Goal: Task Accomplishment & Management: Manage account settings

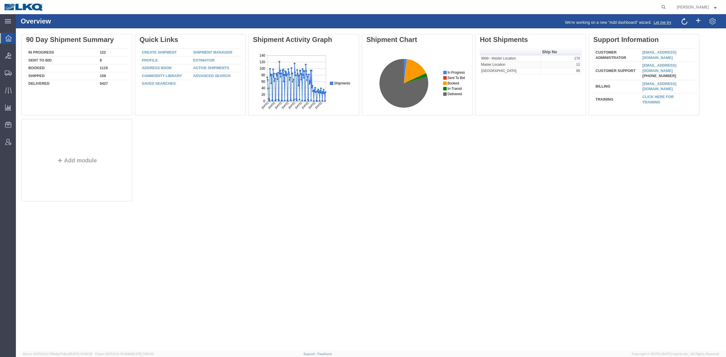
click at [668, 6] on form at bounding box center [663, 7] width 9 height 14
click at [668, 6] on icon at bounding box center [664, 7] width 8 height 8
paste input "57122409"
type input "57122409"
click at [668, 9] on icon at bounding box center [664, 7] width 8 height 8
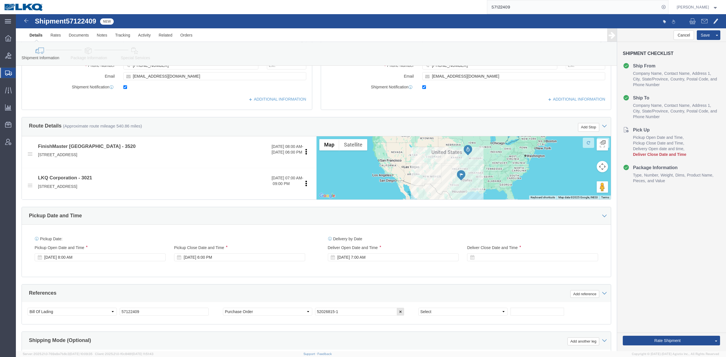
scroll to position [189, 0]
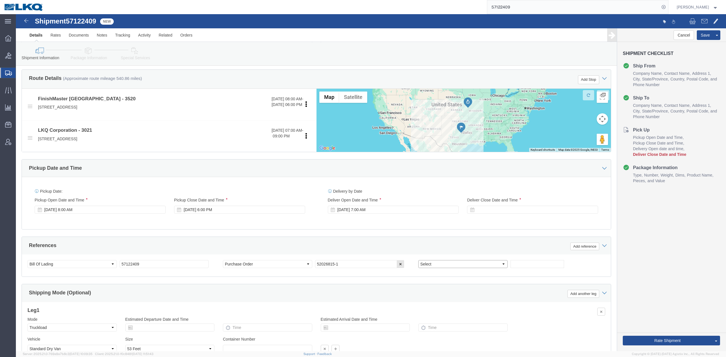
click select "Select Account Type Activity ID Airline Appointment Number ASN Batch Request # …"
select select "64479"
select select "27738"
select select "GENERAL"
click select "Select Account Type Activity ID Airline Appointment Number ASN Batch Request # …"
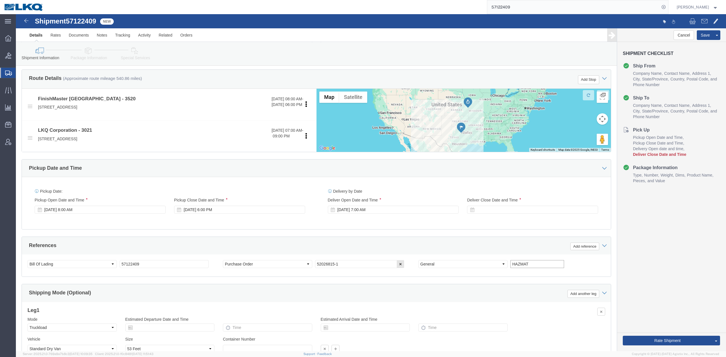
type input "HAZMAT"
click div "Ship From Location Location 3520 - Grand Prairie My Profile Location 1100 - LKQ…"
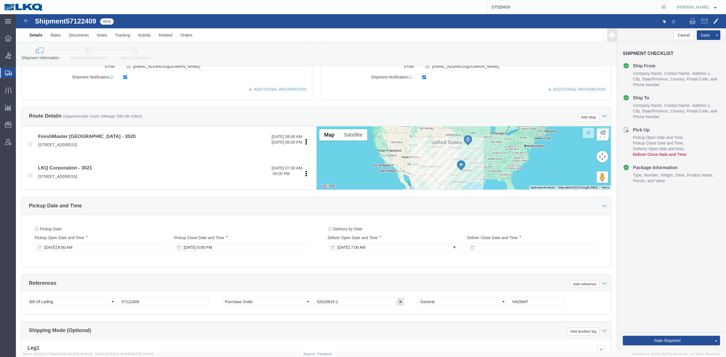
click div "[DATE] 7:00 AM"
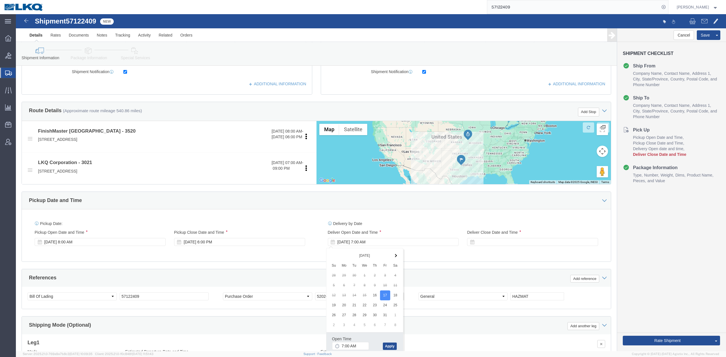
drag, startPoint x: 428, startPoint y: 257, endPoint x: 452, endPoint y: 244, distance: 27.3
click div "References Add reference Select Account Type Activity ID Airline Appointment Nu…"
click div
type input "10:00 AM"
click button "Apply"
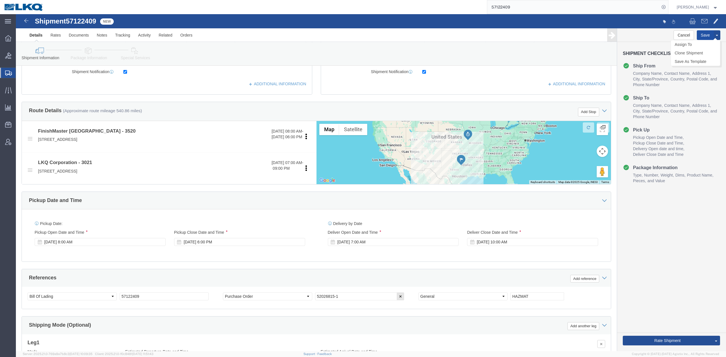
click button "Save"
drag, startPoint x: 123, startPoint y: 38, endPoint x: 258, endPoint y: 132, distance: 164.5
click icon
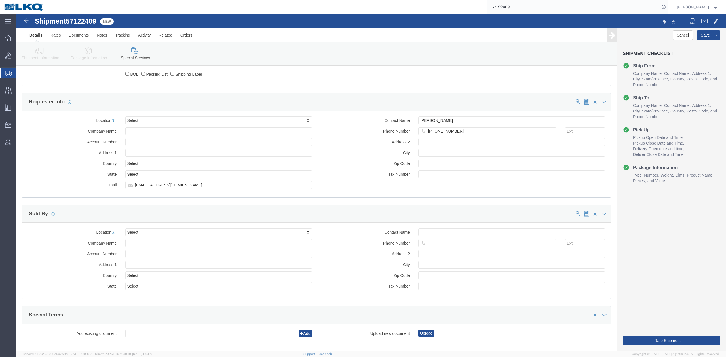
scroll to position [524, 0]
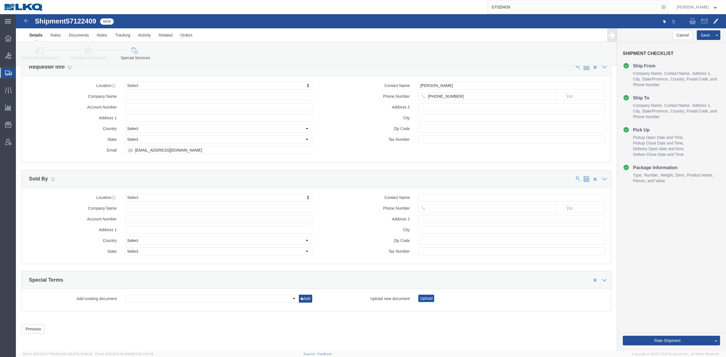
click button "Upload"
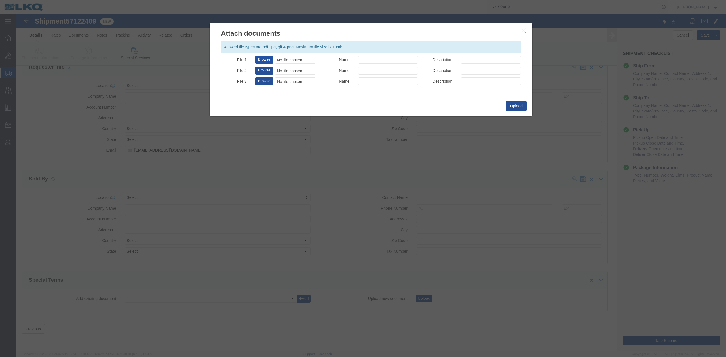
click button "Browse"
type input "C:\fakepath\Hazmat Required.jpg"
drag, startPoint x: 359, startPoint y: 46, endPoint x: 361, endPoint y: 53, distance: 7.0
click input "Name"
type input "HAZMAT REQUIRED"
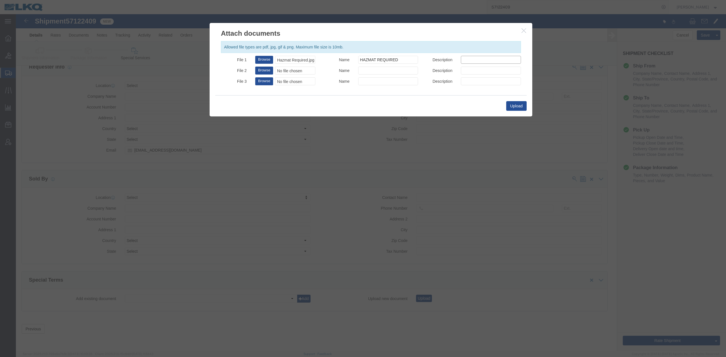
click input "Description"
type input "HAZMAT REQUIRED"
click button "Upload"
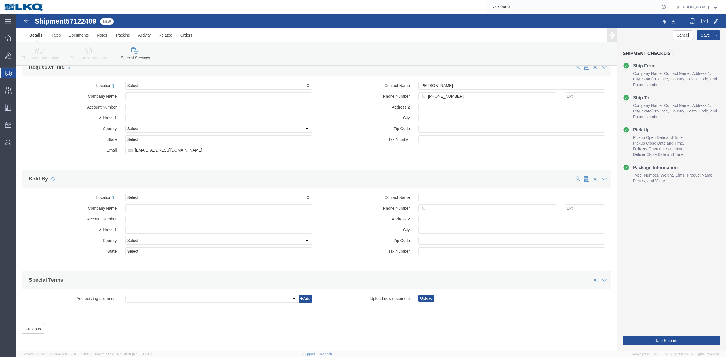
click link "Details"
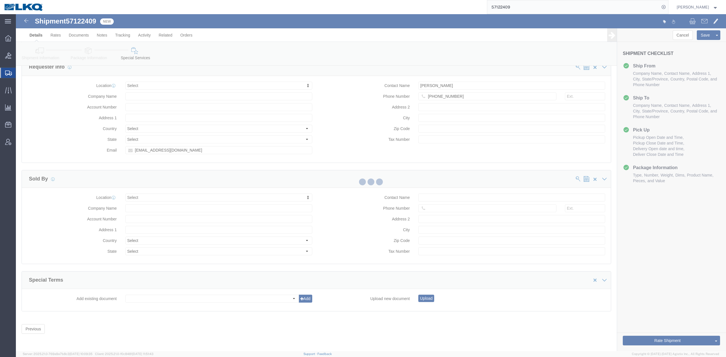
select select "64479"
select select "27738"
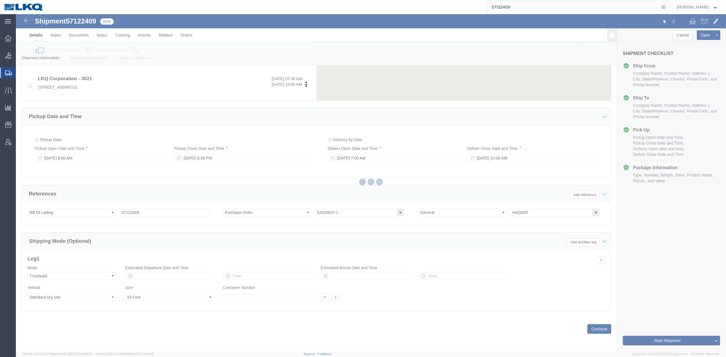
scroll to position [242, 0]
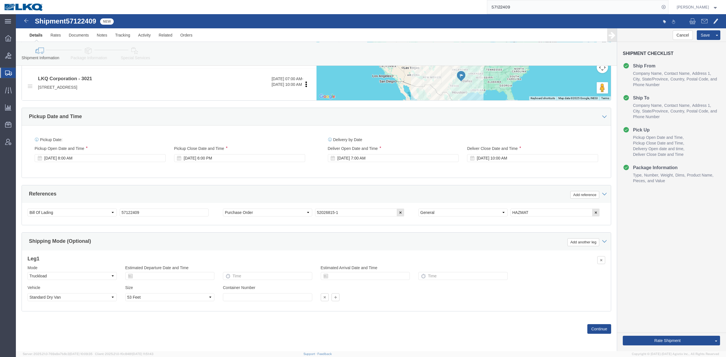
click link "Special Services"
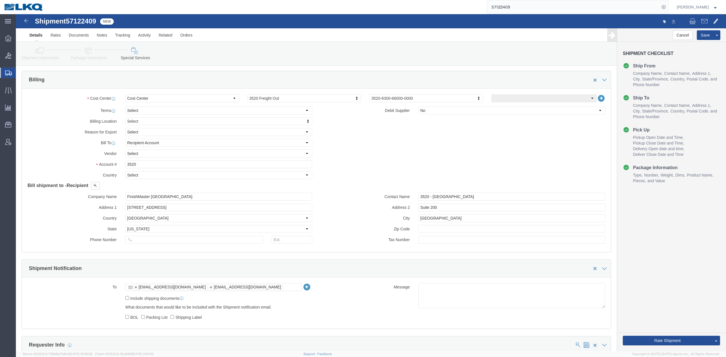
scroll to position [546, 0]
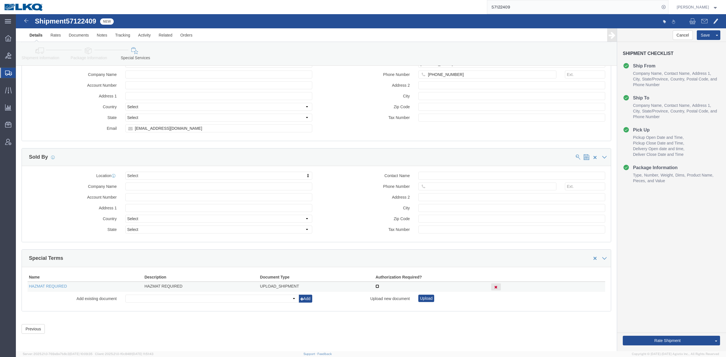
click input "checkbox"
checkbox input "true"
drag, startPoint x: 31, startPoint y: 37, endPoint x: 151, endPoint y: 101, distance: 135.5
click icon
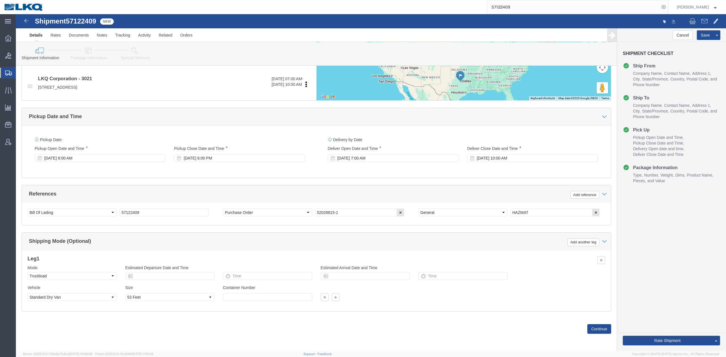
scroll to position [242, 0]
click button "Save"
click at [0, 0] on span "Shipment Manager" at bounding box center [0, 0] width 0 height 0
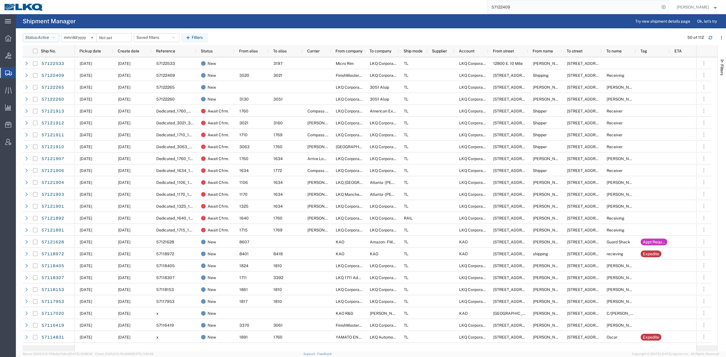
drag, startPoint x: 38, startPoint y: 39, endPoint x: 39, endPoint y: 64, distance: 24.4
click at [38, 39] on button "Status: Active" at bounding box center [41, 37] width 37 height 9
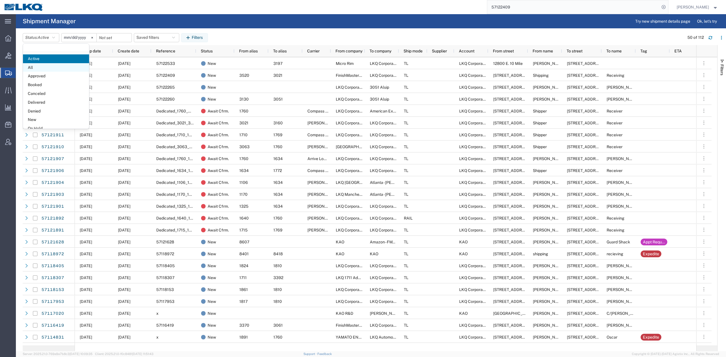
click at [37, 70] on span "All" at bounding box center [56, 67] width 66 height 9
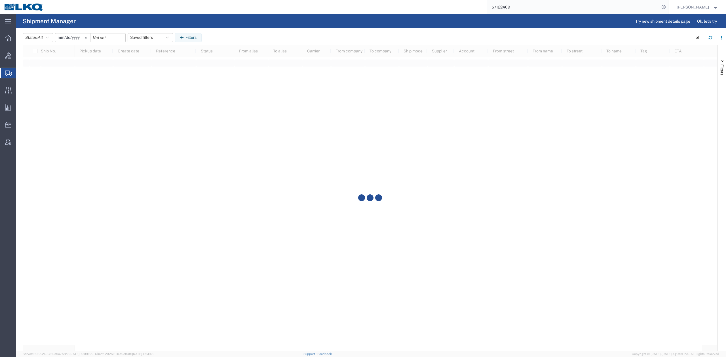
click at [71, 38] on input "2025-09-14" at bounding box center [72, 37] width 35 height 9
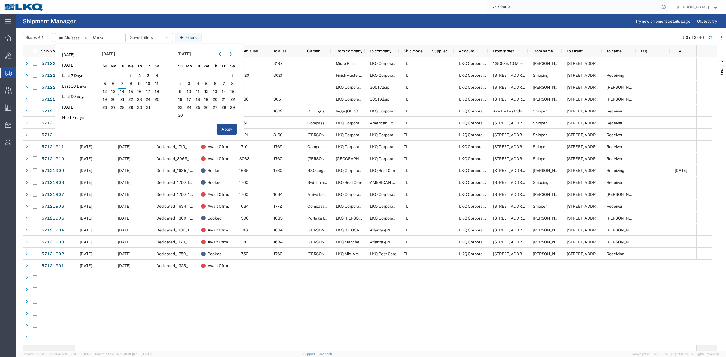
click at [221, 56] on icon "button" at bounding box center [220, 54] width 2 height 4
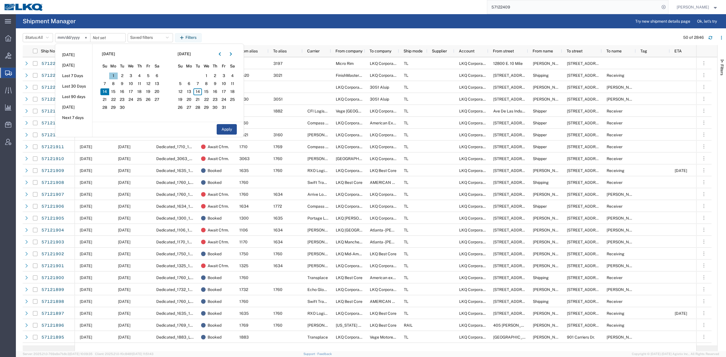
click at [113, 74] on span "1" at bounding box center [113, 76] width 9 height 7
click at [123, 105] on span "30" at bounding box center [122, 107] width 9 height 7
click at [242, 133] on div "Apply" at bounding box center [167, 129] width 151 height 15
click at [234, 133] on button "Apply" at bounding box center [227, 129] width 20 height 10
type input "2025-09-01"
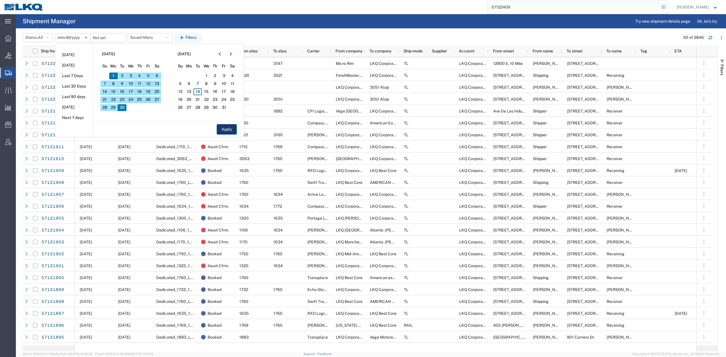
type input "2025-09-30"
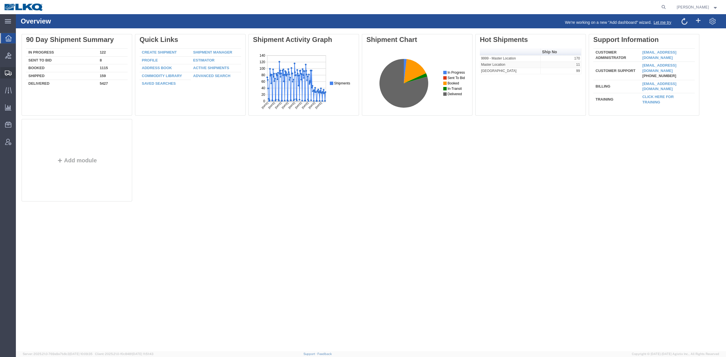
click at [0, 0] on span "Shipment Manager" at bounding box center [0, 0] width 0 height 0
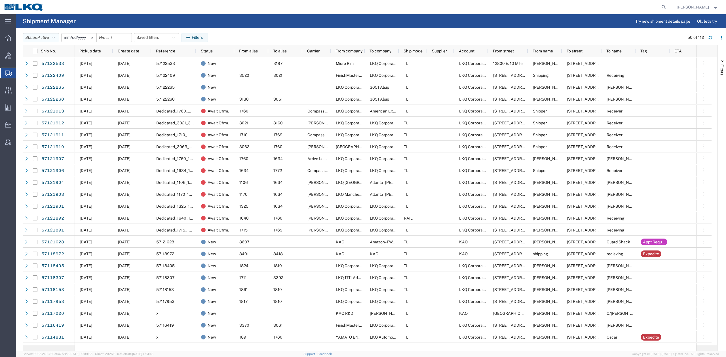
click at [52, 40] on button "Status: Active" at bounding box center [41, 37] width 37 height 9
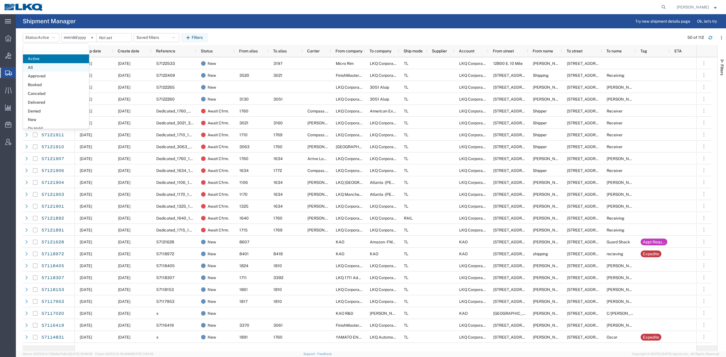
click at [48, 67] on span "All" at bounding box center [56, 67] width 66 height 9
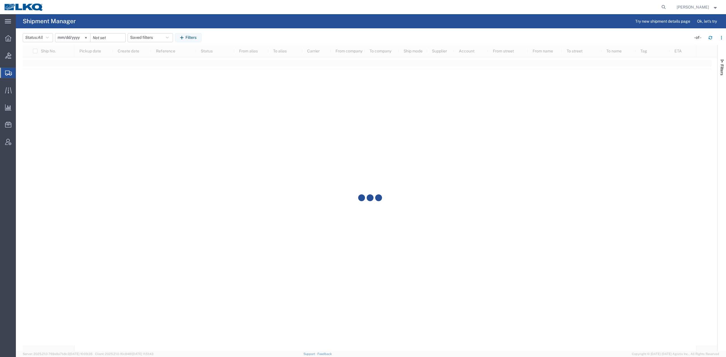
click at [71, 38] on input "[DATE]" at bounding box center [72, 37] width 35 height 9
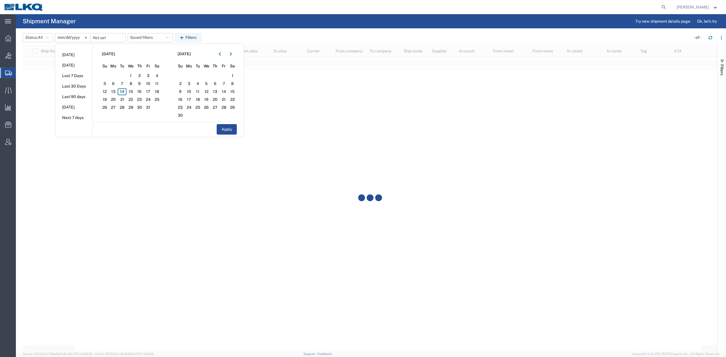
drag, startPoint x: 223, startPoint y: 56, endPoint x: 168, endPoint y: 68, distance: 55.5
click at [221, 56] on button "button" at bounding box center [219, 54] width 9 height 9
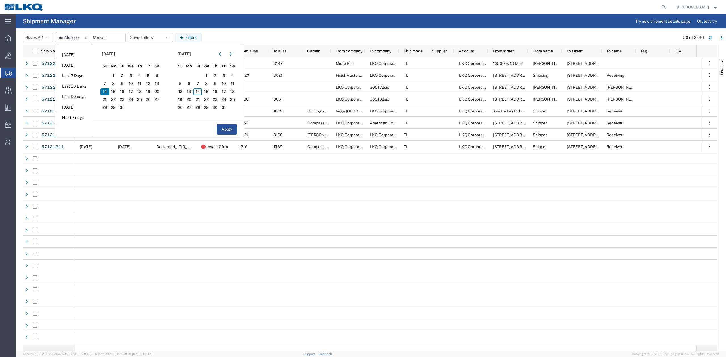
click at [116, 75] on span "1" at bounding box center [113, 76] width 9 height 7
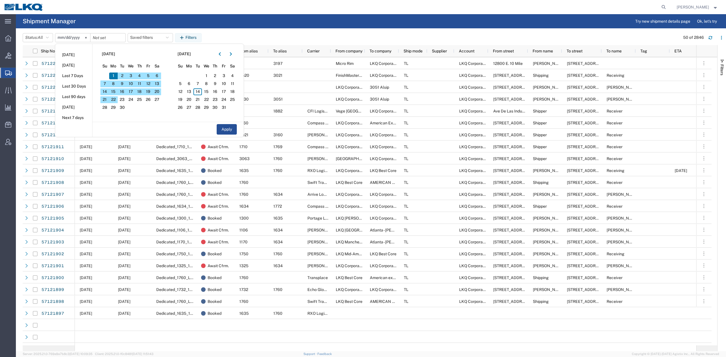
click at [123, 108] on span "30" at bounding box center [122, 107] width 9 height 7
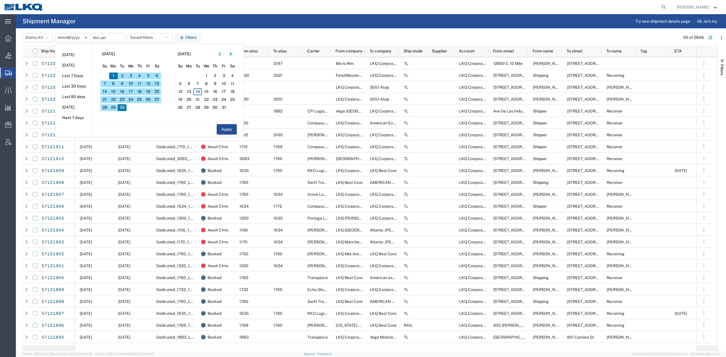
drag, startPoint x: 230, startPoint y: 128, endPoint x: 209, endPoint y: 107, distance: 30.1
click at [230, 128] on button "Apply" at bounding box center [227, 129] width 20 height 10
type input "2025-09-01"
type input "2025-09-30"
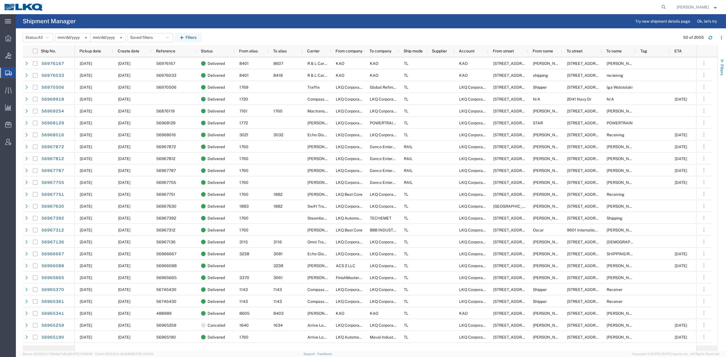
click at [719, 58] on button "Filters" at bounding box center [721, 67] width 9 height 31
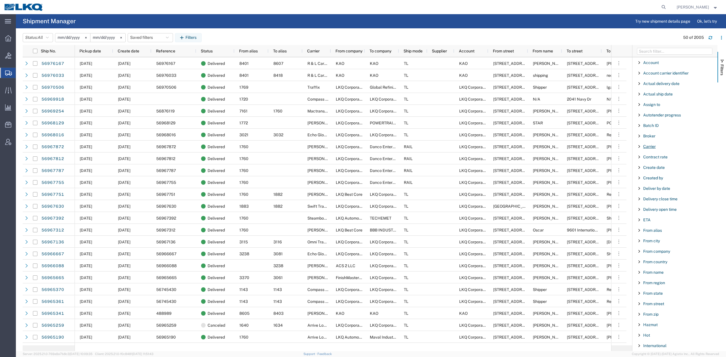
click at [649, 147] on span "Carrier" at bounding box center [649, 146] width 12 height 5
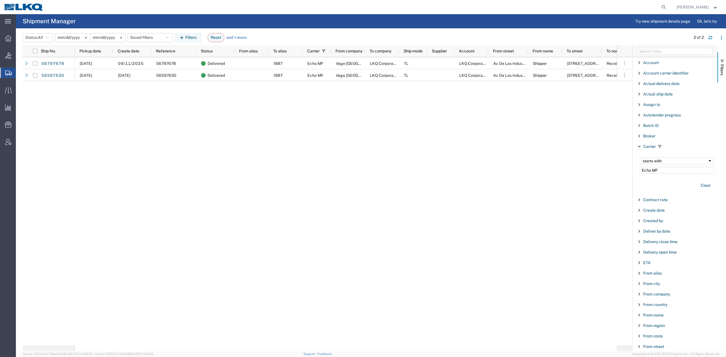
type input "Echo MF"
click at [425, 133] on div "09/18/2025 09/11/2025 56797678 Delivered 1887 Echo MF Vege De Mexico LKQ Corpor…" at bounding box center [346, 201] width 542 height 288
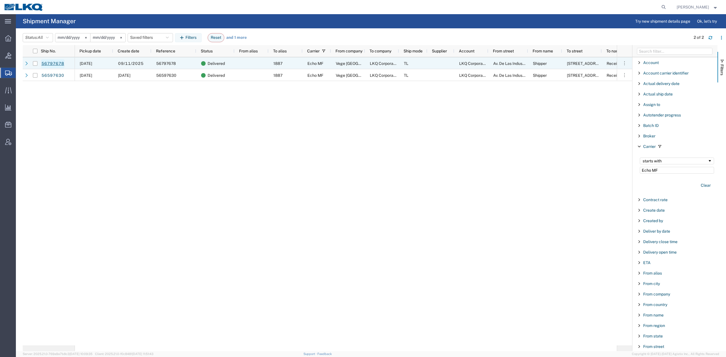
click at [52, 60] on link "56797678" at bounding box center [52, 63] width 23 height 9
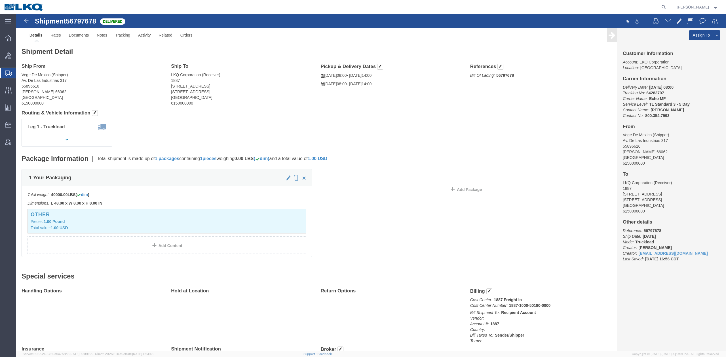
drag, startPoint x: 667, startPoint y: 30, endPoint x: 319, endPoint y: 97, distance: 354.8
click link "Clone Shipment"
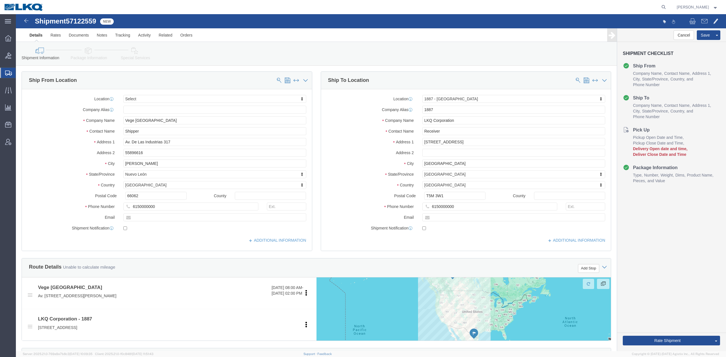
click span "57122559"
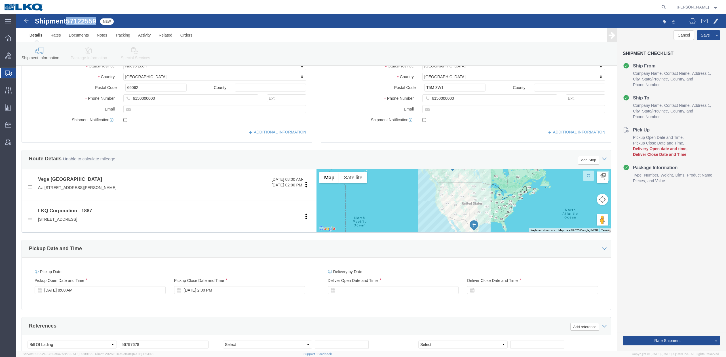
scroll to position [227, 0]
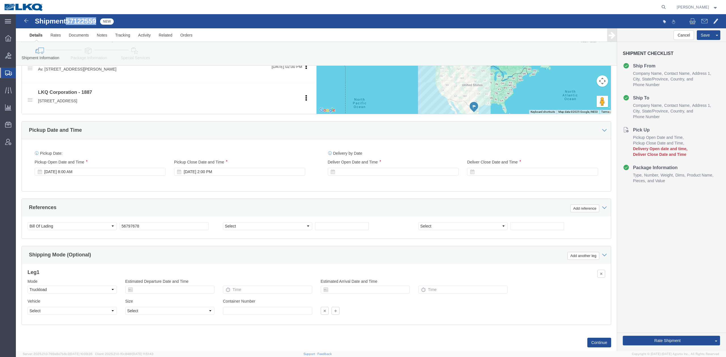
select select
select select "69937"
click input "56797678"
paste input "7122559"
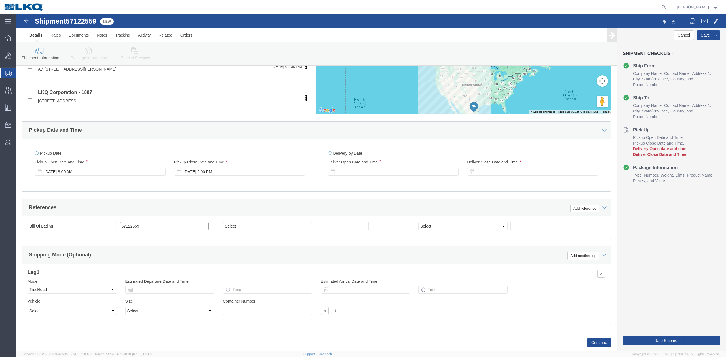
type input "57122559"
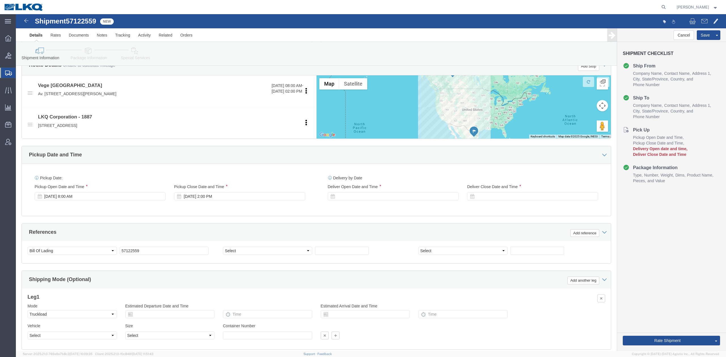
scroll to position [189, 0]
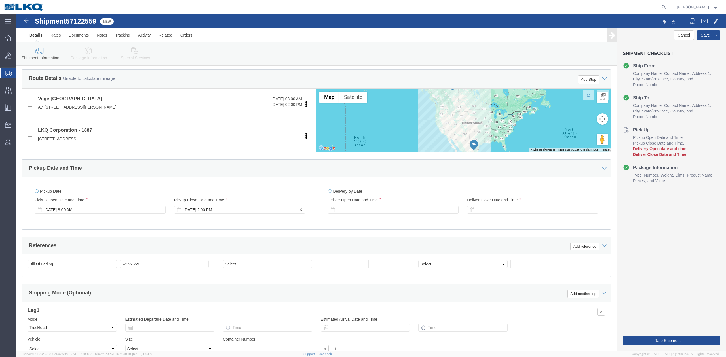
click div "Oct 14 2025 2:00 PM"
click div "Oct 14 2025 8:00 AM"
click div "References Add reference Select Account Type Activity ID Airline Appointment Nu…"
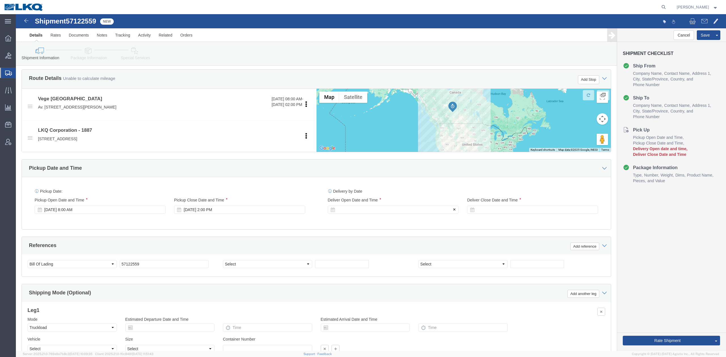
click div
click input "3:00 PM"
type input "8:00 AM"
click button "Apply"
click div
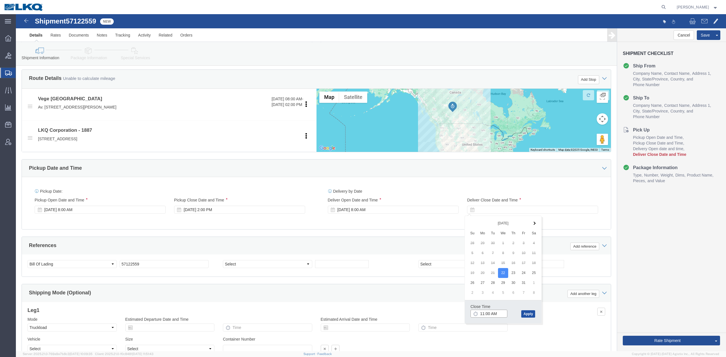
type input "12:00 PM"
click button "Apply"
click button "Rate Shipment"
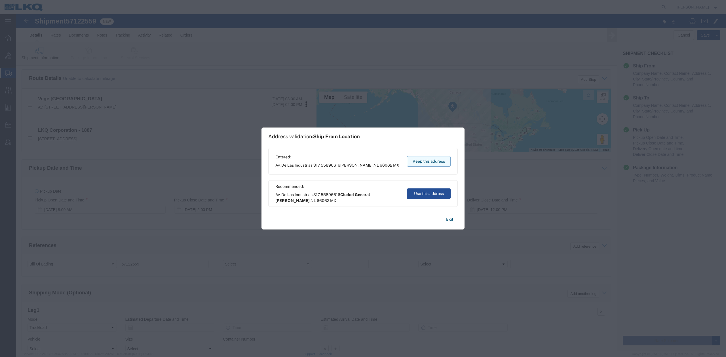
click at [433, 159] on button "Keep this address" at bounding box center [429, 161] width 44 height 10
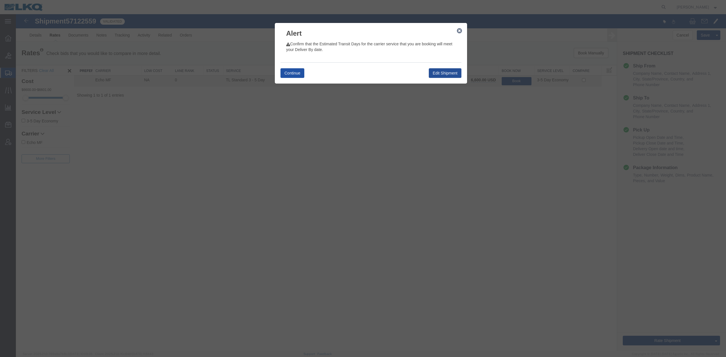
drag, startPoint x: 293, startPoint y: 71, endPoint x: 521, endPoint y: 97, distance: 228.9
click at [293, 71] on button "Continue" at bounding box center [292, 73] width 24 height 10
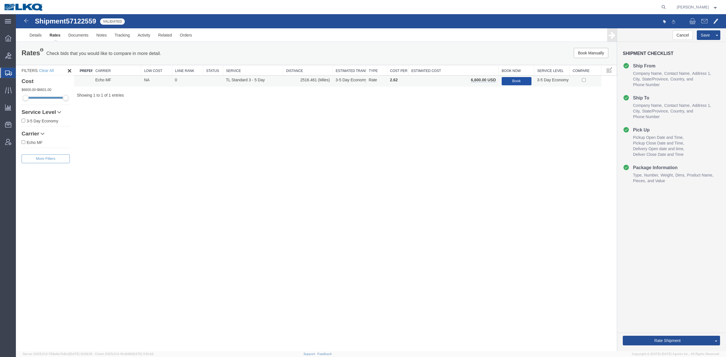
click at [522, 79] on button "Book" at bounding box center [517, 81] width 30 height 8
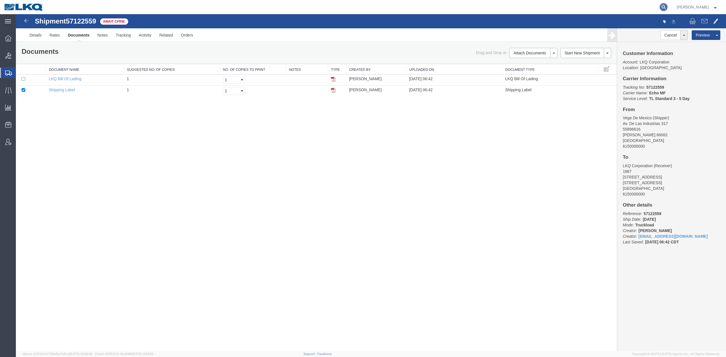
click at [668, 6] on form at bounding box center [663, 7] width 9 height 14
click at [668, 6] on icon at bounding box center [664, 7] width 8 height 8
paste input "57112437"
click at [601, 8] on input "57112437" at bounding box center [573, 7] width 172 height 14
click at [590, 9] on input "57112437" at bounding box center [573, 7] width 172 height 14
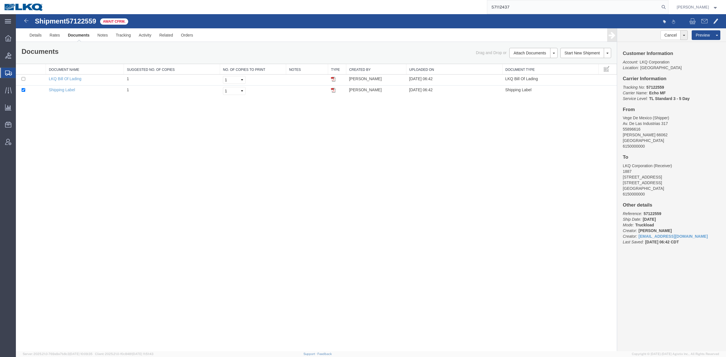
click at [590, 9] on input "57112437" at bounding box center [573, 7] width 172 height 14
paste input "search"
type input "57112437"
click at [668, 7] on icon at bounding box center [664, 7] width 8 height 8
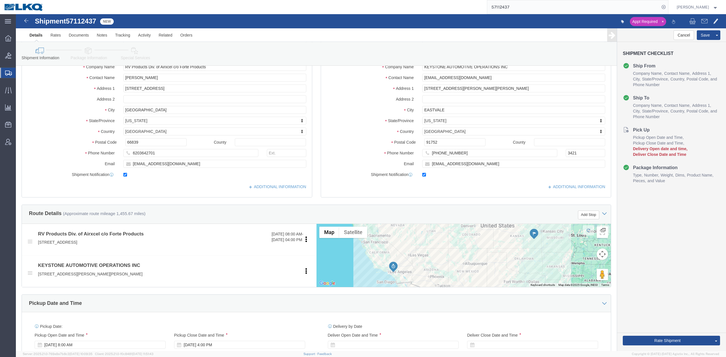
scroll to position [151, 0]
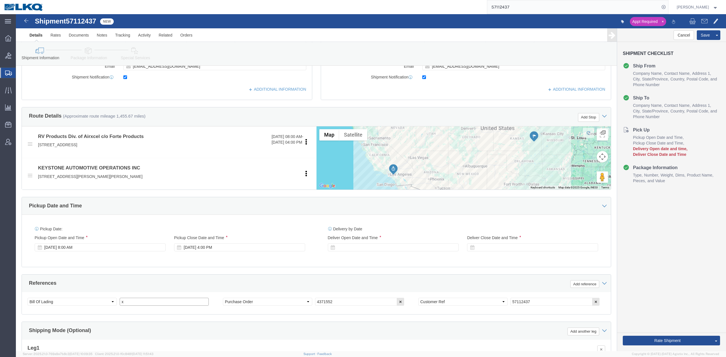
drag, startPoint x: 140, startPoint y: 290, endPoint x: 337, endPoint y: 256, distance: 200.3
click input "x"
paste input "489828"
type input "489828"
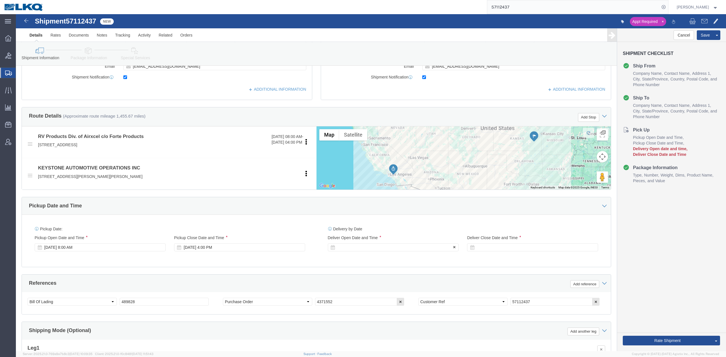
click div
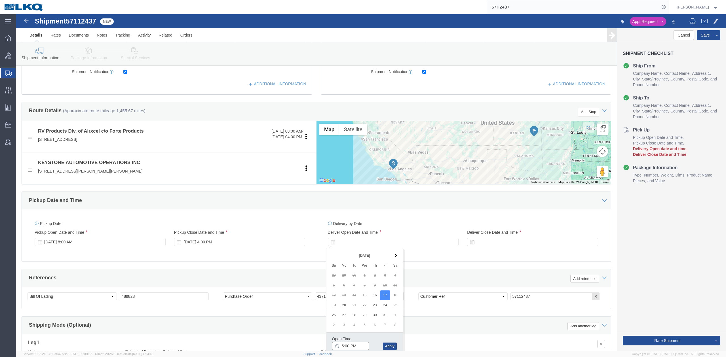
click input "5:00 PM"
type input "10:30 AM"
click button "Apply"
click div
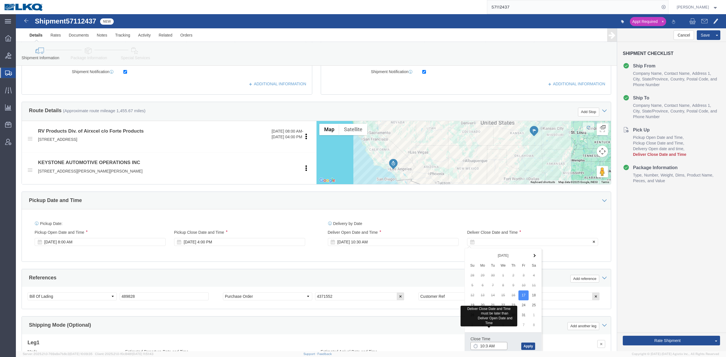
type input "10:31 AM"
click button "Apply"
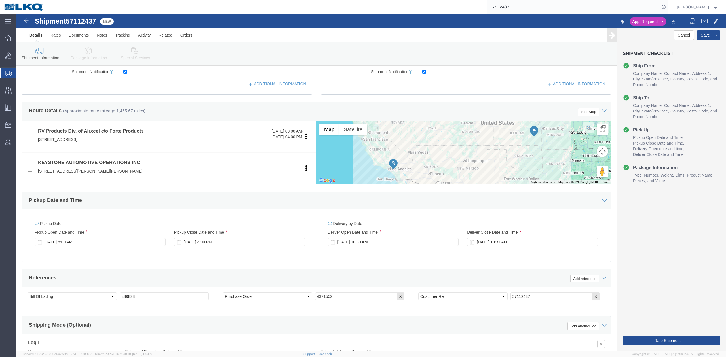
drag, startPoint x: 295, startPoint y: 247, endPoint x: 293, endPoint y: 252, distance: 5.6
click div "Pickup Date: Pickup Start Date Pickup Start Time Pickup Open Date and Time Oct …"
click div "Pickup Date and Time"
drag, startPoint x: 150, startPoint y: 281, endPoint x: 14, endPoint y: 299, distance: 137.1
click html "Shipment 57112437 New Appt Required Details Rates Documents Notes Tracking Acti…"
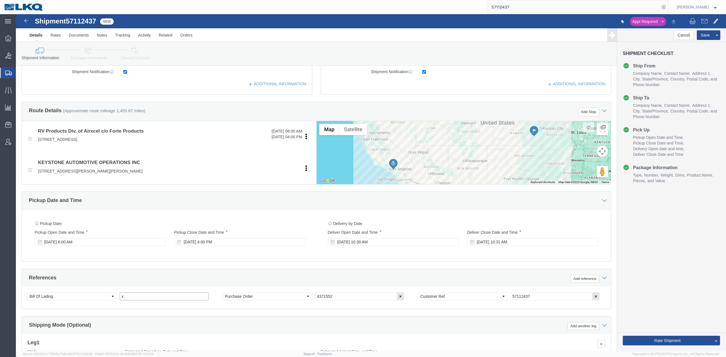
type input "x"
drag, startPoint x: 250, startPoint y: 256, endPoint x: 306, endPoint y: 245, distance: 57.2
click div "References Add reference Select Account Type Activity ID Airline Appointment Nu…"
click button
click icon
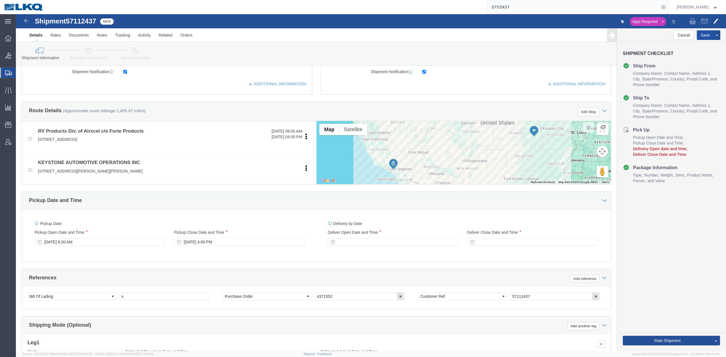
click button "Save"
type button "Save"
click at [0, 0] on span "Ad Hoc Reports" at bounding box center [0, 0] width 0 height 0
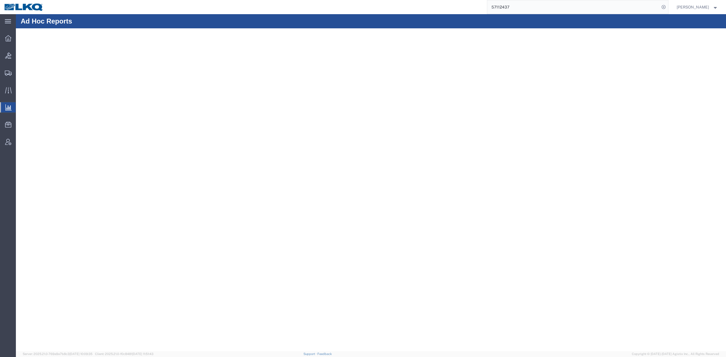
click at [521, 7] on input "57112437" at bounding box center [573, 7] width 172 height 14
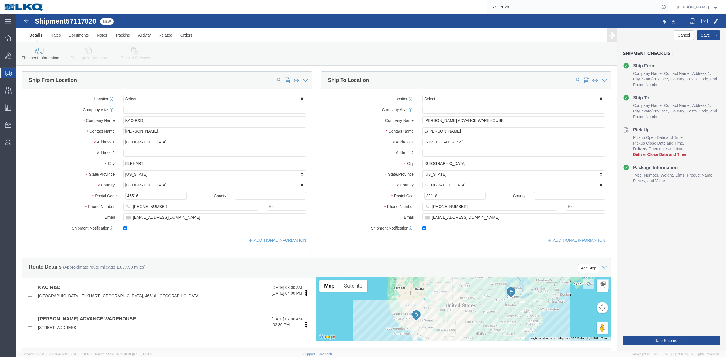
click at [520, 5] on input "57117020" at bounding box center [573, 7] width 172 height 14
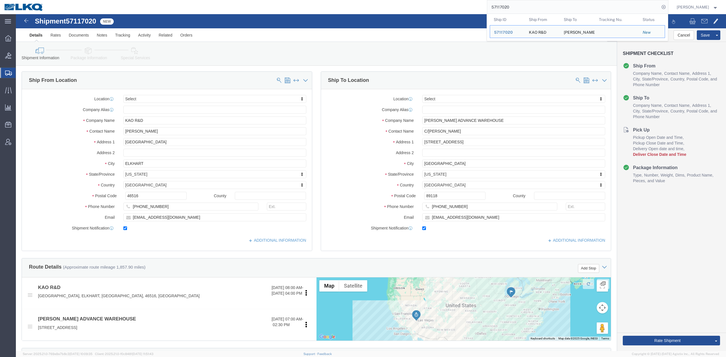
click at [520, 5] on input "57117020" at bounding box center [573, 7] width 172 height 14
paste input "6743522"
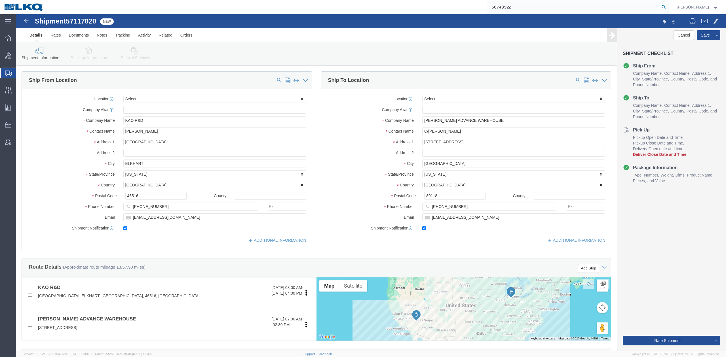
click at [668, 6] on icon at bounding box center [664, 7] width 8 height 8
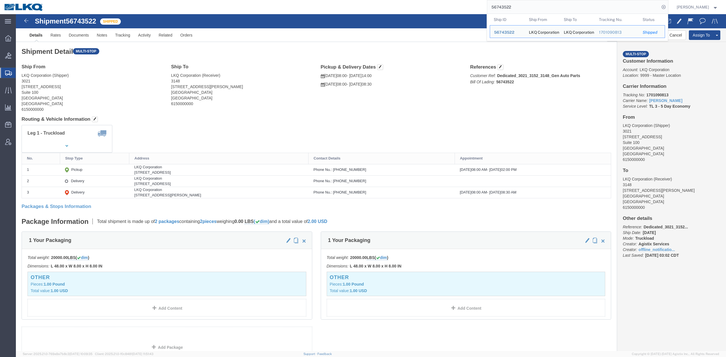
click at [515, 5] on input "56743522" at bounding box center [573, 7] width 172 height 14
paste input "7122409"
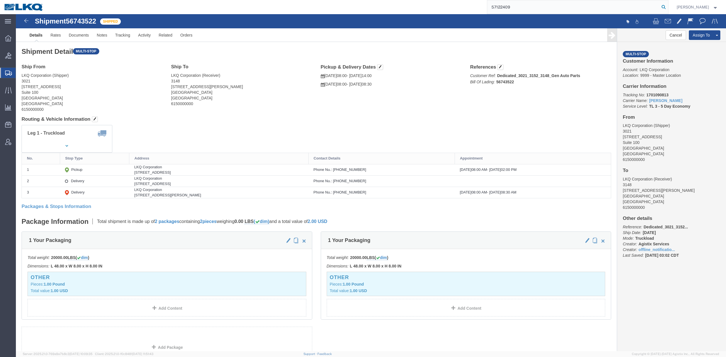
type input "57122409"
click at [668, 10] on icon at bounding box center [664, 7] width 8 height 8
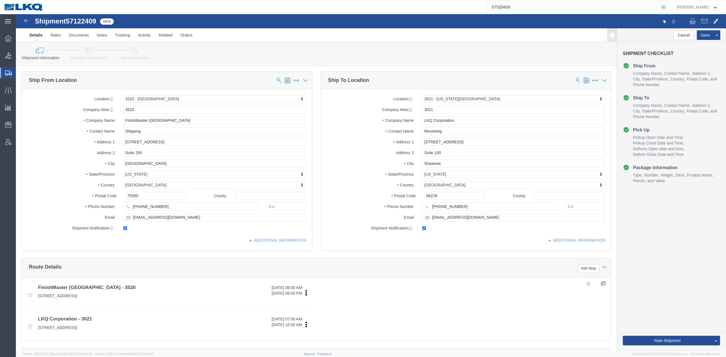
select select "64479"
select select "27738"
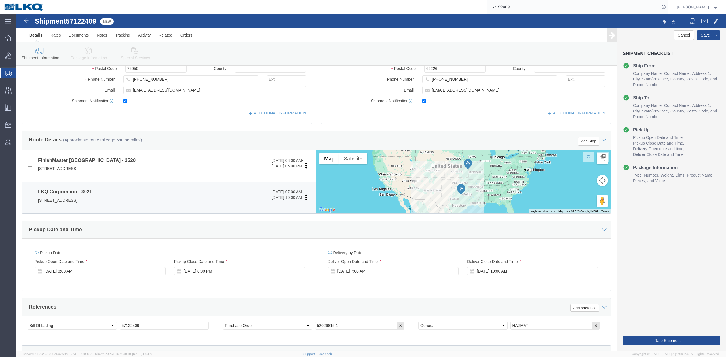
scroll to position [189, 0]
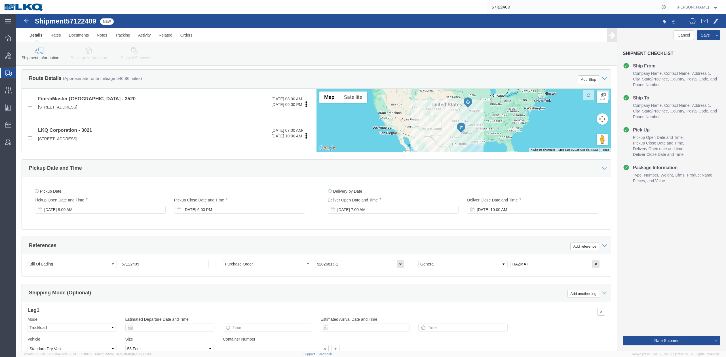
drag, startPoint x: 344, startPoint y: 223, endPoint x: 324, endPoint y: 202, distance: 29.3
click div "References Add reference"
click div "Oct 16 2025 8:00 AM"
click div "Oct 16 2025 6:00 PM"
type input "4:00 PM"
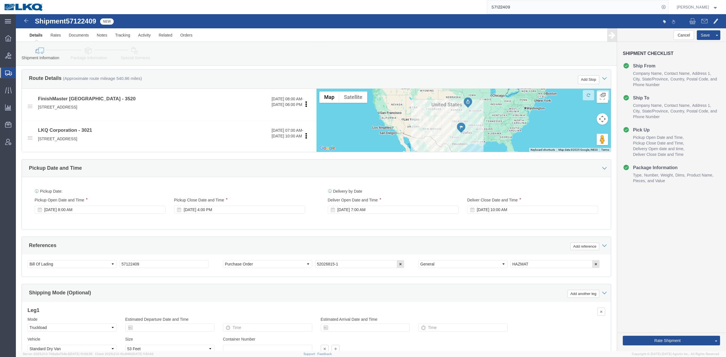
drag, startPoint x: 360, startPoint y: 209, endPoint x: 393, endPoint y: 198, distance: 35.0
click div "Delivery by Date Delivery Start Date Delivery Start Time Deliver Open Date and …"
click div "Oct 17 2025 7:00 AM"
click div "Oct 17 2025 10:00 AM"
click div "References Add reference Select Account Type Activity ID Airline Appointment Nu…"
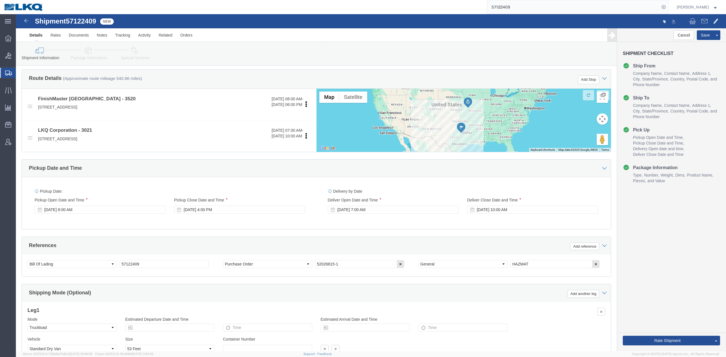
click div "Shipment Information Package Information Special Services Loading Routing"
click button "Save"
drag, startPoint x: 133, startPoint y: 57, endPoint x: 100, endPoint y: 44, distance: 35.1
click link "Special Services"
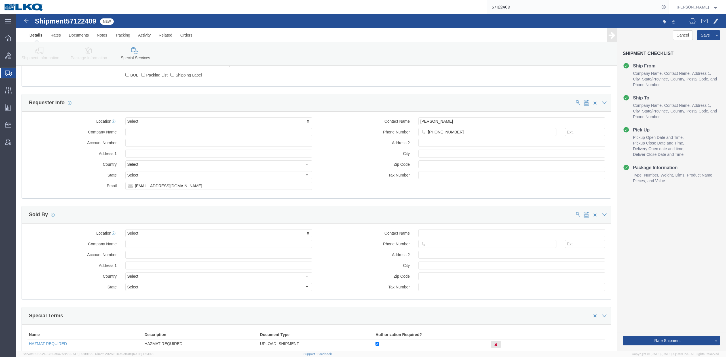
scroll to position [546, 0]
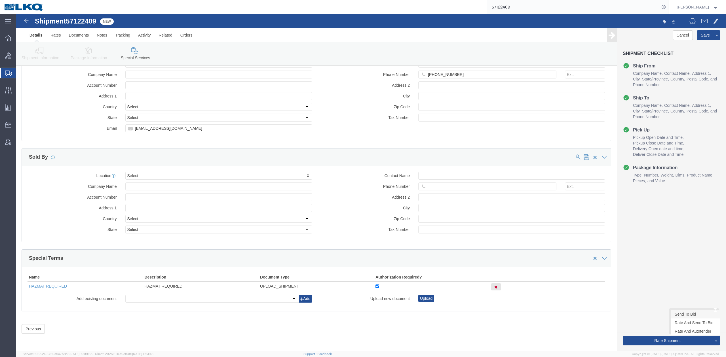
click link "Send To Bid"
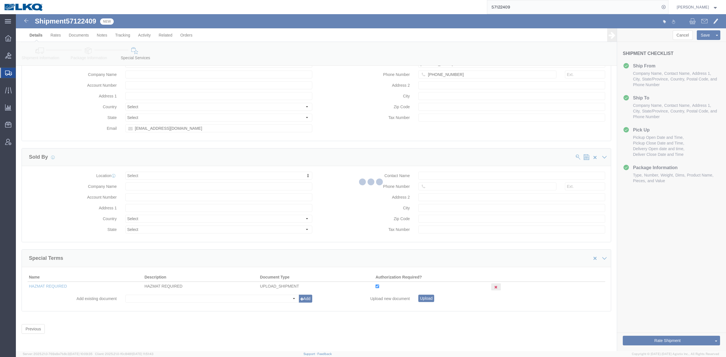
select select "TL"
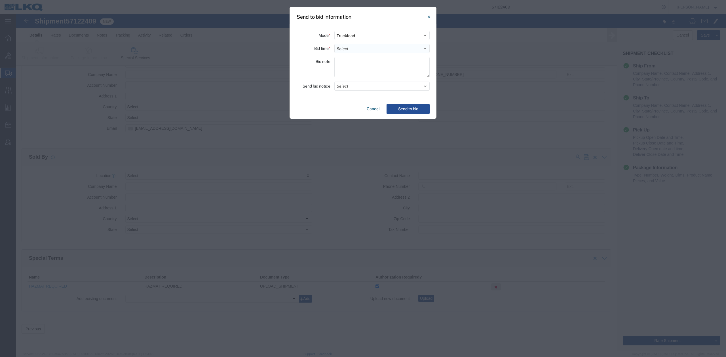
click at [352, 48] on select "Select 30 Min (Rush) 1 Hour (Rush) 2 Hours (Rush) 4 Hours (Rush) 8 Hours (Rush)…" at bounding box center [381, 48] width 95 height 9
select select "12"
click at [334, 44] on select "Select 30 Min (Rush) 1 Hour (Rush) 2 Hours (Rush) 4 Hours (Rush) 8 Hours (Rush)…" at bounding box center [381, 48] width 95 height 9
click at [341, 83] on button "Select" at bounding box center [381, 86] width 95 height 9
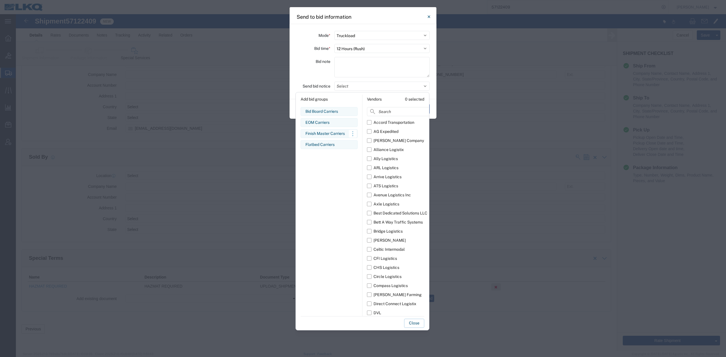
click at [318, 132] on div "Finish Master Carriers" at bounding box center [328, 134] width 47 height 6
click at [414, 320] on button "Close" at bounding box center [414, 323] width 20 height 9
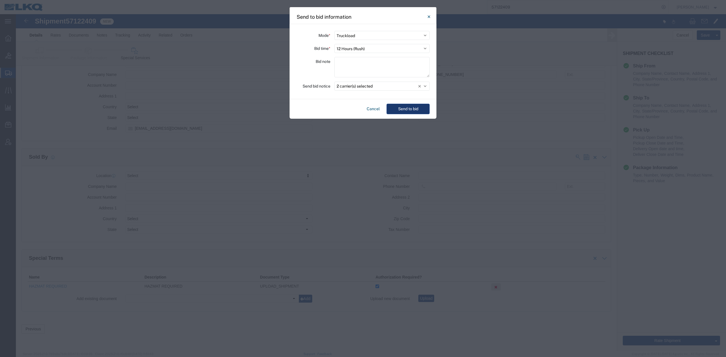
click at [418, 110] on button "Send to bid" at bounding box center [408, 109] width 43 height 10
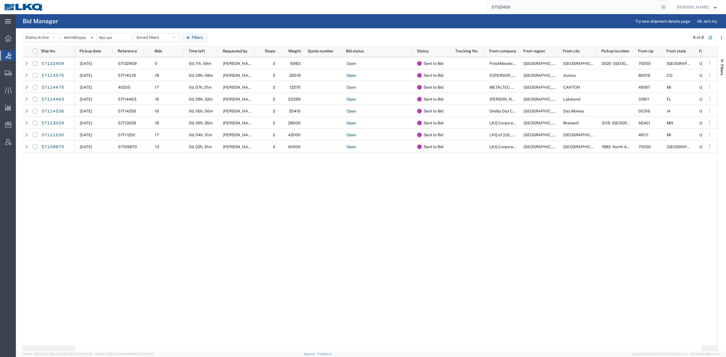
drag, startPoint x: 511, startPoint y: 8, endPoint x: 495, endPoint y: 24, distance: 22.3
click at [511, 8] on input "57122409" at bounding box center [573, 7] width 172 height 14
paste input "14831"
type input "57114831"
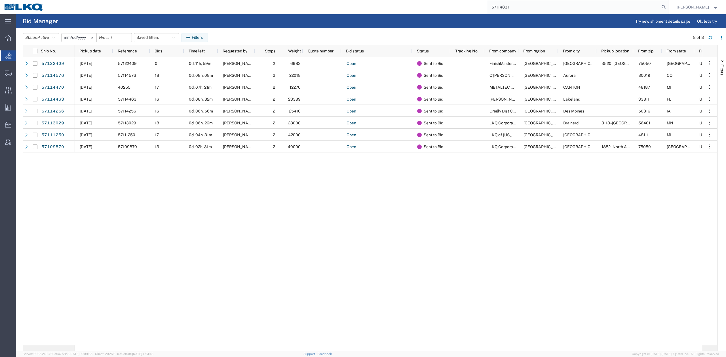
drag, startPoint x: 675, startPoint y: 9, endPoint x: 665, endPoint y: 9, distance: 10.2
click at [668, 9] on icon at bounding box center [664, 7] width 8 height 8
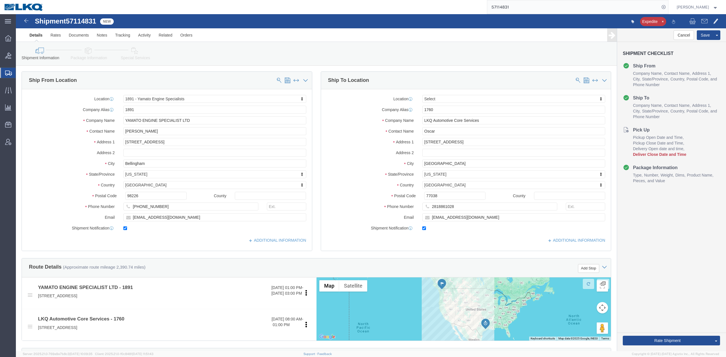
select select "27714"
select select
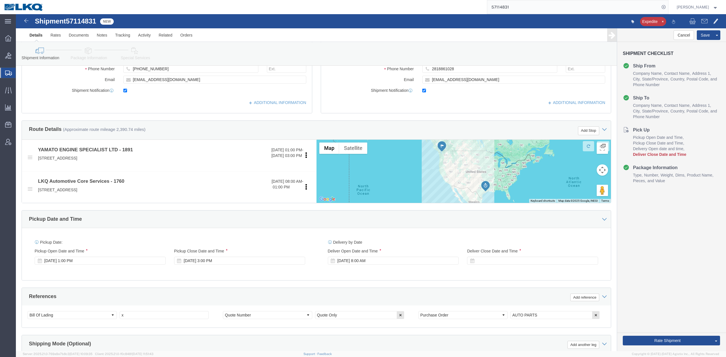
scroll to position [151, 0]
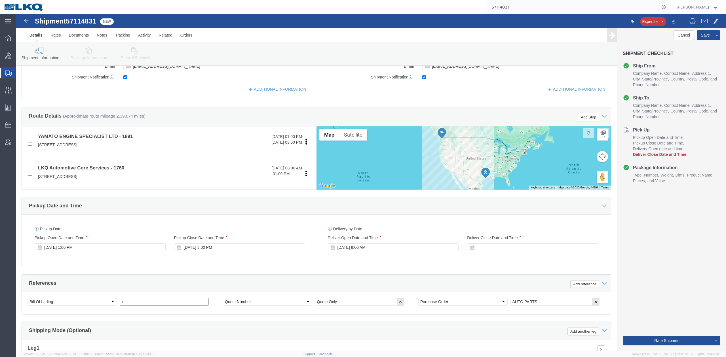
click input "x"
paste input "57114831"
type input "57114831"
click select "Select Account Type Activity ID Airline Appointment Number ASN Batch Request # …"
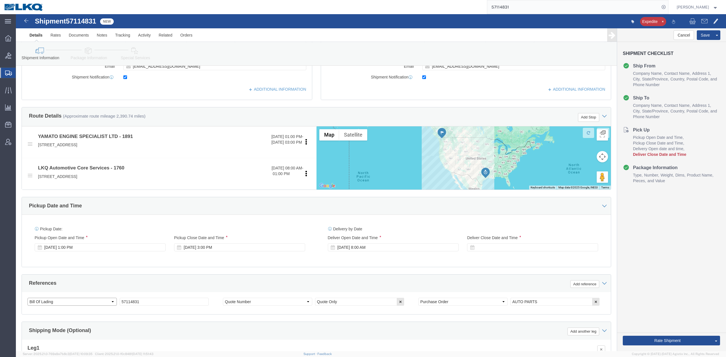
click select "Select Account Type Activity ID Airline Appointment Number ASN Batch Request # …"
select select "QUOTENUM"
type input "Quote Only"
select select "BOL"
paste input "57114831"
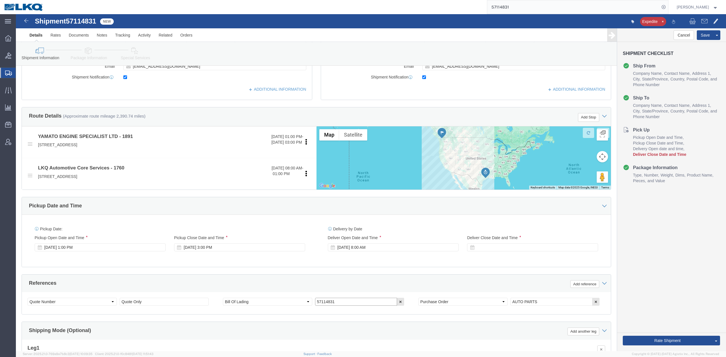
type input "57114831"
drag, startPoint x: 386, startPoint y: 235, endPoint x: 380, endPoint y: 235, distance: 5.7
click div "Oct 20 2025 8:00 AM"
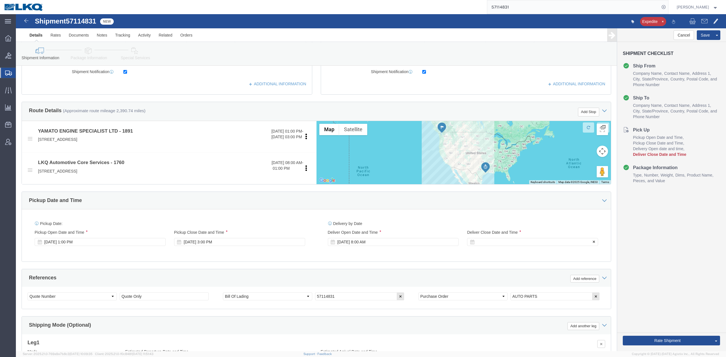
click div
type input "12:00 PM"
click button "Apply"
click div "References Add reference"
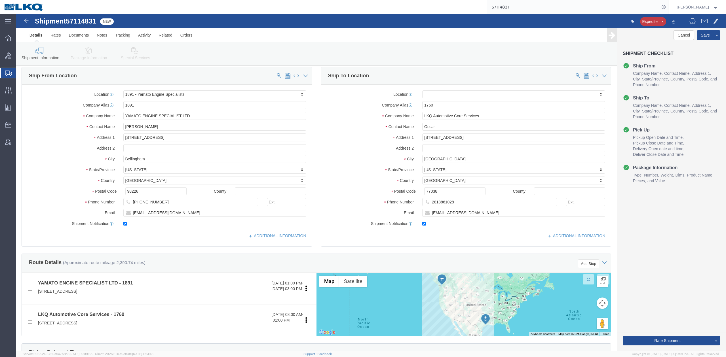
scroll to position [0, 0]
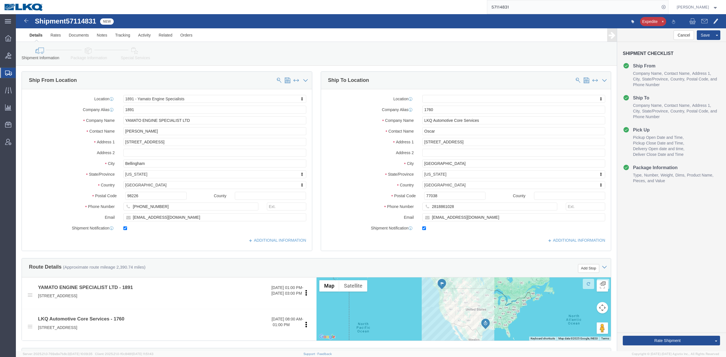
click div "Location My Profile Location 1100 - LKQ Crystal River 1103 - LKQ Ft Myers 1106 …"
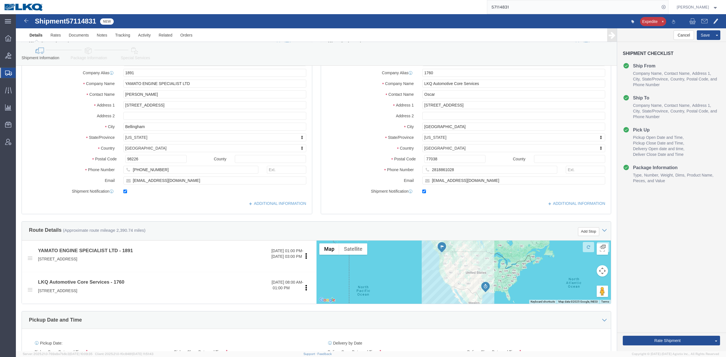
scroll to position [227, 0]
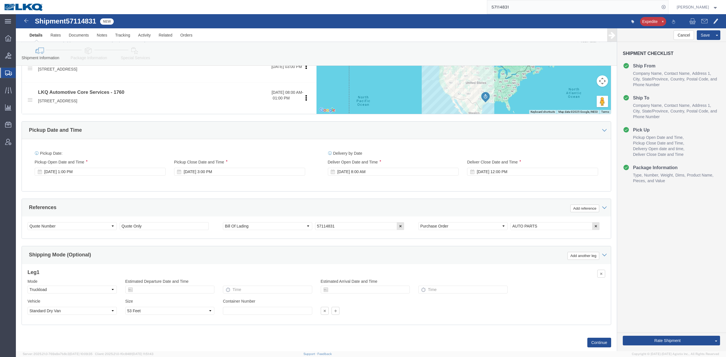
click div "Delivery by Date Delivery Start Date Delivery Start Time Deliver Open Date and …"
click link "Send To Bid"
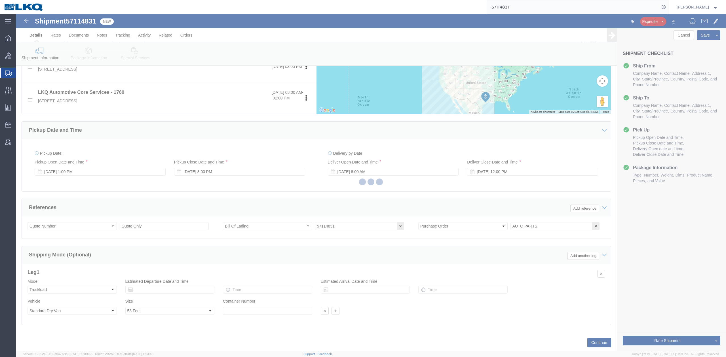
select select "TL"
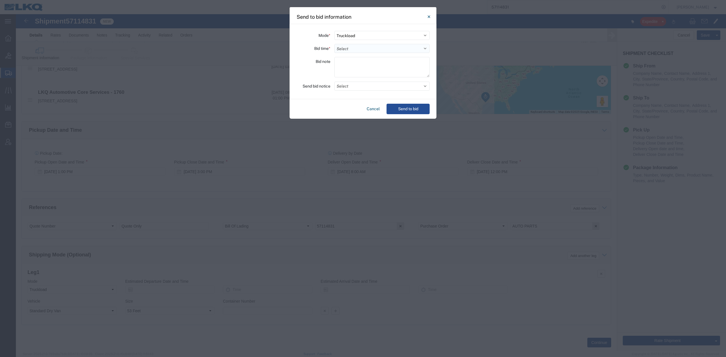
click at [352, 46] on select "Select 30 Min (Rush) 1 Hour (Rush) 2 Hours (Rush) 4 Hours (Rush) 8 Hours (Rush)…" at bounding box center [381, 48] width 95 height 9
select select "24"
click at [334, 44] on select "Select 30 Min (Rush) 1 Hour (Rush) 2 Hours (Rush) 4 Hours (Rush) 8 Hours (Rush)…" at bounding box center [381, 48] width 95 height 9
click at [354, 85] on button "Select" at bounding box center [381, 86] width 95 height 9
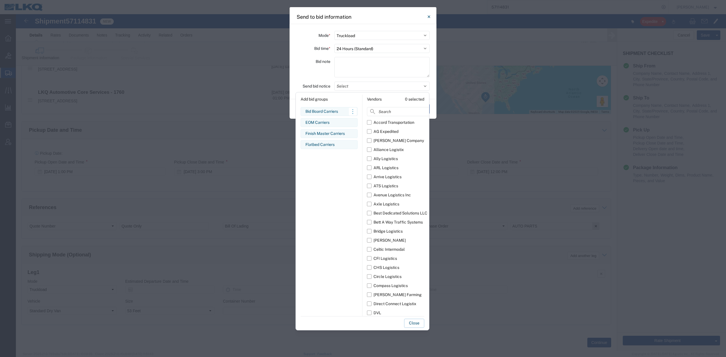
click at [321, 111] on div "Bid Board Carriers" at bounding box center [328, 112] width 47 height 6
click at [411, 324] on button "Close" at bounding box center [414, 323] width 20 height 9
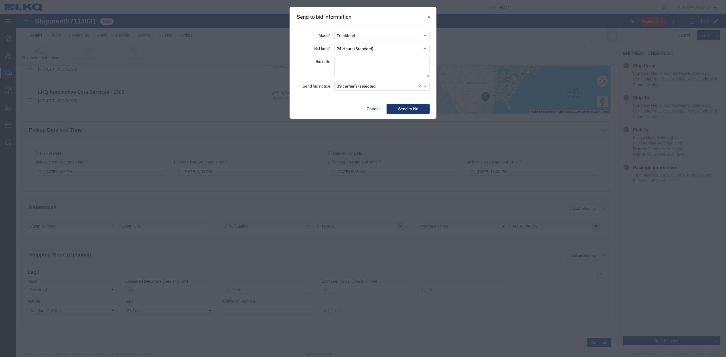
click at [404, 108] on button "Send to bid" at bounding box center [408, 109] width 43 height 10
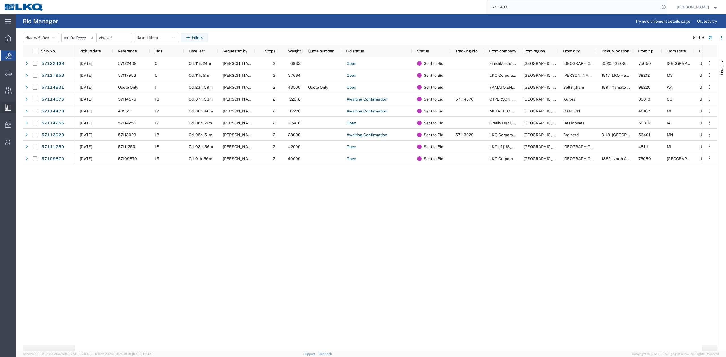
click at [0, 0] on link "Ad Hoc Reports" at bounding box center [0, 0] width 0 height 0
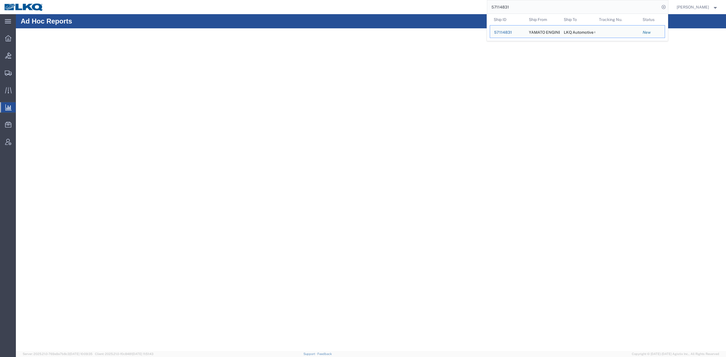
drag, startPoint x: 527, startPoint y: 11, endPoint x: 538, endPoint y: 10, distance: 11.4
click at [527, 11] on input "57114831" at bounding box center [573, 7] width 172 height 14
paste input "42054860"
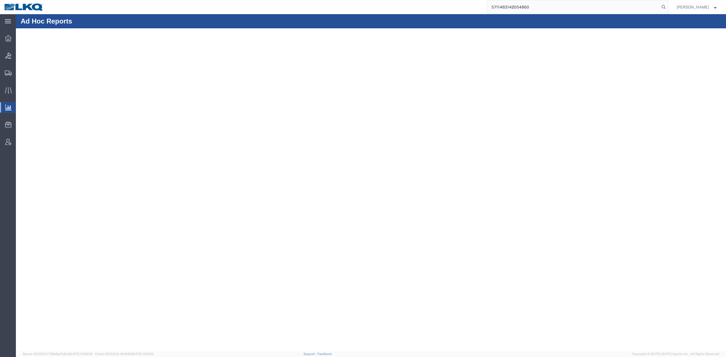
click at [567, 9] on input "5711483142054860" at bounding box center [573, 7] width 172 height 14
paste input "search"
click at [660, 5] on input "42054860" at bounding box center [573, 7] width 172 height 14
click at [660, 6] on input "42054860" at bounding box center [573, 7] width 172 height 14
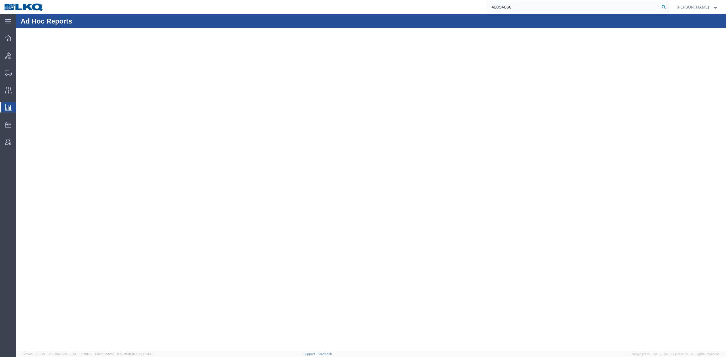
type input "42054860"
drag, startPoint x: 671, startPoint y: 6, endPoint x: 664, endPoint y: 10, distance: 8.3
click at [668, 6] on icon at bounding box center [664, 7] width 8 height 8
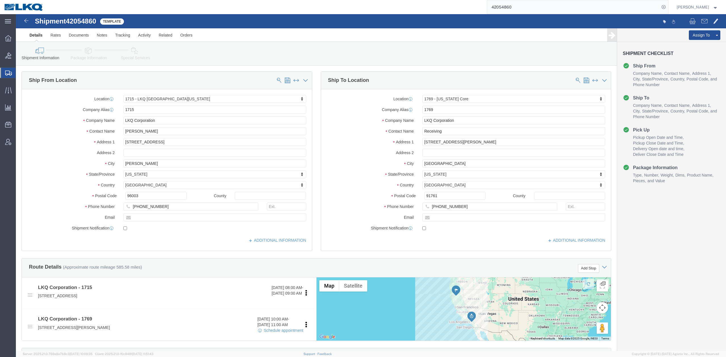
select select "27600"
select select "28716"
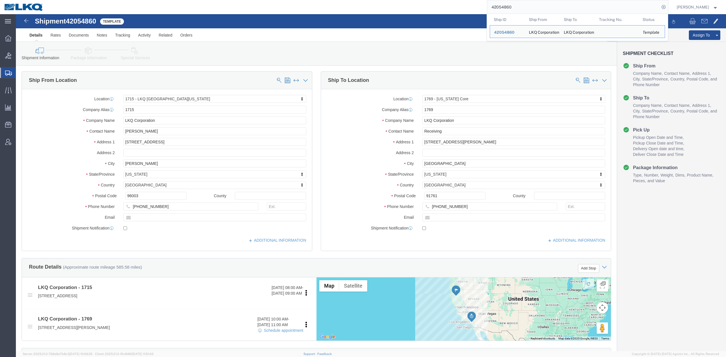
click div "Ship To Location"
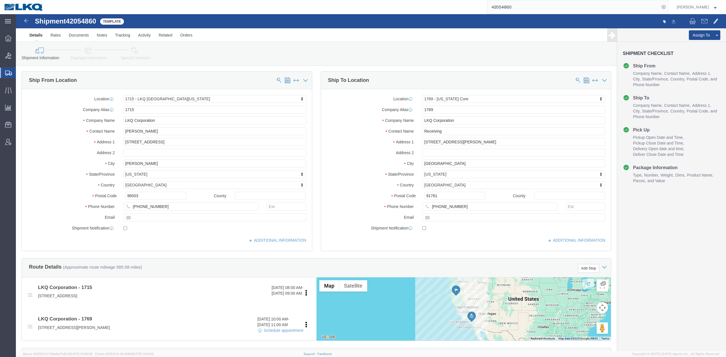
click at [508, 10] on input "42054860" at bounding box center [573, 7] width 172 height 14
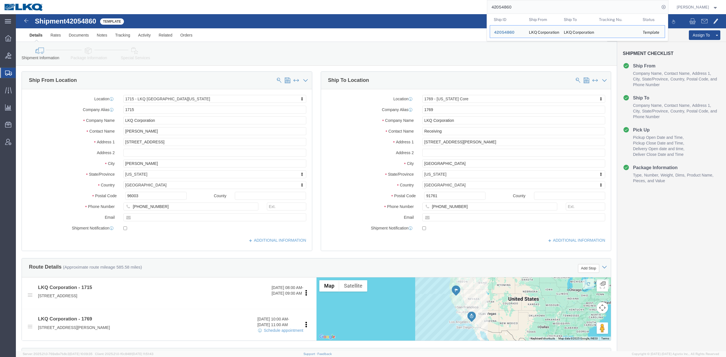
click at [508, 10] on input "42054860" at bounding box center [573, 7] width 172 height 14
paste input "57054626"
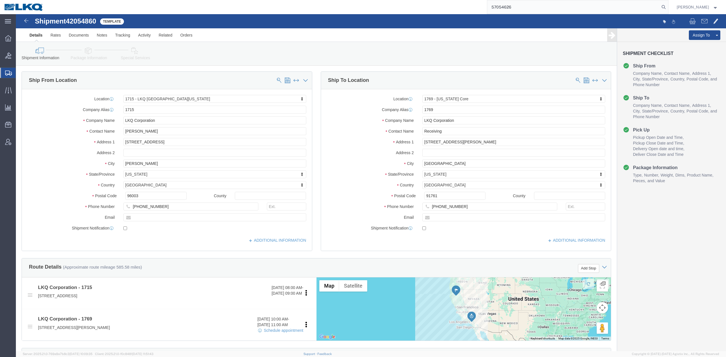
type input "57054626"
click at [668, 5] on form "57054626" at bounding box center [577, 7] width 181 height 14
click at [668, 7] on icon at bounding box center [664, 7] width 8 height 8
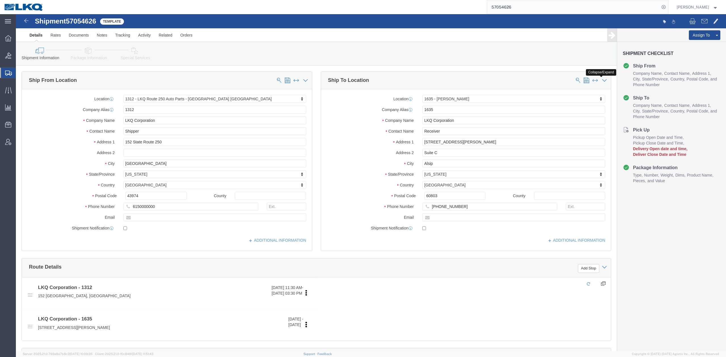
select select "27494"
select select "27578"
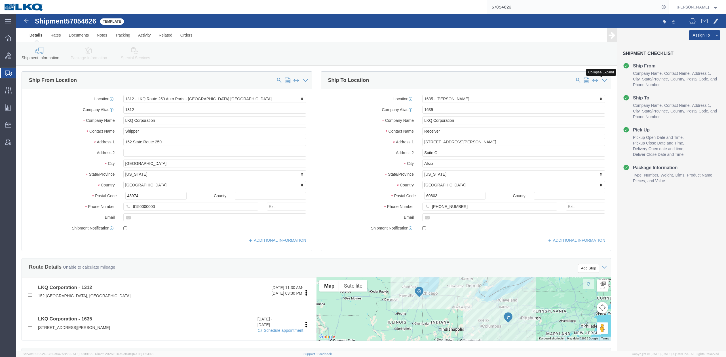
click at [512, 10] on input "57054626" at bounding box center [573, 7] width 172 height 14
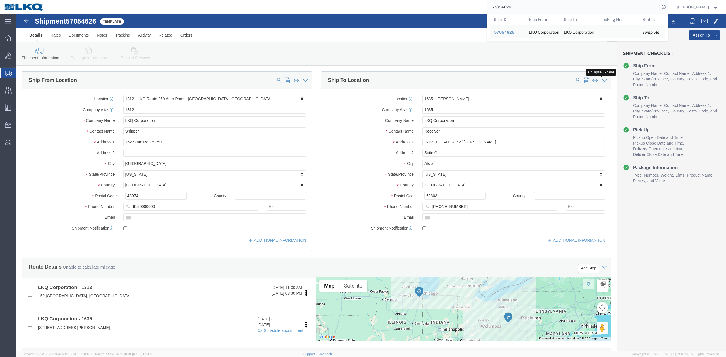
drag, startPoint x: 512, startPoint y: 10, endPoint x: 507, endPoint y: 8, distance: 5.5
click at [507, 8] on input "57054626" at bounding box center [573, 7] width 172 height 14
paste input "63812"
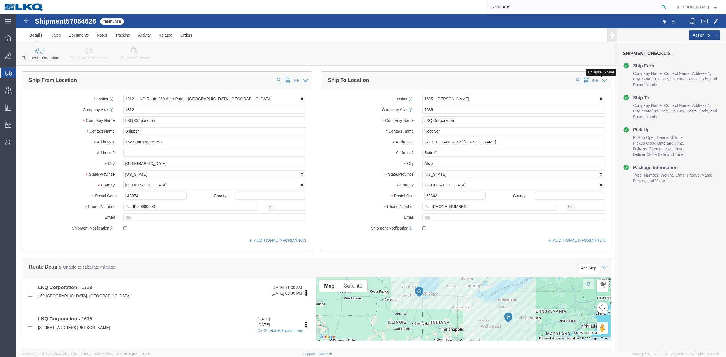
click at [668, 8] on icon at bounding box center [664, 7] width 8 height 8
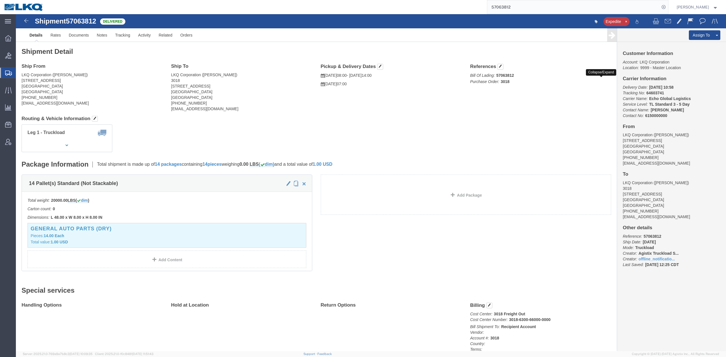
click div "Ship From LKQ Corporation (KEITH PHILLIPS) 24550 W 43RD ST SHAWNEE, KS 66226 Un…"
drag, startPoint x: 588, startPoint y: 60, endPoint x: 566, endPoint y: 68, distance: 23.5
click div "Collapse/Expand"
click div "Ship From LKQ Corporation (KEITH PHILLIPS) 24550 W 43RD ST SHAWNEE, KS 66226 Un…"
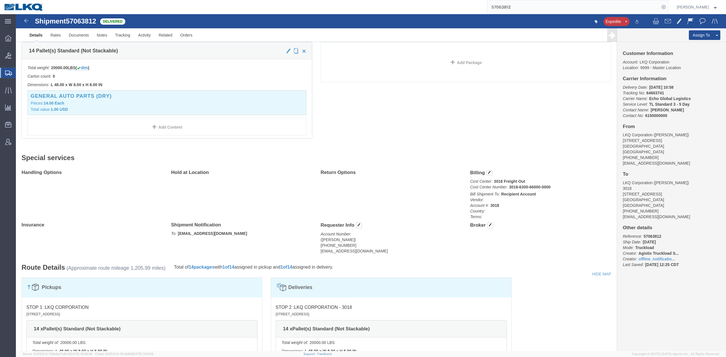
scroll to position [227, 0]
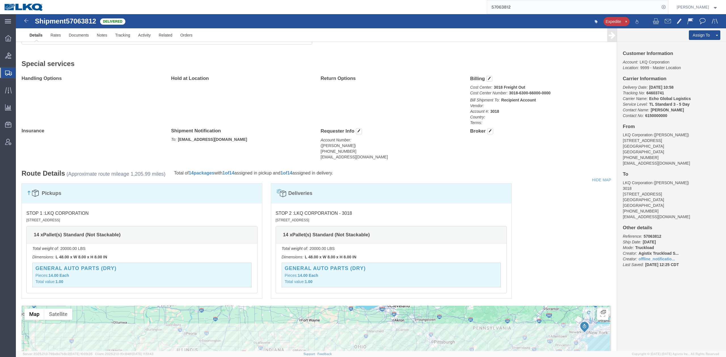
click at [519, 2] on input "57063812" at bounding box center [573, 7] width 172 height 14
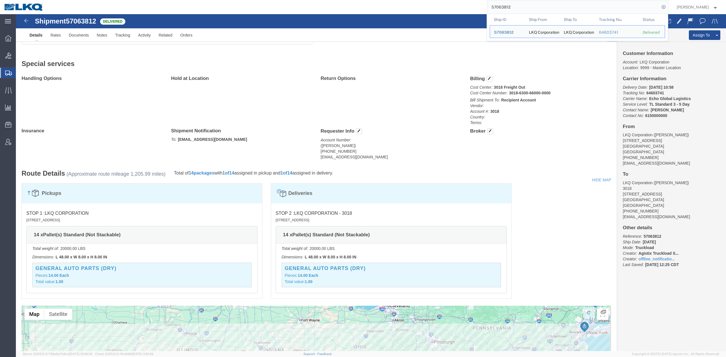
paste input "52185"
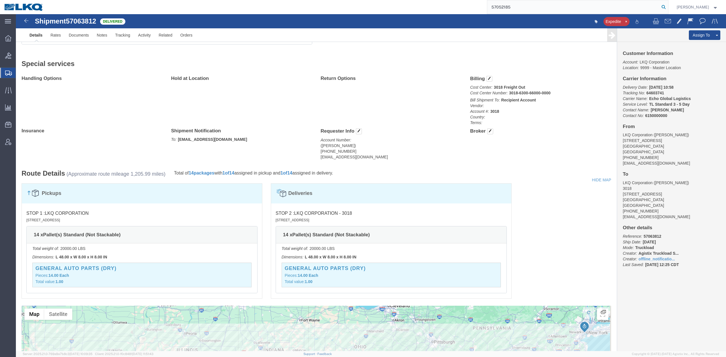
click at [668, 7] on icon at bounding box center [664, 7] width 8 height 8
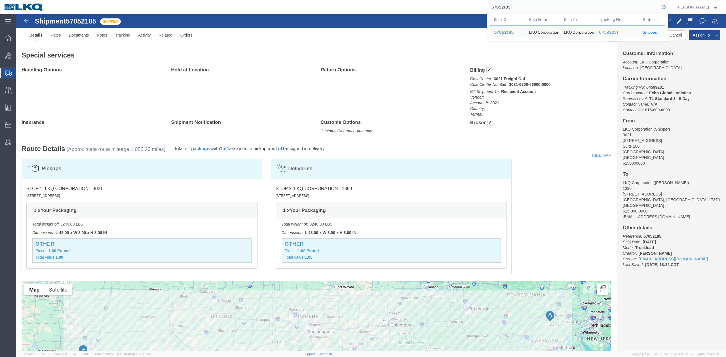
click at [525, 6] on input "57052185" at bounding box center [573, 7] width 172 height 14
paste input "0961"
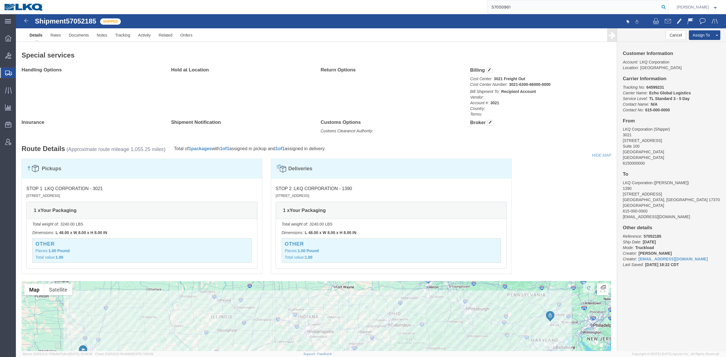
click at [668, 7] on icon at bounding box center [664, 7] width 8 height 8
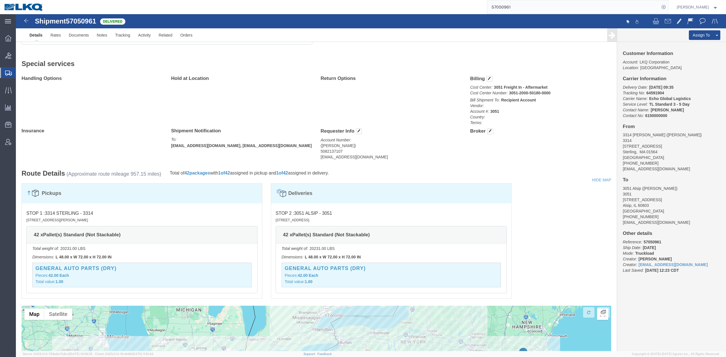
click at [516, 7] on input "57050961" at bounding box center [573, 7] width 172 height 14
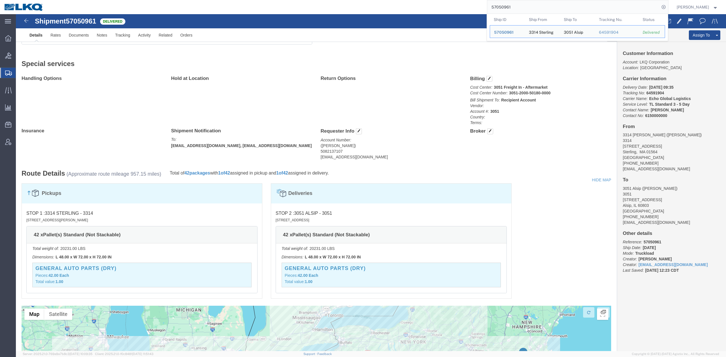
click at [516, 7] on input "57050961" at bounding box center [573, 7] width 172 height 14
paste input "63529"
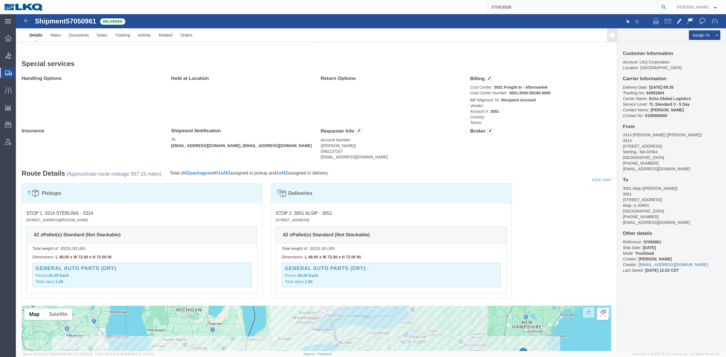
click at [668, 7] on icon at bounding box center [664, 7] width 8 height 8
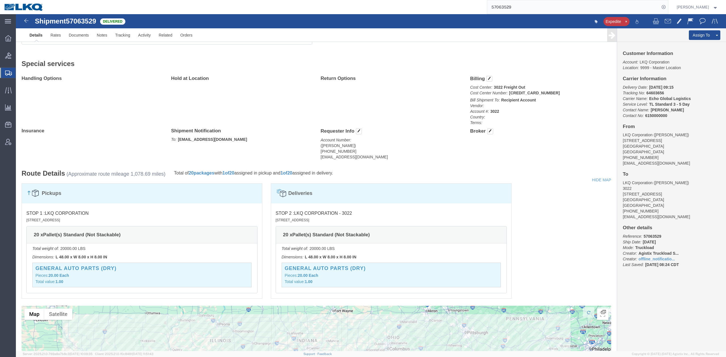
click at [554, 8] on input "57063529" at bounding box center [573, 7] width 172 height 14
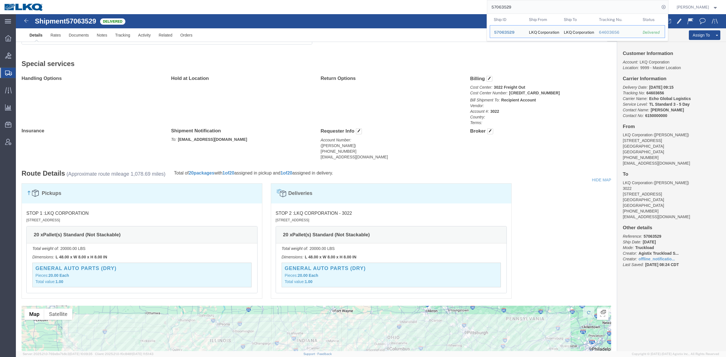
click at [554, 8] on input "57063529" at bounding box center [573, 7] width 172 height 14
paste input "52173"
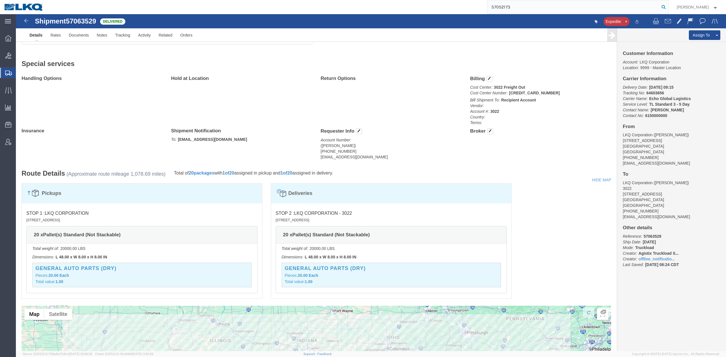
click at [668, 9] on icon at bounding box center [664, 7] width 8 height 8
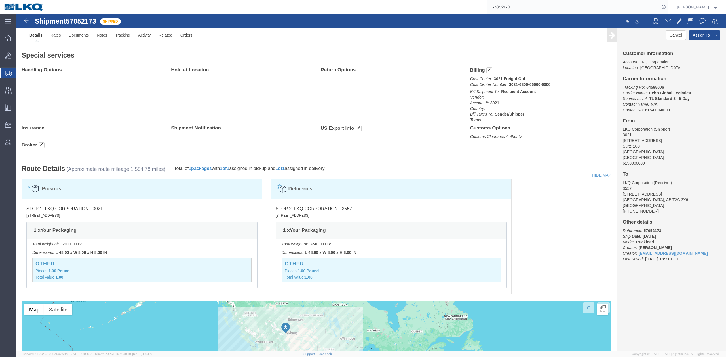
click at [508, 4] on input "57052173" at bounding box center [573, 7] width 172 height 14
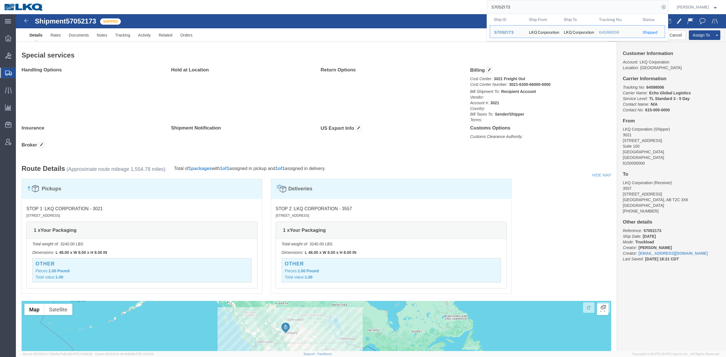
click at [508, 4] on input "57052173" at bounding box center [573, 7] width 172 height 14
paste input "5807"
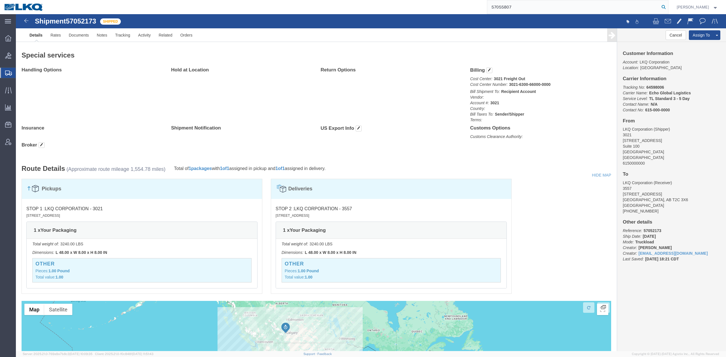
click at [668, 9] on icon at bounding box center [664, 7] width 8 height 8
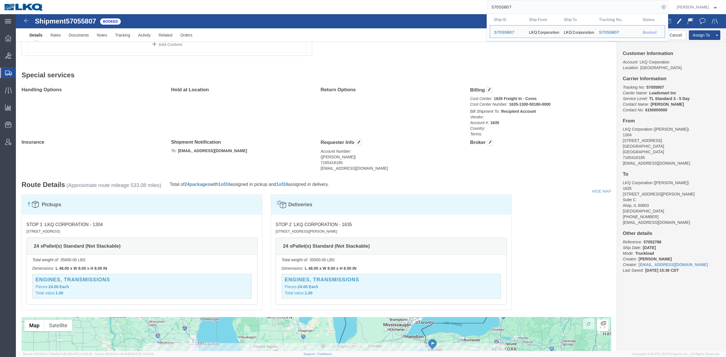
click at [522, 6] on input "57055807" at bounding box center [573, 7] width 172 height 14
paste input "35844"
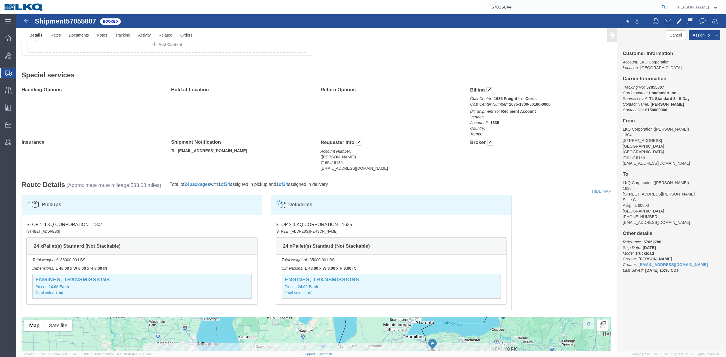
click at [668, 3] on form "57035844" at bounding box center [577, 7] width 181 height 14
click at [660, 12] on input "57035844" at bounding box center [573, 7] width 172 height 14
click at [668, 10] on icon at bounding box center [664, 7] width 8 height 8
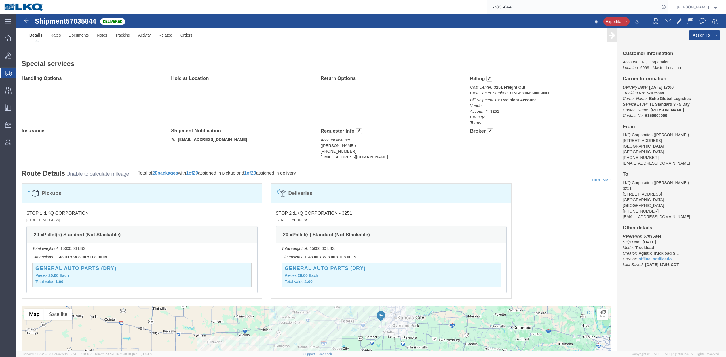
scroll to position [302, 0]
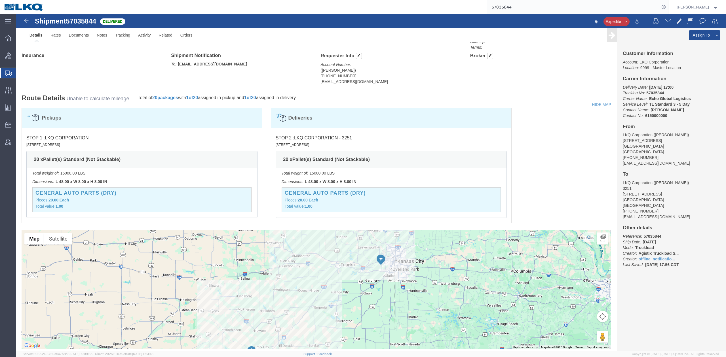
click at [525, 9] on input "57035844" at bounding box center [573, 7] width 172 height 14
click at [668, 10] on icon at bounding box center [664, 7] width 8 height 8
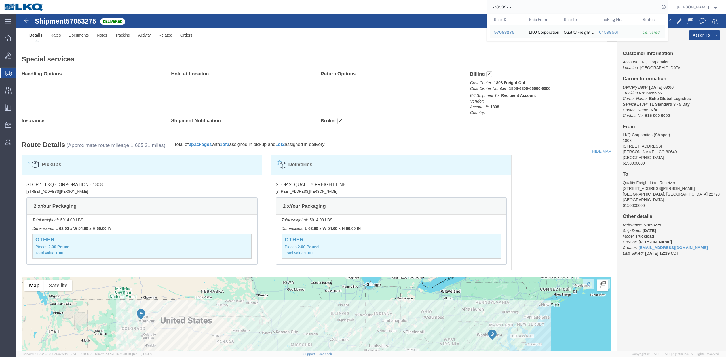
scroll to position [133, 0]
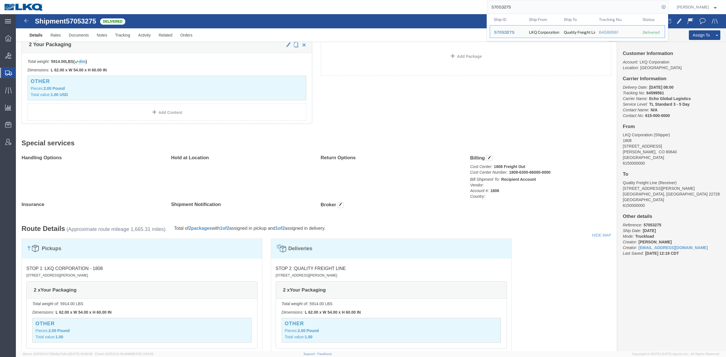
click at [0, 0] on span "Shipment Manager" at bounding box center [0, 0] width 0 height 0
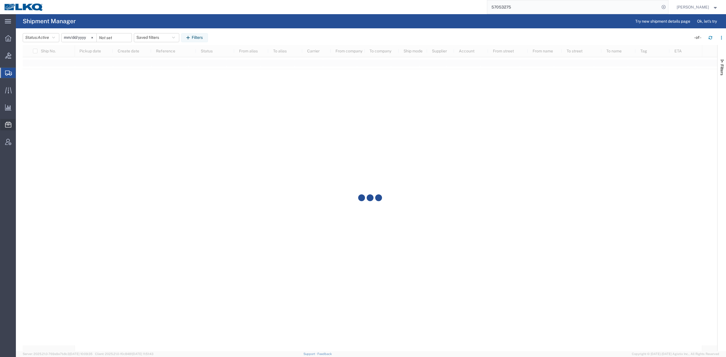
click at [0, 0] on span "Commodity Library" at bounding box center [0, 0] width 0 height 0
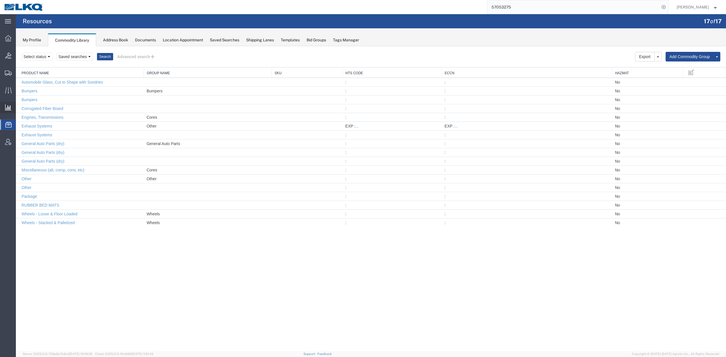
click at [0, 0] on span "Ad Hoc Reports" at bounding box center [0, 0] width 0 height 0
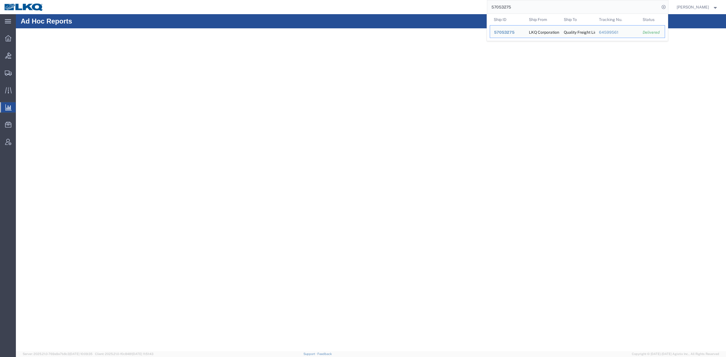
click at [538, 6] on input "57053275" at bounding box center [573, 7] width 172 height 14
paste input "23034"
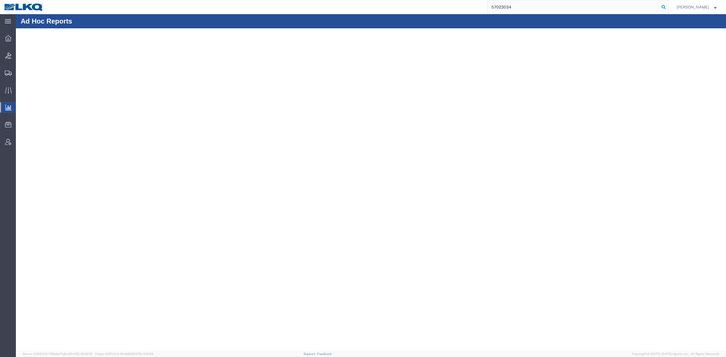
click at [668, 9] on form "57023034" at bounding box center [577, 7] width 181 height 14
click at [668, 9] on icon at bounding box center [664, 7] width 8 height 8
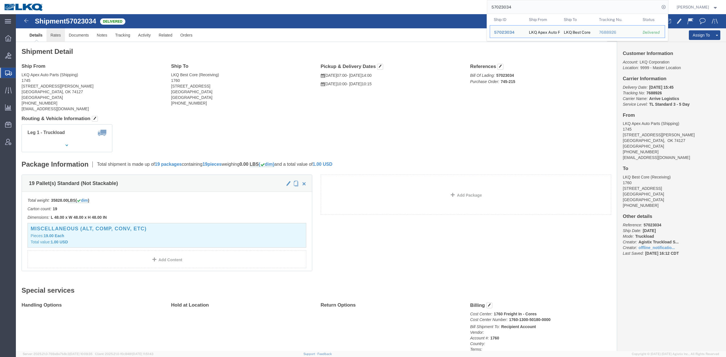
click link "Rates"
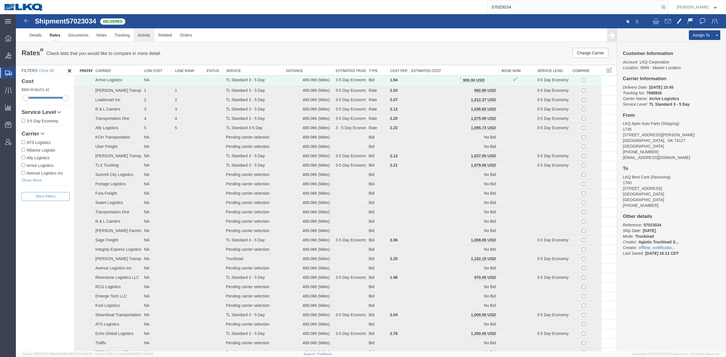
click at [144, 34] on link "Activity" at bounding box center [144, 35] width 20 height 14
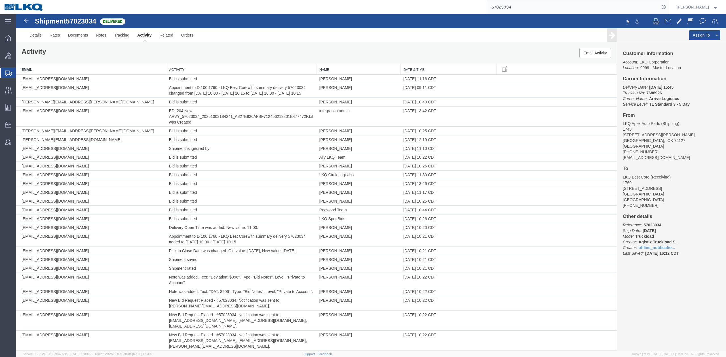
click at [219, 72] on th "Activity" at bounding box center [241, 69] width 150 height 10
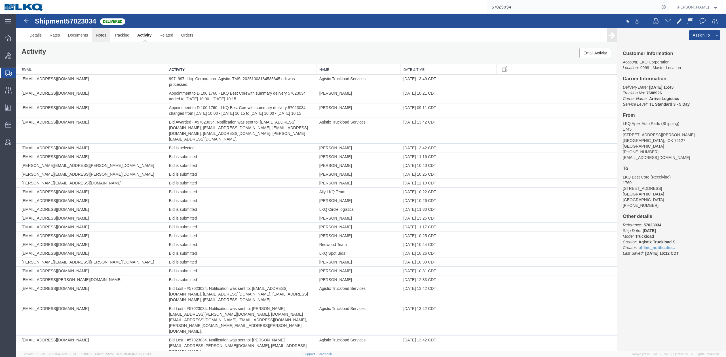
click at [99, 35] on link "Notes" at bounding box center [101, 35] width 18 height 14
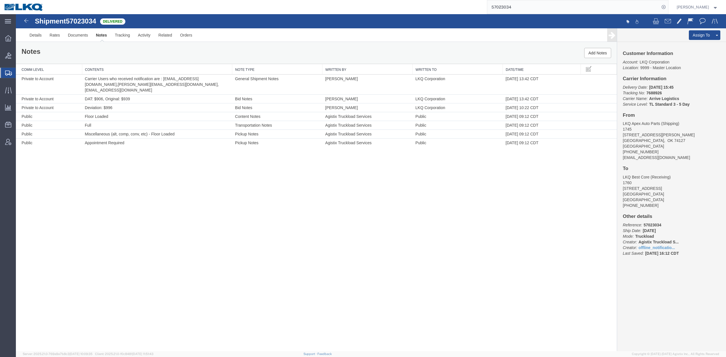
click at [513, 9] on input "57023034" at bounding box center [573, 7] width 172 height 14
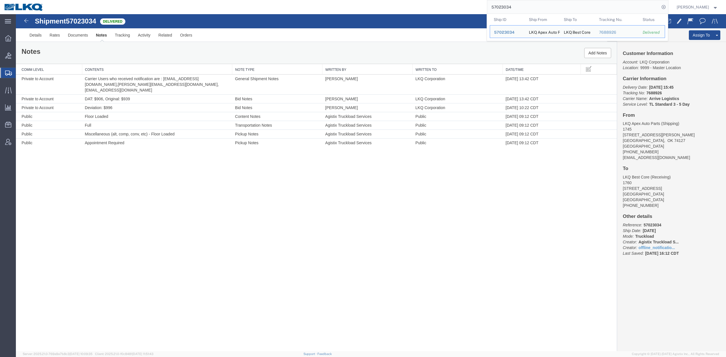
click at [513, 9] on input "57023034" at bounding box center [573, 7] width 172 height 14
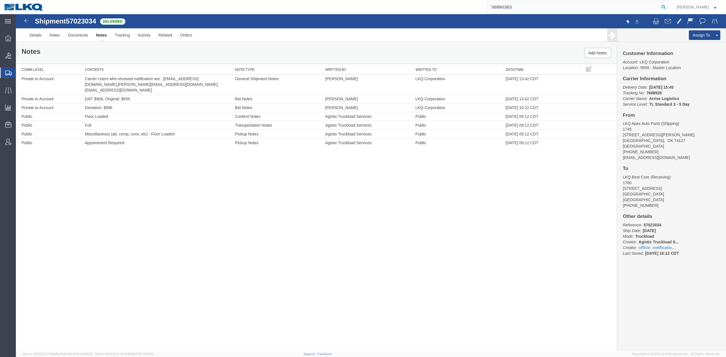
click at [668, 9] on form "56890363" at bounding box center [577, 7] width 181 height 14
click at [668, 7] on icon at bounding box center [664, 7] width 8 height 8
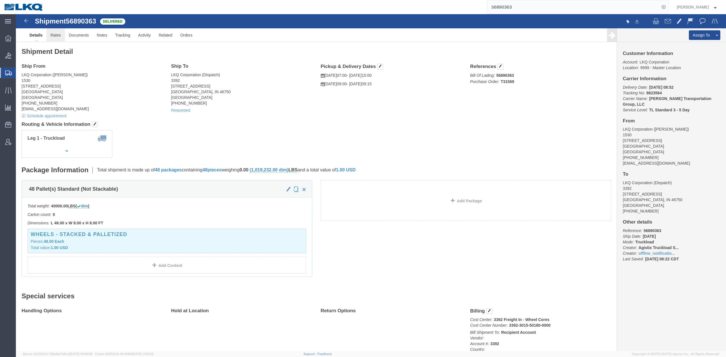
drag, startPoint x: 39, startPoint y: 20, endPoint x: 22, endPoint y: 37, distance: 23.3
click link "Rates"
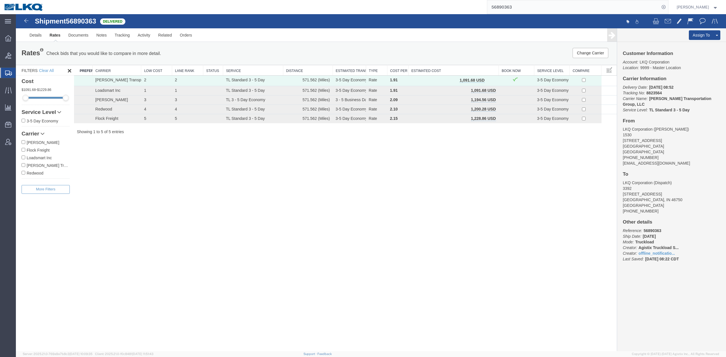
click at [507, 9] on input "56890363" at bounding box center [573, 7] width 172 height 14
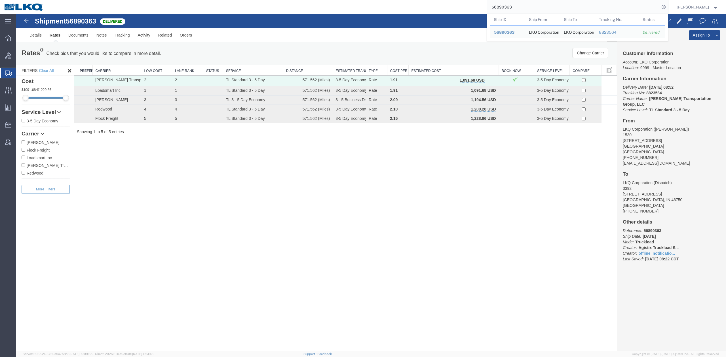
click at [507, 9] on input "56890363" at bounding box center [573, 7] width 172 height 14
paste input "7065259"
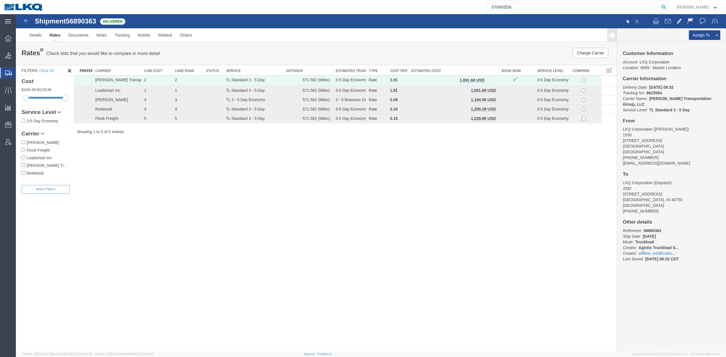
type input "57065259"
click at [668, 6] on icon at bounding box center [664, 7] width 8 height 8
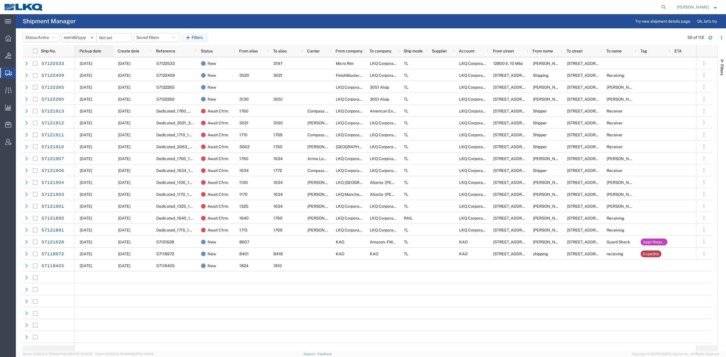
click at [90, 53] on span "Pickup date" at bounding box center [90, 51] width 22 height 5
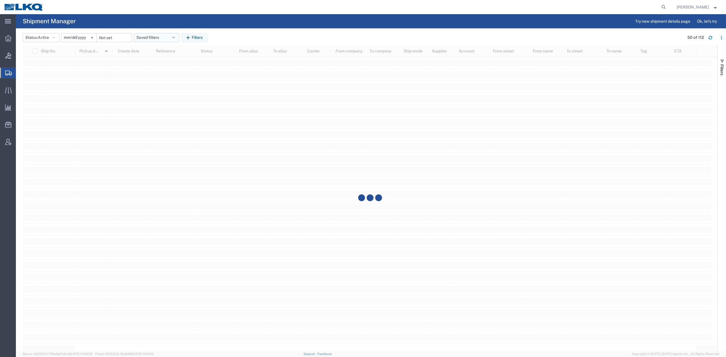
click at [154, 37] on button "Saved filters" at bounding box center [156, 37] width 45 height 9
click at [161, 72] on span "No PGW/LTL" at bounding box center [172, 73] width 74 height 10
type input "2025-01-01"
type input "2025-12-31"
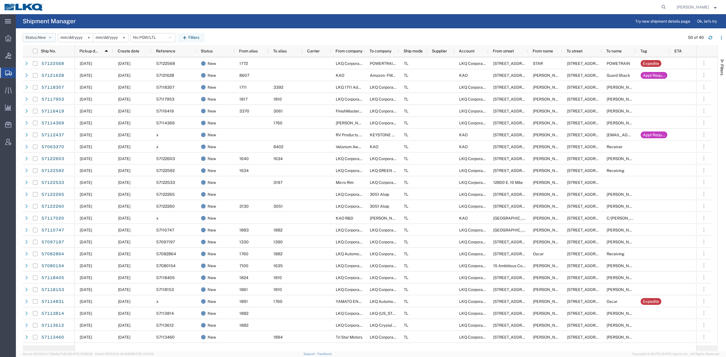
click at [54, 40] on button "Status: New" at bounding box center [39, 37] width 33 height 9
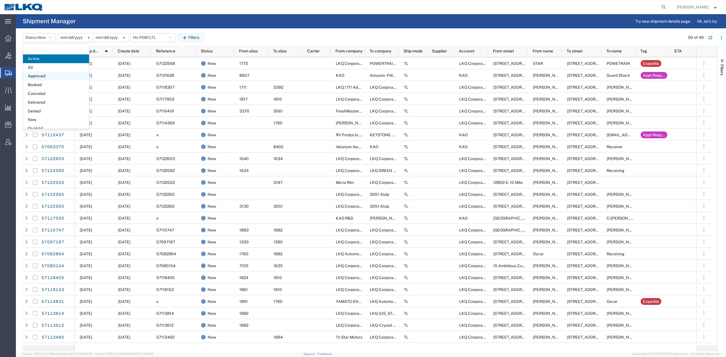
click at [40, 73] on span "Approved" at bounding box center [56, 76] width 66 height 9
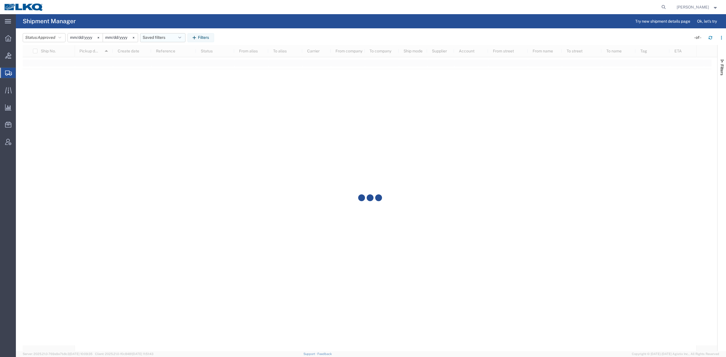
click at [155, 39] on button "Saved filters" at bounding box center [162, 37] width 45 height 9
click at [164, 73] on span "No PGW/LTL" at bounding box center [178, 73] width 74 height 10
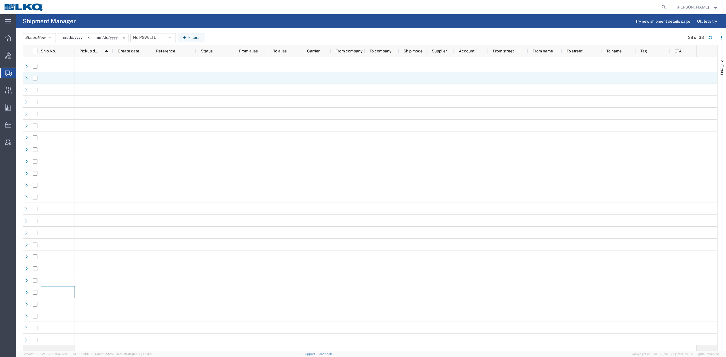
scroll to position [164, 0]
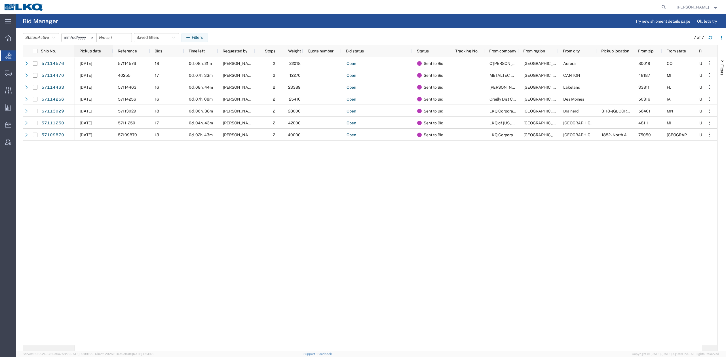
drag, startPoint x: 100, startPoint y: 50, endPoint x: 109, endPoint y: 51, distance: 9.1
click at [100, 51] on span "Pickup date" at bounding box center [90, 51] width 22 height 5
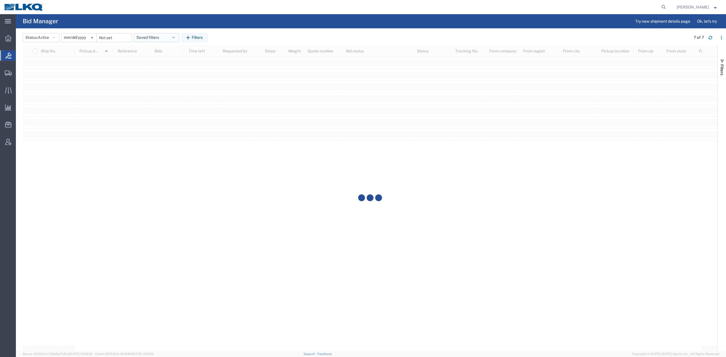
click at [154, 40] on button "Saved filters" at bounding box center [156, 37] width 45 height 9
click at [159, 65] on span "No PGW/LTL" at bounding box center [172, 62] width 74 height 10
type input "2025-01-01"
type input "2025-12-31"
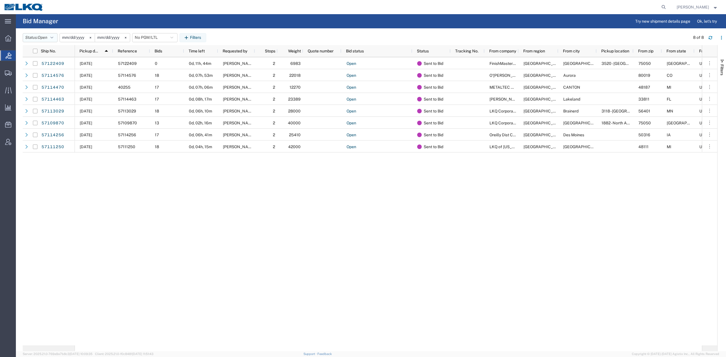
click at [39, 39] on button "Status: Open" at bounding box center [40, 37] width 35 height 9
click at [38, 93] on span "Expired" at bounding box center [56, 94] width 66 height 9
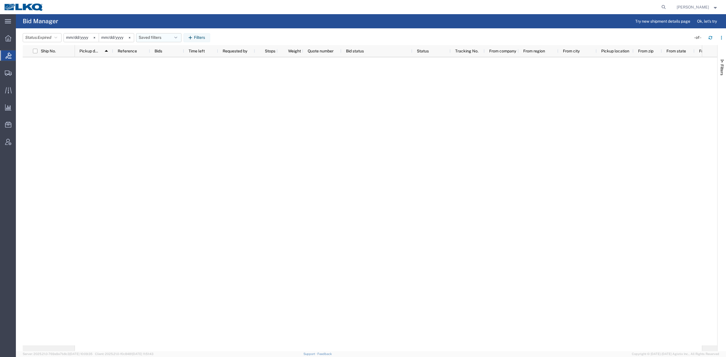
click at [167, 36] on button "Saved filters" at bounding box center [158, 37] width 45 height 9
click at [159, 64] on span "No PGW/LTL" at bounding box center [174, 62] width 74 height 10
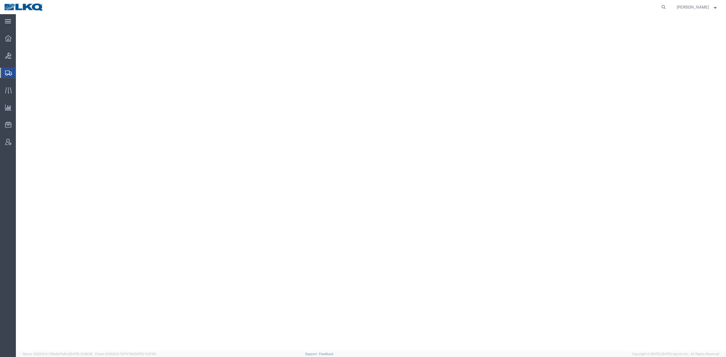
select select "27942"
select select "28018"
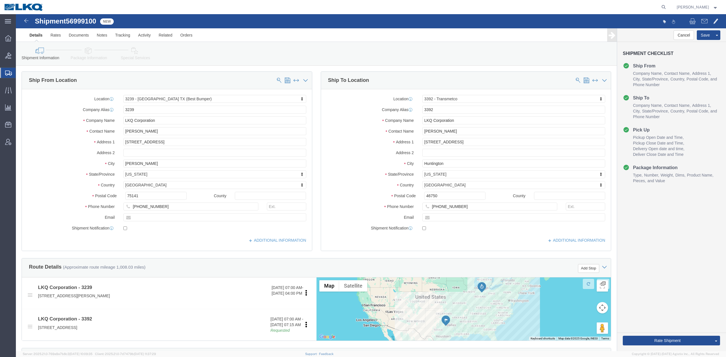
click span "56999100"
copy span "56999100"
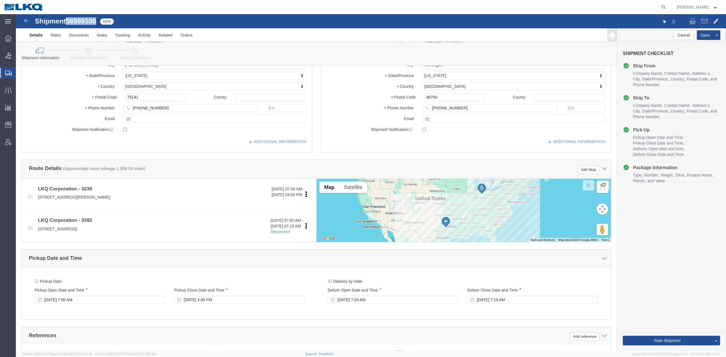
scroll to position [227, 0]
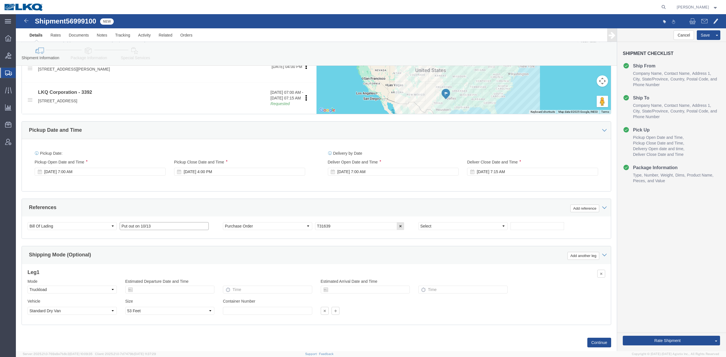
click input "Put out on 10/13"
click div "References Add reference"
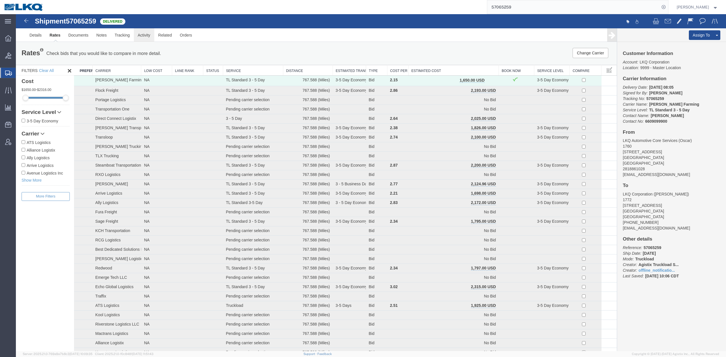
click at [143, 35] on link "Activity" at bounding box center [144, 35] width 20 height 14
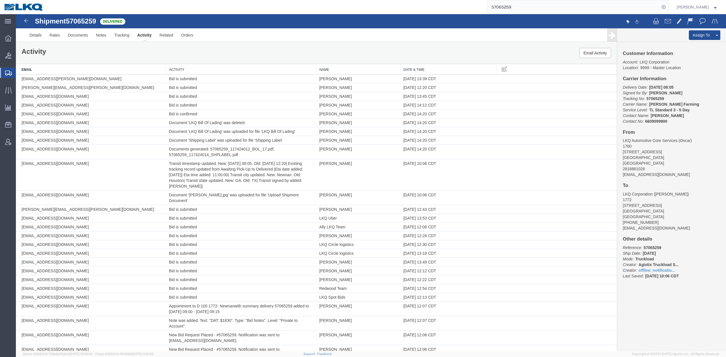
click at [194, 69] on th "Activity" at bounding box center [241, 69] width 150 height 10
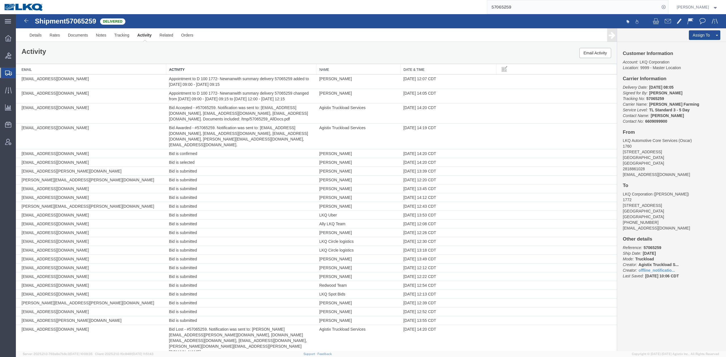
click at [530, 5] on input "57065259" at bounding box center [573, 7] width 172 height 14
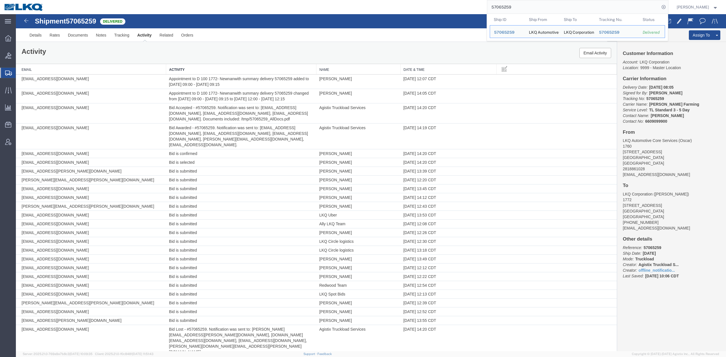
click at [530, 5] on input "57065259" at bounding box center [573, 7] width 172 height 14
paste input "6682237"
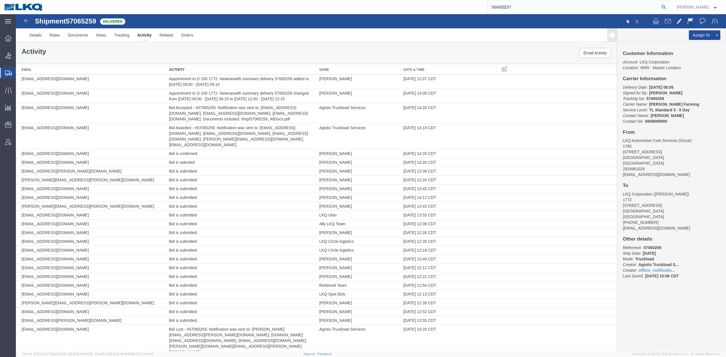
click at [668, 6] on icon at bounding box center [664, 7] width 8 height 8
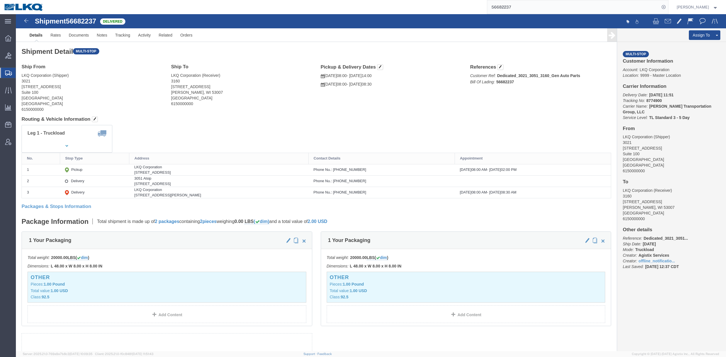
click at [522, 6] on input "56682237" at bounding box center [573, 7] width 172 height 14
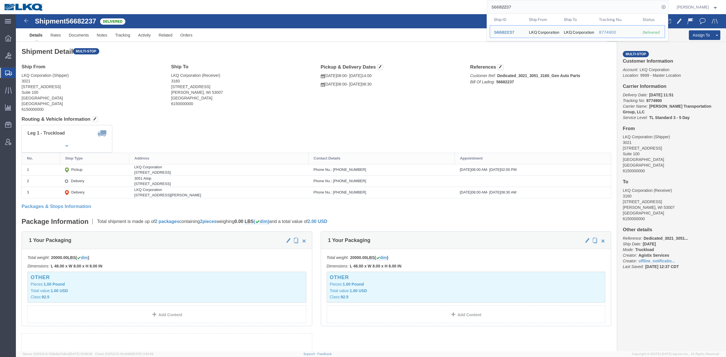
click at [522, 6] on input "56682237" at bounding box center [573, 7] width 172 height 14
paste input "7063812"
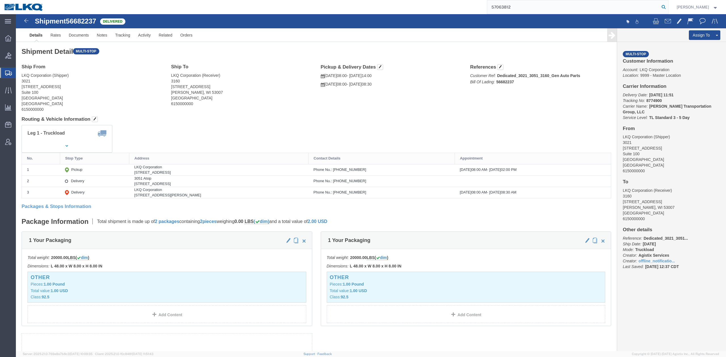
drag, startPoint x: 673, startPoint y: 9, endPoint x: 668, endPoint y: 12, distance: 6.1
click at [668, 9] on icon at bounding box center [664, 7] width 8 height 8
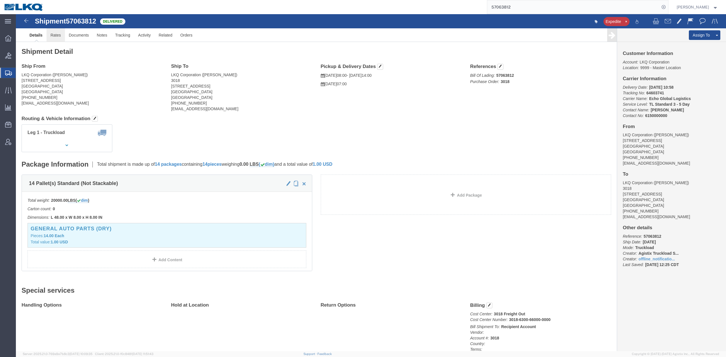
click link "Rates"
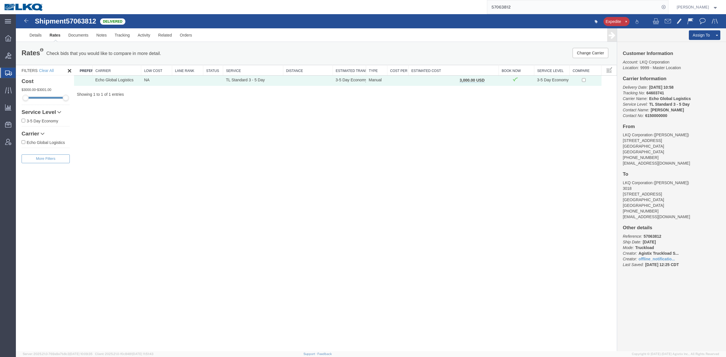
click at [526, 6] on input "57063812" at bounding box center [573, 7] width 172 height 14
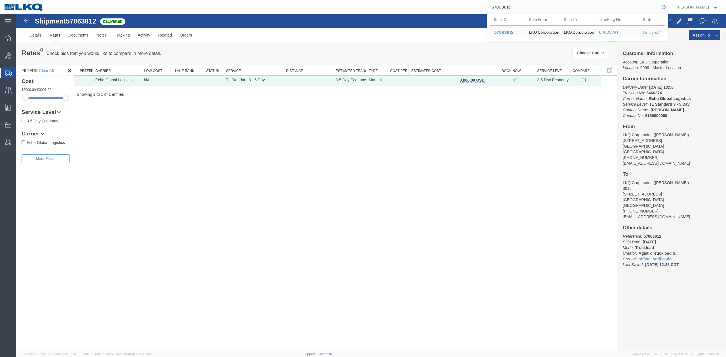
click at [526, 6] on input "57063812" at bounding box center [573, 7] width 172 height 14
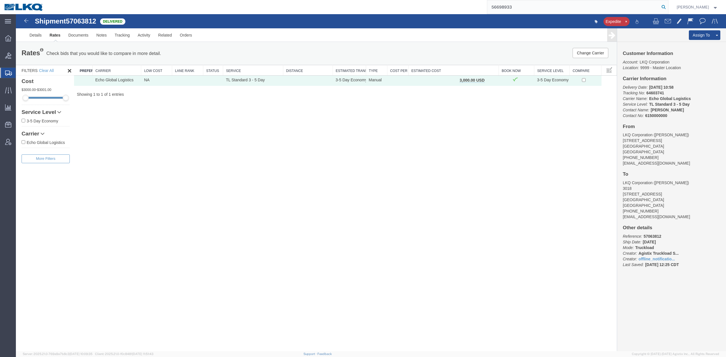
click at [668, 8] on icon at bounding box center [664, 7] width 8 height 8
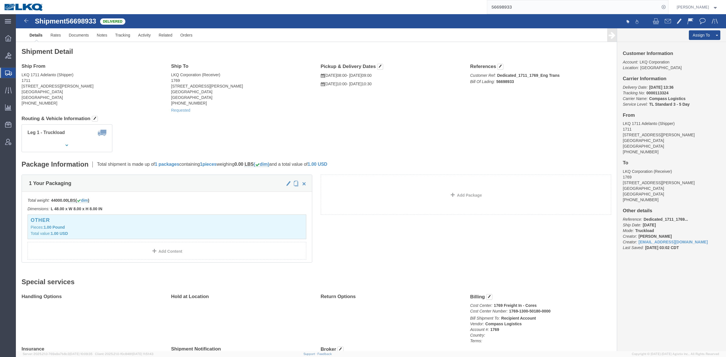
click at [519, 10] on input "56698933" at bounding box center [573, 7] width 172 height 14
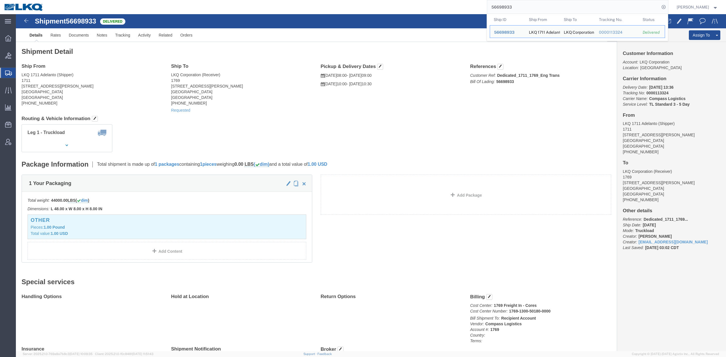
paste input "7025879"
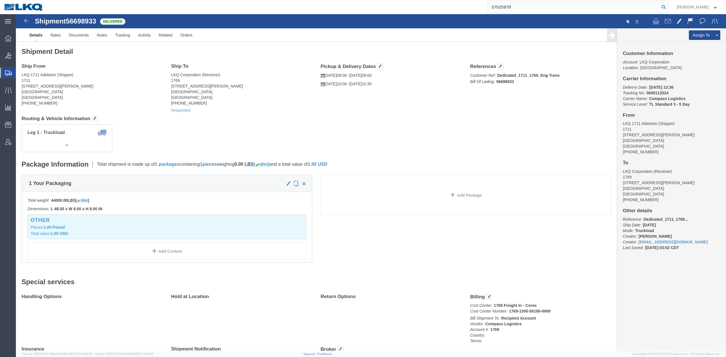
click at [660, 6] on input "57025879" at bounding box center [573, 7] width 172 height 14
drag, startPoint x: 670, startPoint y: 6, endPoint x: 667, endPoint y: 8, distance: 3.6
click at [668, 6] on icon at bounding box center [664, 7] width 8 height 8
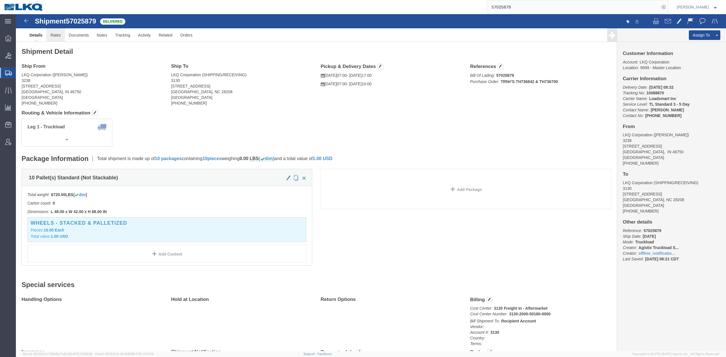
click link "Rates"
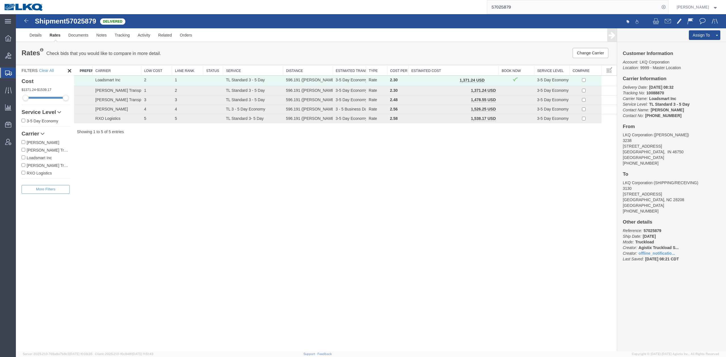
click at [531, 6] on input "57025879" at bounding box center [573, 7] width 172 height 14
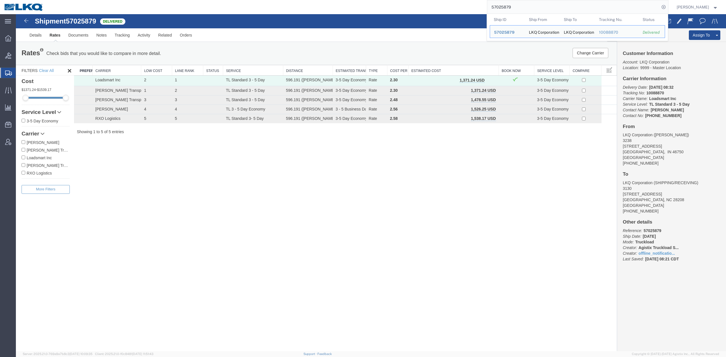
click at [531, 6] on input "57025879" at bounding box center [573, 7] width 172 height 14
paste input "12377"
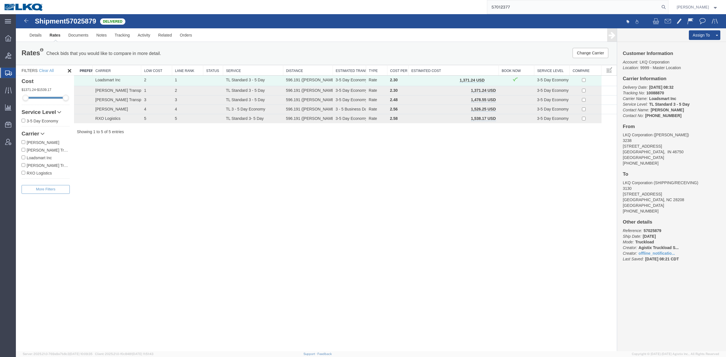
drag, startPoint x: 671, startPoint y: 5, endPoint x: 656, endPoint y: 11, distance: 16.6
click at [668, 5] on icon at bounding box center [664, 7] width 8 height 8
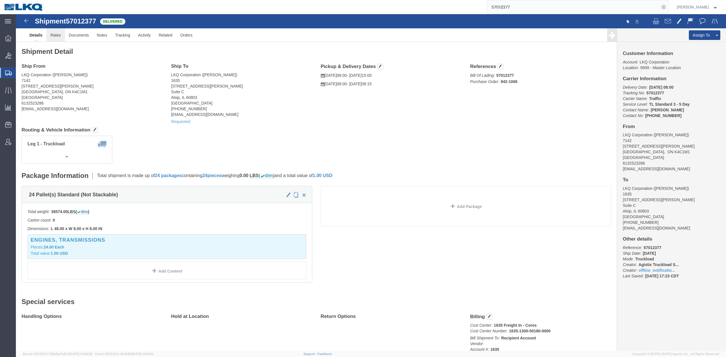
click link "Rates"
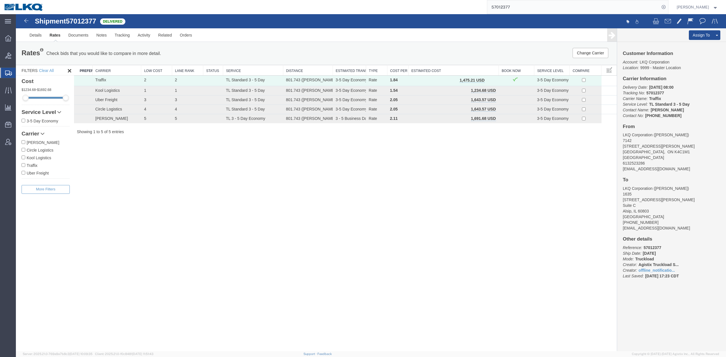
click at [520, 6] on input "57012377" at bounding box center [573, 7] width 172 height 14
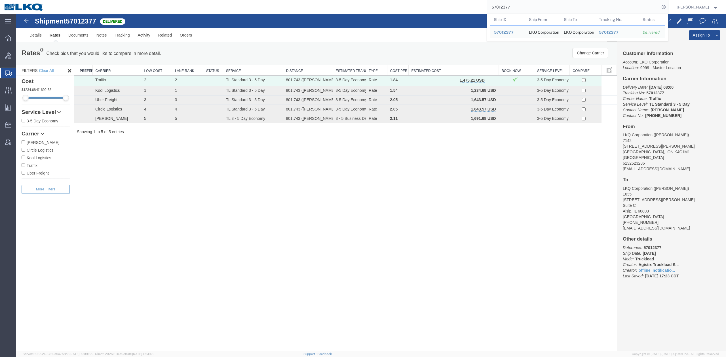
paste input "6682229"
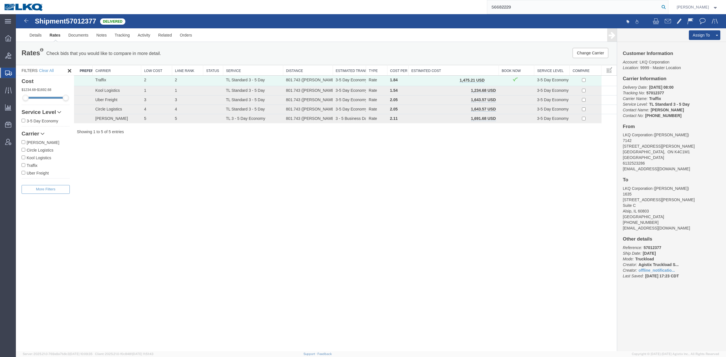
click at [668, 5] on icon at bounding box center [664, 7] width 8 height 8
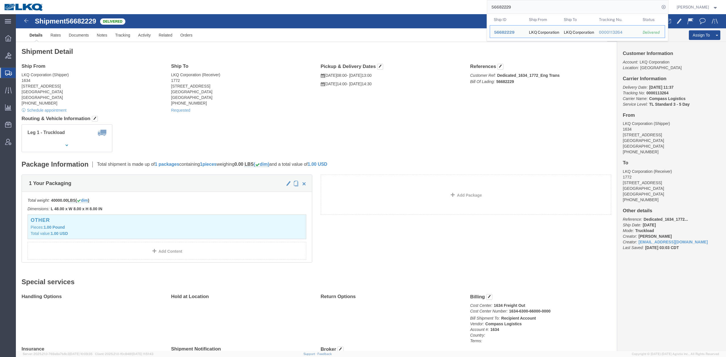
click at [515, 6] on input "56682229" at bounding box center [573, 7] width 172 height 14
paste input "7025758"
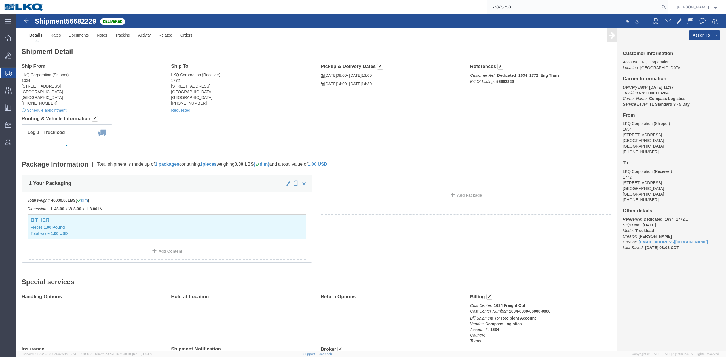
drag, startPoint x: 674, startPoint y: 7, endPoint x: 654, endPoint y: 14, distance: 21.1
click at [668, 8] on icon at bounding box center [664, 7] width 8 height 8
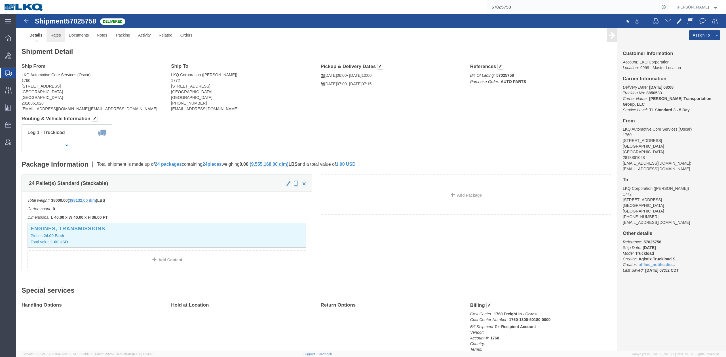
click link "Rates"
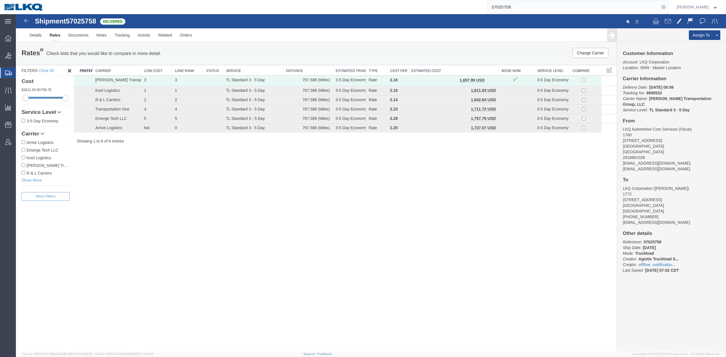
click at [508, 8] on input "57025758" at bounding box center [573, 7] width 172 height 14
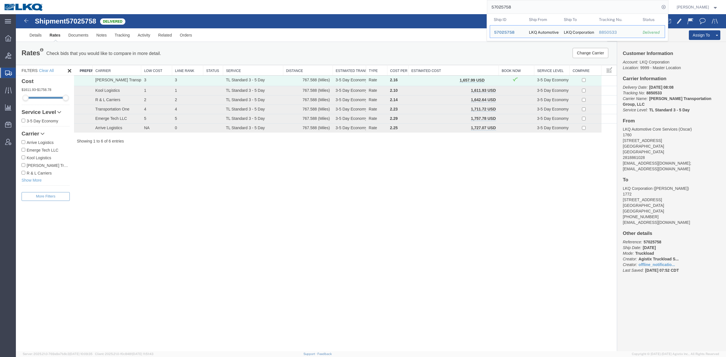
paste input "51376"
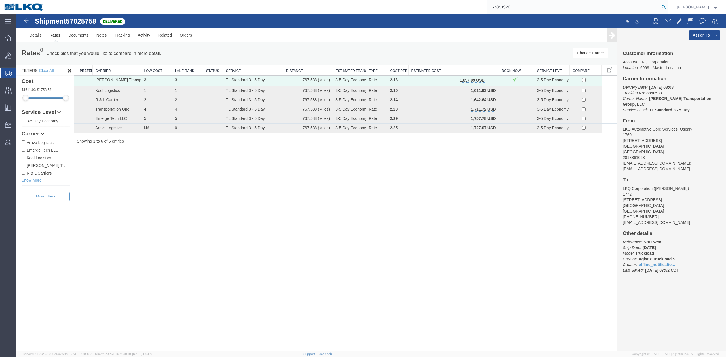
click at [668, 7] on icon at bounding box center [664, 7] width 8 height 8
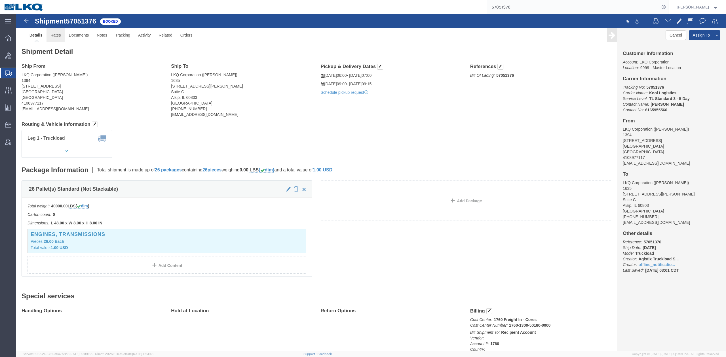
click link "Rates"
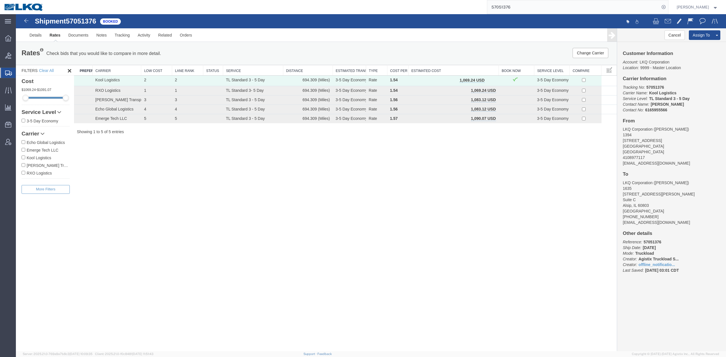
click at [527, 9] on input "57051376" at bounding box center [573, 7] width 172 height 14
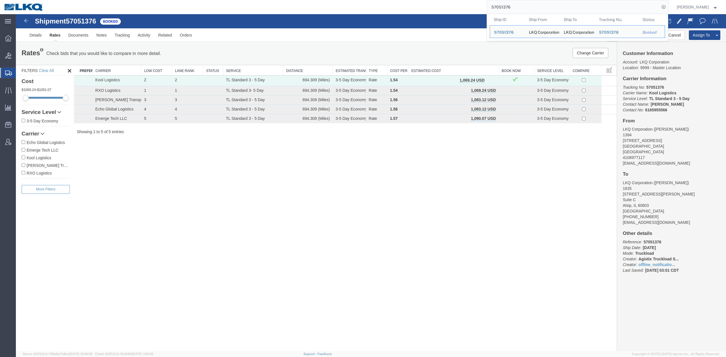
paste input "25748"
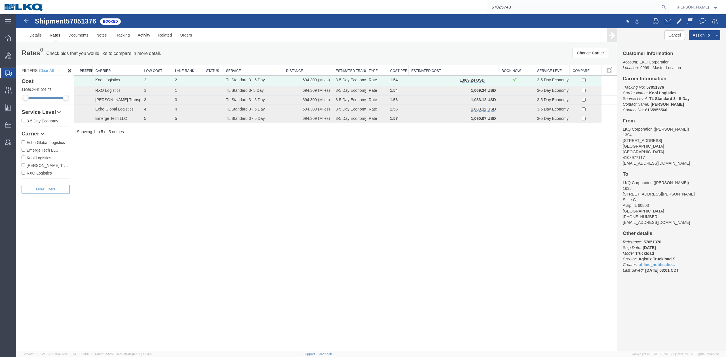
click at [668, 6] on icon at bounding box center [664, 7] width 8 height 8
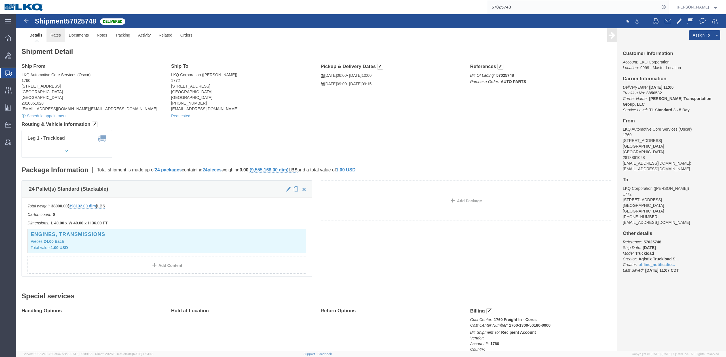
click link "Rates"
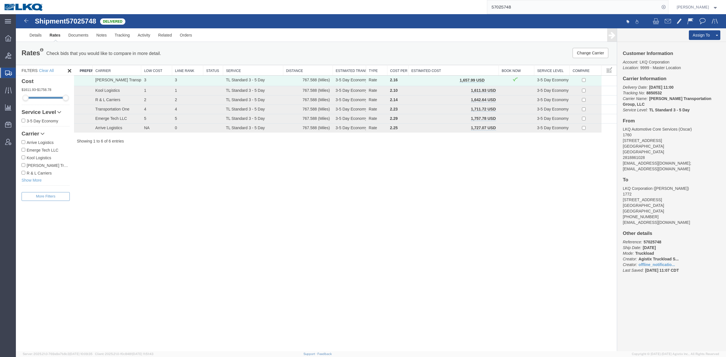
click at [518, 9] on input "57025748" at bounding box center [573, 7] width 172 height 14
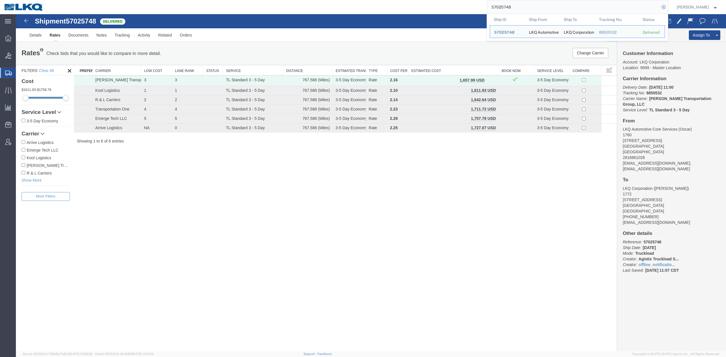
drag, startPoint x: 518, startPoint y: 9, endPoint x: 514, endPoint y: 8, distance: 4.4
click at [514, 8] on input "57025748" at bounding box center [573, 7] width 172 height 14
drag, startPoint x: 514, startPoint y: 8, endPoint x: 512, endPoint y: 7, distance: 2.9
click at [512, 7] on input "57025748" at bounding box center [573, 7] width 172 height 14
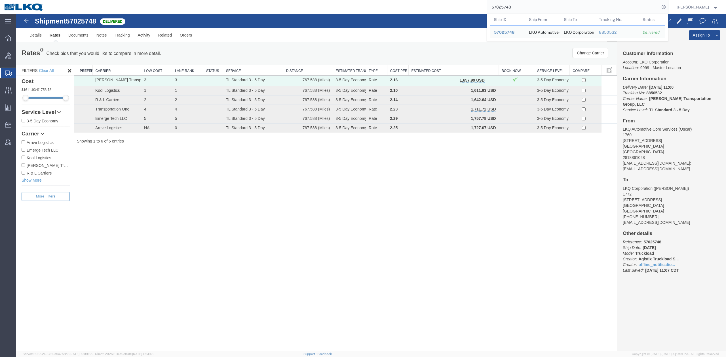
click at [512, 7] on input "57025748" at bounding box center [573, 7] width 172 height 14
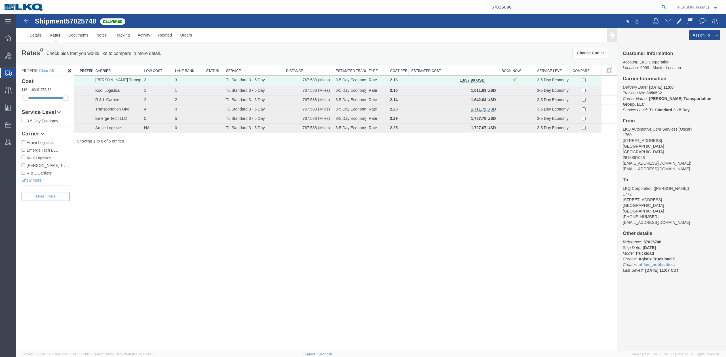
click at [668, 7] on icon at bounding box center [664, 7] width 8 height 8
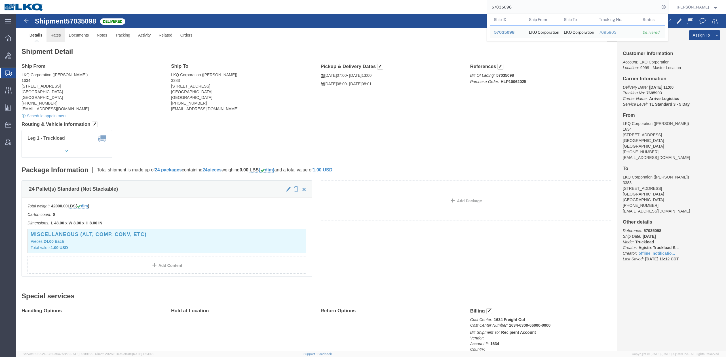
drag, startPoint x: 42, startPoint y: 19, endPoint x: 147, endPoint y: 77, distance: 120.2
click link "Rates"
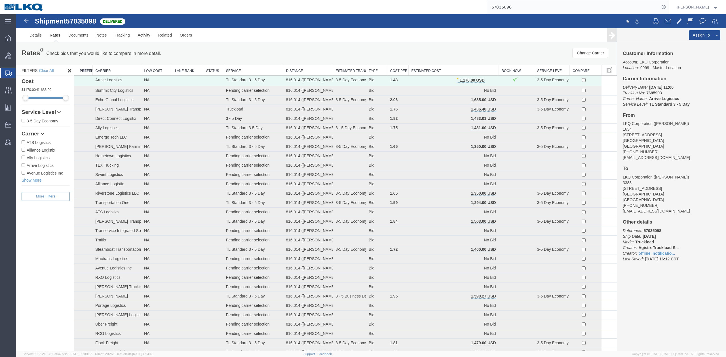
click at [510, 12] on input "57035098" at bounding box center [573, 7] width 172 height 14
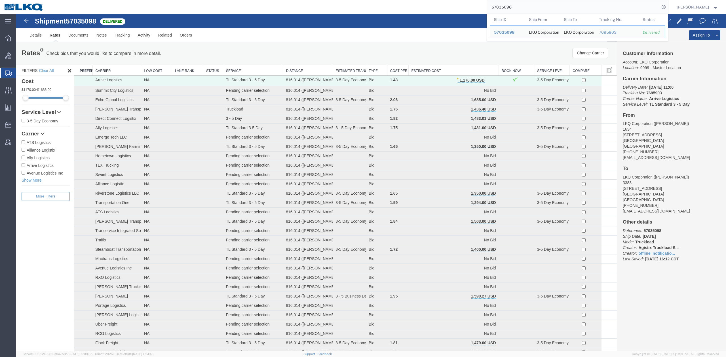
drag, startPoint x: 510, startPoint y: 12, endPoint x: 513, endPoint y: 9, distance: 4.3
click at [510, 12] on input "57035098" at bounding box center [573, 7] width 172 height 14
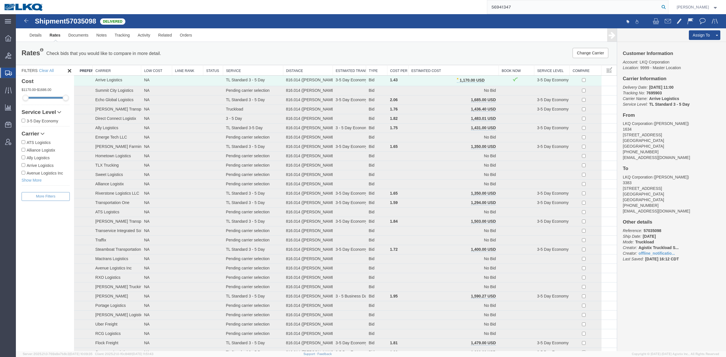
click at [668, 4] on icon at bounding box center [664, 7] width 8 height 8
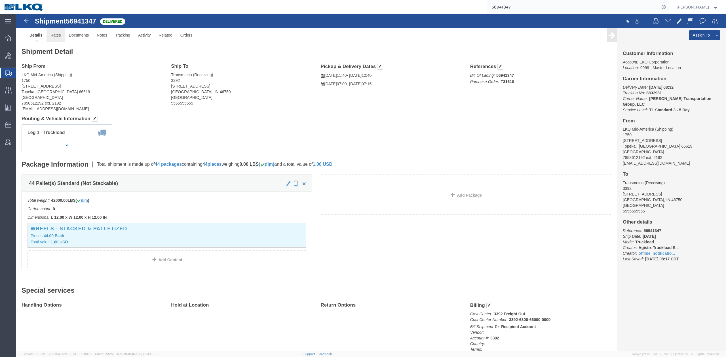
click link "Rates"
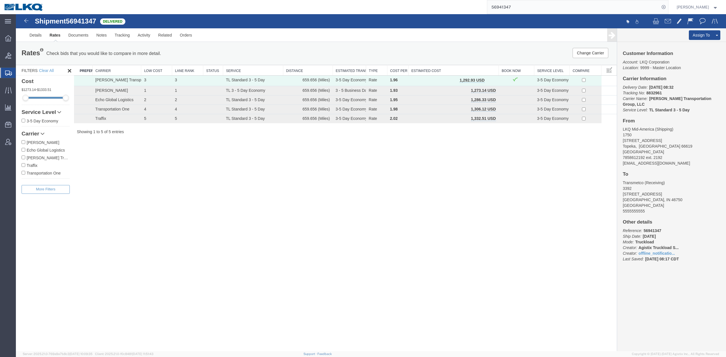
click at [512, 8] on input "56941347" at bounding box center [573, 7] width 172 height 14
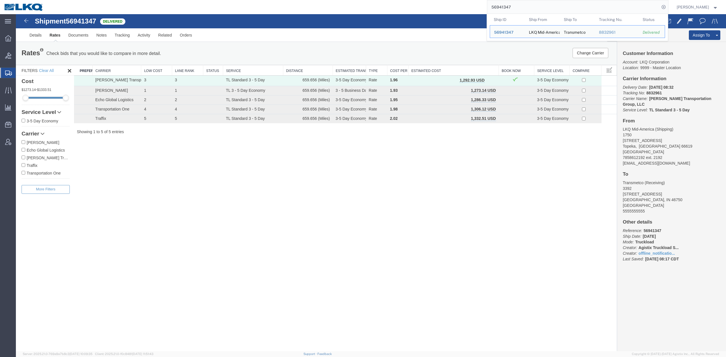
click at [512, 8] on input "56941347" at bounding box center [573, 7] width 172 height 14
paste input "7009358"
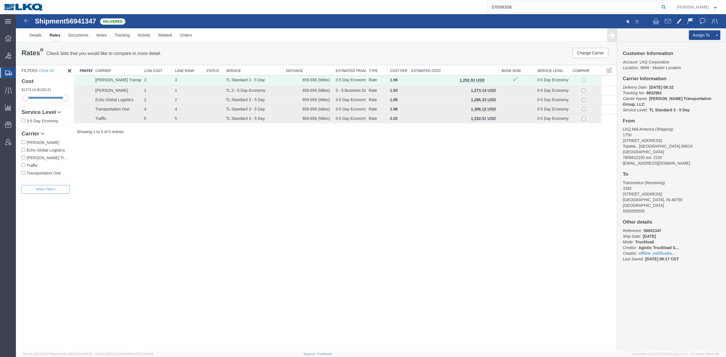
click at [668, 5] on icon at bounding box center [664, 7] width 8 height 8
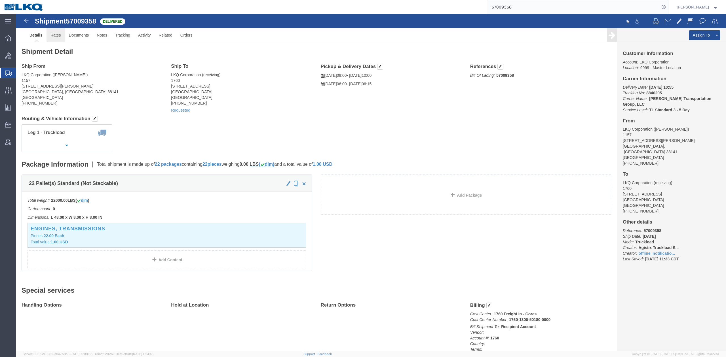
click link "Rates"
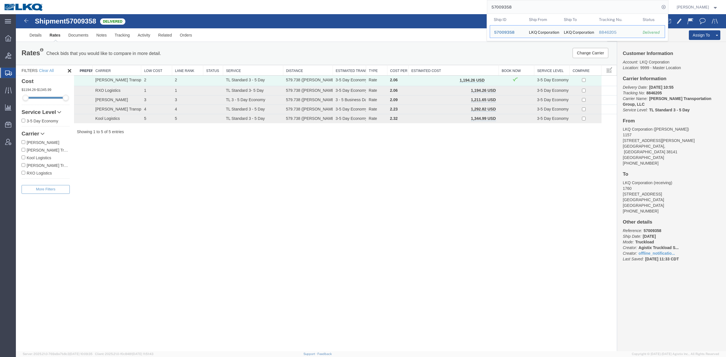
click at [519, 7] on input "57009358" at bounding box center [573, 7] width 172 height 14
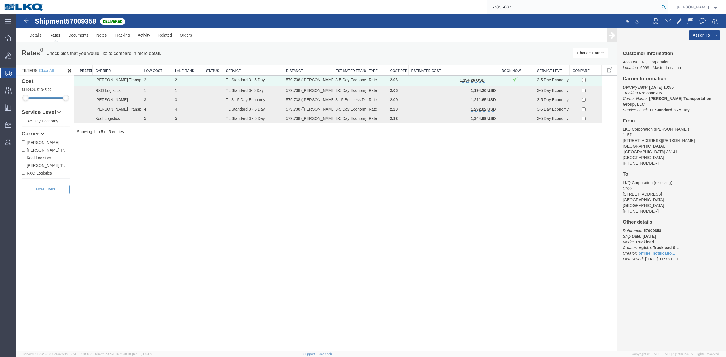
click at [668, 5] on icon at bounding box center [664, 7] width 8 height 8
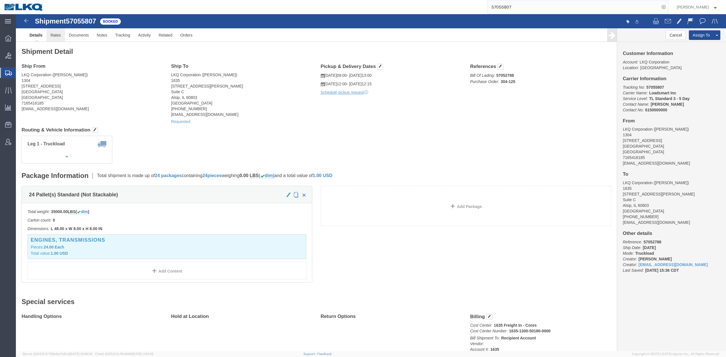
click link "Rates"
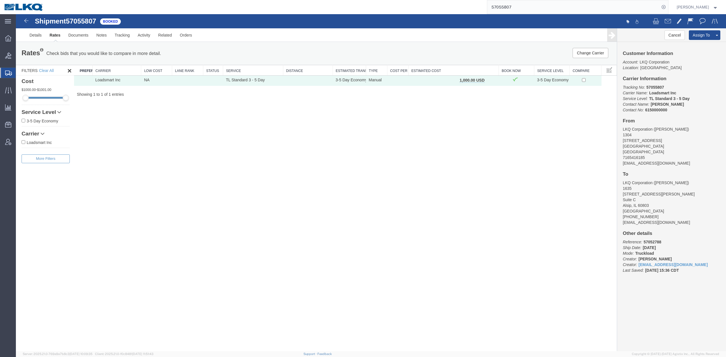
click at [539, 4] on input "57055807" at bounding box center [573, 7] width 172 height 14
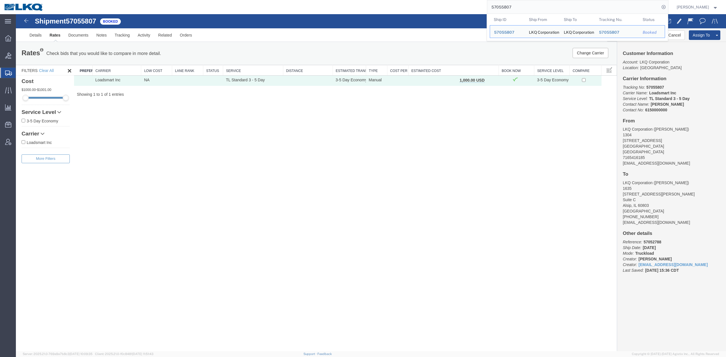
click at [539, 4] on input "57055807" at bounding box center [573, 7] width 172 height 14
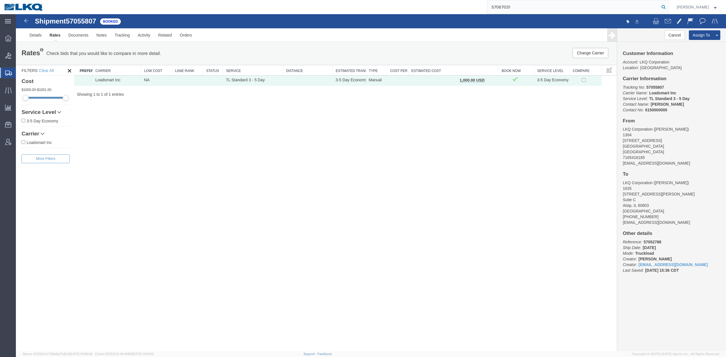
click at [668, 10] on icon at bounding box center [664, 7] width 8 height 8
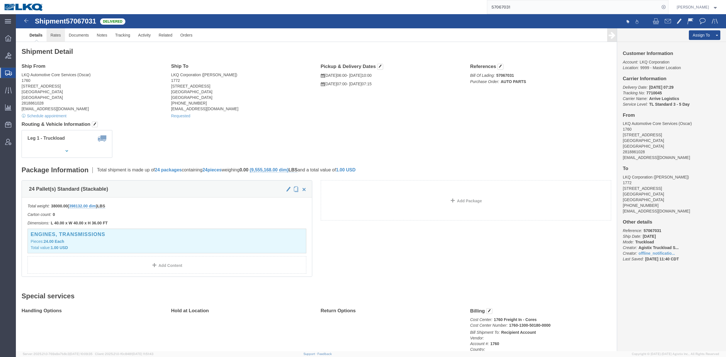
click link "Rates"
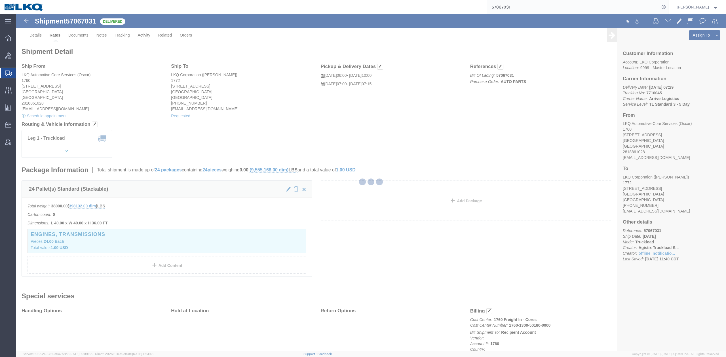
click at [516, 10] on input "57067031" at bounding box center [573, 7] width 172 height 14
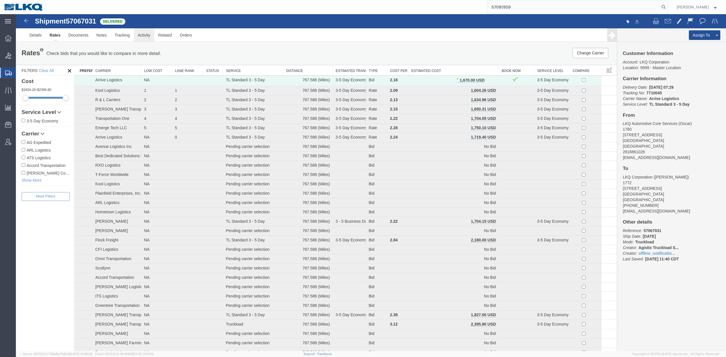
click at [144, 34] on link "Activity" at bounding box center [144, 35] width 20 height 14
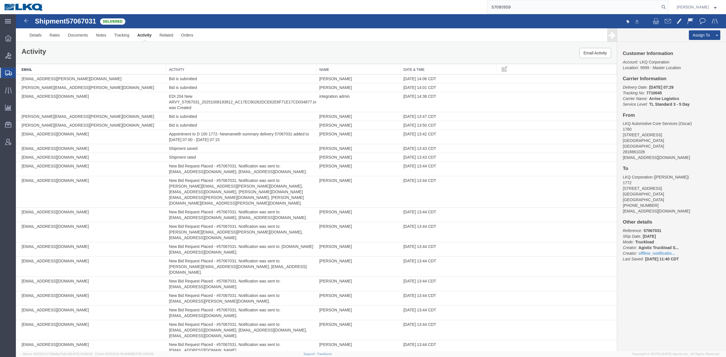
click at [210, 69] on th "Activity" at bounding box center [241, 69] width 150 height 10
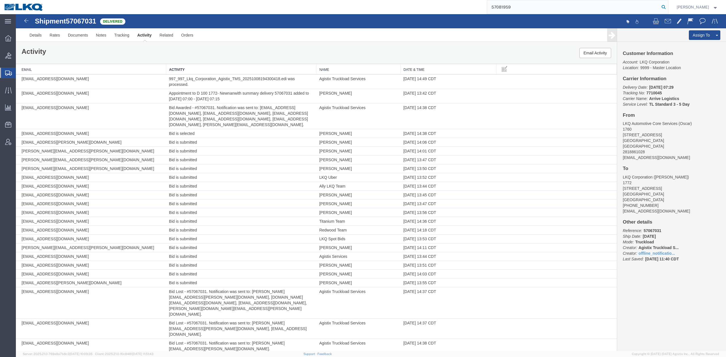
click at [668, 8] on icon at bounding box center [664, 7] width 8 height 8
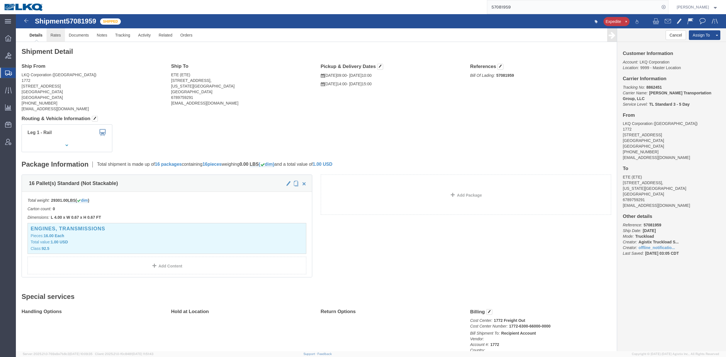
click link "Rates"
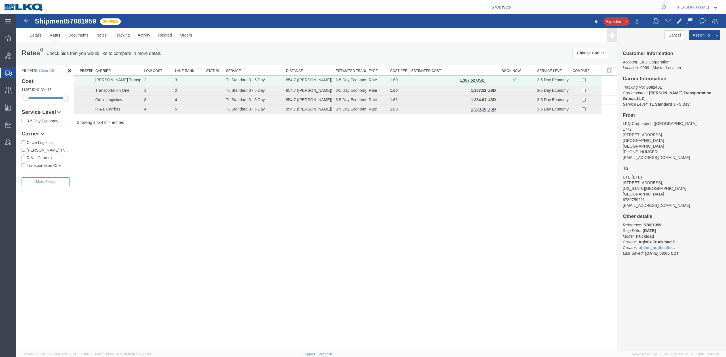
click at [513, 4] on input "57081959" at bounding box center [573, 7] width 172 height 14
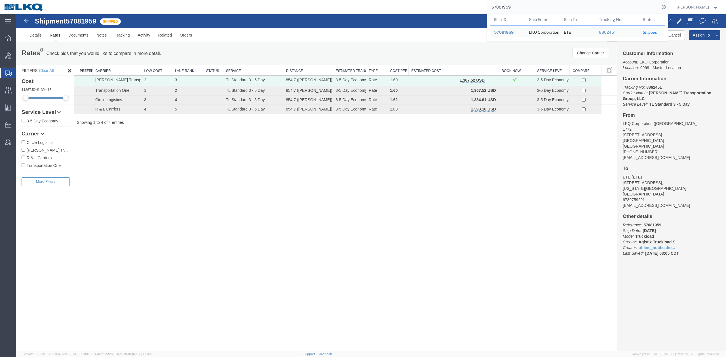
click at [513, 4] on input "57081959" at bounding box center [573, 7] width 172 height 14
paste input "6681460"
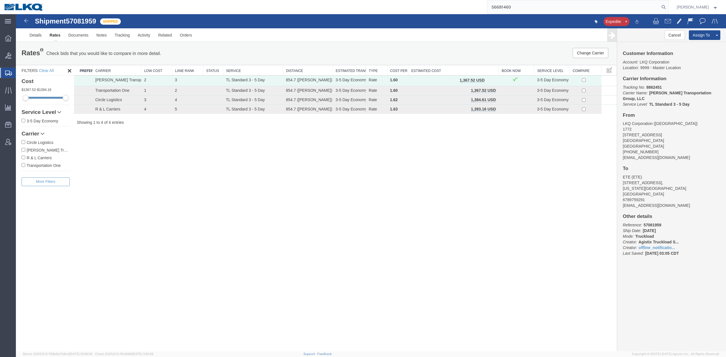
click at [668, 6] on form "56681460" at bounding box center [577, 7] width 181 height 14
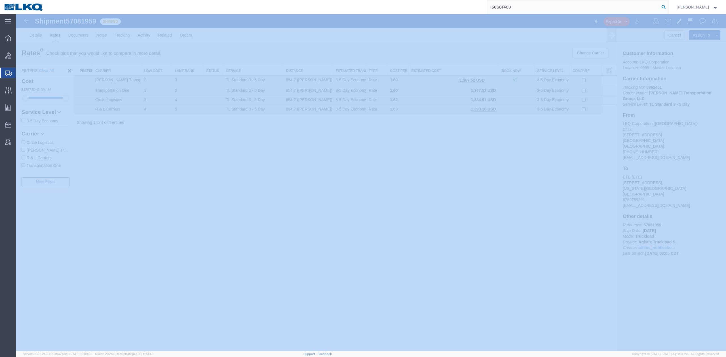
click at [668, 6] on icon at bounding box center [664, 7] width 8 height 8
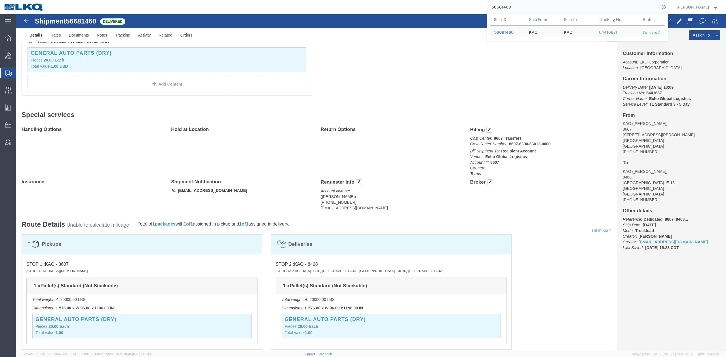
scroll to position [302, 0]
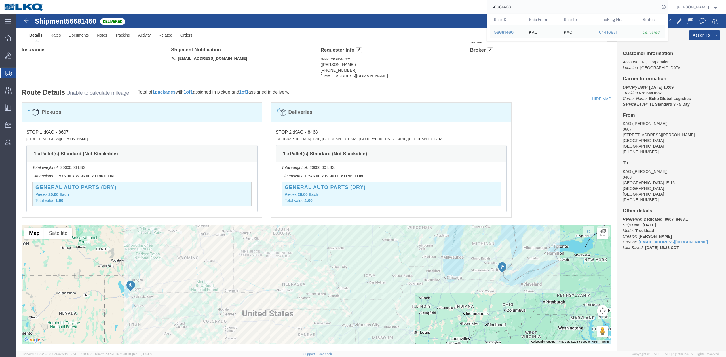
click at [537, 8] on input "56681460" at bounding box center [573, 7] width 172 height 14
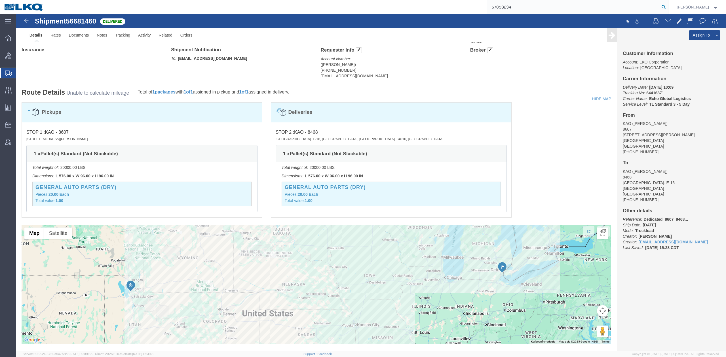
type input "57053234"
click at [668, 7] on icon at bounding box center [664, 7] width 8 height 8
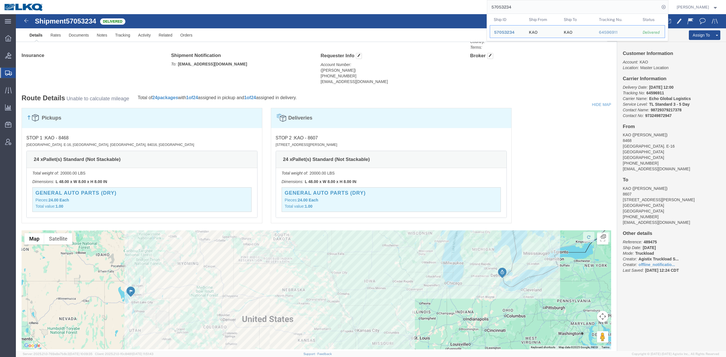
click at [513, 7] on input "57053234" at bounding box center [573, 7] width 172 height 14
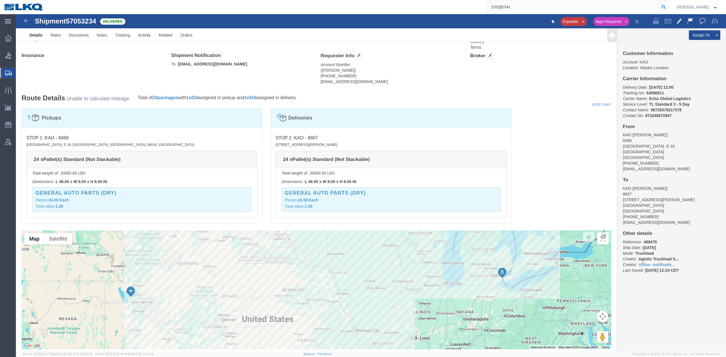
click at [668, 7] on icon at bounding box center [664, 7] width 8 height 8
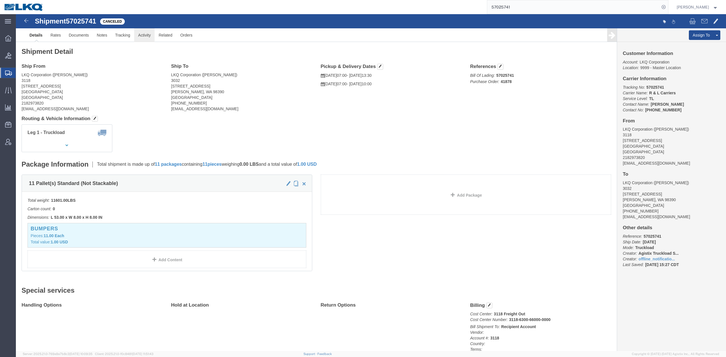
click link "Activity"
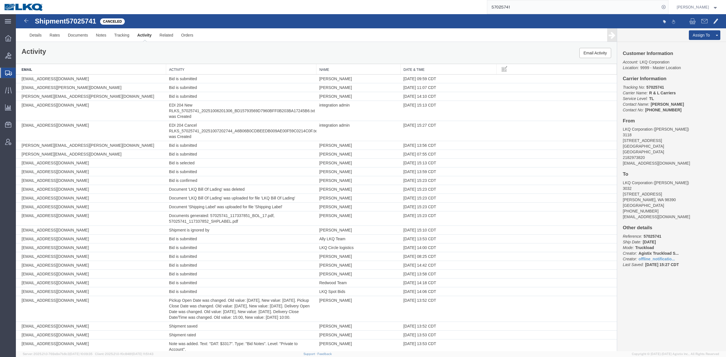
scroll to position [812, 0]
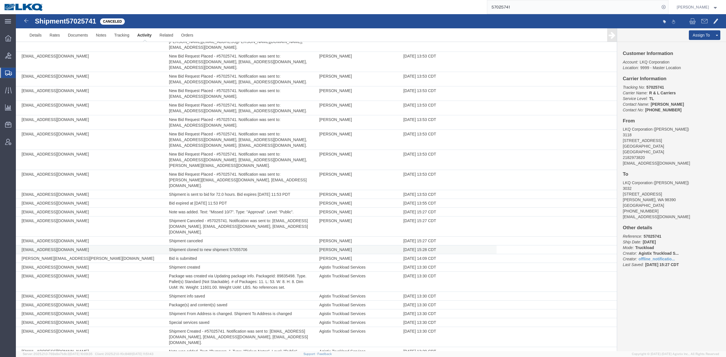
click at [234, 246] on td "Shipment cloned to new shipment 57055706" at bounding box center [241, 250] width 150 height 9
copy td "57055706"
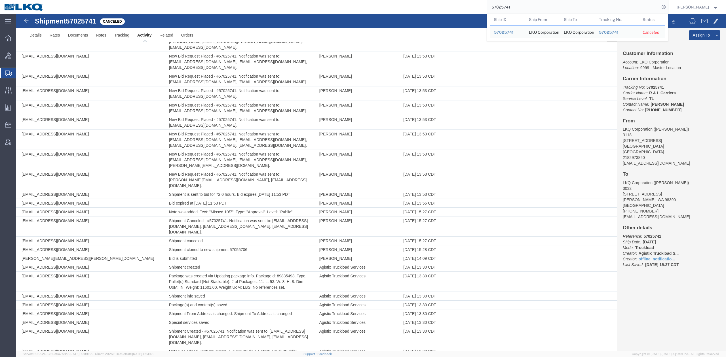
click at [559, 7] on input "57025741" at bounding box center [573, 7] width 172 height 14
paste input "33375"
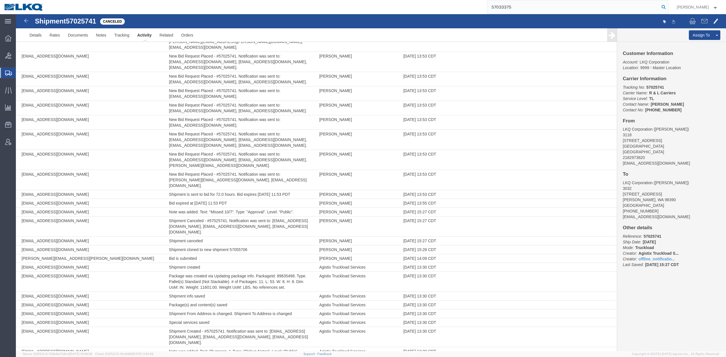
click at [668, 4] on icon at bounding box center [664, 7] width 8 height 8
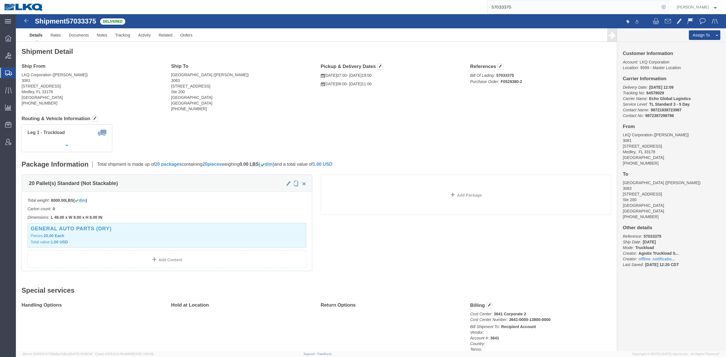
click at [508, 5] on input "57033375" at bounding box center [573, 7] width 172 height 14
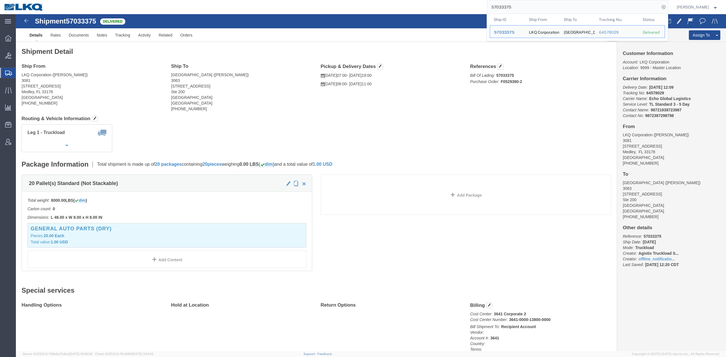
paste input "23993"
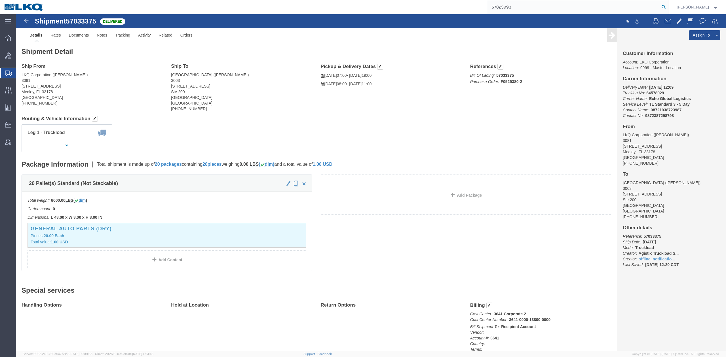
click at [668, 6] on form "57023993" at bounding box center [577, 7] width 181 height 14
drag, startPoint x: 670, startPoint y: 6, endPoint x: 660, endPoint y: 13, distance: 11.5
click at [668, 6] on icon at bounding box center [664, 7] width 8 height 8
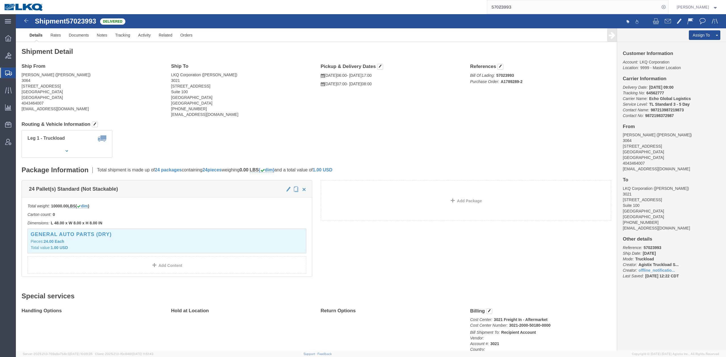
click span "57023993"
copy span "57023993"
click link "Notes"
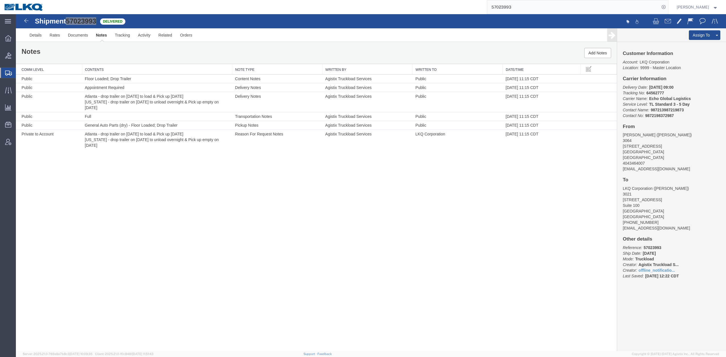
click at [519, 10] on input "57023993" at bounding box center [573, 7] width 172 height 14
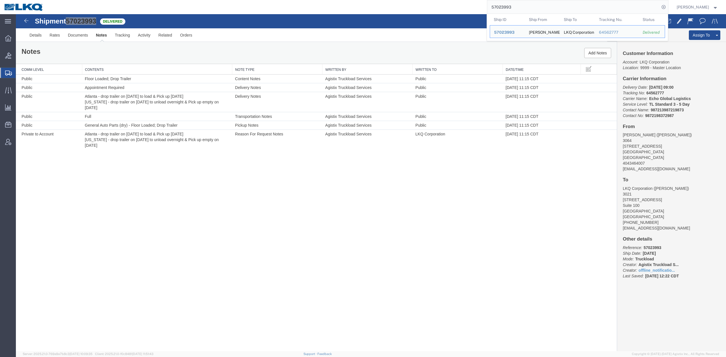
click at [519, 10] on input "57023993" at bounding box center [573, 7] width 172 height 14
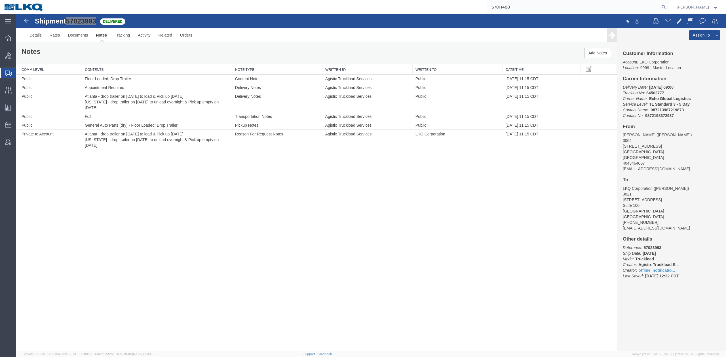
click at [668, 9] on icon at bounding box center [664, 7] width 8 height 8
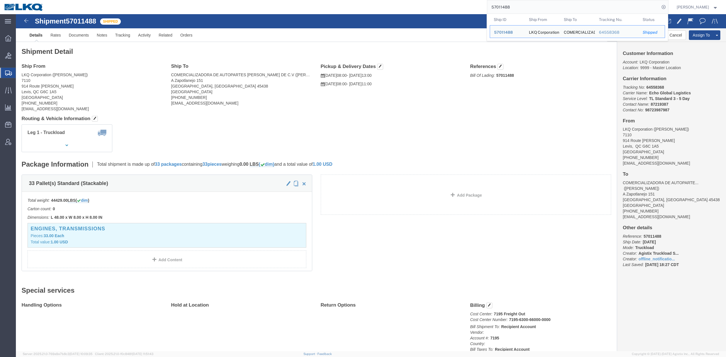
click at [562, 11] on input "57011488" at bounding box center [573, 7] width 172 height 14
paste input "8287"
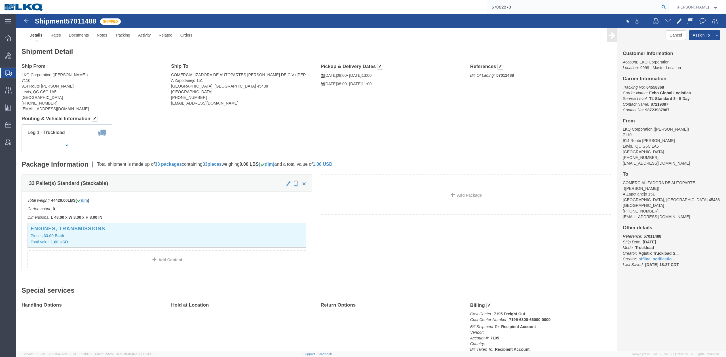
click at [668, 6] on icon at bounding box center [664, 7] width 8 height 8
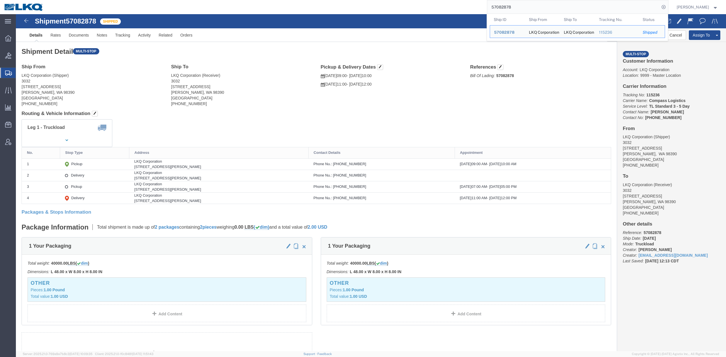
click at [523, 9] on input "57082878" at bounding box center [573, 7] width 172 height 14
paste input "52021"
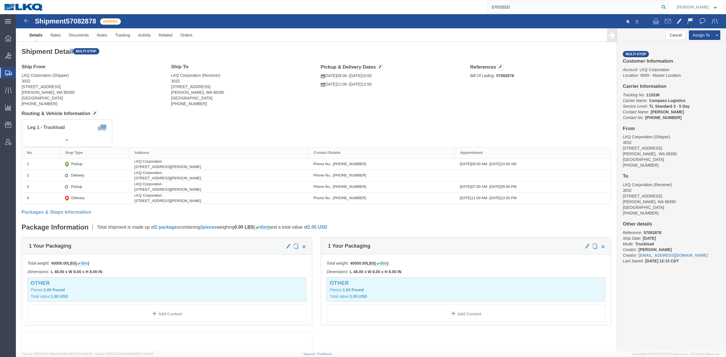
click at [668, 10] on icon at bounding box center [664, 7] width 8 height 8
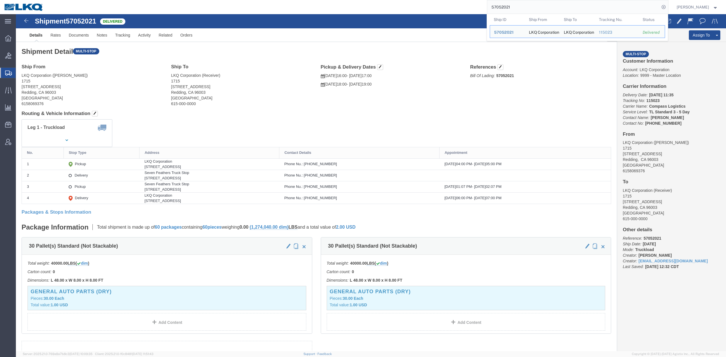
click at [521, 9] on input "57052021" at bounding box center [573, 7] width 172 height 14
click at [522, 9] on input "57052021" at bounding box center [573, 7] width 172 height 14
paste input "6698937"
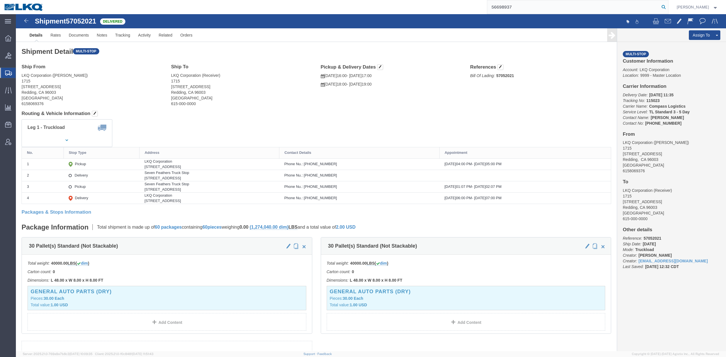
click at [668, 8] on icon at bounding box center [664, 7] width 8 height 8
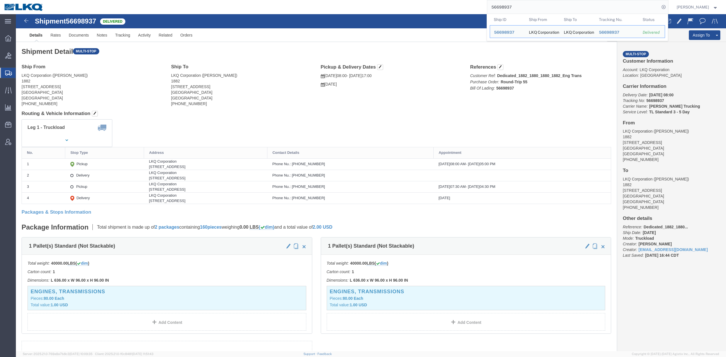
click at [522, 8] on input "56698937" at bounding box center [573, 7] width 172 height 14
paste input "81466"
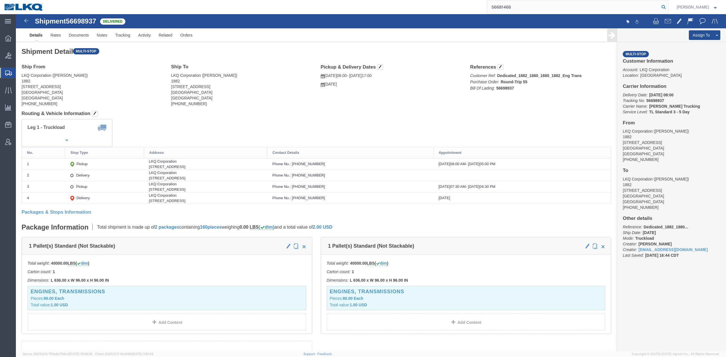
click at [668, 6] on icon at bounding box center [664, 7] width 8 height 8
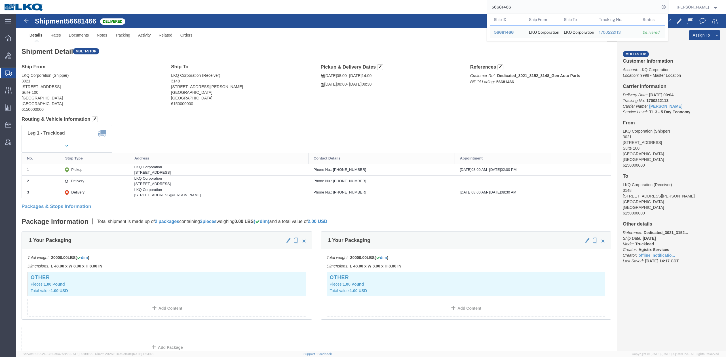
click at [520, 11] on input "56681466" at bounding box center [573, 7] width 172 height 14
paste input "2237"
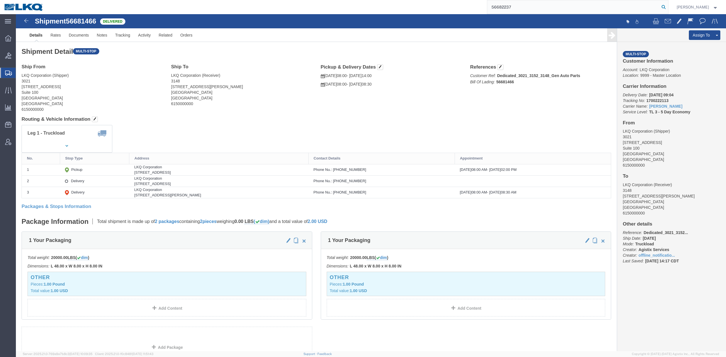
click at [668, 10] on icon at bounding box center [664, 7] width 8 height 8
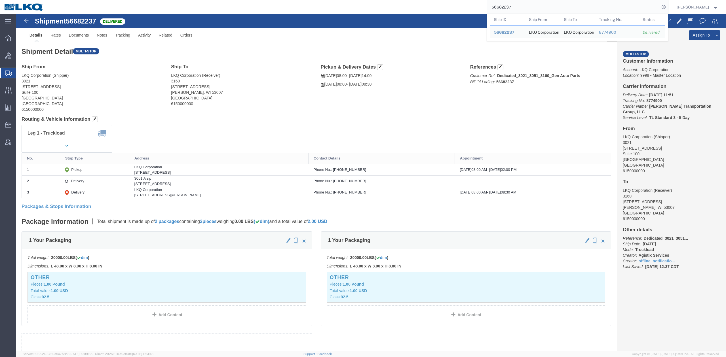
click at [525, 1] on input "56682237" at bounding box center [573, 7] width 172 height 14
drag, startPoint x: 525, startPoint y: 1, endPoint x: 525, endPoint y: 5, distance: 3.5
click at [525, 2] on input "56682237" at bounding box center [573, 7] width 172 height 14
paste input "709545"
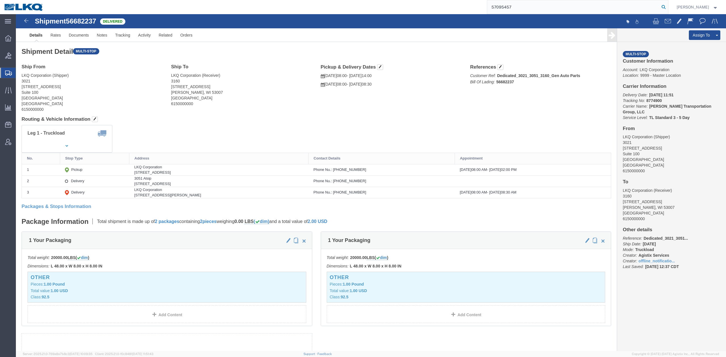
click at [668, 7] on icon at bounding box center [664, 7] width 8 height 8
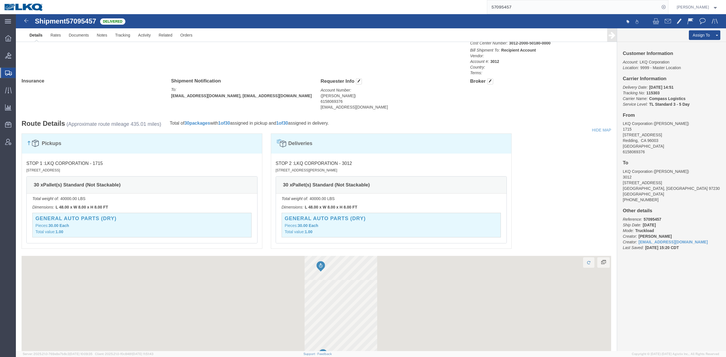
scroll to position [302, 0]
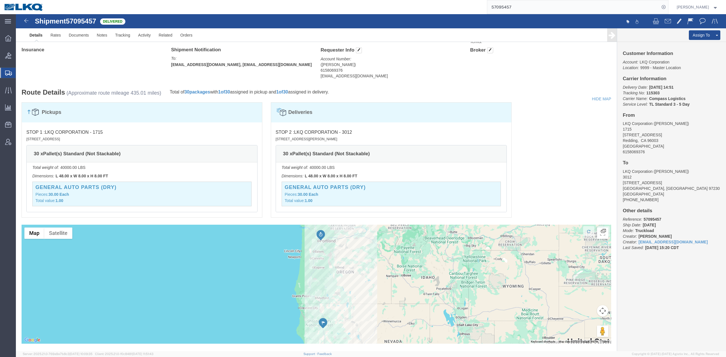
click at [525, 11] on input "57095457" at bounding box center [573, 7] width 172 height 14
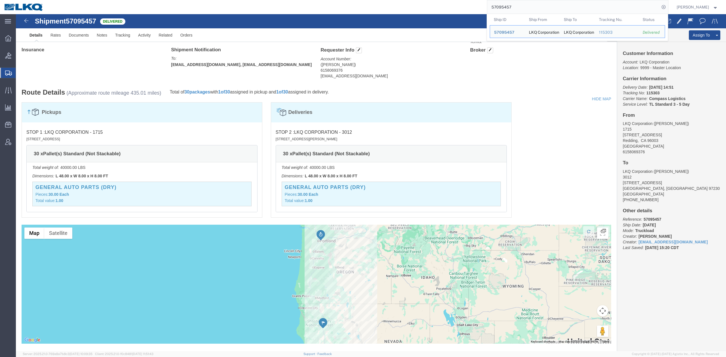
click at [525, 11] on input "57095457" at bounding box center [573, 7] width 172 height 14
paste input "55559"
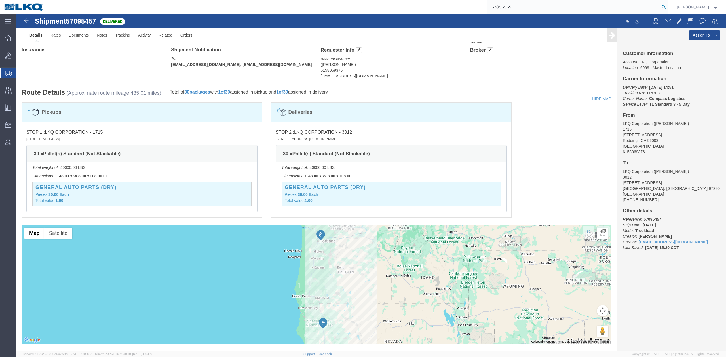
click at [668, 3] on form "57055559" at bounding box center [577, 7] width 181 height 14
click at [668, 7] on icon at bounding box center [664, 7] width 8 height 8
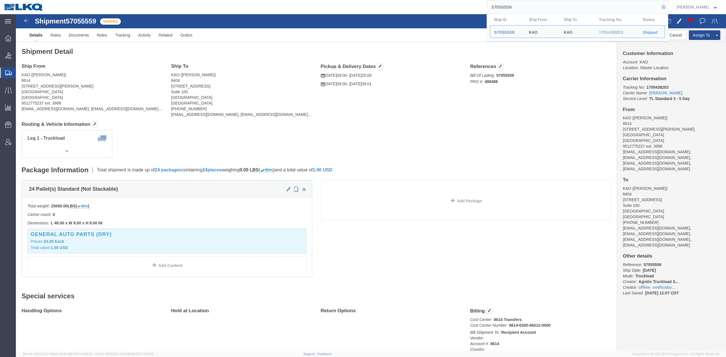
click at [518, 5] on input "57055559" at bounding box center [573, 7] width 172 height 14
paste input "35844"
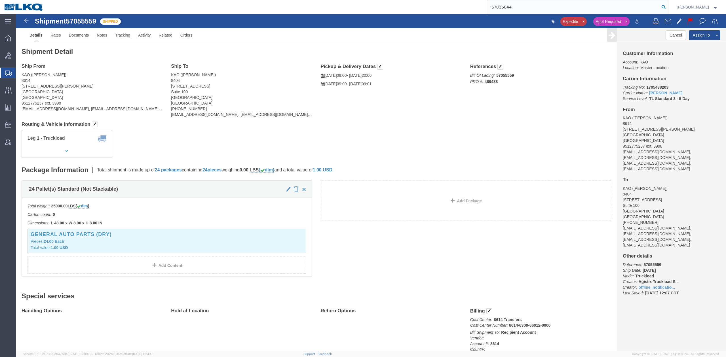
click at [668, 7] on form "57035844" at bounding box center [577, 7] width 181 height 14
click at [668, 8] on icon at bounding box center [664, 7] width 8 height 8
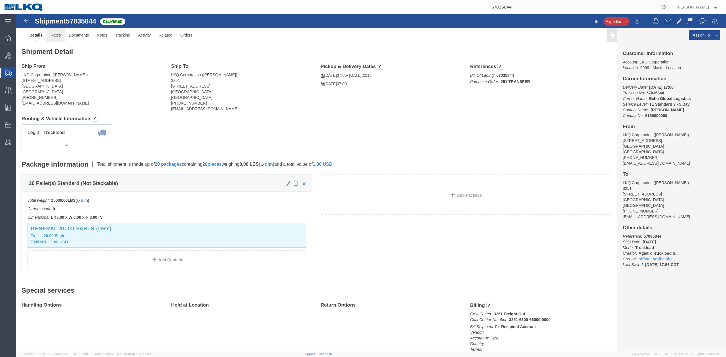
click link "Rates"
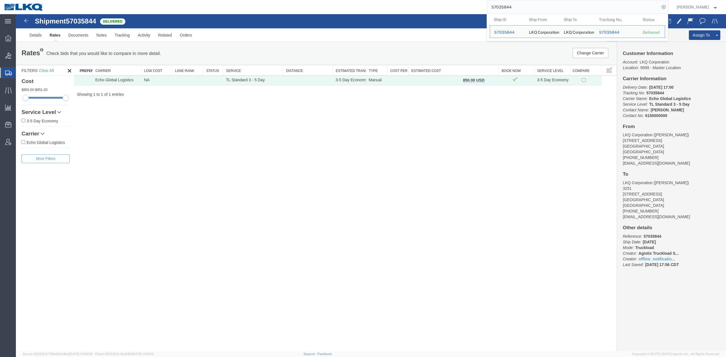
click at [539, 6] on input "57035844" at bounding box center [573, 7] width 172 height 14
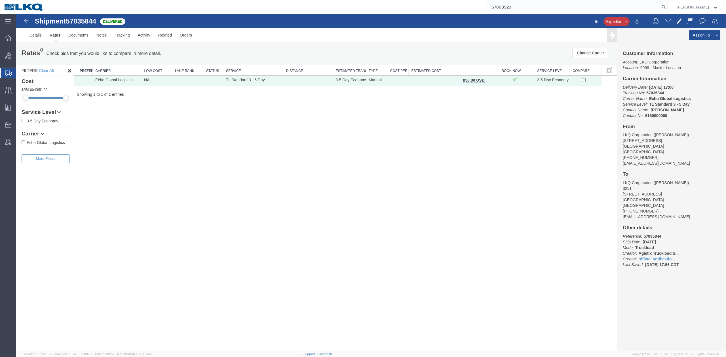
click at [668, 3] on form "57063529" at bounding box center [577, 7] width 181 height 14
click at [668, 11] on form "57063529" at bounding box center [577, 7] width 181 height 14
click at [668, 6] on icon at bounding box center [664, 7] width 8 height 8
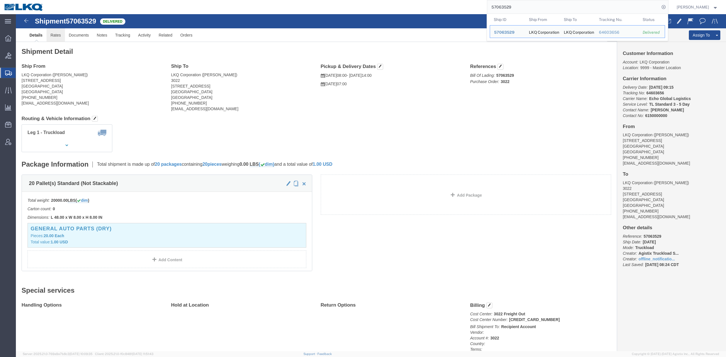
click link "Rates"
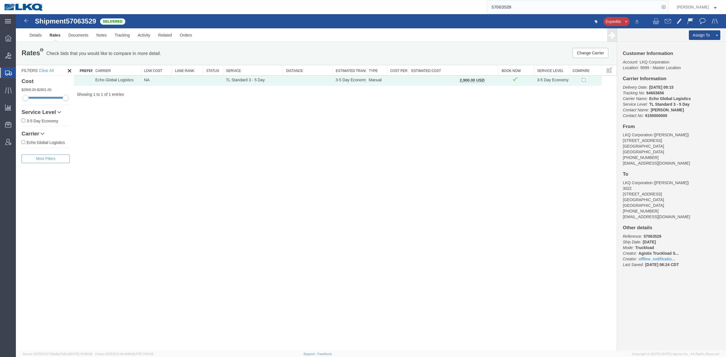
click at [568, 7] on input "57063529" at bounding box center [573, 7] width 172 height 14
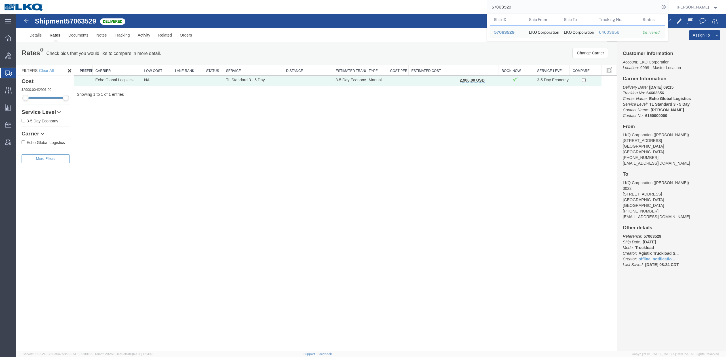
click at [568, 7] on input "57063529" at bounding box center [573, 7] width 172 height 14
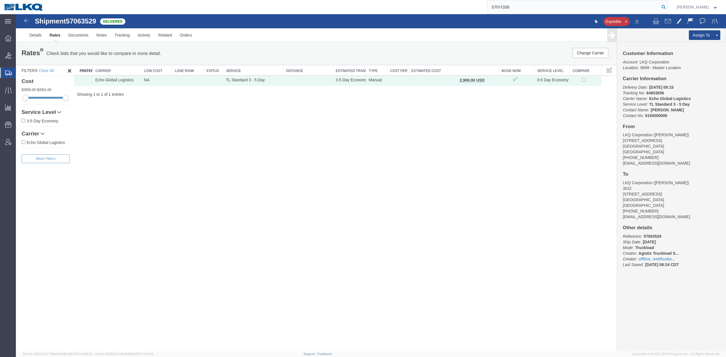
click at [668, 7] on icon at bounding box center [664, 7] width 8 height 8
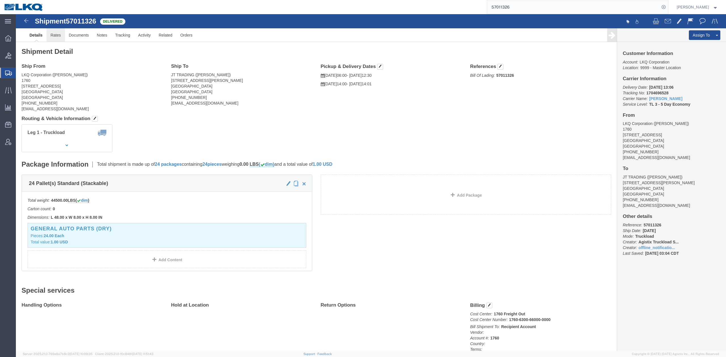
click link "Rates"
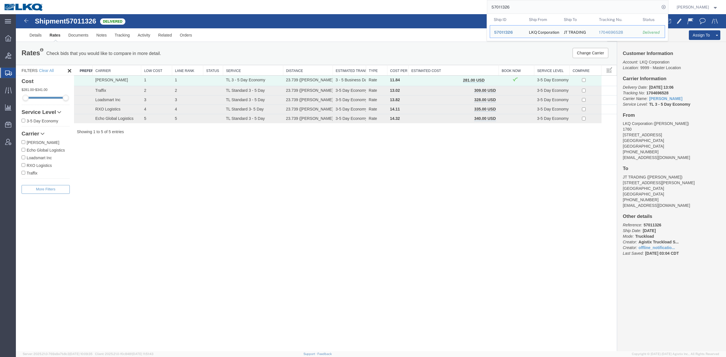
click at [541, 3] on input "57011326" at bounding box center [573, 7] width 172 height 14
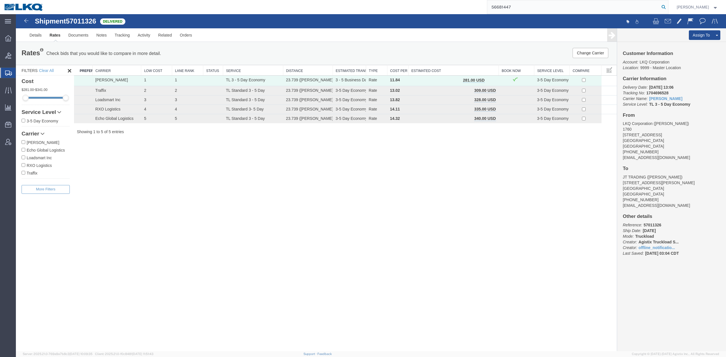
drag, startPoint x: 667, startPoint y: 8, endPoint x: 670, endPoint y: 7, distance: 3.1
click at [668, 7] on form "56681447" at bounding box center [577, 7] width 181 height 14
type input "56681447"
click at [668, 6] on icon at bounding box center [664, 7] width 8 height 8
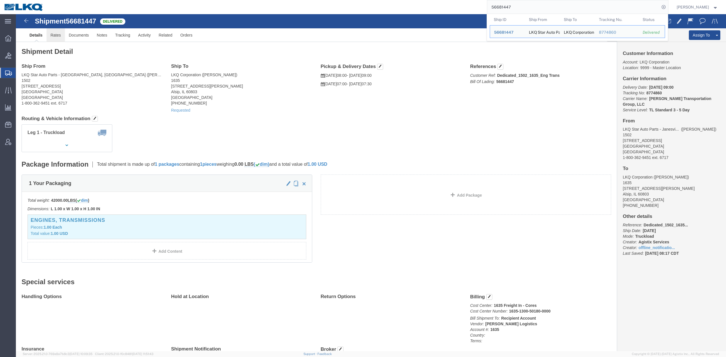
click link "Rates"
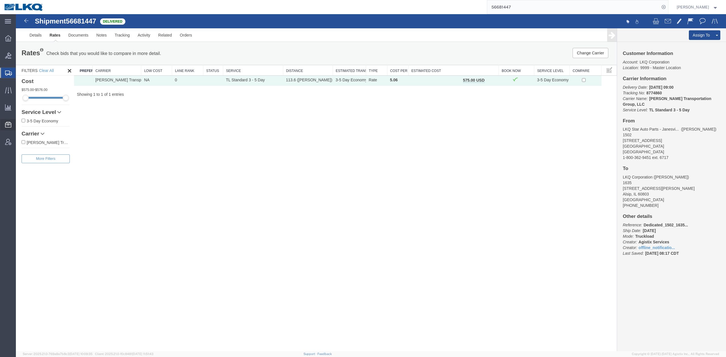
click at [0, 0] on span "Templates" at bounding box center [0, 0] width 0 height 0
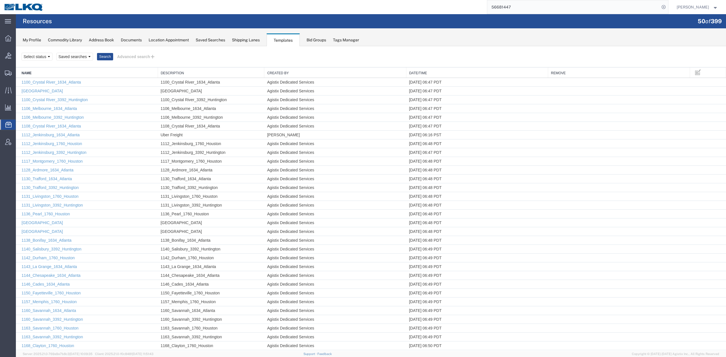
click at [417, 74] on link "Date/Time" at bounding box center [477, 73] width 136 height 5
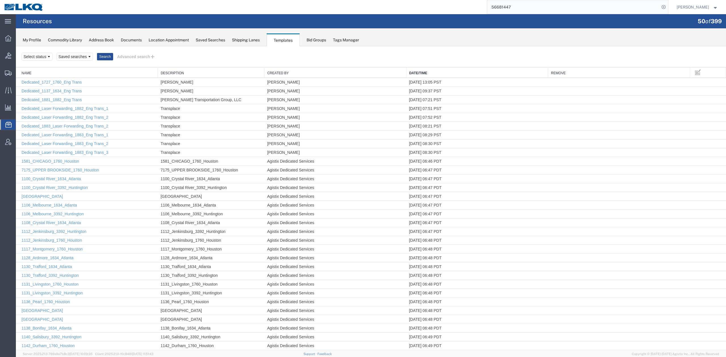
click at [417, 74] on link "Date/Time" at bounding box center [477, 73] width 136 height 5
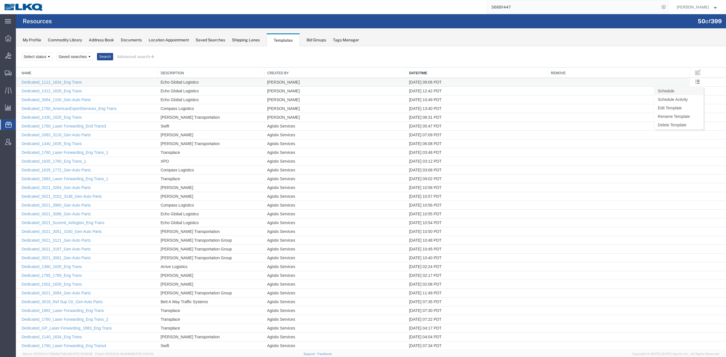
click at [687, 89] on link "Schedule" at bounding box center [678, 91] width 49 height 9
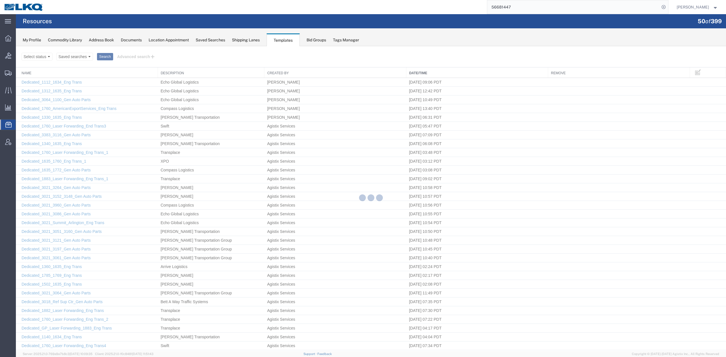
select select "MONDAY"
select select "WEDNESDAY"
select select "FRIDAY"
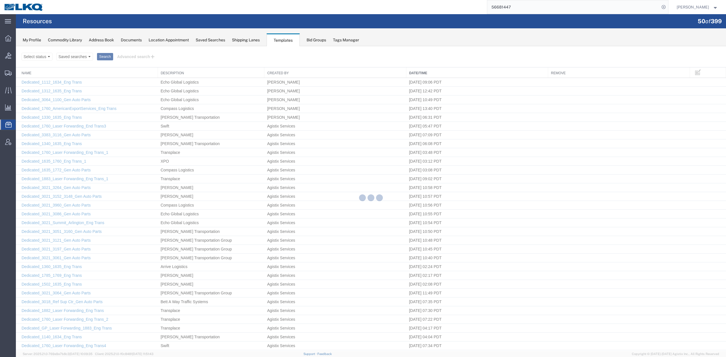
select select "FRIDAY"
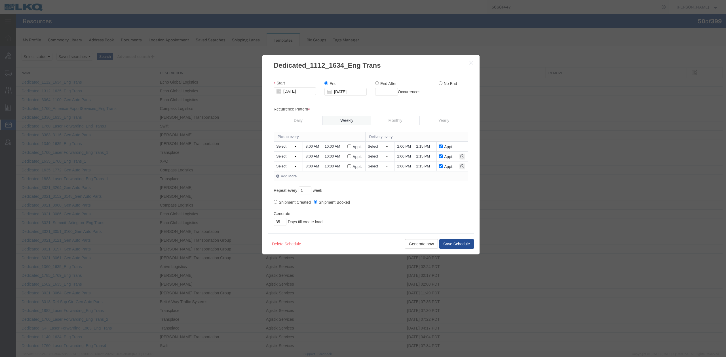
click at [469, 65] on button "button" at bounding box center [471, 62] width 7 height 7
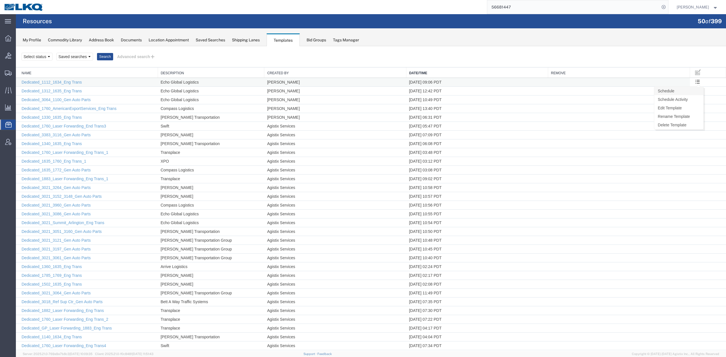
click at [687, 88] on link "Schedule" at bounding box center [678, 91] width 49 height 9
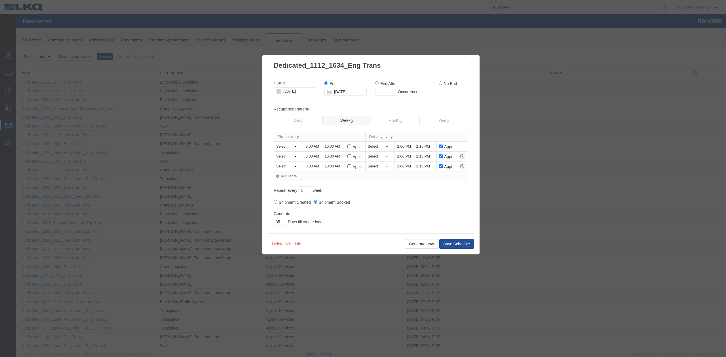
click at [472, 64] on button "button" at bounding box center [471, 62] width 7 height 7
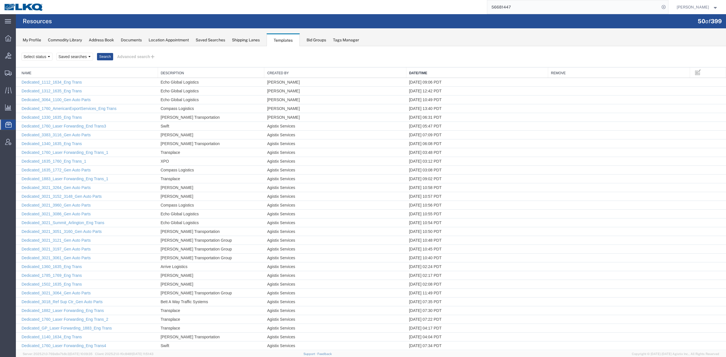
drag, startPoint x: 563, startPoint y: 11, endPoint x: 619, endPoint y: 12, distance: 56.2
click at [562, 10] on input "56681447" at bounding box center [573, 7] width 172 height 14
paste input "7123299"
click at [668, 8] on icon at bounding box center [664, 7] width 8 height 8
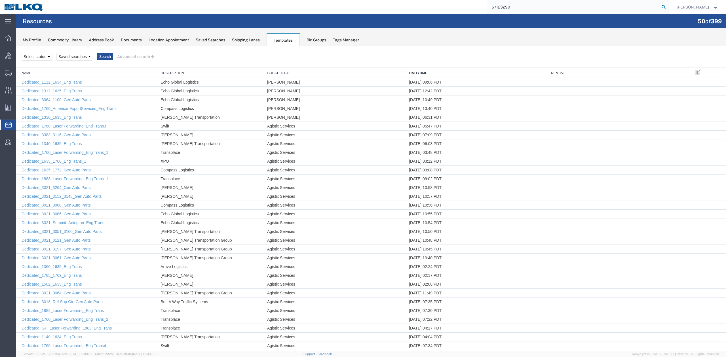
type input "57123299"
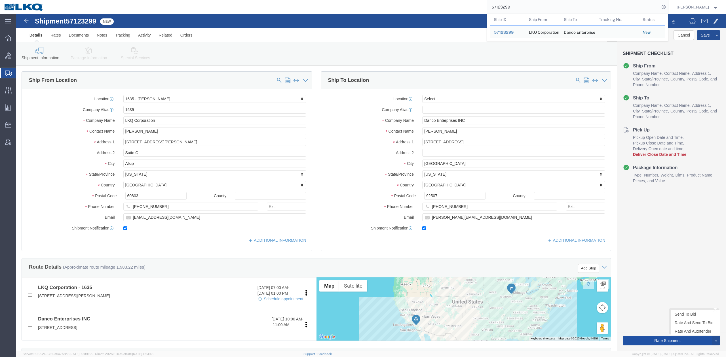
click button "Rate Shipment"
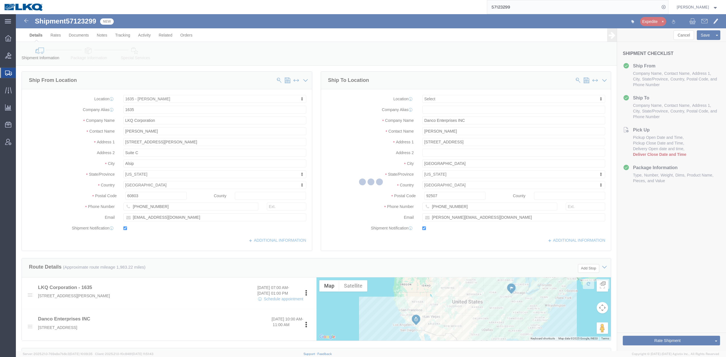
select select "27578"
select select
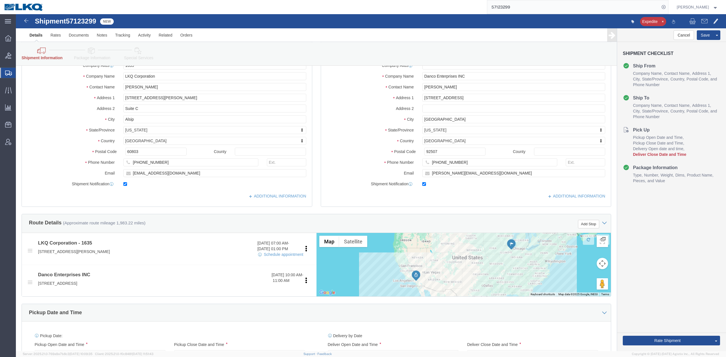
scroll to position [189, 0]
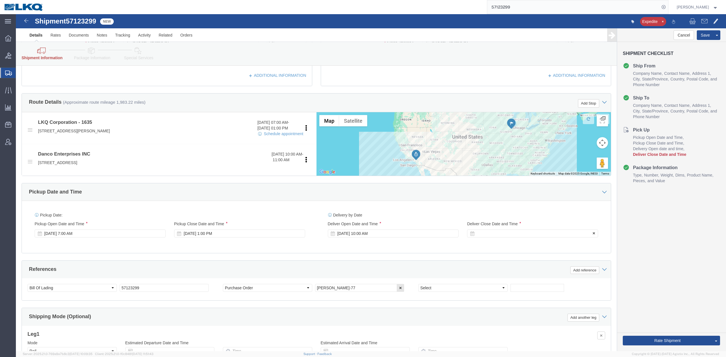
click div
click button "Apply"
click button "Rate Shipment"
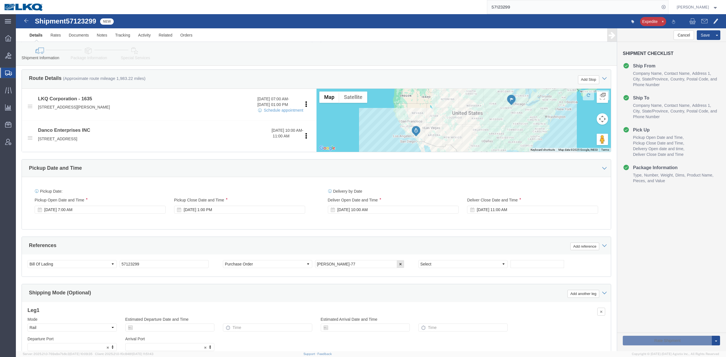
scroll to position [165, 0]
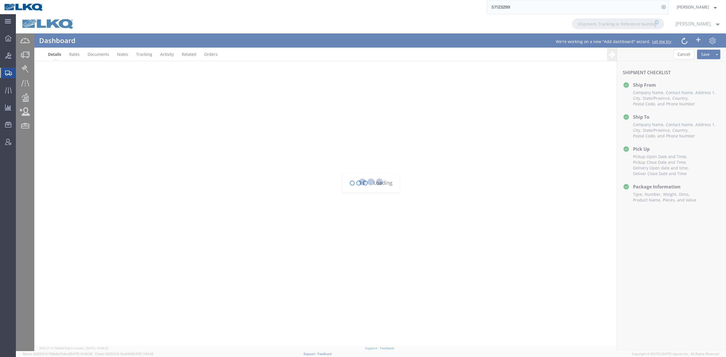
scroll to position [69, 0]
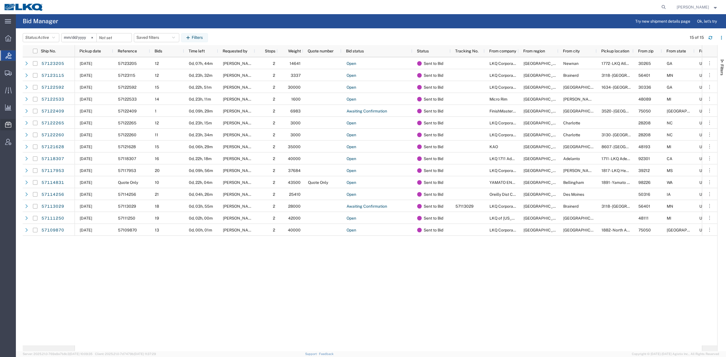
click at [0, 0] on span "Location Appointment" at bounding box center [0, 0] width 0 height 0
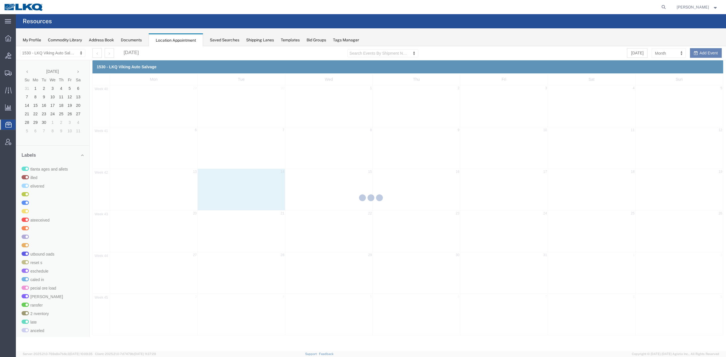
click at [52, 54] on div at bounding box center [371, 198] width 710 height 305
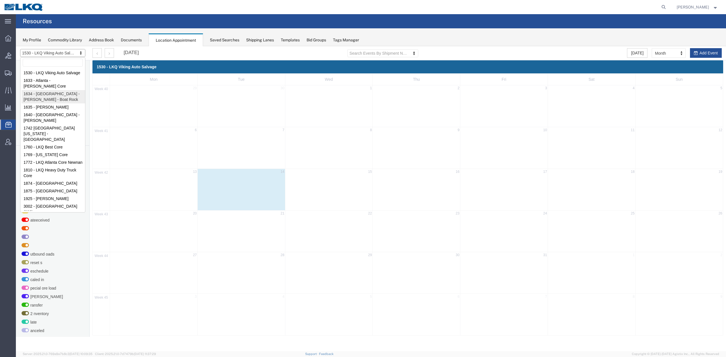
select select "28712"
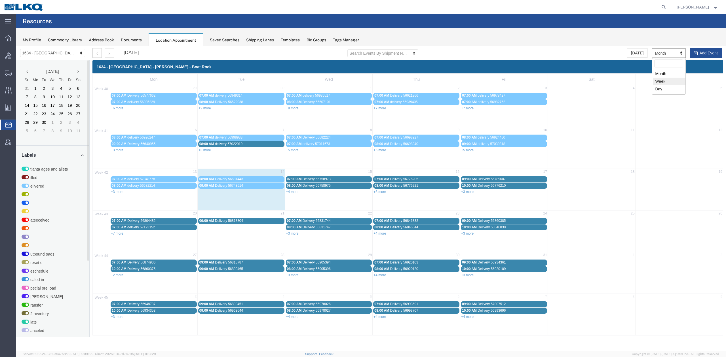
select select "agendaWeek"
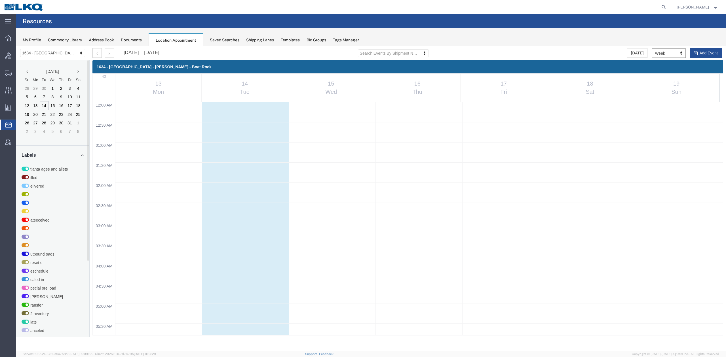
scroll to position [243, 0]
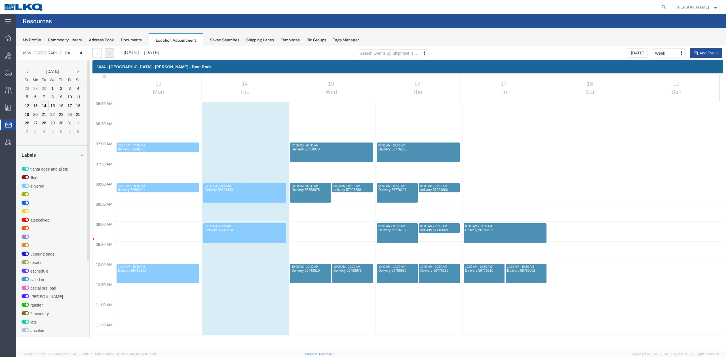
click at [112, 51] on button "button" at bounding box center [109, 53] width 9 height 10
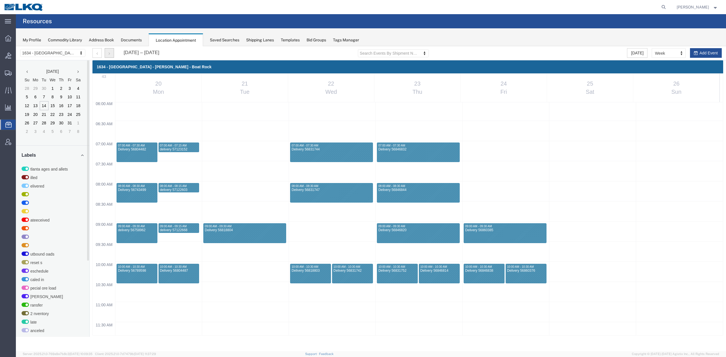
click at [112, 51] on button "button" at bounding box center [109, 53] width 9 height 10
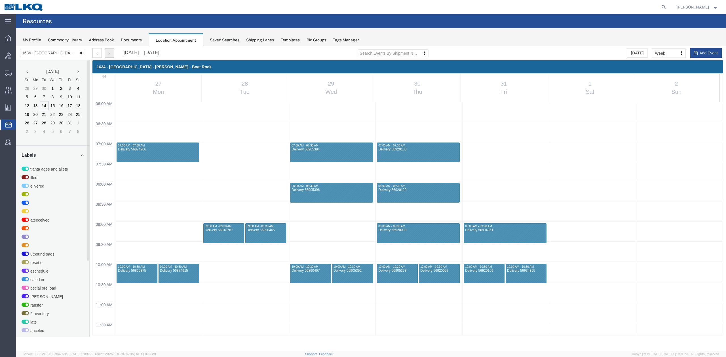
click at [112, 51] on button "button" at bounding box center [109, 53] width 9 height 10
click at [101, 54] on button "button" at bounding box center [96, 53] width 9 height 10
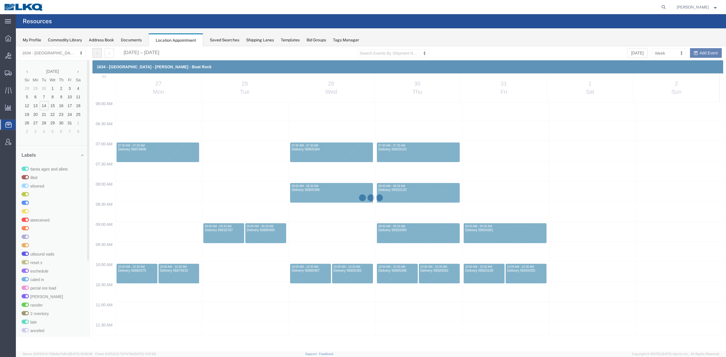
click at [101, 54] on div at bounding box center [371, 198] width 710 height 305
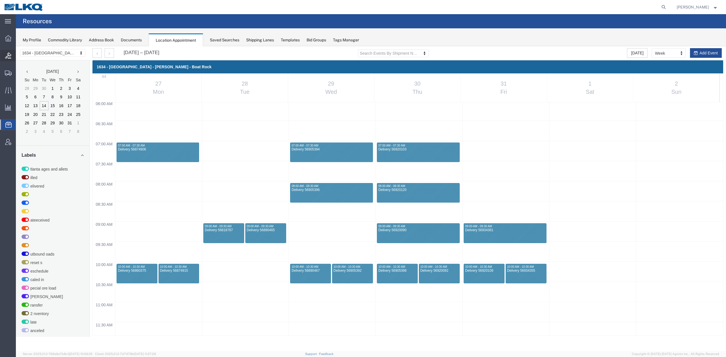
click at [11, 56] on div at bounding box center [8, 55] width 16 height 11
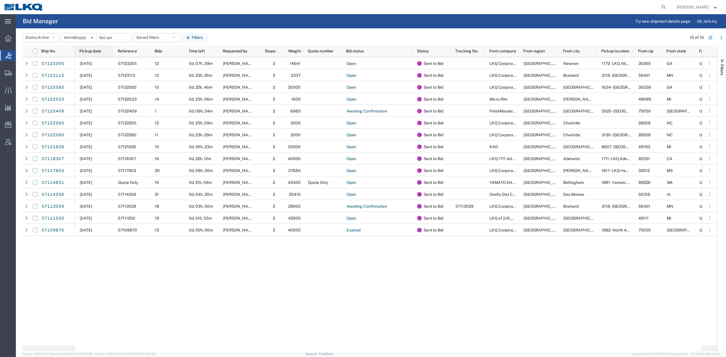
click at [94, 50] on span "Pickup date" at bounding box center [90, 51] width 22 height 5
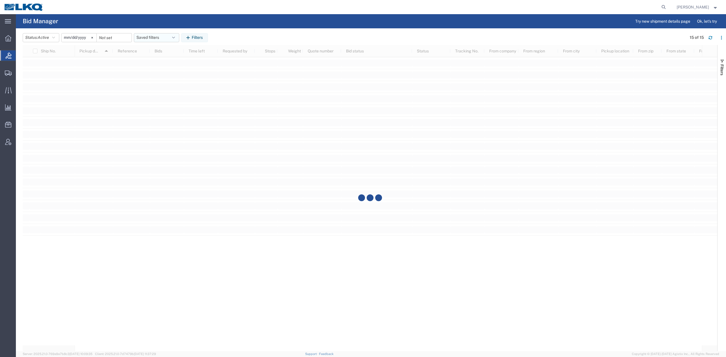
click at [149, 41] on button "Saved filters" at bounding box center [156, 37] width 45 height 9
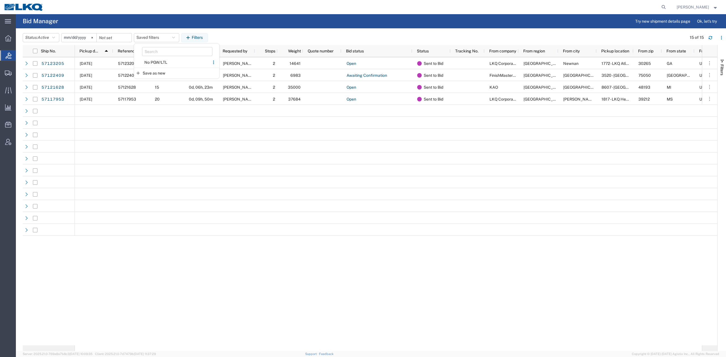
click at [153, 63] on span "No PGW/LTL" at bounding box center [172, 62] width 74 height 10
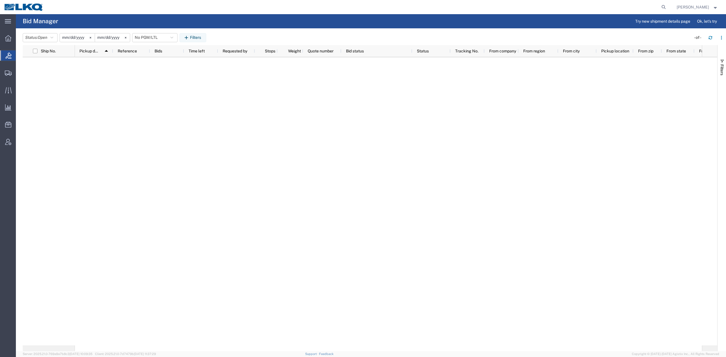
type input "2025-01-01"
type input "2025-12-31"
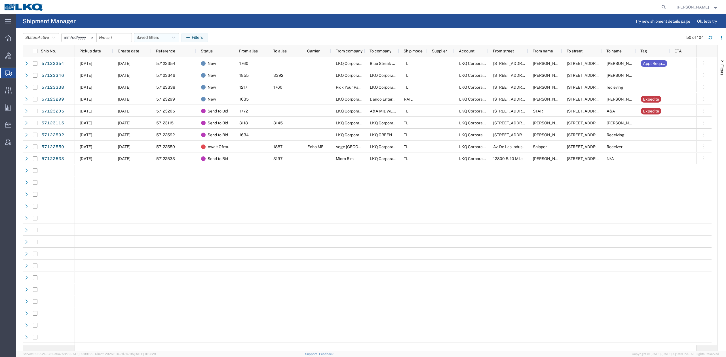
click at [97, 52] on span "Pickup date" at bounding box center [90, 51] width 22 height 5
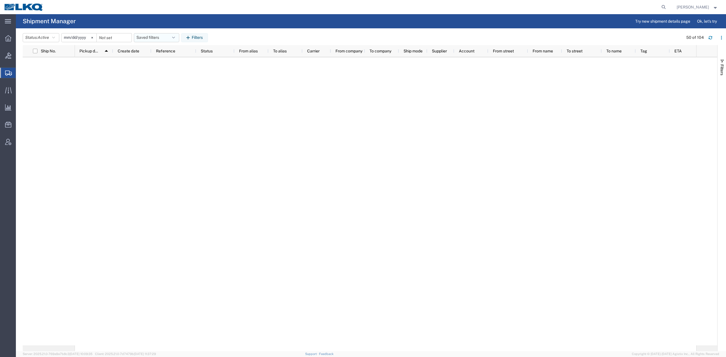
click at [158, 35] on button "Saved filters" at bounding box center [156, 37] width 45 height 9
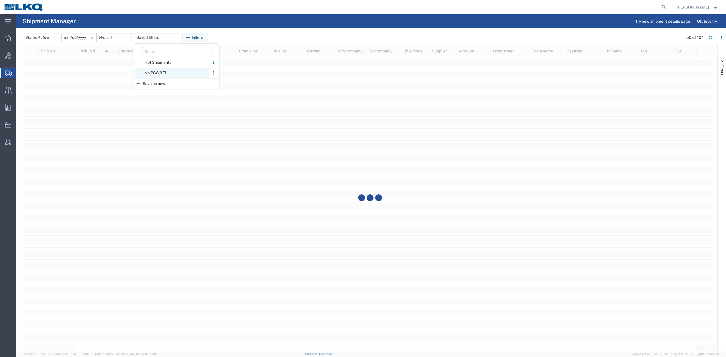
click at [160, 71] on span "No PGW/LTL" at bounding box center [172, 73] width 74 height 10
type input "[DATE]"
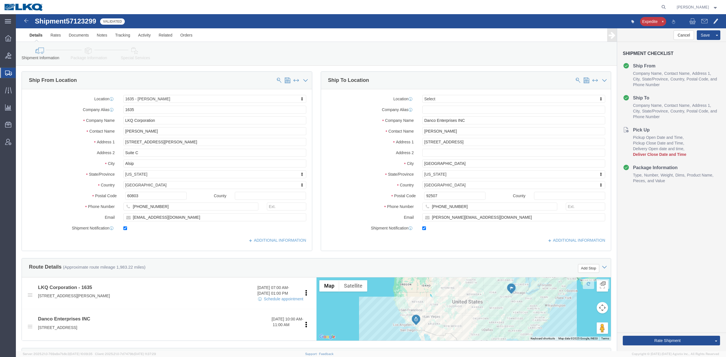
select select "27578"
select select
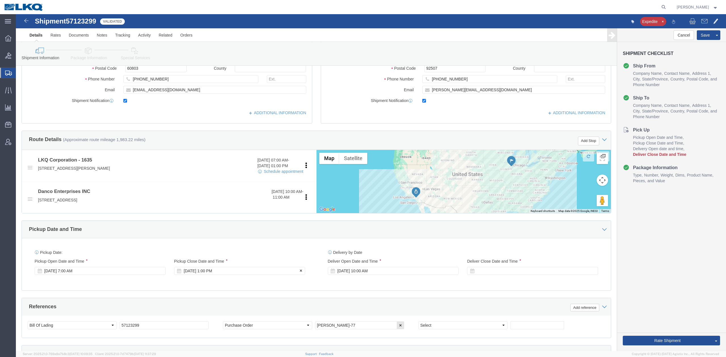
scroll to position [227, 0]
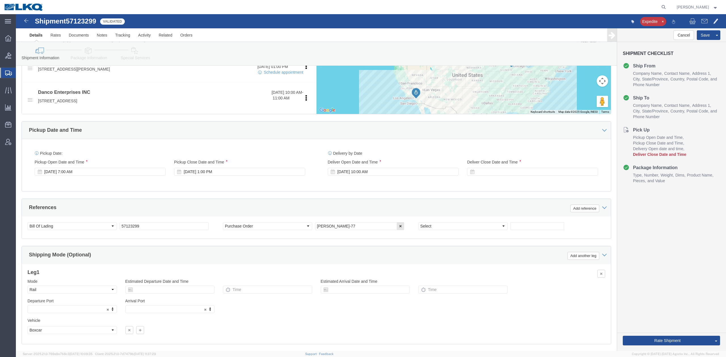
drag, startPoint x: 483, startPoint y: 164, endPoint x: 482, endPoint y: 153, distance: 11.1
click div "Delivery Start Date Delivery Start Time Deliver Open Date and Time Oct 31 2025 …"
click div "Deliver Close Date Deliver Close Time Deliver Close Date and Time"
click div
click button "Apply"
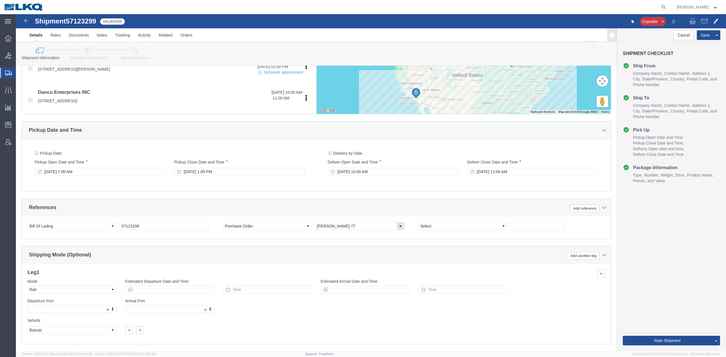
click div "Rate Shipment Send To Bid Rate And Send To Bid Rate And Autotender"
click button "Rate Shipment"
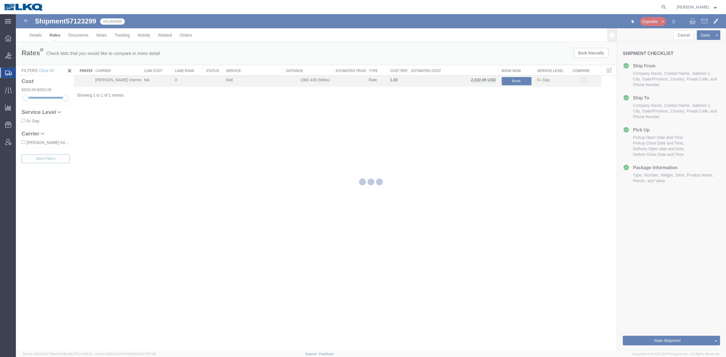
scroll to position [0, 0]
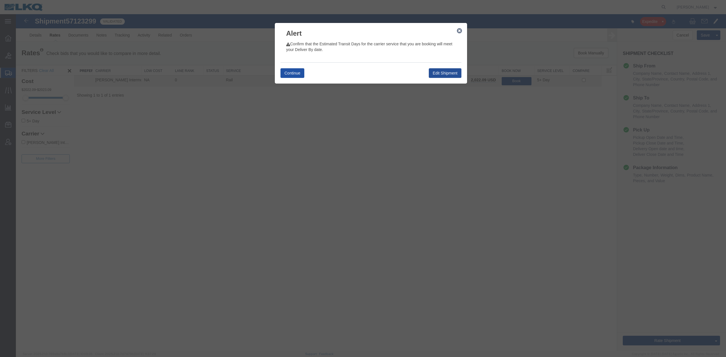
drag, startPoint x: 288, startPoint y: 74, endPoint x: 271, endPoint y: 63, distance: 21.3
click at [289, 74] on button "Continue" at bounding box center [292, 73] width 24 height 10
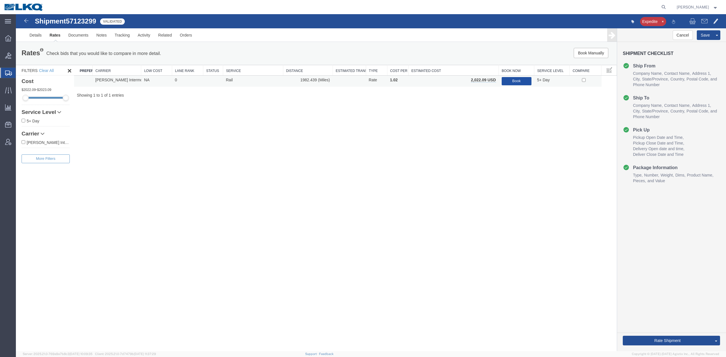
click at [512, 83] on button "Book" at bounding box center [517, 81] width 30 height 8
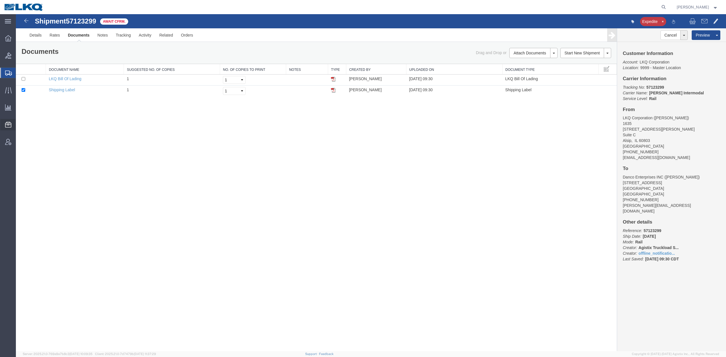
click at [0, 0] on span "Templates" at bounding box center [0, 0] width 0 height 0
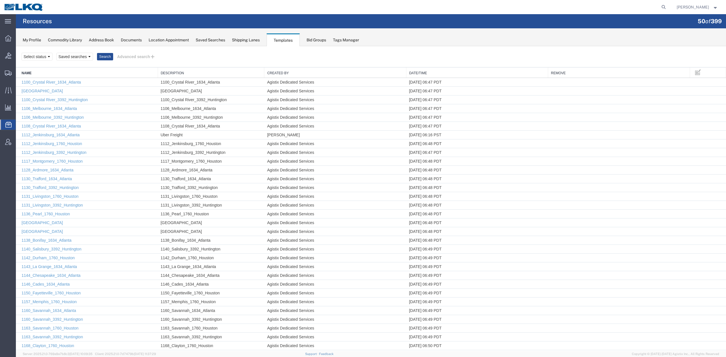
click at [429, 71] on link "Date/Time" at bounding box center [477, 73] width 136 height 5
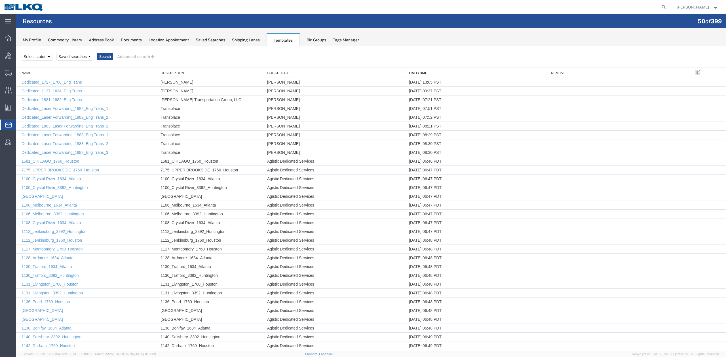
click at [425, 71] on link "Date/Time" at bounding box center [477, 73] width 136 height 5
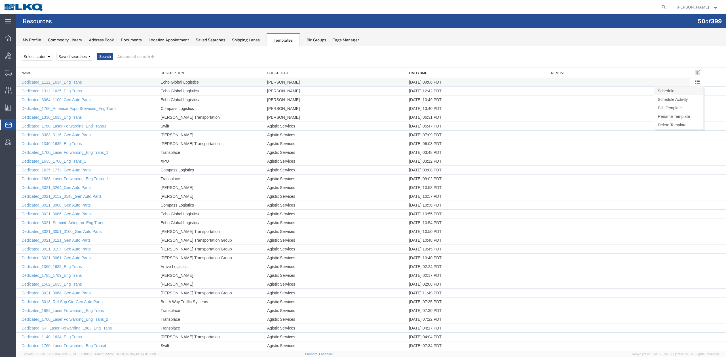
click at [688, 90] on link "Schedule" at bounding box center [678, 91] width 49 height 9
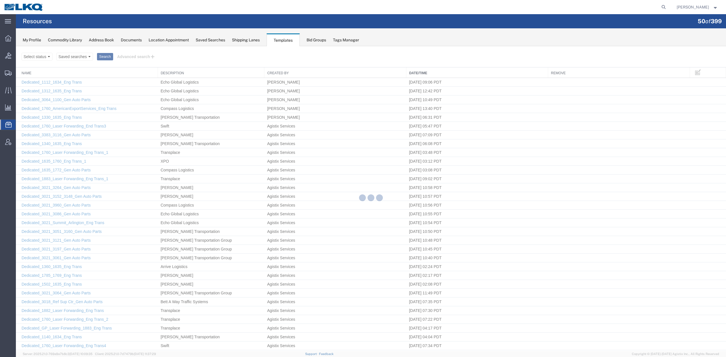
select select "MONDAY"
select select "WEDNESDAY"
select select "FRIDAY"
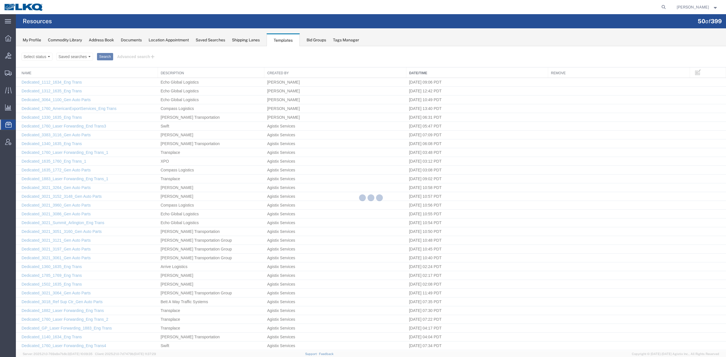
select select "FRIDAY"
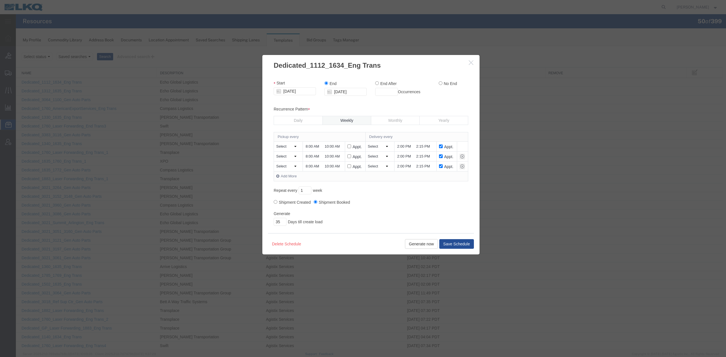
click at [333, 148] on input "10:00 AM" at bounding box center [332, 147] width 16 height 6
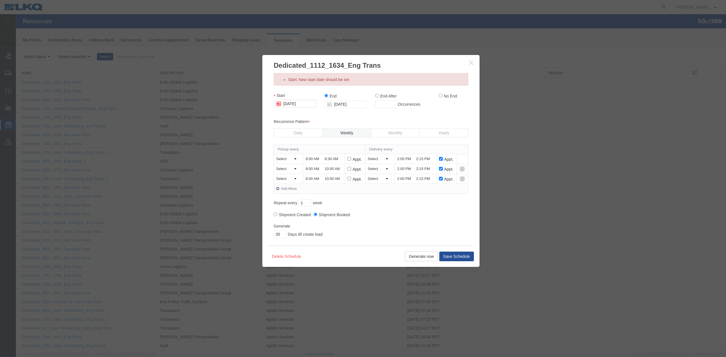
type input "8:30 AM"
click at [402, 161] on input "2:00 PM" at bounding box center [405, 159] width 16 height 6
type input "9:00 AM"
drag, startPoint x: 422, startPoint y: 161, endPoint x: 440, endPoint y: 184, distance: 29.0
click at [423, 162] on input "2:15 PM" at bounding box center [424, 159] width 16 height 6
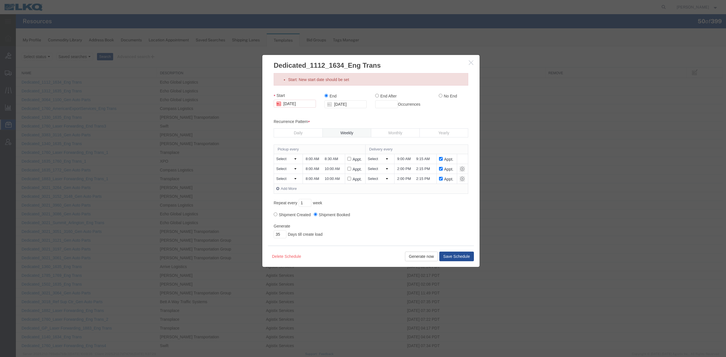
type input "9:15 AM"
click at [328, 167] on input "10:00 AM" at bounding box center [332, 169] width 16 height 6
type input "8:30 AM"
drag, startPoint x: 330, startPoint y: 178, endPoint x: 343, endPoint y: 192, distance: 19.0
click at [330, 178] on input "10:00 AM" at bounding box center [332, 179] width 16 height 6
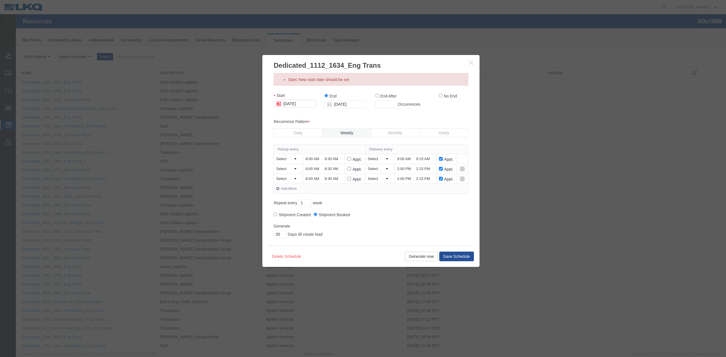
type input "8:30 AM"
drag, startPoint x: 400, startPoint y: 171, endPoint x: 414, endPoint y: 182, distance: 18.1
click at [400, 171] on input "2:00 PM" at bounding box center [405, 169] width 16 height 6
type input "9:00 AM"
drag, startPoint x: 415, startPoint y: 170, endPoint x: 417, endPoint y: 175, distance: 5.3
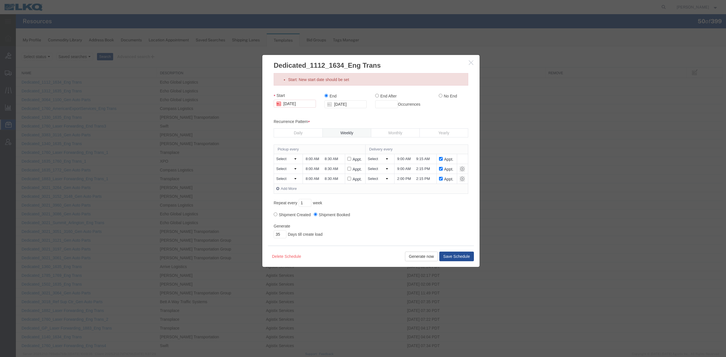
click at [415, 169] on td "9:00 AM 2:15 PM" at bounding box center [415, 169] width 42 height 10
drag, startPoint x: 419, startPoint y: 168, endPoint x: 426, endPoint y: 183, distance: 16.0
click at [419, 170] on input "2:15 PM" at bounding box center [424, 169] width 16 height 6
type input "9:15 AM"
click at [401, 177] on input "2:00 PM" at bounding box center [405, 179] width 16 height 6
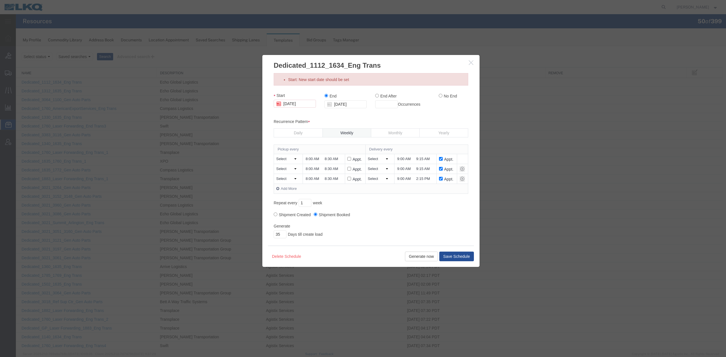
type input "9:00 AM"
click at [428, 180] on input "2:15 PM" at bounding box center [424, 179] width 16 height 6
type input "9:15 AM"
click at [439, 97] on input "No End" at bounding box center [441, 96] width 4 height 4
radio input "true"
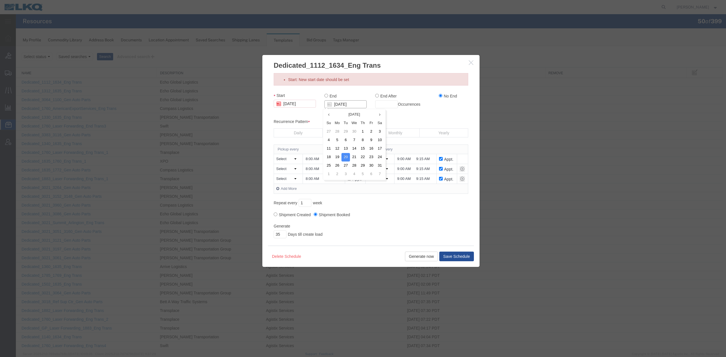
drag, startPoint x: 355, startPoint y: 105, endPoint x: 273, endPoint y: 115, distance: 83.0
click at [274, 115] on div "Start 10/20/2025 End 10/20/2026 End After Occurrences No End Recurrence Pattern…" at bounding box center [371, 166] width 195 height 146
click at [293, 103] on input "10/20/2025" at bounding box center [295, 104] width 42 height 8
click at [294, 157] on td "21" at bounding box center [295, 156] width 9 height 9
type input "10/21/2025"
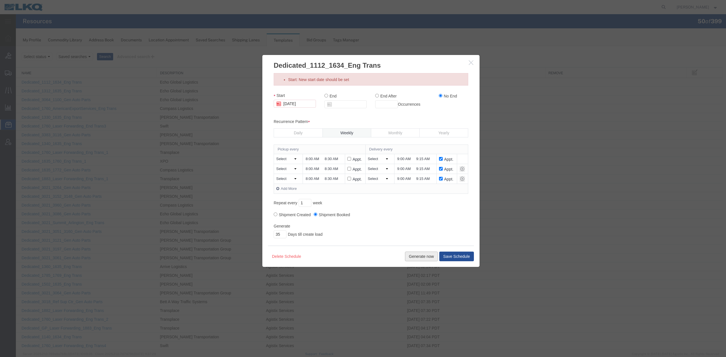
click at [411, 255] on button "Generate now" at bounding box center [421, 257] width 33 height 10
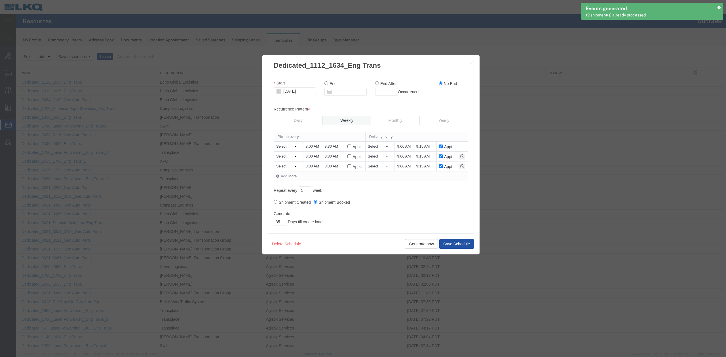
click at [456, 244] on button "Save Schedule" at bounding box center [456, 244] width 35 height 10
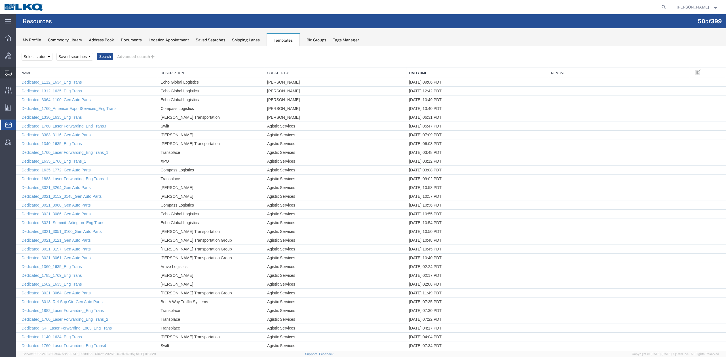
click at [0, 0] on span "Shipment Manager" at bounding box center [0, 0] width 0 height 0
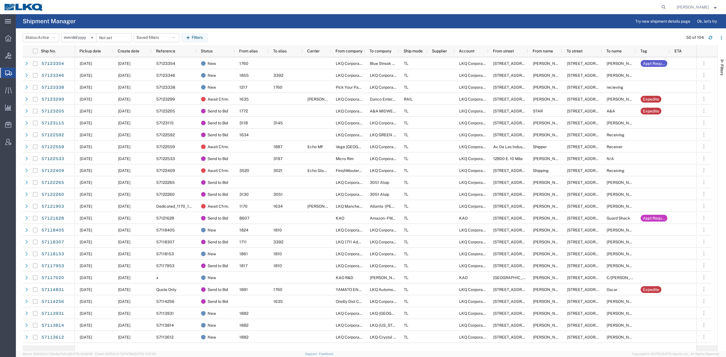
click at [48, 43] on header "Status: Active Active All Approved Booked Canceled Delivered Denied New On Hold…" at bounding box center [374, 37] width 703 height 16
click at [48, 42] on button "Status: Active" at bounding box center [41, 37] width 37 height 9
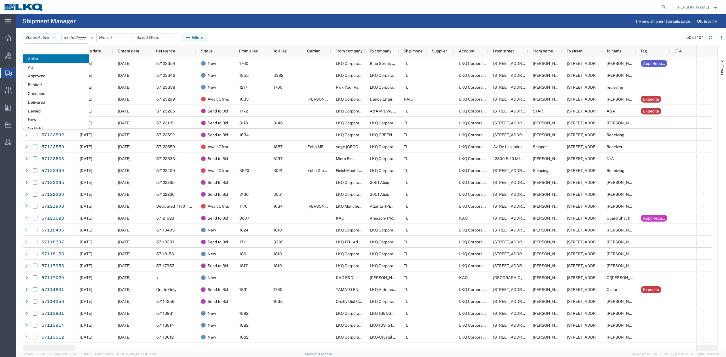
click at [48, 41] on button "Status: Active" at bounding box center [41, 37] width 37 height 9
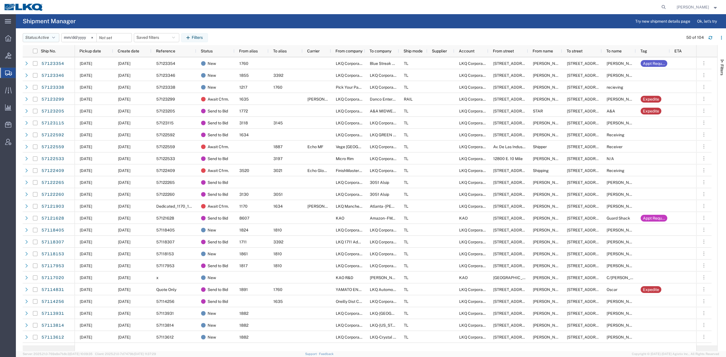
drag, startPoint x: 49, startPoint y: 32, endPoint x: 47, endPoint y: 38, distance: 5.9
click at [49, 33] on header "Status: Active Active All Approved Booked Canceled Delivered Denied New On Hold…" at bounding box center [374, 37] width 703 height 16
click at [47, 39] on span "Active" at bounding box center [43, 37] width 11 height 5
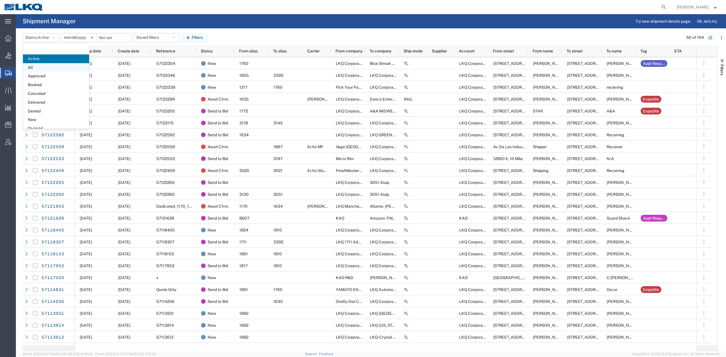
click at [41, 68] on span "All" at bounding box center [56, 67] width 66 height 9
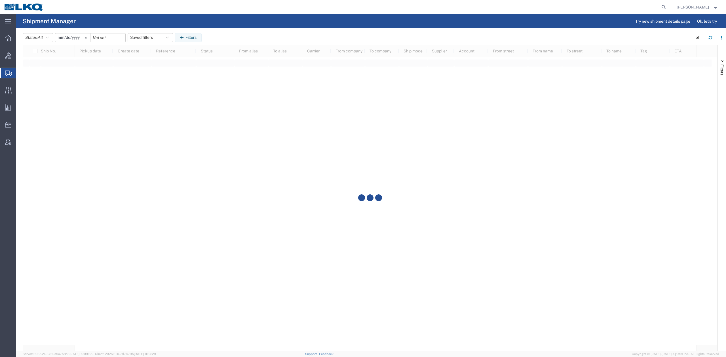
click at [71, 35] on input "2025-09-14" at bounding box center [72, 37] width 35 height 9
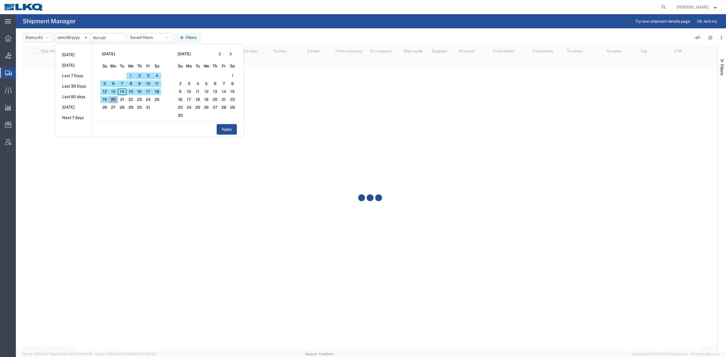
click at [113, 100] on span "20" at bounding box center [113, 99] width 9 height 7
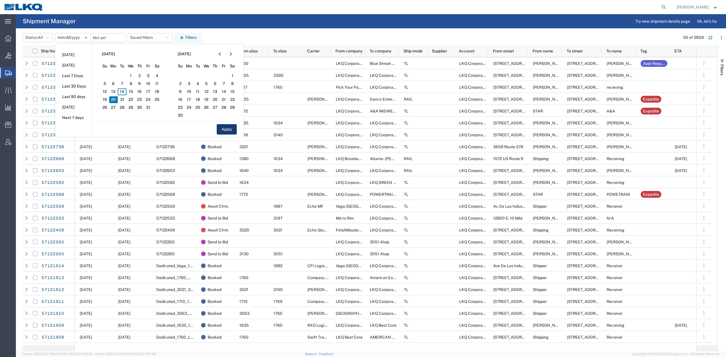
click at [228, 124] on button "Apply" at bounding box center [227, 129] width 20 height 10
type input "2025-10-20"
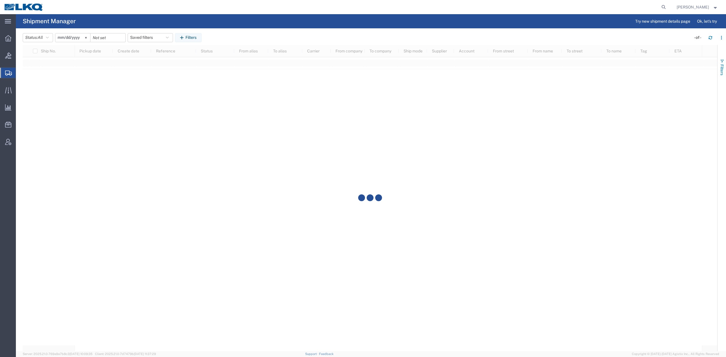
click at [720, 69] on span "Filters" at bounding box center [722, 69] width 5 height 11
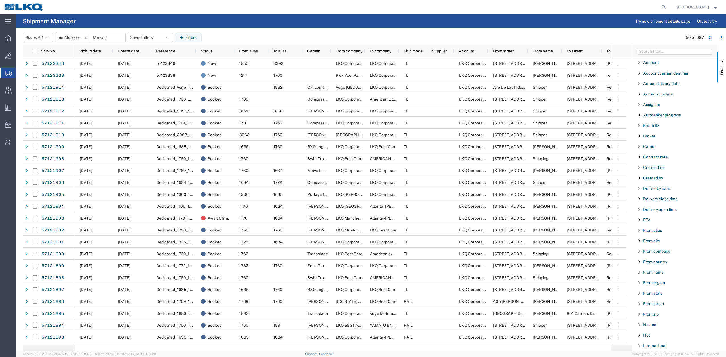
click at [656, 231] on span "From alias" at bounding box center [652, 230] width 19 height 5
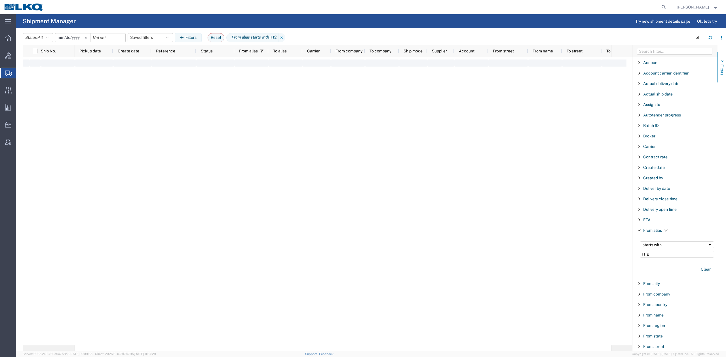
type input "1112"
drag, startPoint x: 725, startPoint y: 65, endPoint x: 678, endPoint y: 61, distance: 47.8
click at [725, 65] on button "Filters" at bounding box center [721, 67] width 9 height 31
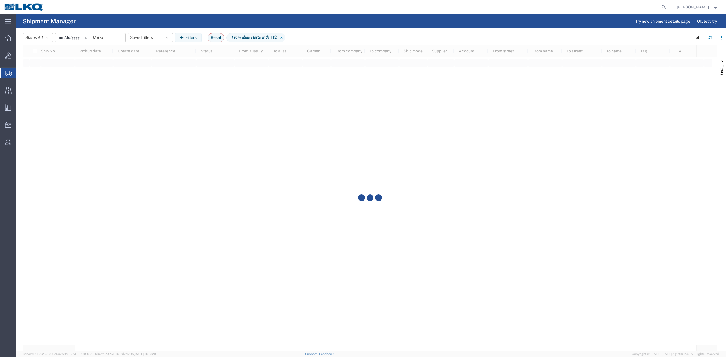
click at [488, 24] on agx-page-header "Shipment Manager Try new shipment details page Ok, let's try" at bounding box center [371, 21] width 710 height 14
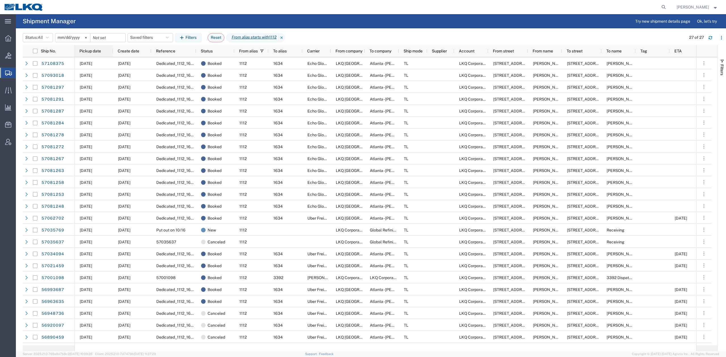
click at [96, 50] on span "Pickup date" at bounding box center [90, 51] width 22 height 5
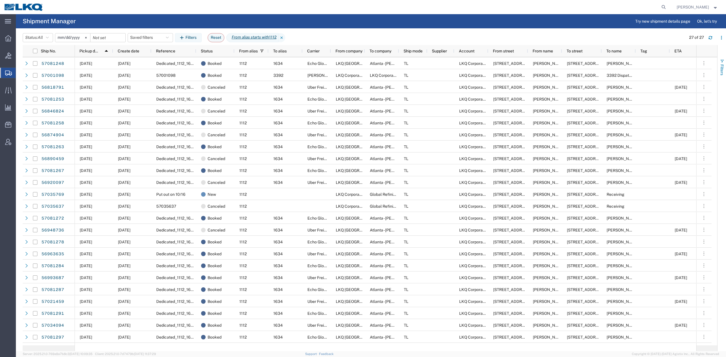
click at [720, 68] on span "Filters" at bounding box center [722, 69] width 5 height 11
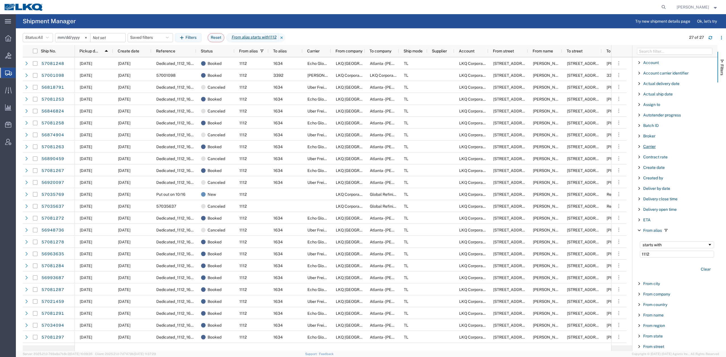
click at [653, 146] on span "Carrier" at bounding box center [649, 146] width 12 height 5
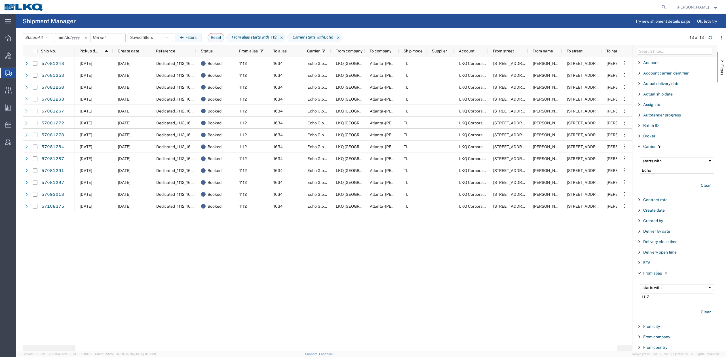
type input "Echo"
click at [280, 289] on div "10/20/2025 10/09/2025 Dedicated_1112_1634_Eng Trans Booked 1112 1634 Echo Globa…" at bounding box center [346, 201] width 542 height 288
click at [724, 66] on span "Filters" at bounding box center [722, 69] width 5 height 11
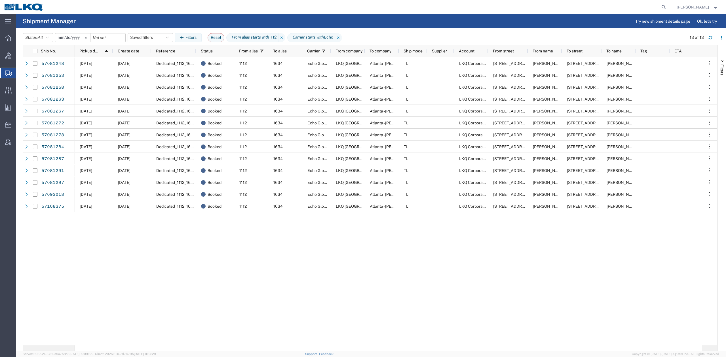
click at [401, 274] on div "10/20/2025 10/09/2025 Dedicated_1112_1634_Eng Trans Booked 1112 1634 Echo Globa…" at bounding box center [388, 201] width 627 height 288
click at [668, 7] on icon at bounding box center [664, 7] width 8 height 8
paste input "57114740"
click at [668, 8] on icon at bounding box center [664, 7] width 8 height 8
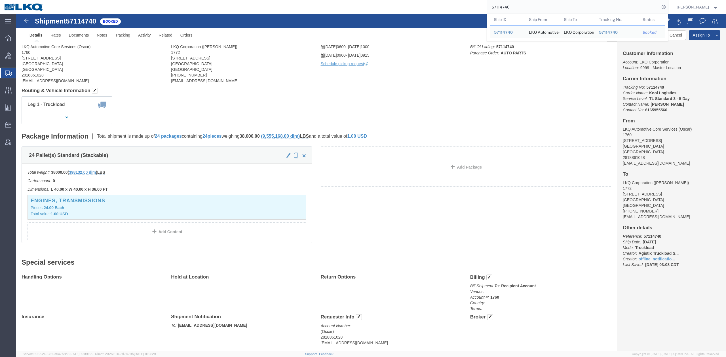
click div
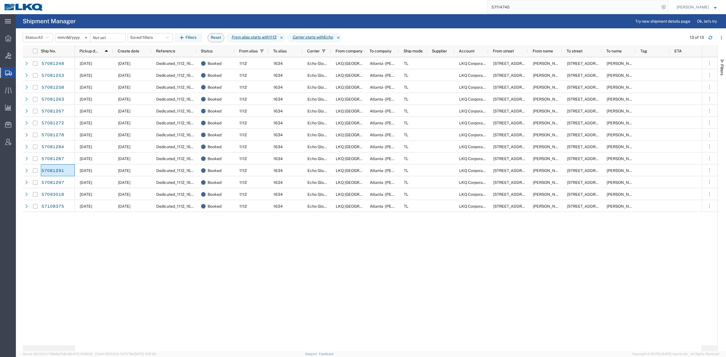
click at [551, 8] on input "57114740" at bounding box center [573, 7] width 172 height 14
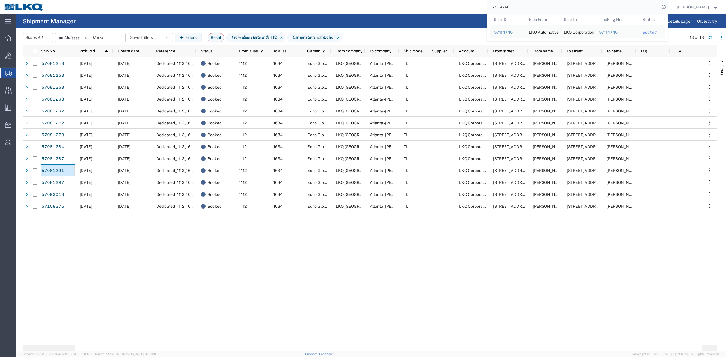
click at [551, 8] on input "57114740" at bounding box center [573, 7] width 172 height 14
paste input "09761"
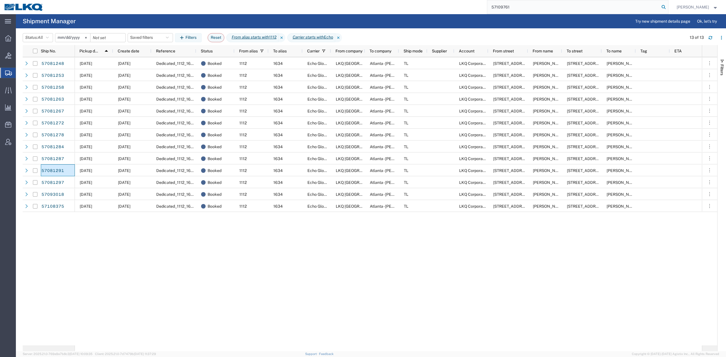
click at [668, 5] on icon at bounding box center [664, 7] width 8 height 8
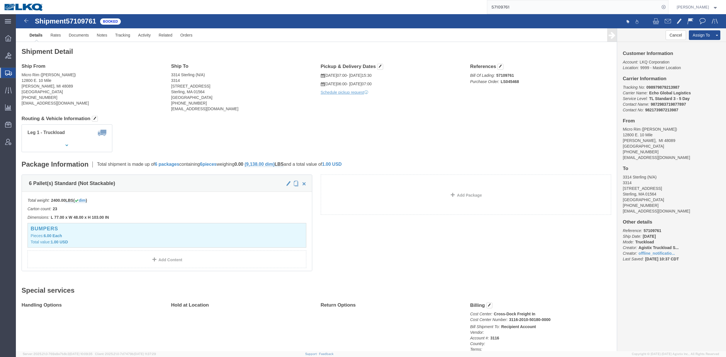
click at [529, 6] on input "57109761" at bounding box center [573, 7] width 172 height 14
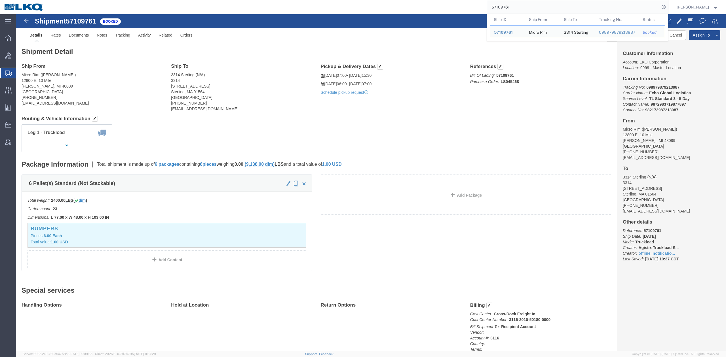
click at [529, 6] on input "57109761" at bounding box center [573, 7] width 172 height 14
paste input "6743506"
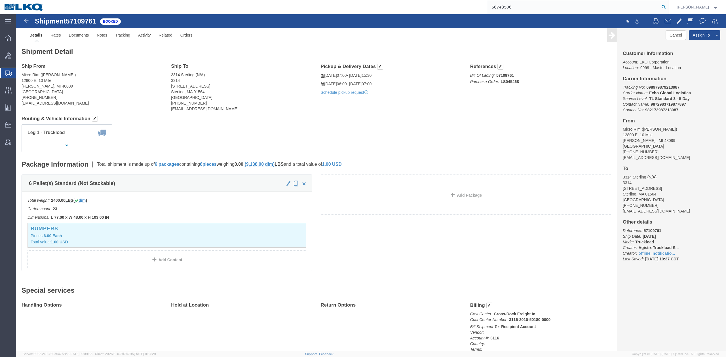
click at [668, 4] on icon at bounding box center [664, 7] width 8 height 8
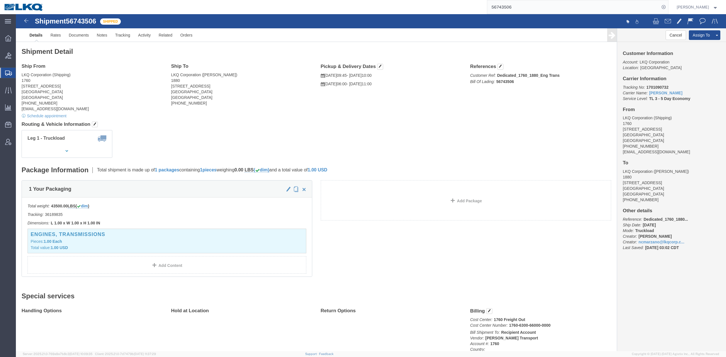
click at [523, 9] on input "56743506" at bounding box center [573, 7] width 172 height 14
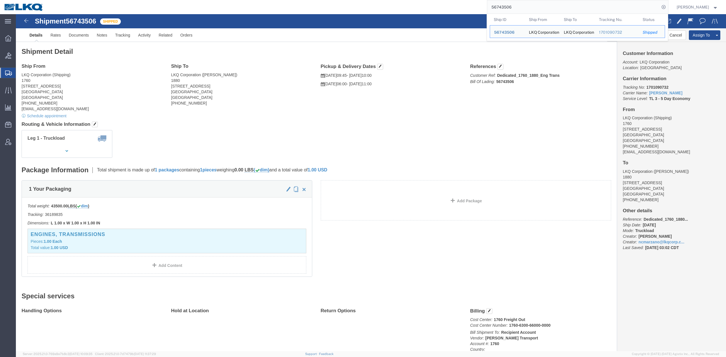
click at [523, 9] on input "56743506" at bounding box center [573, 7] width 172 height 14
paste input "29147"
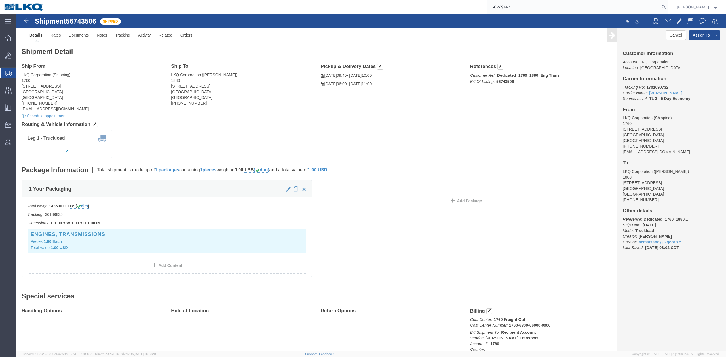
drag, startPoint x: 671, startPoint y: 6, endPoint x: 668, endPoint y: 8, distance: 3.0
click at [668, 6] on icon at bounding box center [664, 7] width 8 height 8
type input "56729147"
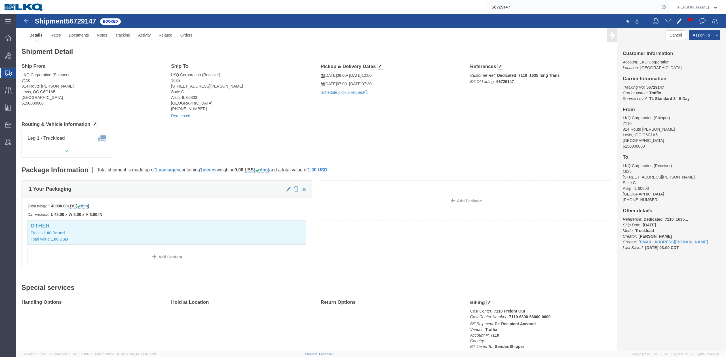
click link "Requested"
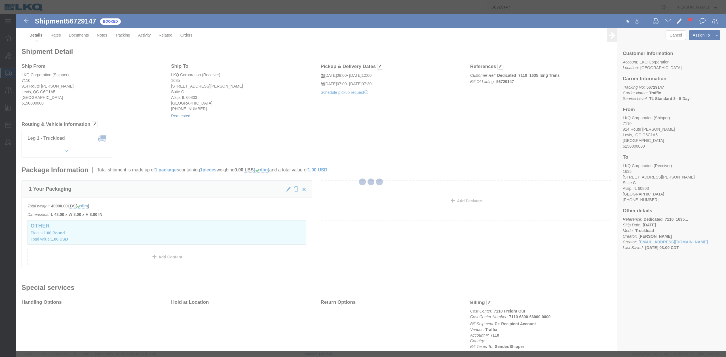
select select "1"
select select
select select "30"
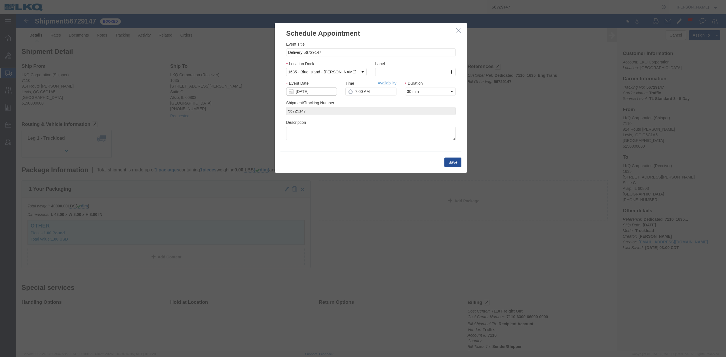
click input "[DATE]"
click td "17"
type input "[DATE]"
click link "Availability"
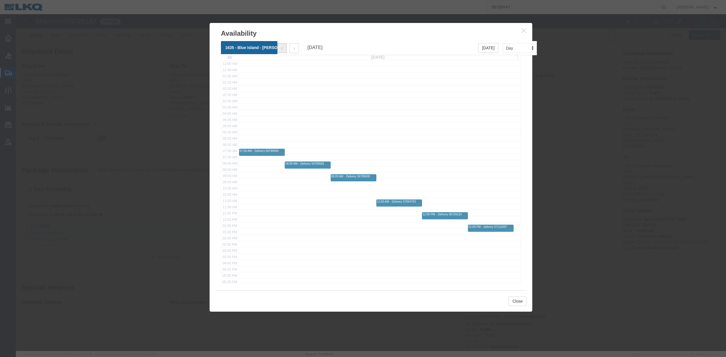
click button "button"
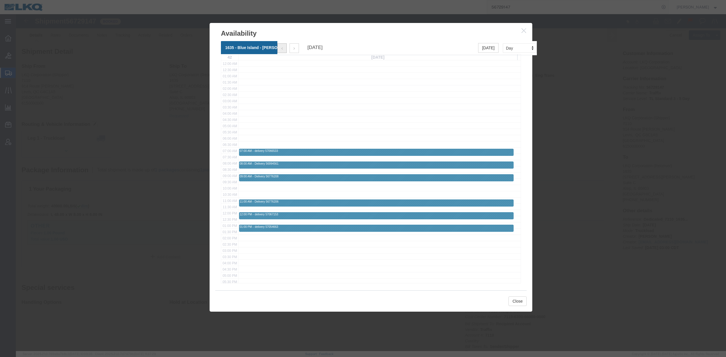
scroll to position [76, 0]
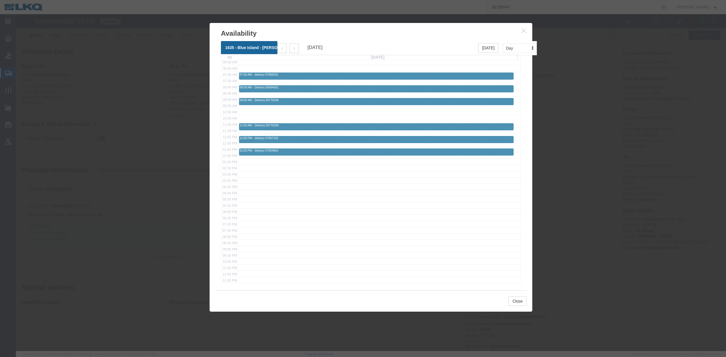
click icon "button"
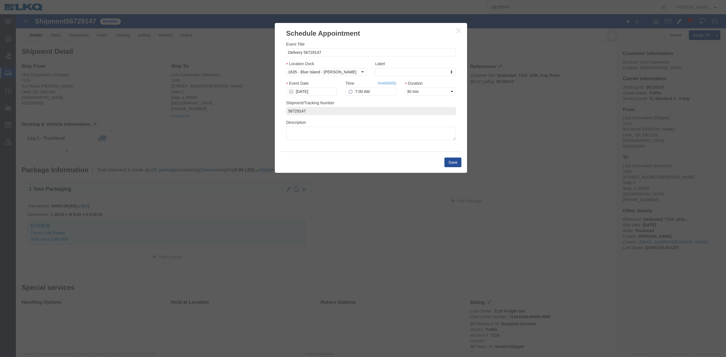
click icon "button"
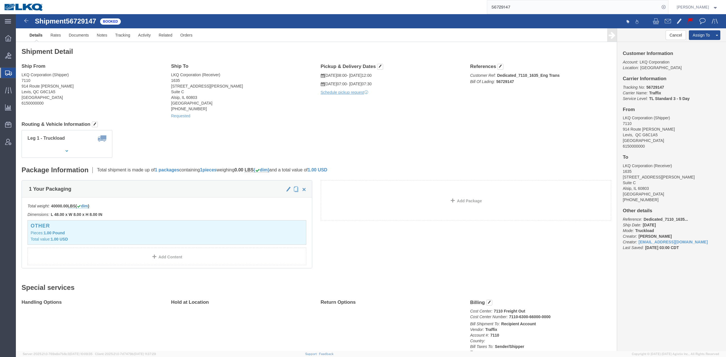
click at [515, 9] on input "56729147" at bounding box center [573, 7] width 172 height 14
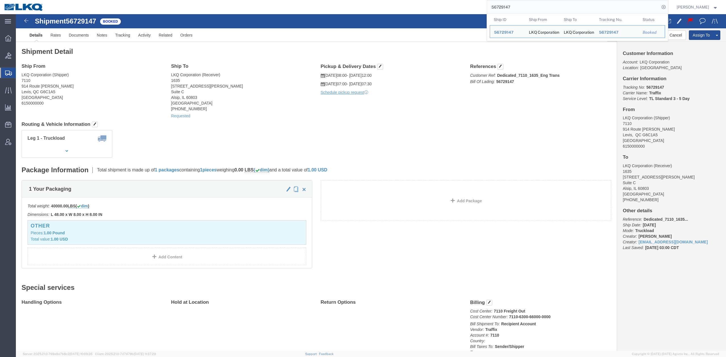
click at [515, 9] on input "56729147" at bounding box center [573, 7] width 172 height 14
paste input "7117953"
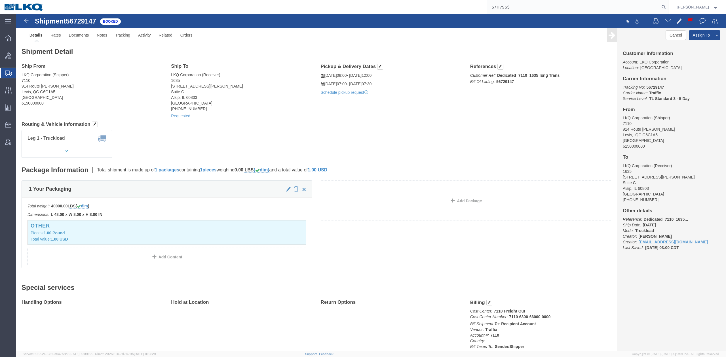
click at [679, 7] on nav "57117953 Matt Harvey" at bounding box center [365, 7] width 722 height 14
click at [668, 7] on icon at bounding box center [664, 7] width 8 height 8
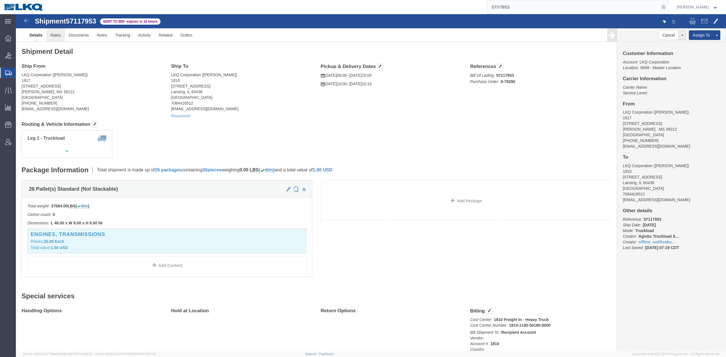
drag, startPoint x: 39, startPoint y: 20, endPoint x: 3, endPoint y: 30, distance: 37.4
click link "Rates"
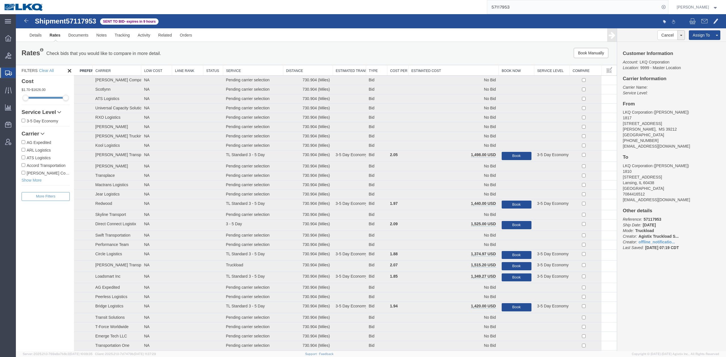
click at [451, 65] on th "Estimated Cost" at bounding box center [453, 70] width 90 height 10
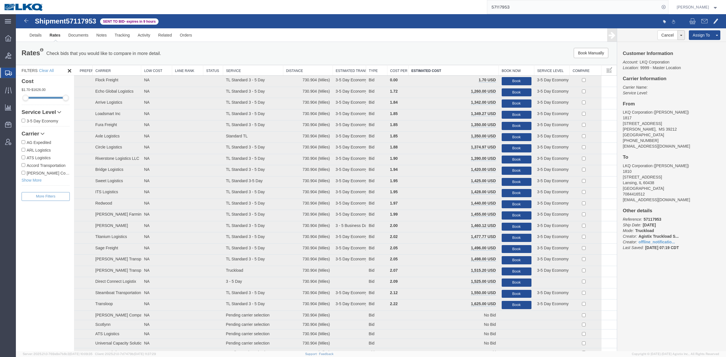
click at [522, 9] on input "57117953" at bounding box center [573, 7] width 172 height 14
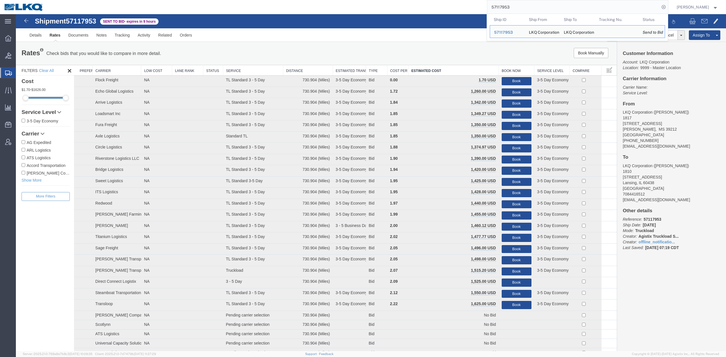
click at [522, 9] on input "57117953" at bounding box center [573, 7] width 172 height 14
paste input "051368"
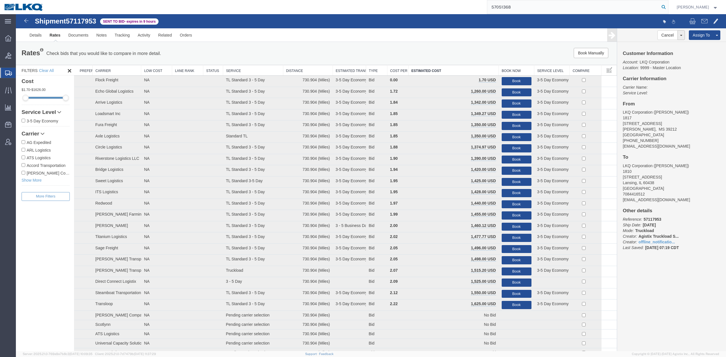
type input "57051368"
click at [668, 7] on icon at bounding box center [664, 7] width 8 height 8
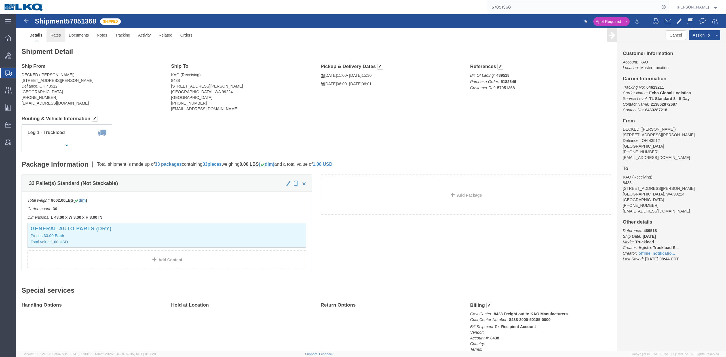
click link "Rates"
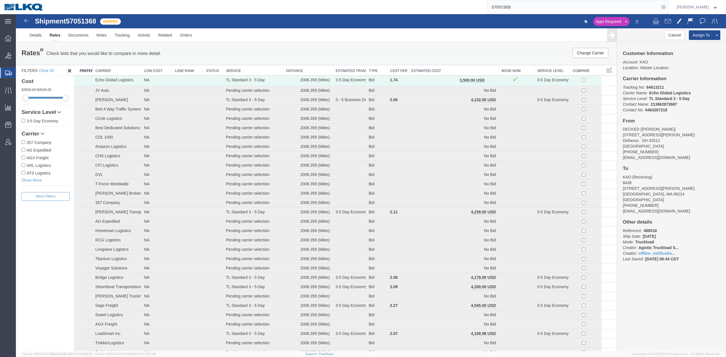
click at [477, 70] on th "Estimated Cost" at bounding box center [453, 70] width 90 height 10
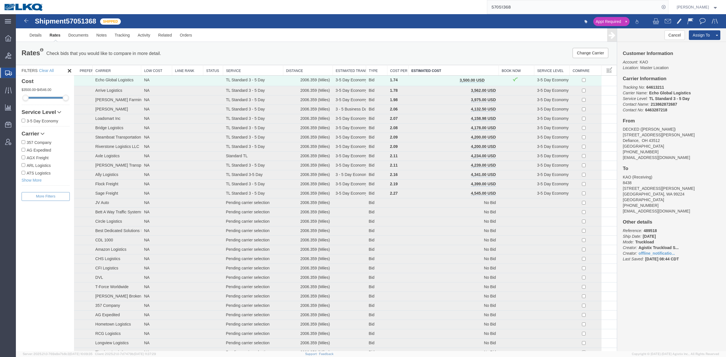
click at [439, 45] on div "Rates Check bids that you would like to compare in more detail. Compare Filter …" at bounding box center [316, 53] width 601 height 23
click at [102, 37] on link "Notes" at bounding box center [101, 35] width 18 height 14
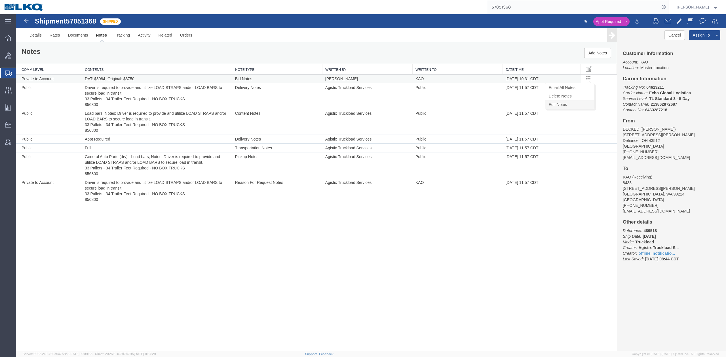
click at [571, 104] on link "Edit Notes" at bounding box center [569, 104] width 49 height 9
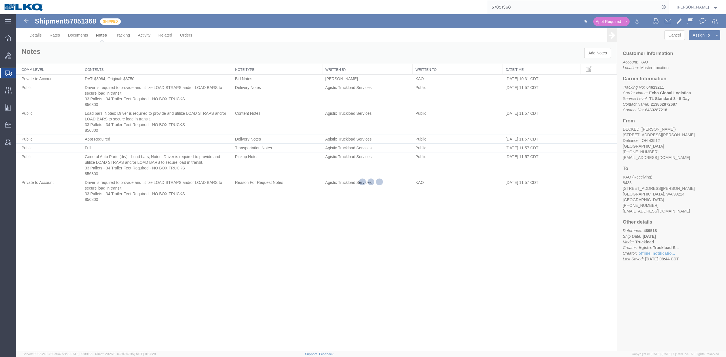
select select "BID_NOTES"
select select "PRIVATE_TO_ACCOUNT"
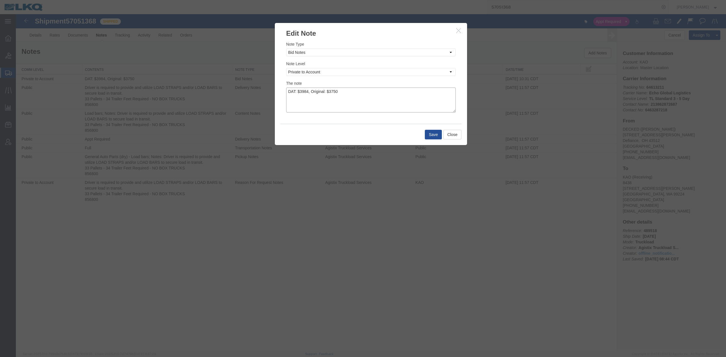
drag, startPoint x: 343, startPoint y: 90, endPoint x: 337, endPoint y: 95, distance: 7.2
click at [330, 91] on textarea "DAT: $3984, Original: $3750" at bounding box center [371, 100] width 170 height 25
type textarea "DAT: $3984, Original: $3575"
click at [429, 135] on button "Save" at bounding box center [433, 135] width 17 height 10
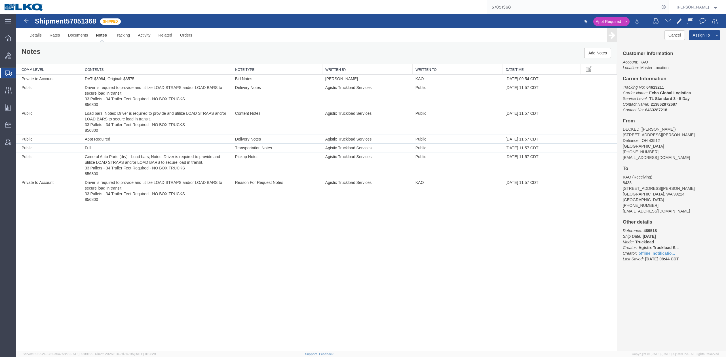
click at [508, 6] on input "57051368" at bounding box center [573, 7] width 172 height 14
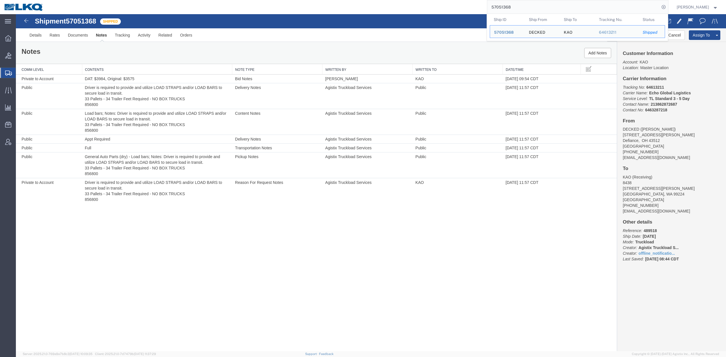
click at [508, 6] on input "57051368" at bounding box center [573, 7] width 172 height 14
paste input "0443"
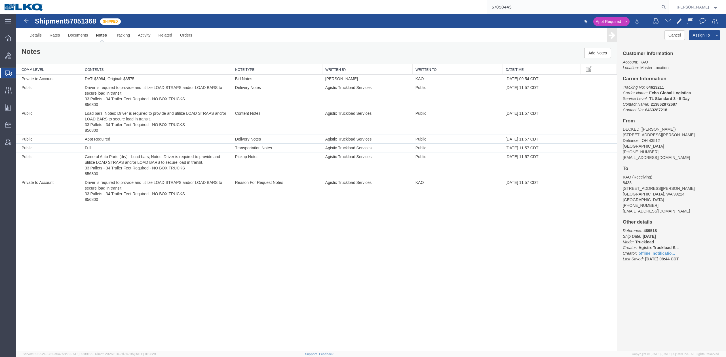
click at [660, 10] on input "57050443" at bounding box center [573, 7] width 172 height 14
click at [668, 9] on icon at bounding box center [664, 7] width 8 height 8
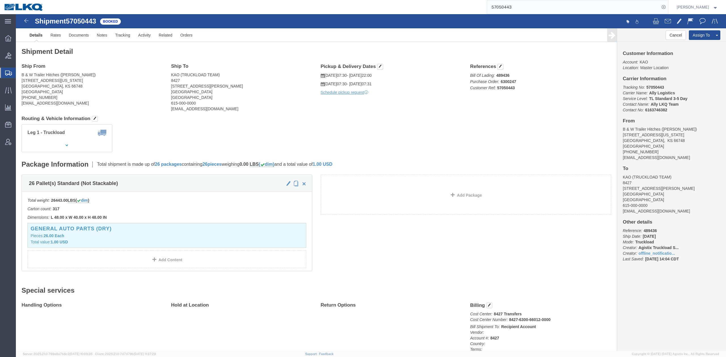
click div "Leg 1 - Truckload Vehicle 1: Standard Dry Van (53 Feet) Number of trucks: 1"
click div "Shipment Detail Ship From B & W Trailer Hitches (BILL GUTIERREZ) 1216 Hawaii Ro…"
click link "Notes"
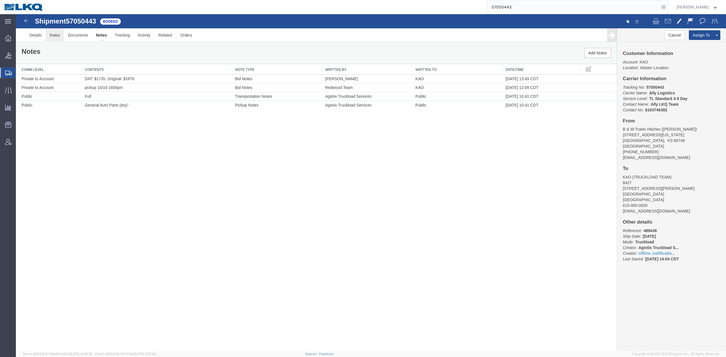
click at [52, 35] on link "Rates" at bounding box center [55, 35] width 18 height 14
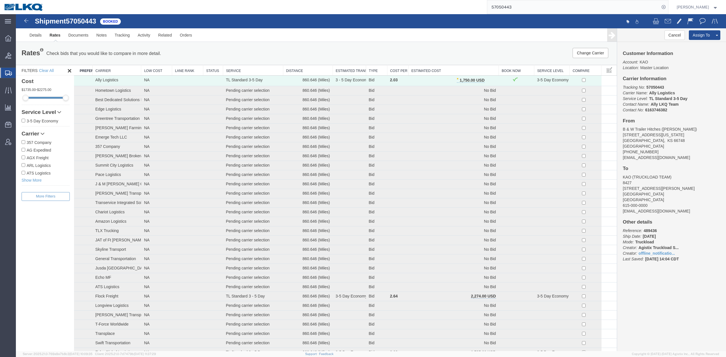
click at [429, 71] on th "Estimated Cost" at bounding box center [453, 70] width 90 height 10
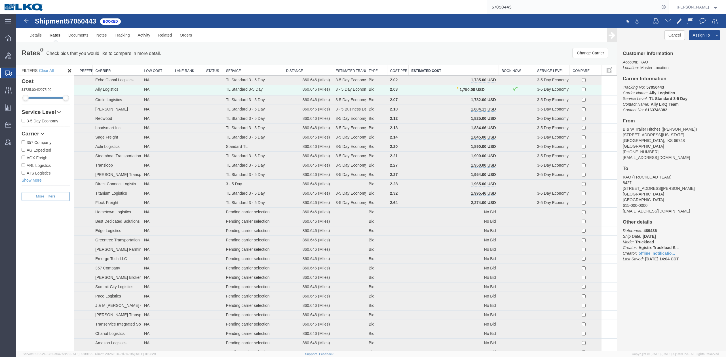
click at [512, 3] on input "57050443" at bounding box center [573, 7] width 172 height 14
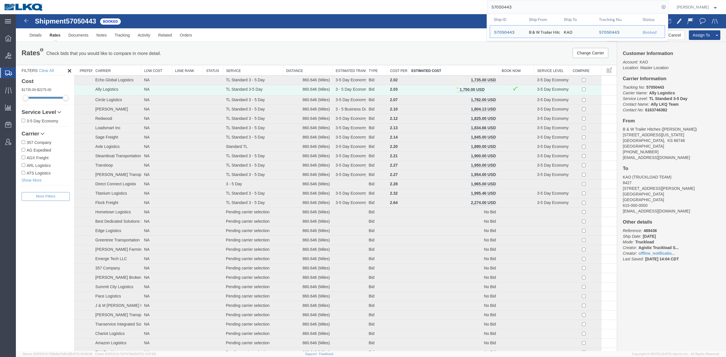
click at [512, 3] on input "57050443" at bounding box center [573, 7] width 172 height 14
paste input "69967"
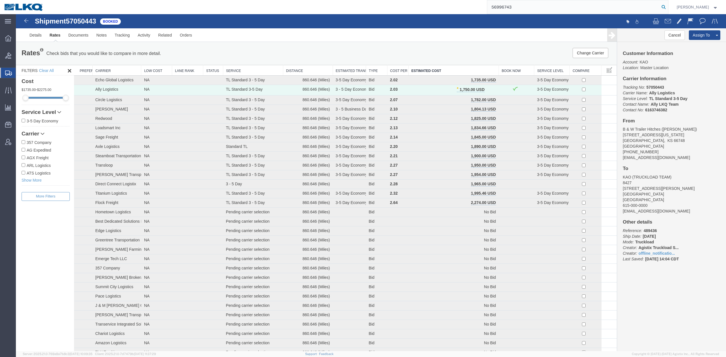
click at [668, 9] on icon at bounding box center [664, 7] width 8 height 8
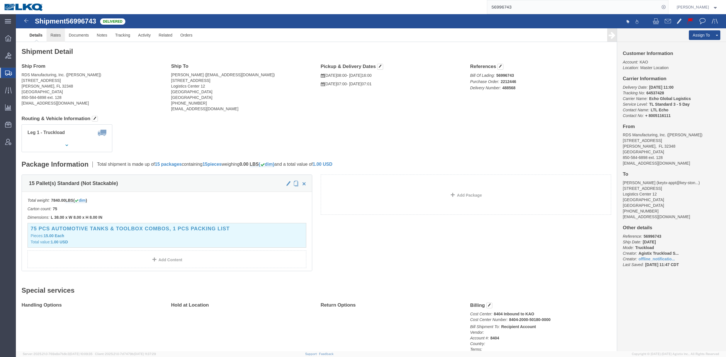
click link "Rates"
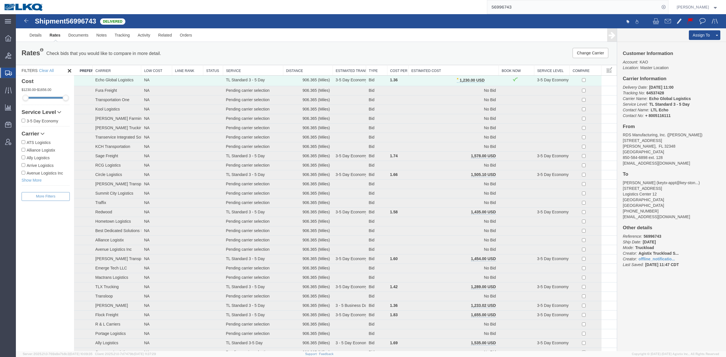
click at [437, 71] on th "Estimated Cost" at bounding box center [453, 70] width 90 height 10
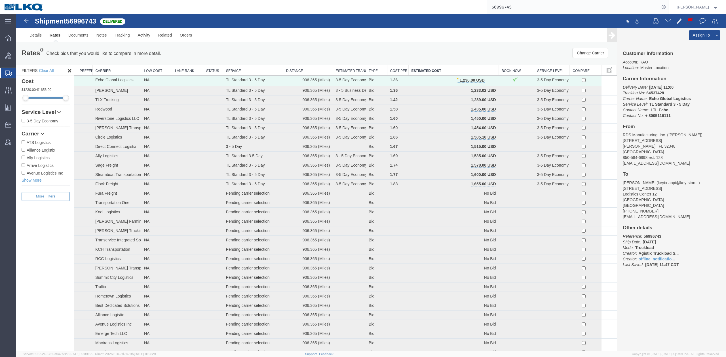
click at [537, 10] on input "56996743" at bounding box center [573, 7] width 172 height 14
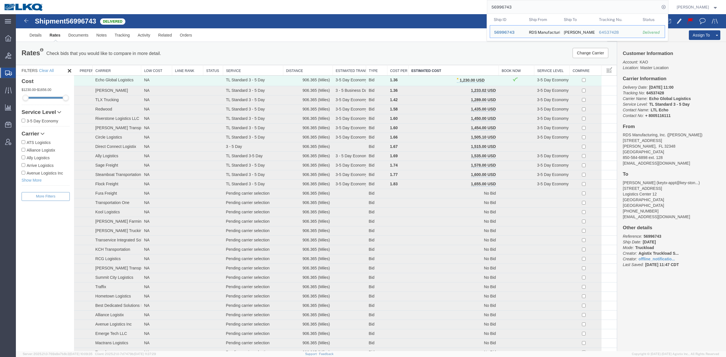
click at [537, 10] on input "56996743" at bounding box center [573, 7] width 172 height 14
paste input "7048584"
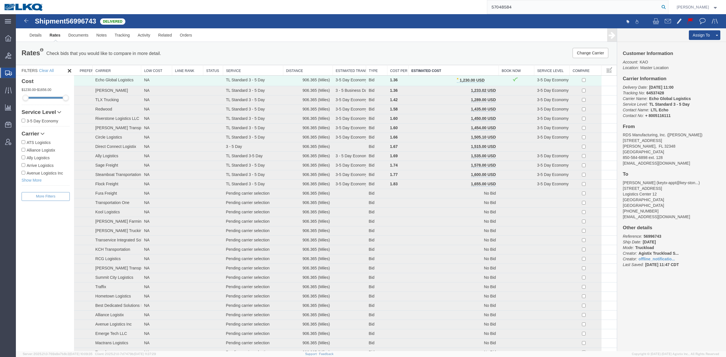
click at [668, 7] on icon at bounding box center [664, 7] width 8 height 8
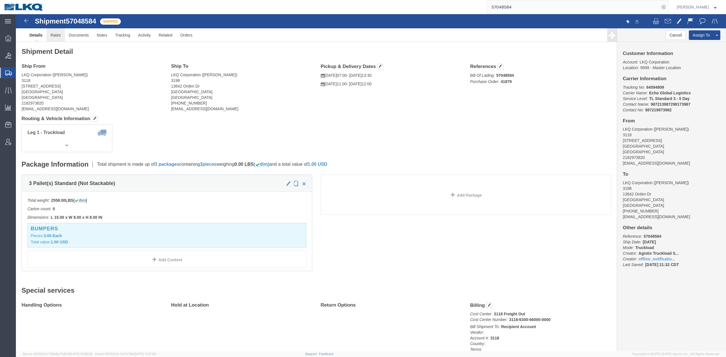
click link "Rates"
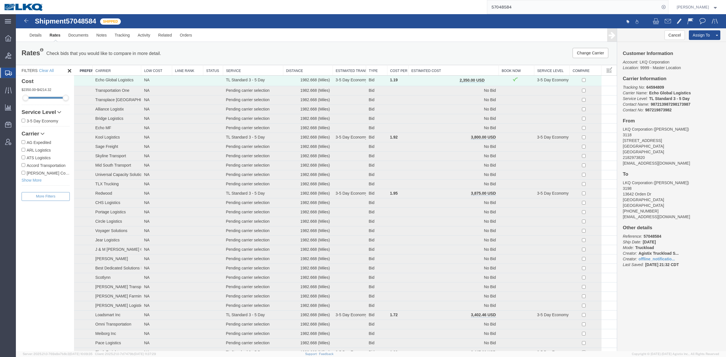
click at [427, 69] on th "Estimated Cost" at bounding box center [453, 70] width 90 height 10
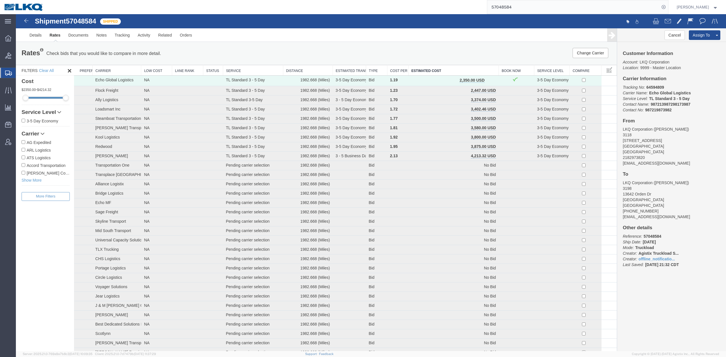
click at [525, 9] on input "57048584" at bounding box center [573, 7] width 172 height 14
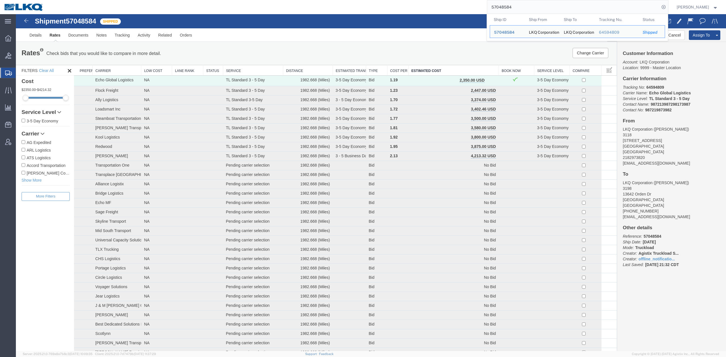
paste input "26817"
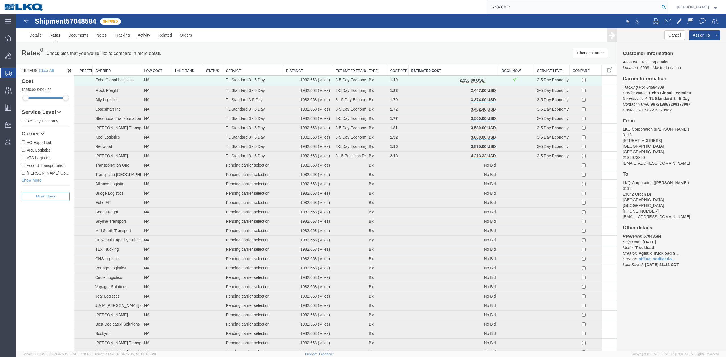
type input "57026817"
click at [668, 5] on icon at bounding box center [664, 7] width 8 height 8
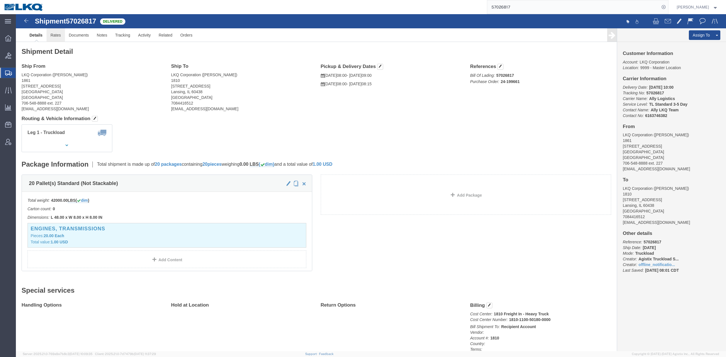
click link "Rates"
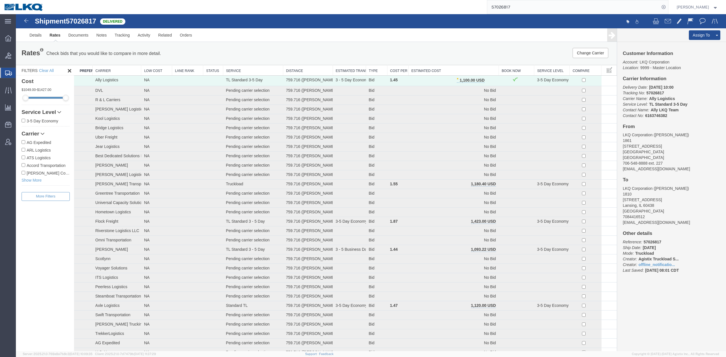
click at [470, 72] on th "Estimated Cost" at bounding box center [453, 70] width 90 height 10
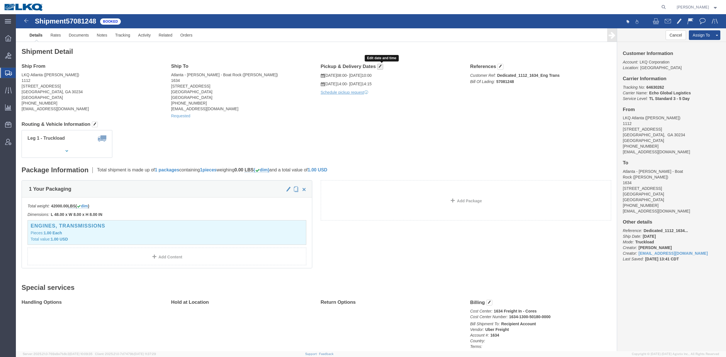
click span "button"
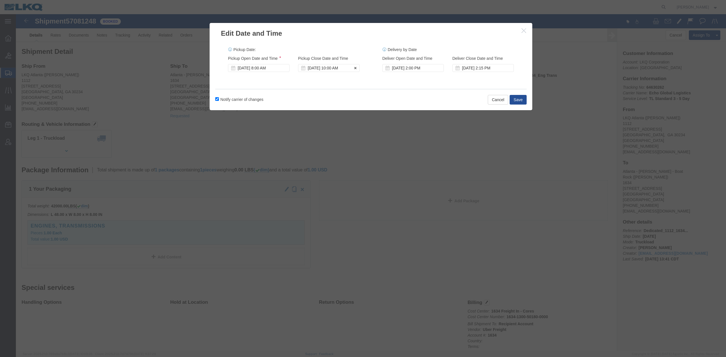
click div "[DATE] 10:00 AM"
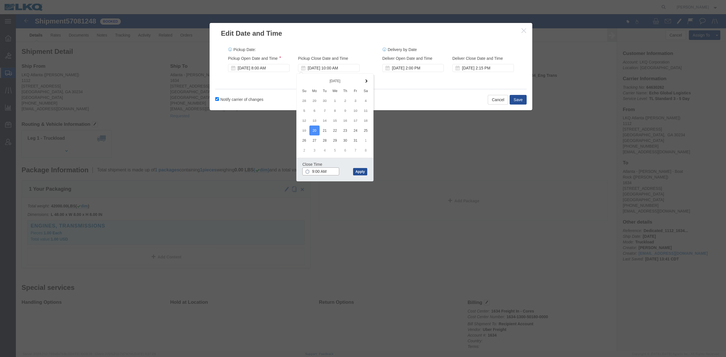
type input "8:30 AM"
click button "Apply"
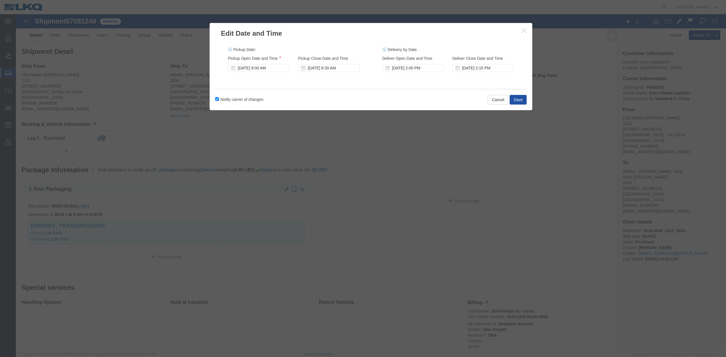
click button "Save"
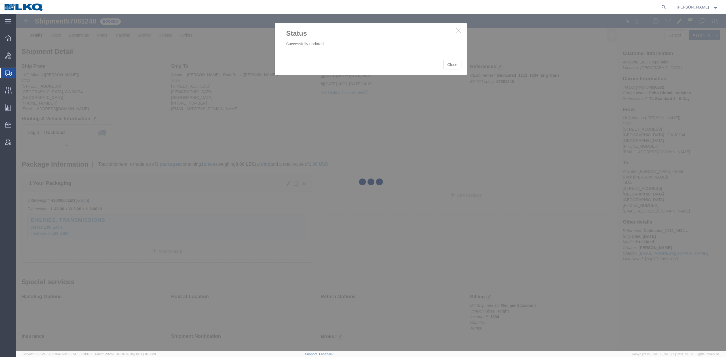
click at [451, 65] on div at bounding box center [371, 182] width 710 height 337
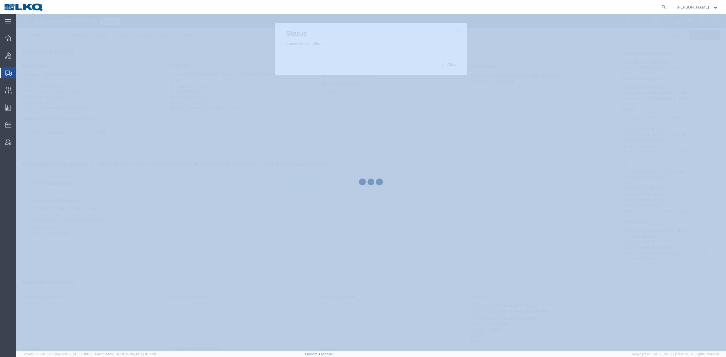
click at [451, 65] on div at bounding box center [371, 182] width 710 height 337
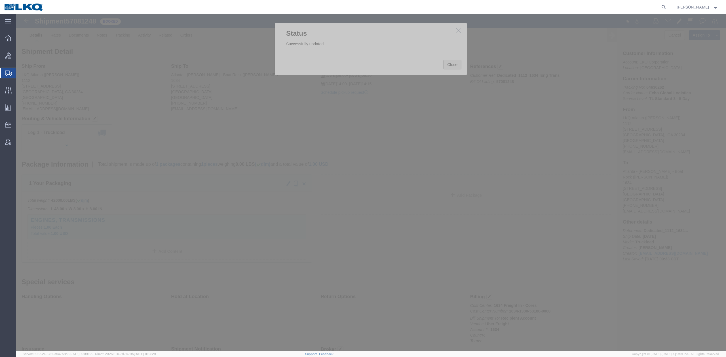
click button "Close"
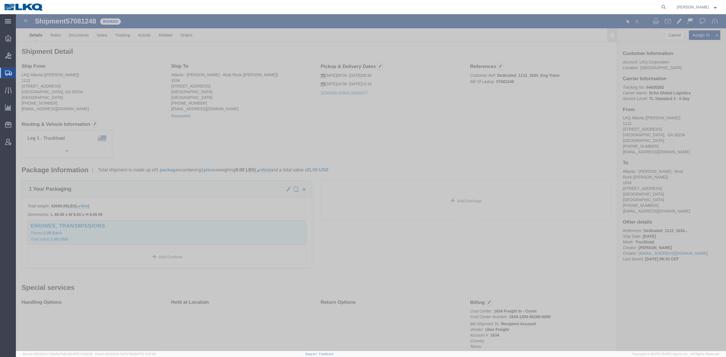
click link "Requested"
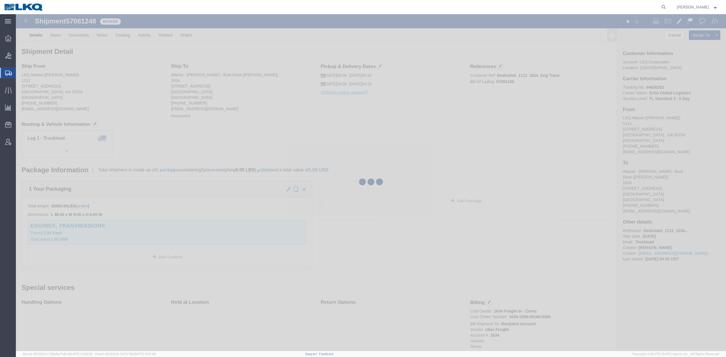
select select "1"
select select
select select "15"
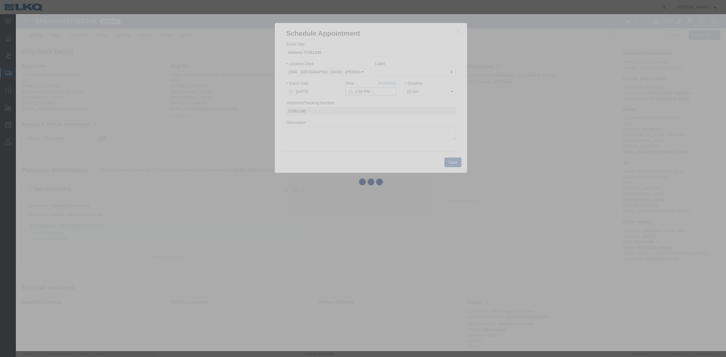
click input "2:00 PM"
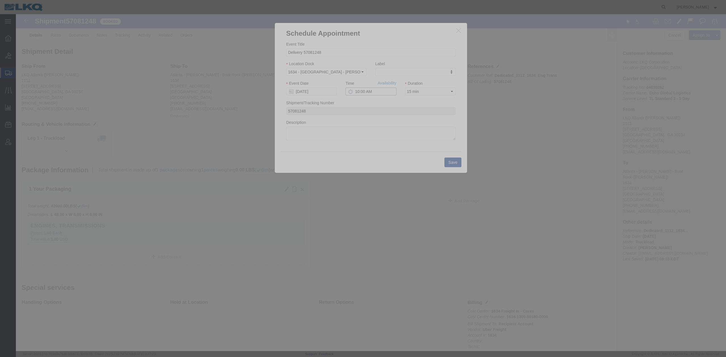
type input "9:00 AM"
click link "Availability"
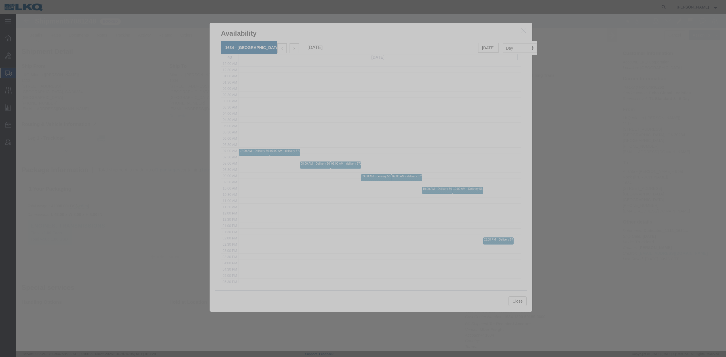
click icon "button"
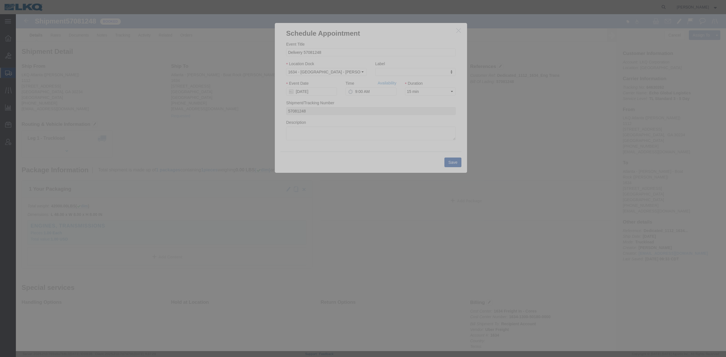
click button "Save"
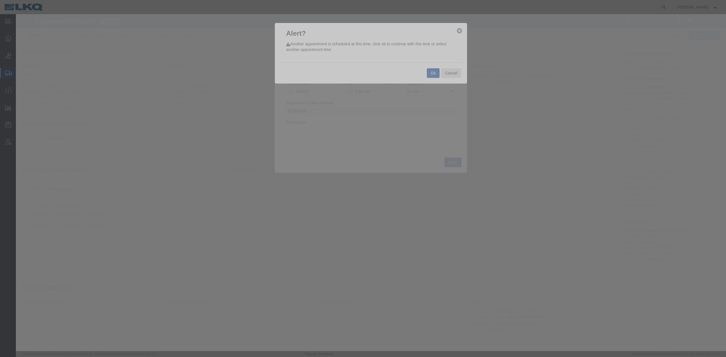
click button "Ok"
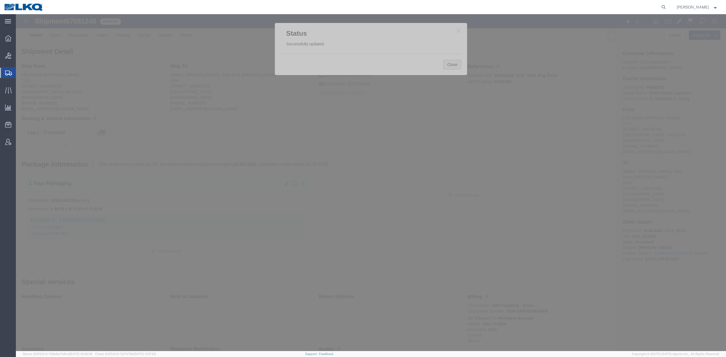
click button "Close"
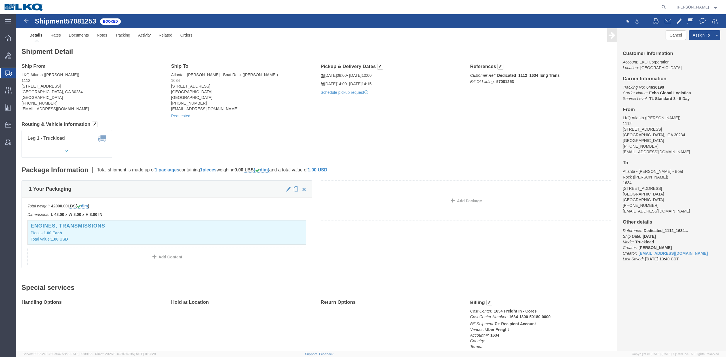
click div "Shipment Detail Ship From LKQ [GEOGRAPHIC_DATA] ([PERSON_NAME]) [STREET_ADDRESS…"
click button "button"
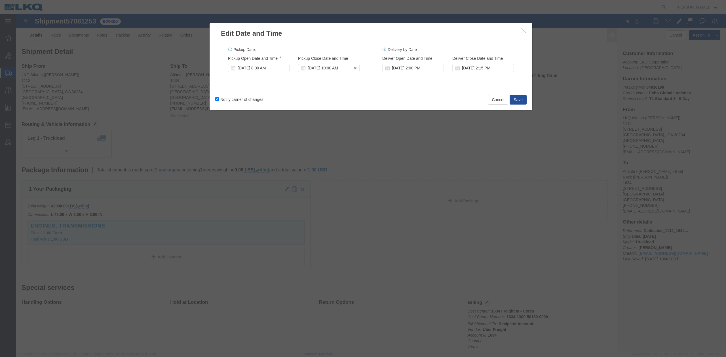
click div "[DATE] 10:00 AM"
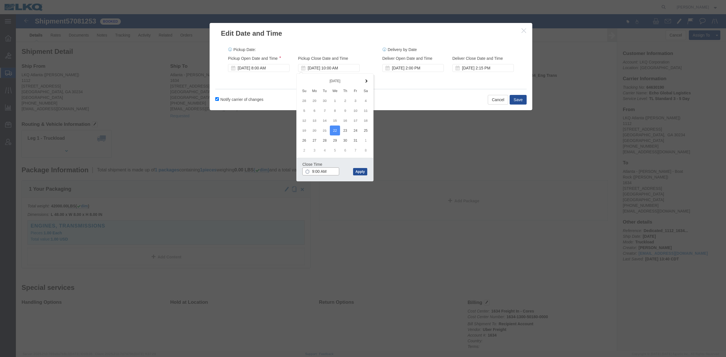
type input "8:30 AM"
click button "Apply"
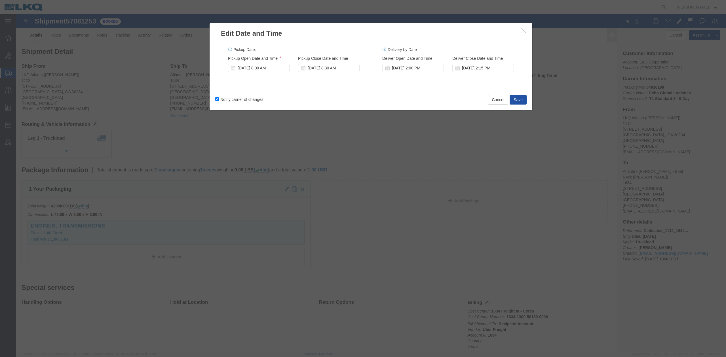
click button "Save"
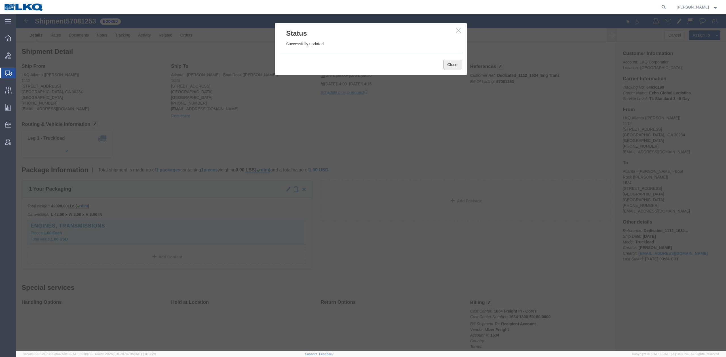
drag, startPoint x: 434, startPoint y: 50, endPoint x: 378, endPoint y: 61, distance: 57.6
click button "Close"
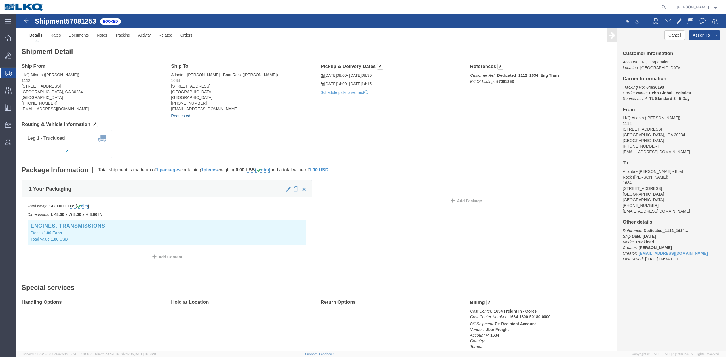
click link "Requested"
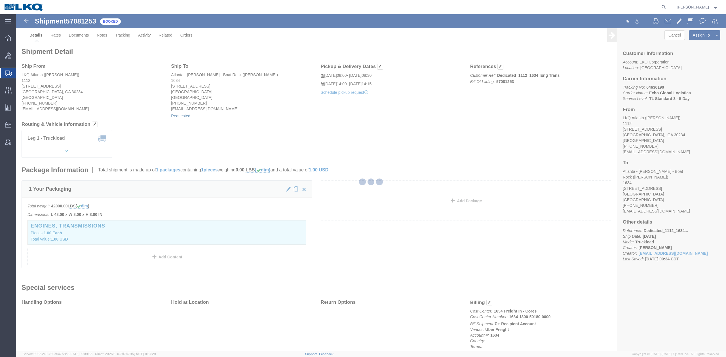
select select "1"
select select
select select "15"
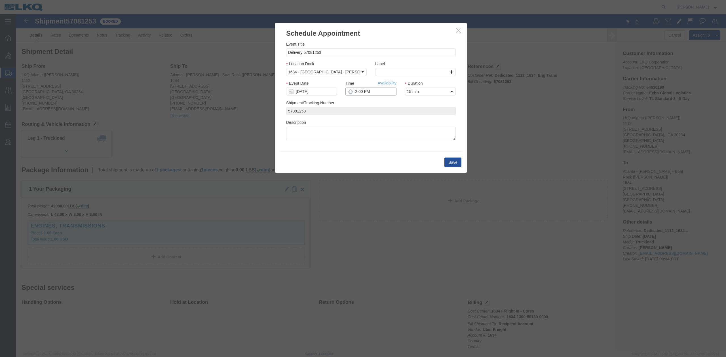
click input "2:00 PM"
type input "9:00 AM"
click link "Availability"
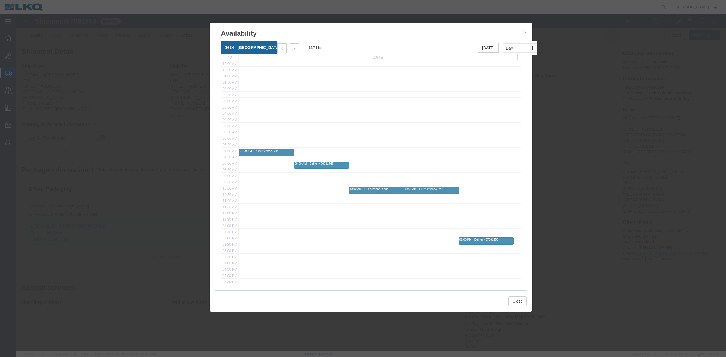
click icon "button"
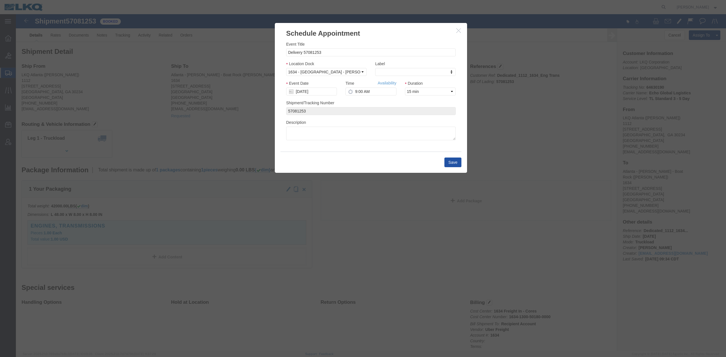
click button "Save"
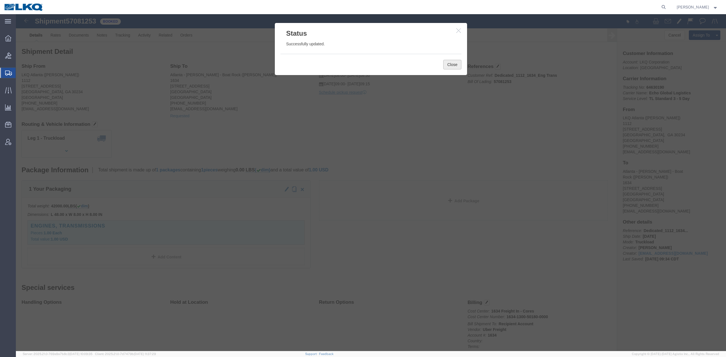
click button "Close"
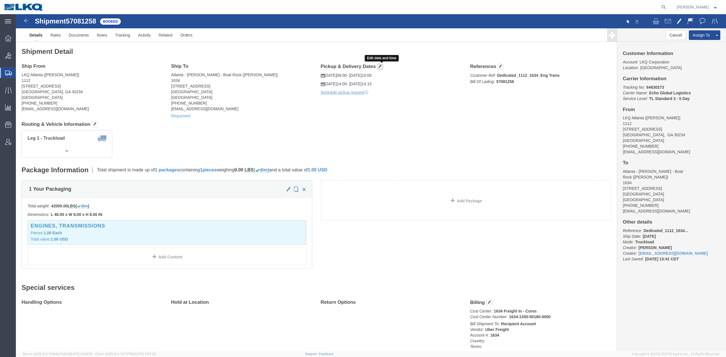
click span "button"
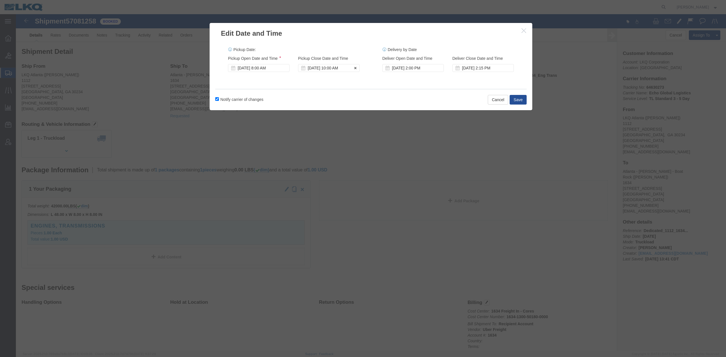
click div "[DATE] 10:00 AM"
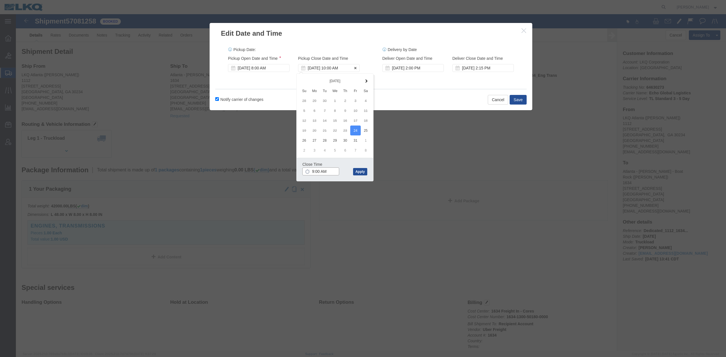
type input "8:30 AM"
click button "Apply"
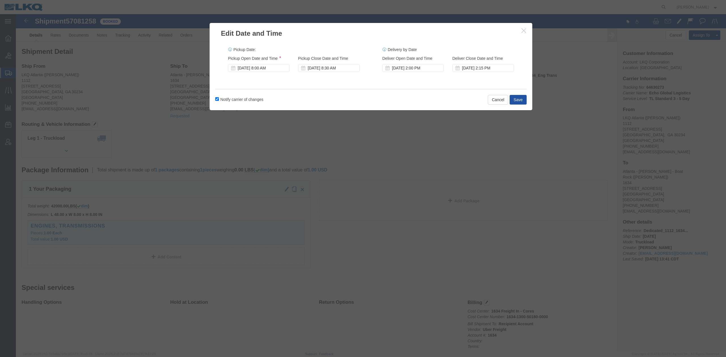
click button "Save"
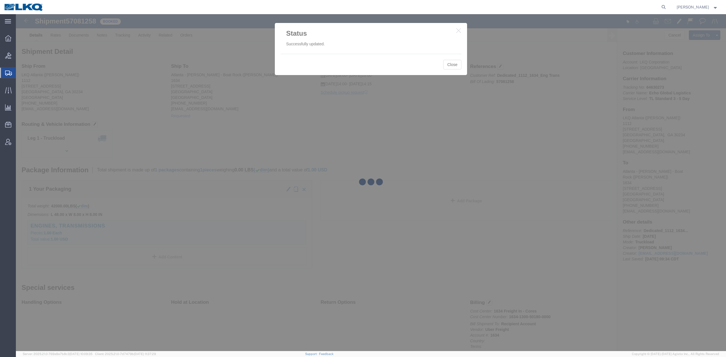
click at [451, 65] on div at bounding box center [371, 182] width 710 height 337
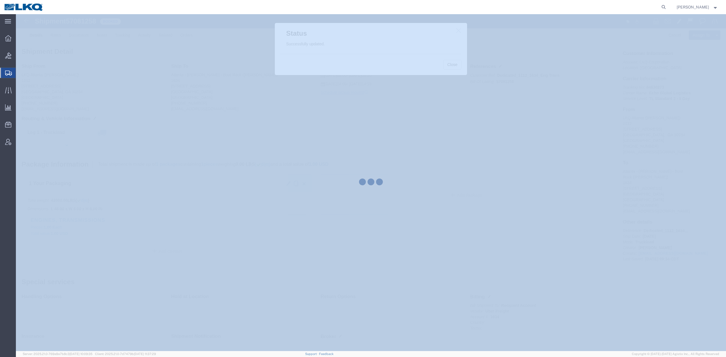
click at [451, 65] on div at bounding box center [371, 182] width 710 height 337
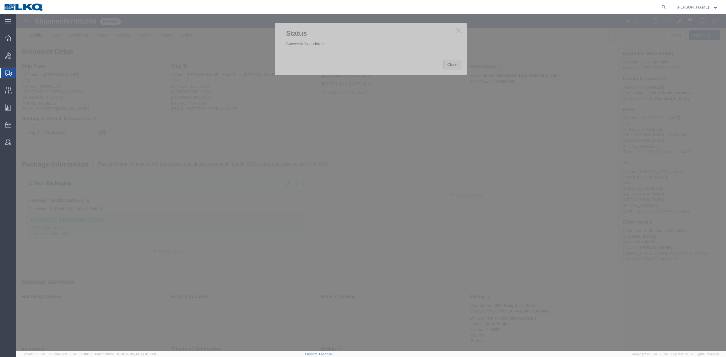
click button "Close"
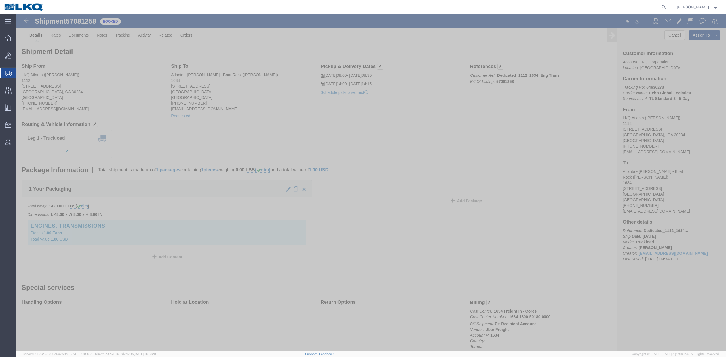
drag, startPoint x: 169, startPoint y: 104, endPoint x: 176, endPoint y: 108, distance: 8.0
click div "Requested"
click link "Requested"
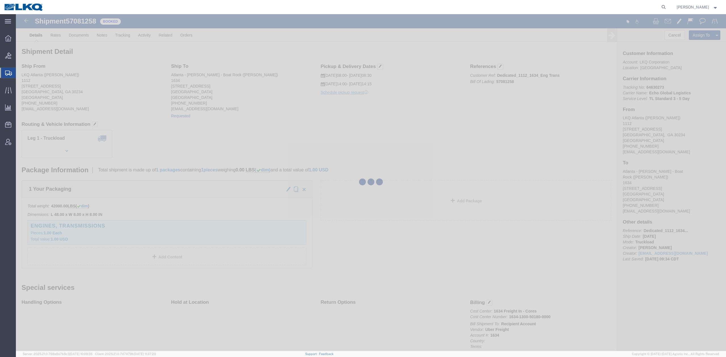
select select "1"
select select
select select "15"
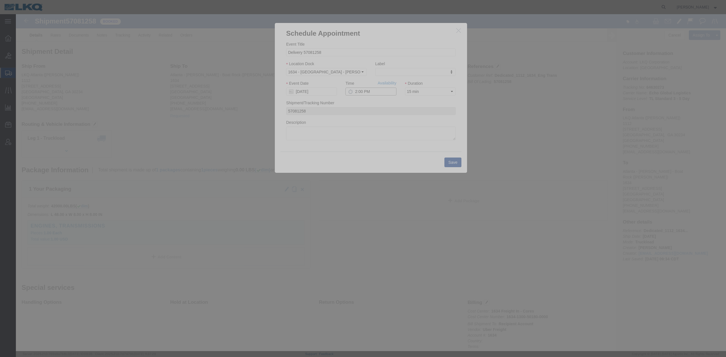
drag, startPoint x: 338, startPoint y: 80, endPoint x: 345, endPoint y: 87, distance: 9.6
click input "2:00 PM"
type input "9:00 AM"
click link "Availability"
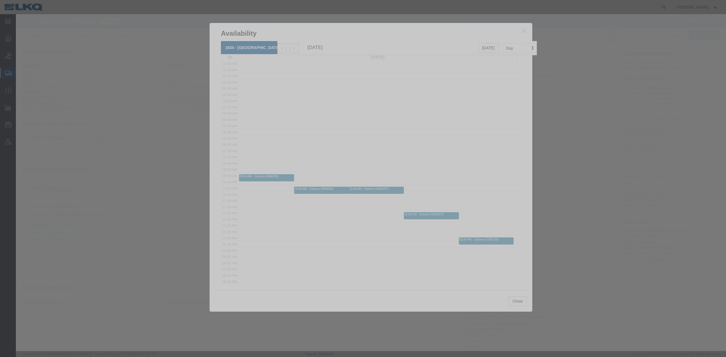
click button "button"
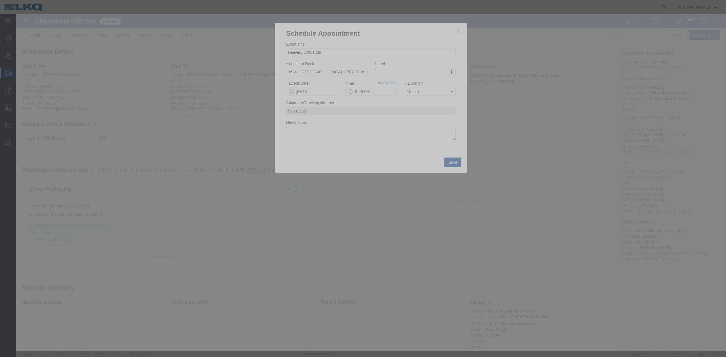
click button "Save"
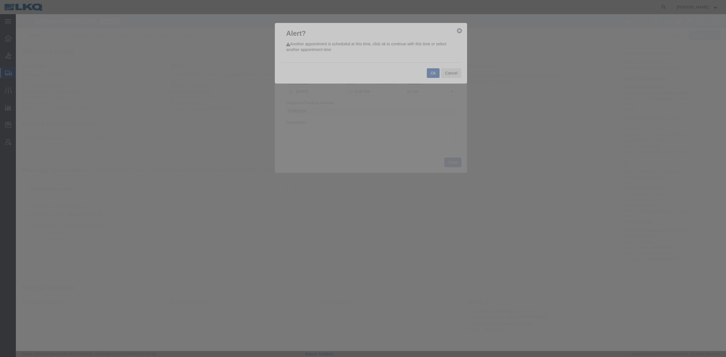
click button "Ok"
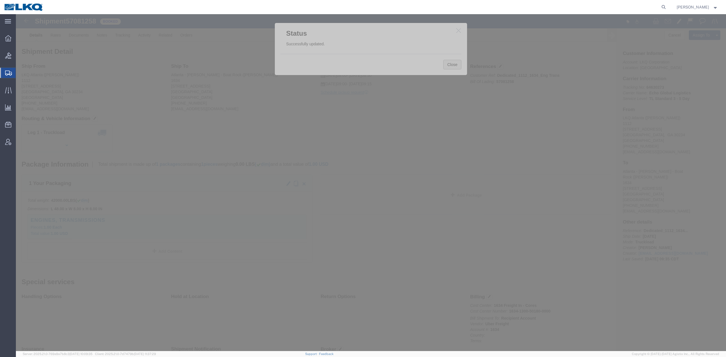
drag, startPoint x: 437, startPoint y: 50, endPoint x: 434, endPoint y: 48, distance: 3.4
click button "Close"
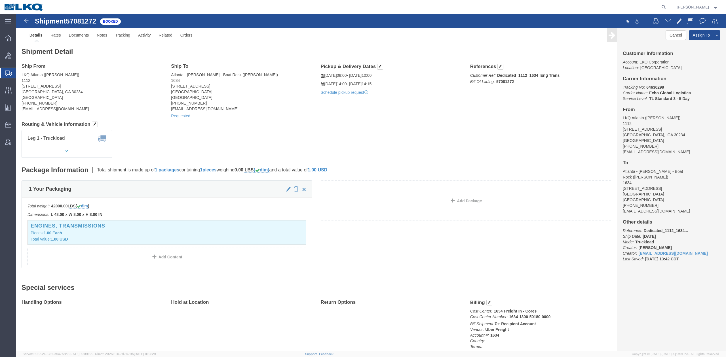
click div "Shipment Detail Ship From LKQ [GEOGRAPHIC_DATA] ([PERSON_NAME]) [STREET_ADDRESS…"
click span "button"
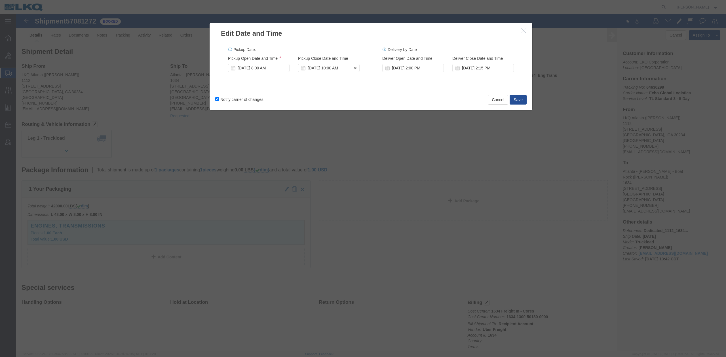
click div "[DATE] 10:00 AM"
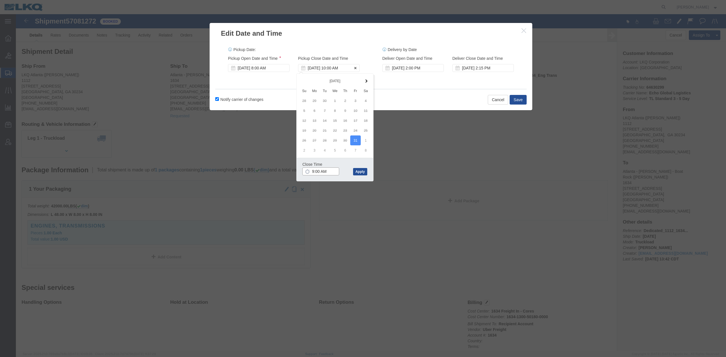
type input "8:30 AM"
click button "Apply"
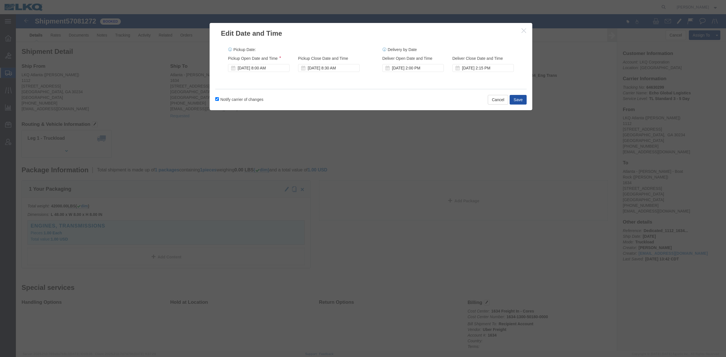
click button "Save"
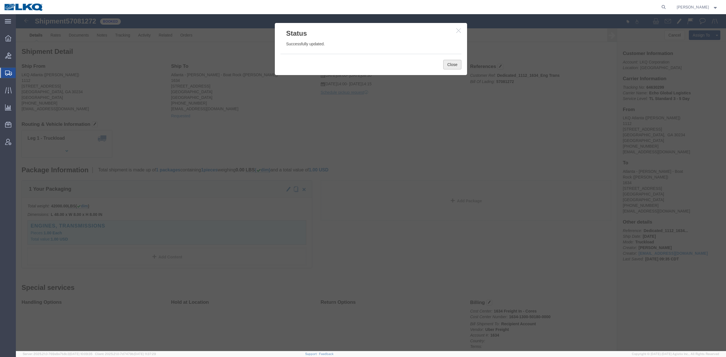
click button "Close"
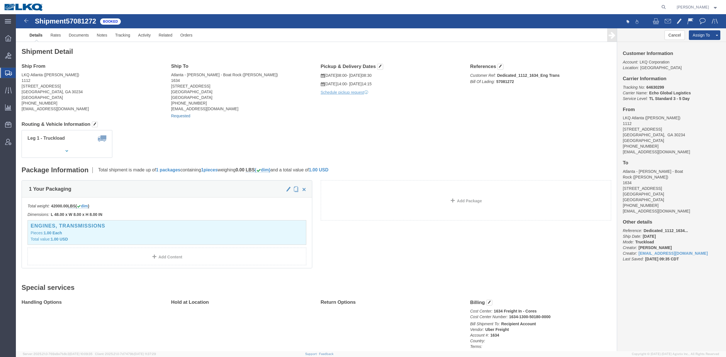
click link "Requested"
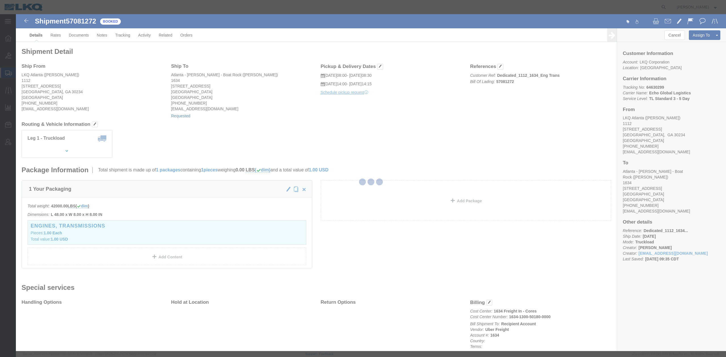
select select "1"
select select
select select "15"
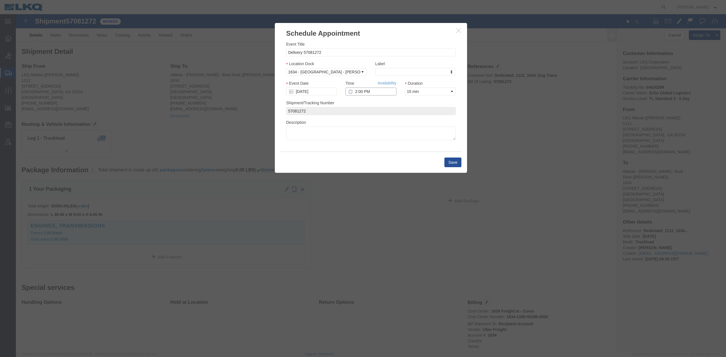
click input "2:00 PM"
type input "9:00 AM"
click button "Save"
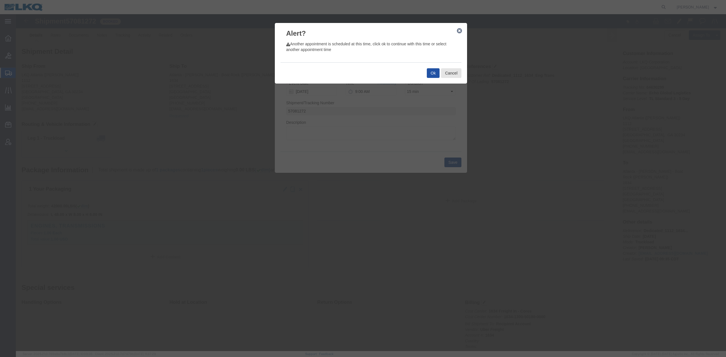
click button "Ok"
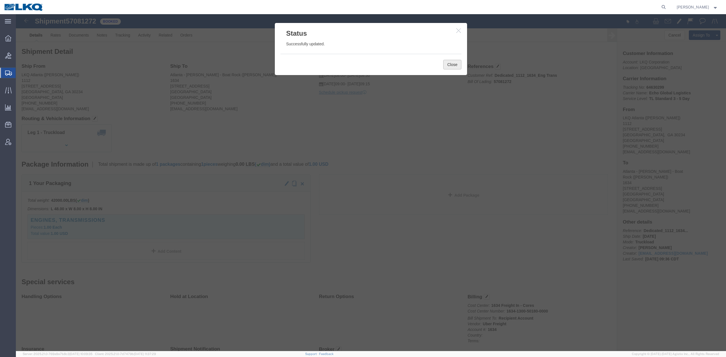
click button "Close"
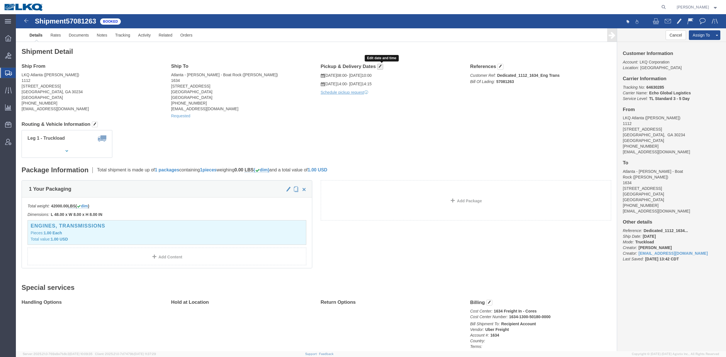
click span "button"
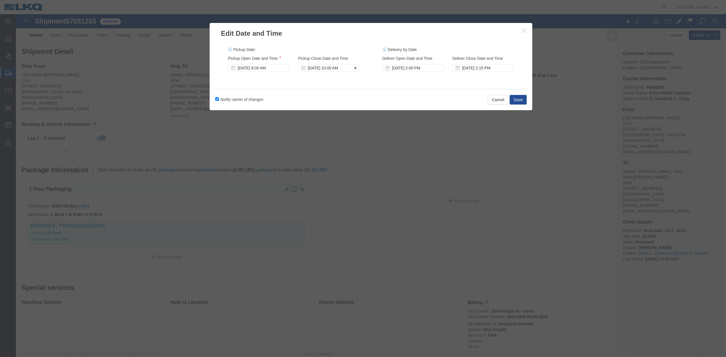
click div "[DATE] 10:00 AM"
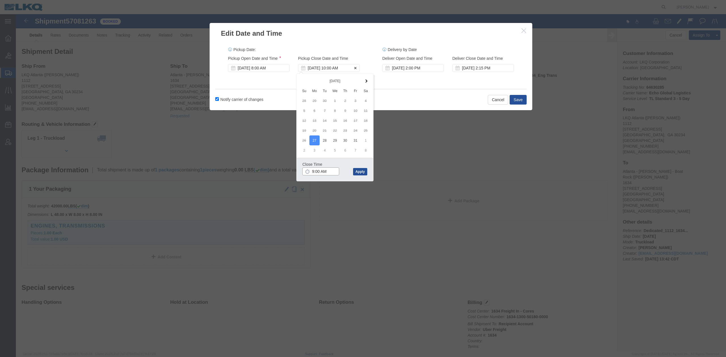
type input "8:30 AM"
click button "Apply"
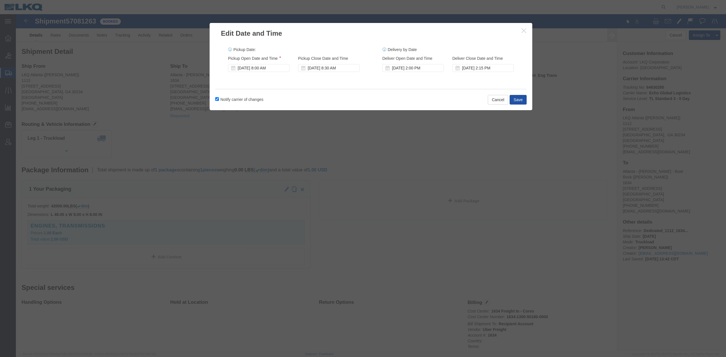
click button "Save"
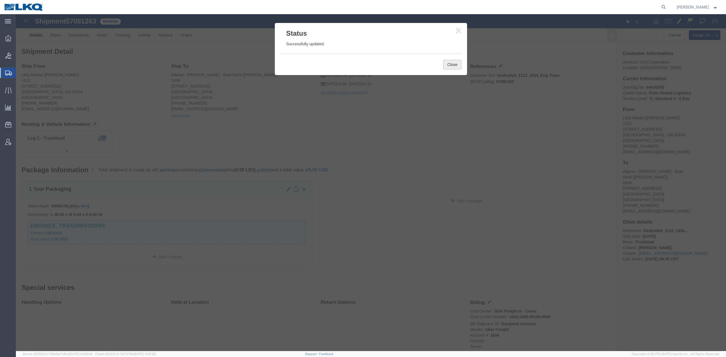
click button "Close"
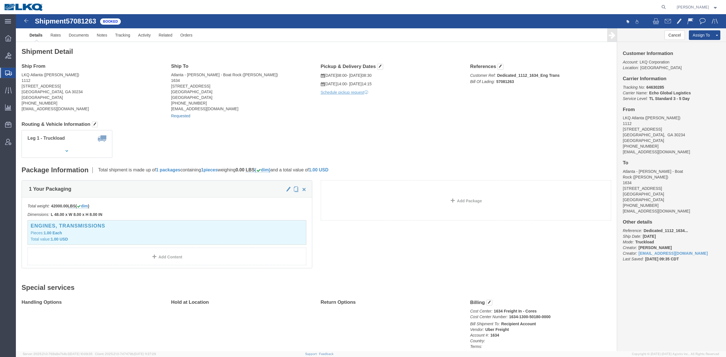
click link "Requested"
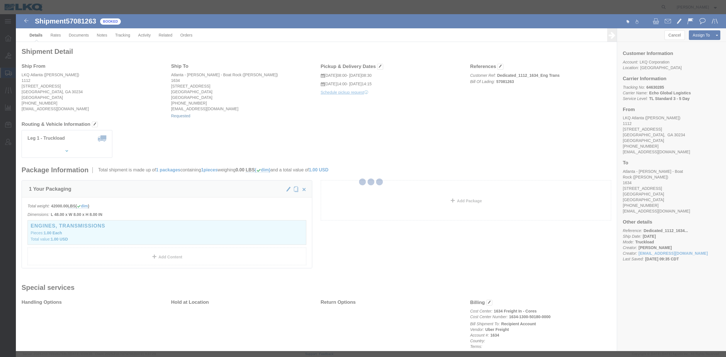
select select "1"
select select
select select "15"
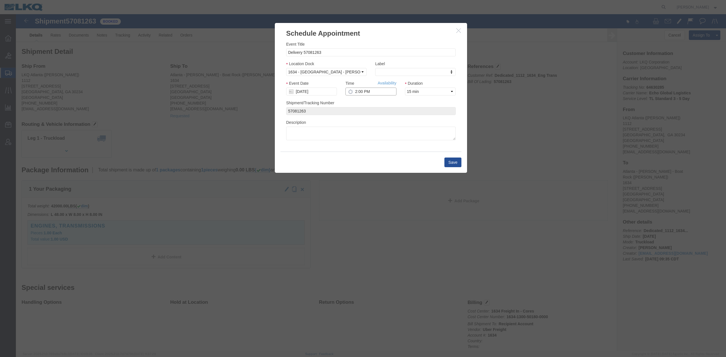
click input "2:00 PM"
type input "9:00 AM"
click div "Time Availability 9:00 AM"
click link "Availability"
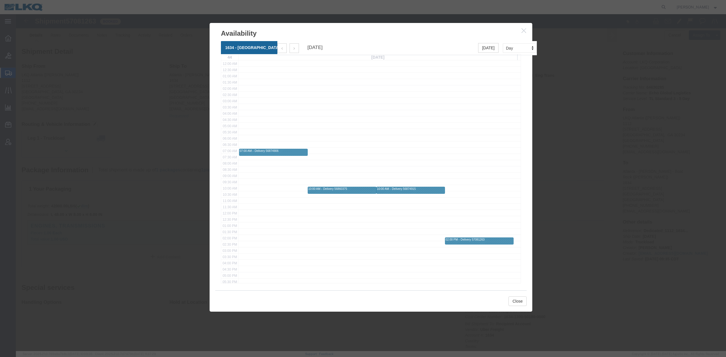
click icon "button"
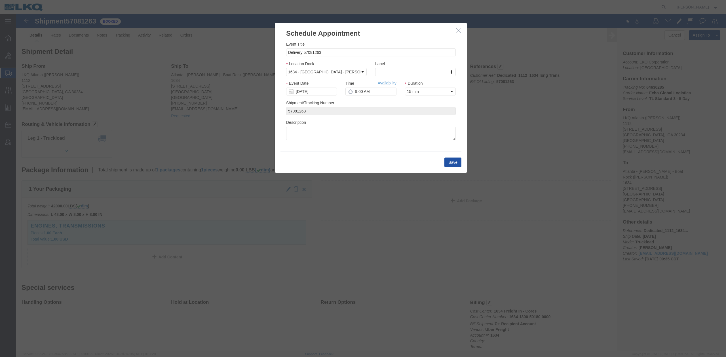
click button "Save"
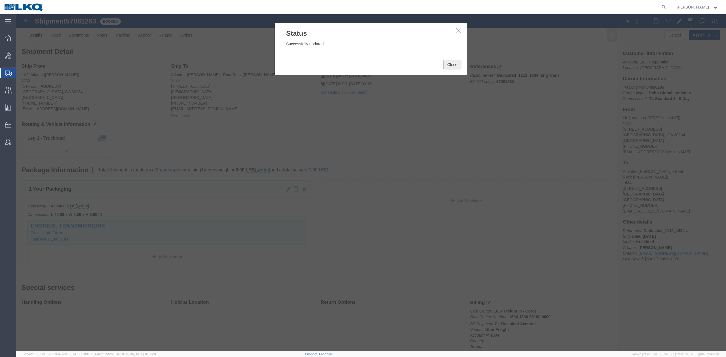
click button "Close"
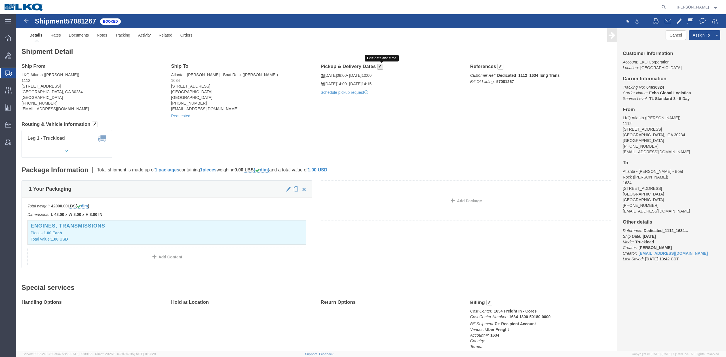
click span "button"
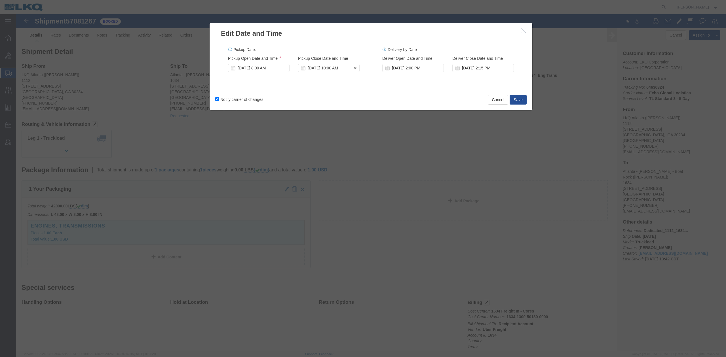
click div "[DATE] 10:00 AM"
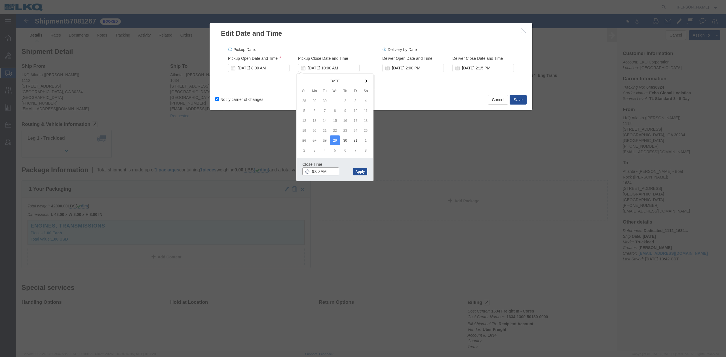
type input "8:30 AM"
drag, startPoint x: 345, startPoint y: 164, endPoint x: 345, endPoint y: 161, distance: 3.4
click div "Close Time 8:30 AM [DATE] 10:00 AM - [DATE] 10:00 AM Cancel Apply"
click button "Apply"
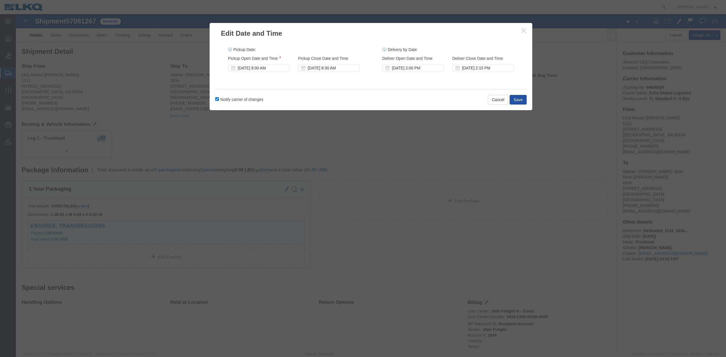
drag, startPoint x: 495, startPoint y: 83, endPoint x: 493, endPoint y: 79, distance: 4.8
click button "Save"
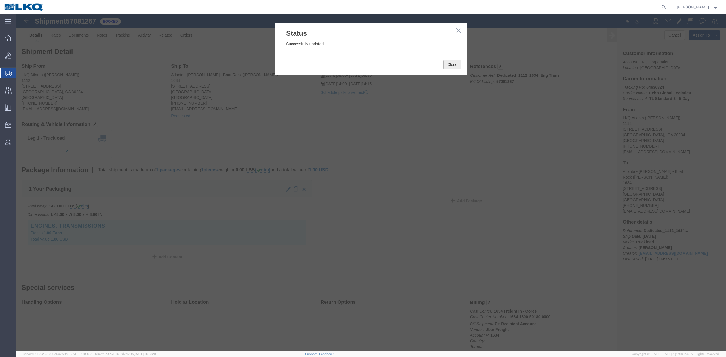
click button "Close"
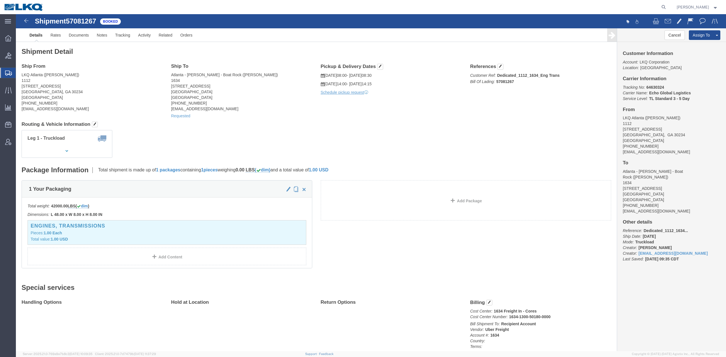
click div "Requested"
click link "Requested"
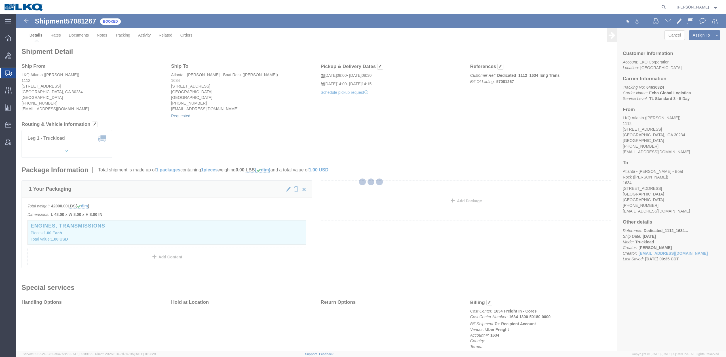
select select "1"
select select
select select "15"
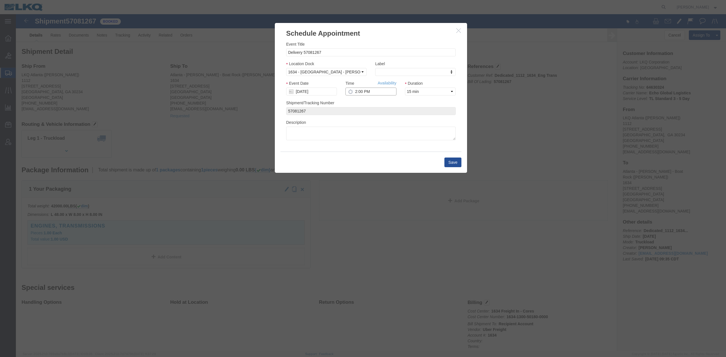
click input "2:00 PM"
type input "9:00 AM"
click link "Availability"
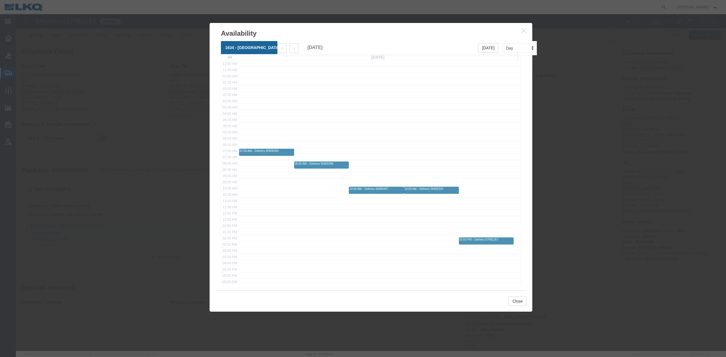
click icon "button"
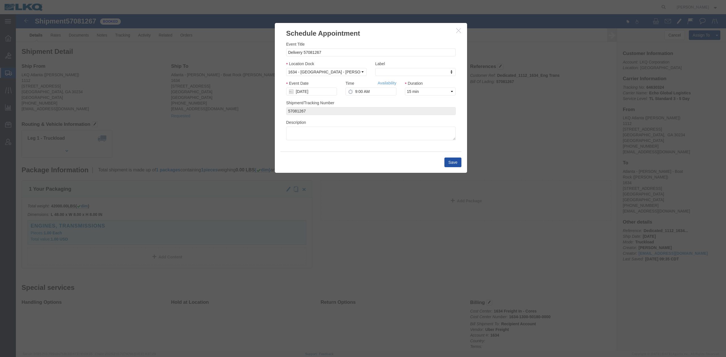
click button "Save"
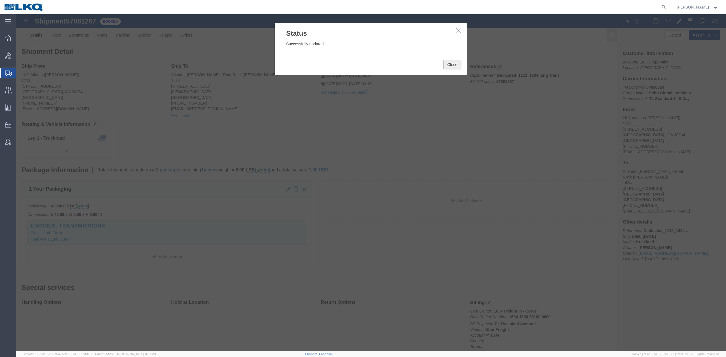
click button "Close"
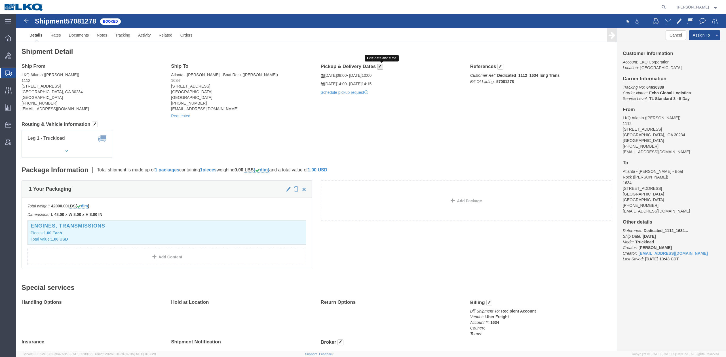
click button "button"
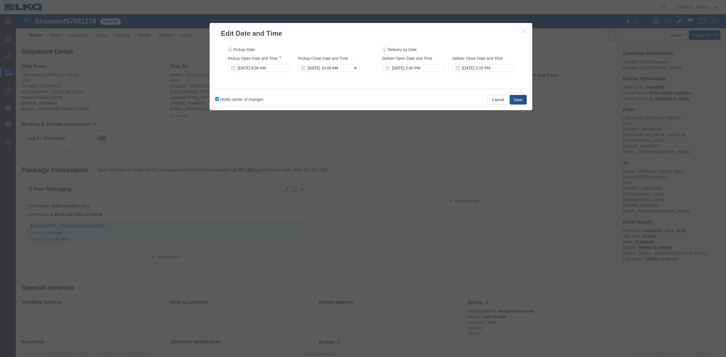
click div "[DATE] 10:00 AM"
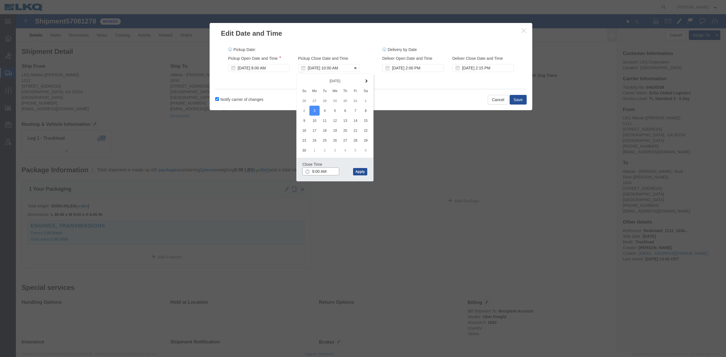
type input "8:30 AM"
click button "Apply"
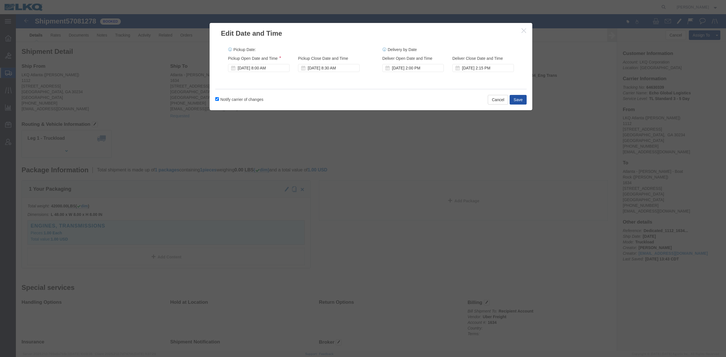
click button "Save"
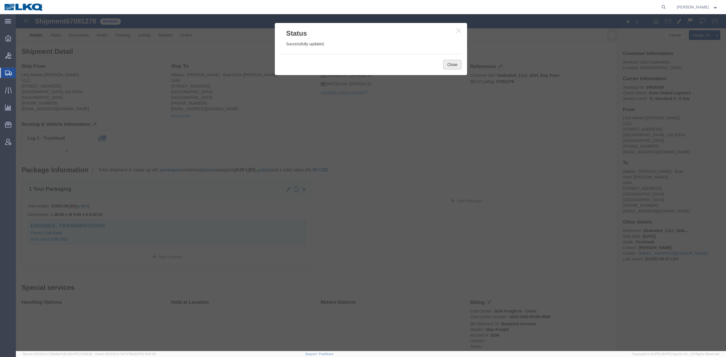
click button "Close"
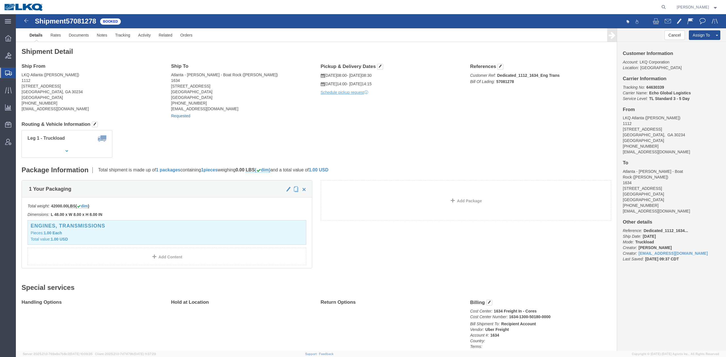
click div "Requested"
click link "Requested"
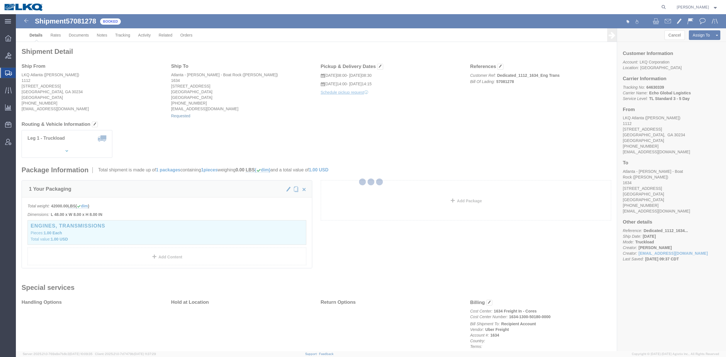
select select "1"
select select
select select "15"
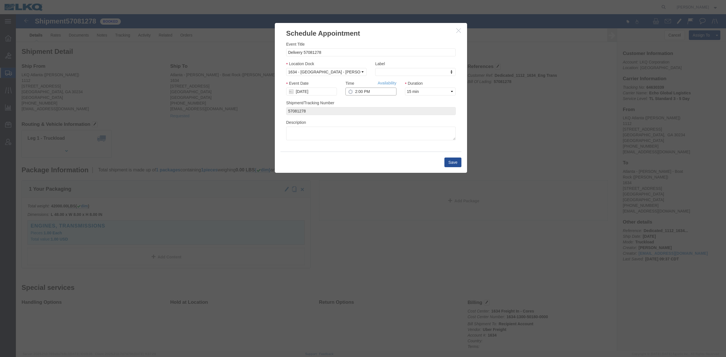
click input "2:00 PM"
type input "9:00 AM"
click div "Save"
click button "Save"
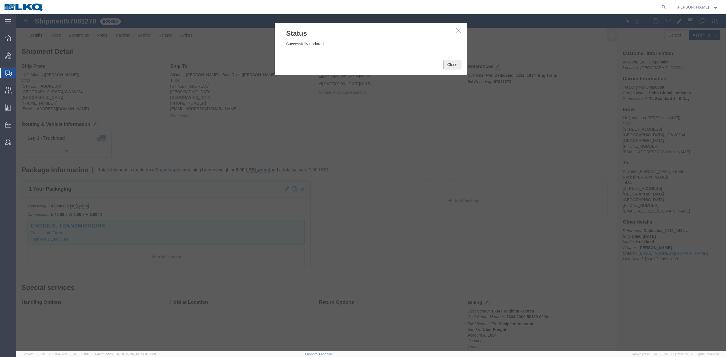
click button "Close"
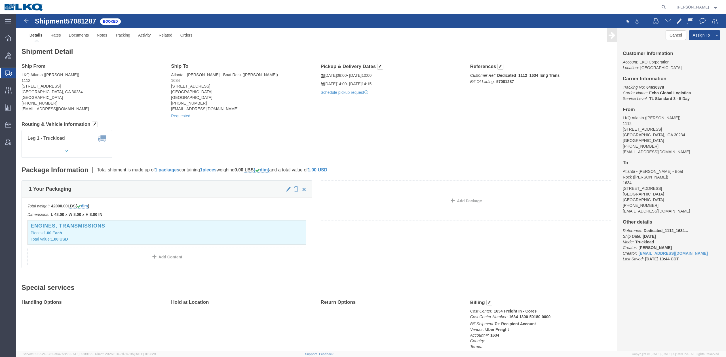
click div "Pickup & Delivery Dates [DATE] 08:00 - [DATE] 10:00 [DATE] 14:00 - [DATE] 14:15…"
drag, startPoint x: 366, startPoint y: 53, endPoint x: 354, endPoint y: 61, distance: 14.3
click button "button"
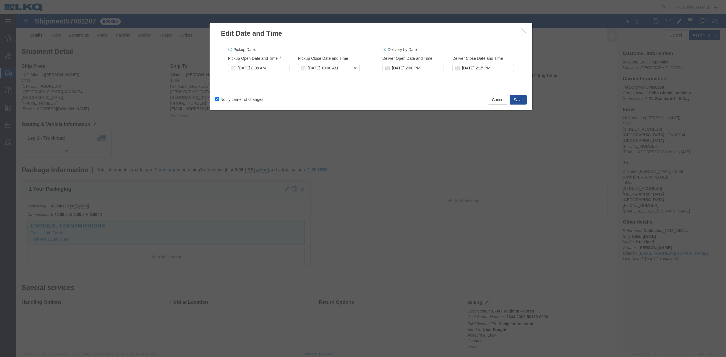
click div "[DATE] 10:00 AM"
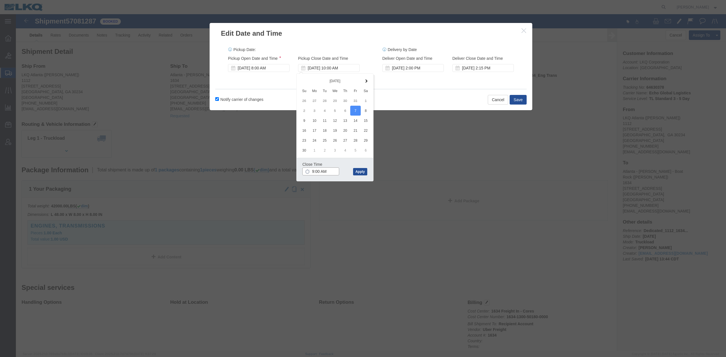
type input "8:30 AM"
click button "Apply"
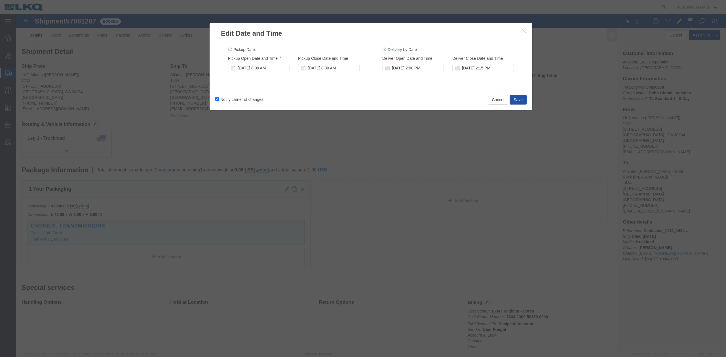
drag, startPoint x: 510, startPoint y: 85, endPoint x: 503, endPoint y: 85, distance: 7.4
click div "Edit Date and Time Pickup Date: Pickup Start Date Pickup Start Time Pickup Open…"
click button "Save"
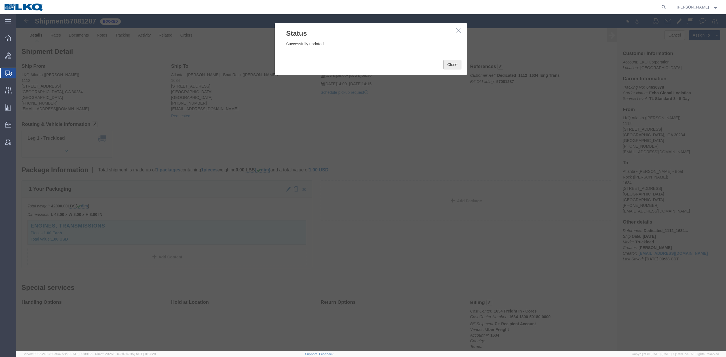
drag, startPoint x: 437, startPoint y: 51, endPoint x: 286, endPoint y: 75, distance: 152.7
click button "Close"
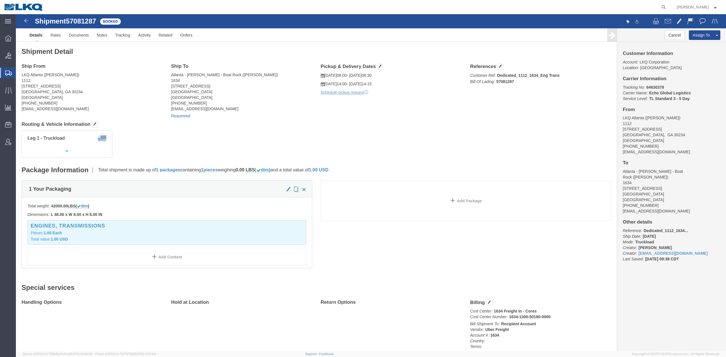
click link "Requested"
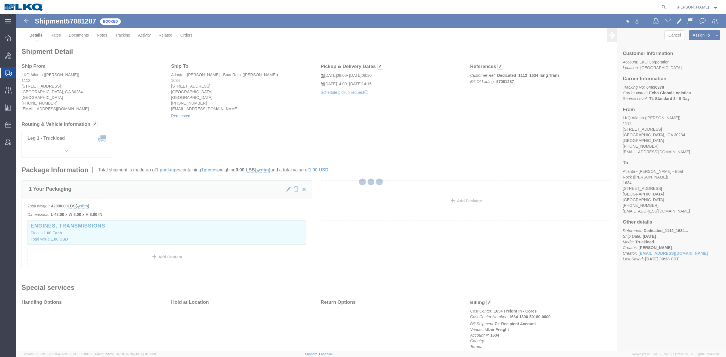
select select "1"
select select
select select "15"
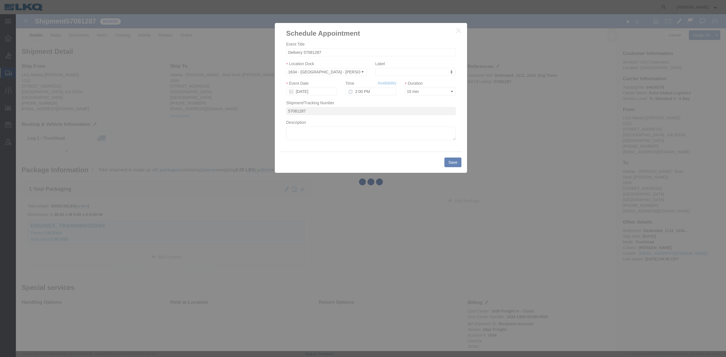
click at [358, 91] on div at bounding box center [371, 182] width 710 height 337
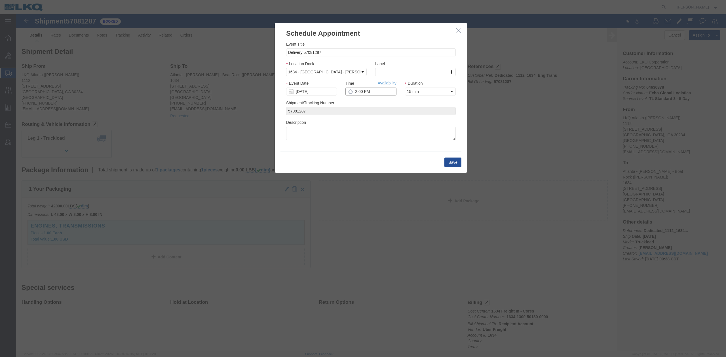
click input "2:00 PM"
type input "9:00 AM"
click button "Save"
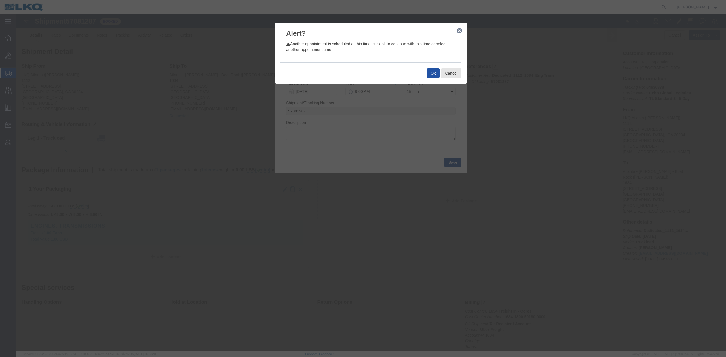
click button "Ok"
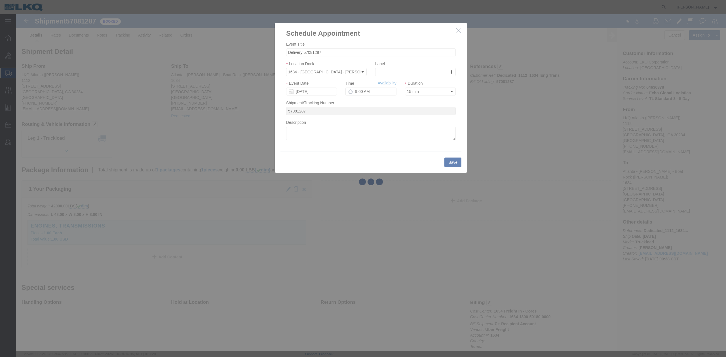
click at [354, 175] on div at bounding box center [371, 182] width 710 height 337
click at [354, 119] on div at bounding box center [371, 182] width 710 height 337
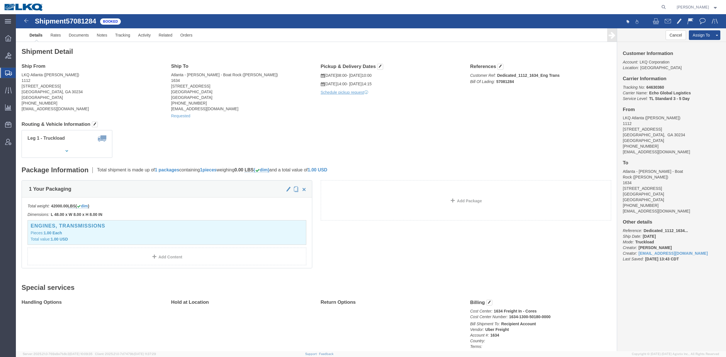
click div "Shipment Detail Ship From LKQ [GEOGRAPHIC_DATA] ([PERSON_NAME]) [STREET_ADDRESS…"
drag, startPoint x: 364, startPoint y: 50, endPoint x: 364, endPoint y: 54, distance: 4.8
click button "button"
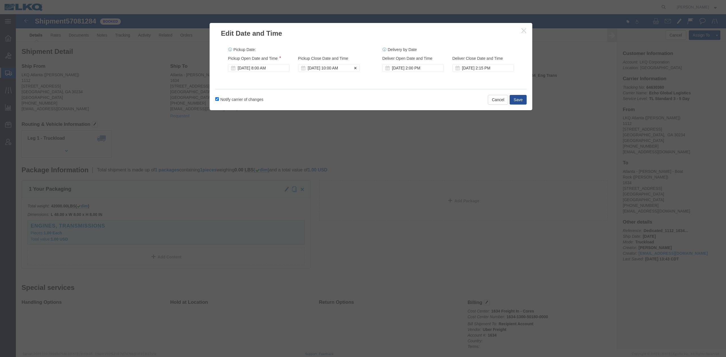
click div "[DATE] 10:00 AM"
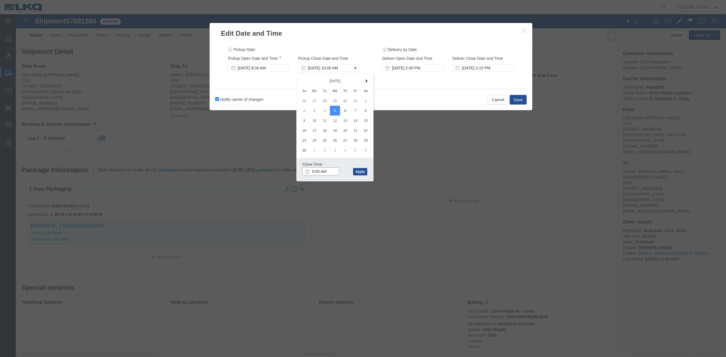
type input "8:30 AM"
click button "Apply"
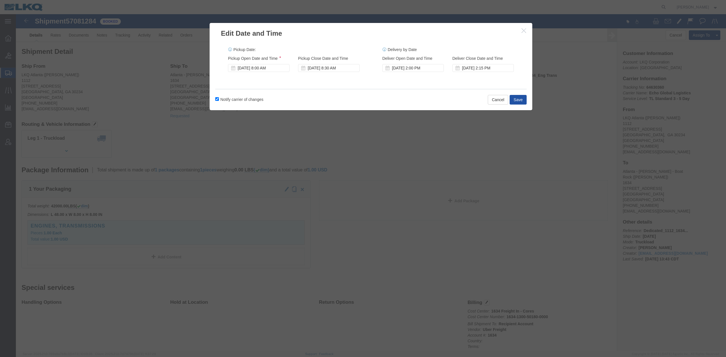
click button "Save"
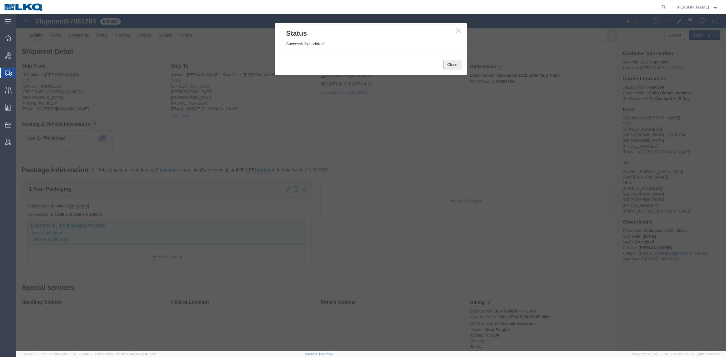
drag, startPoint x: 428, startPoint y: 52, endPoint x: 366, endPoint y: 62, distance: 62.9
click button "Close"
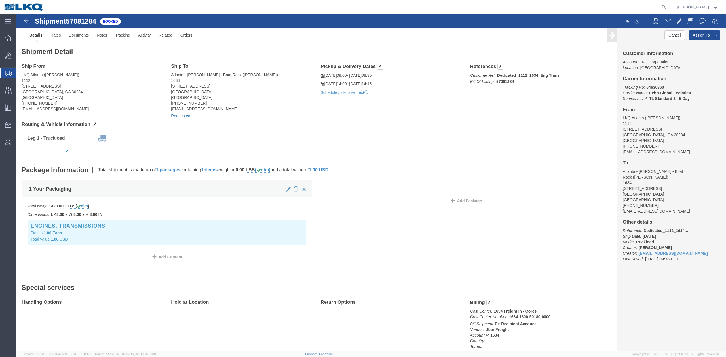
click link "Requested"
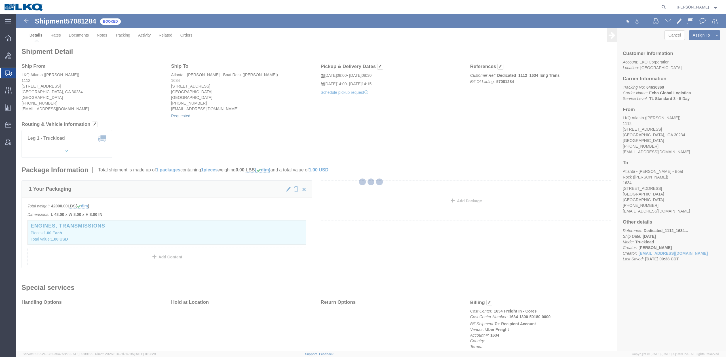
select select "1"
select select
select select "15"
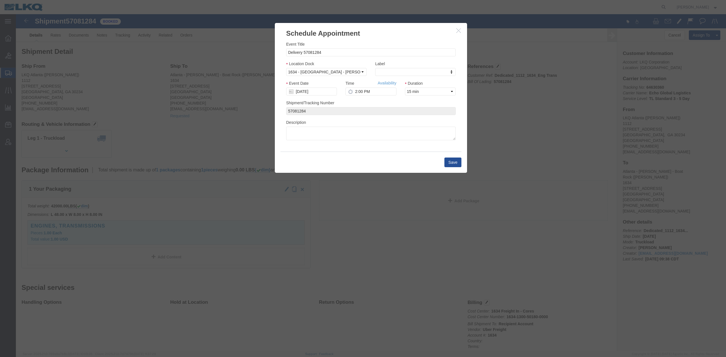
click icon
click input "2:00 PM"
type input "9:00 AM"
click button "Save"
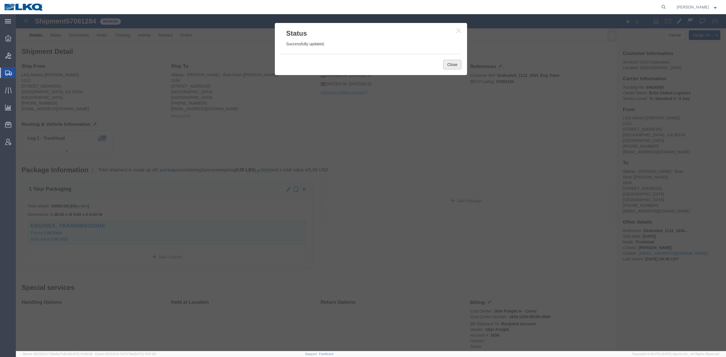
click button "Close"
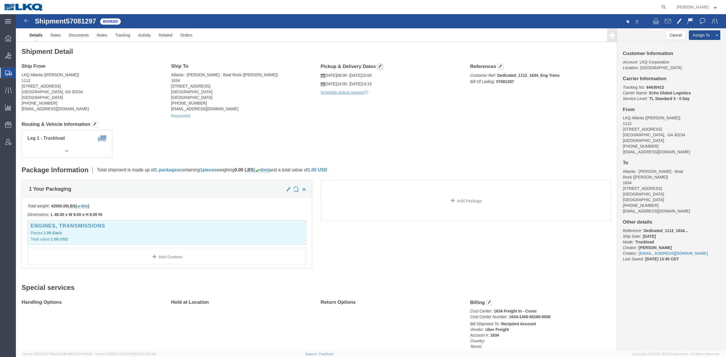
click h4 "Pickup & Delivery Dates"
click button "button"
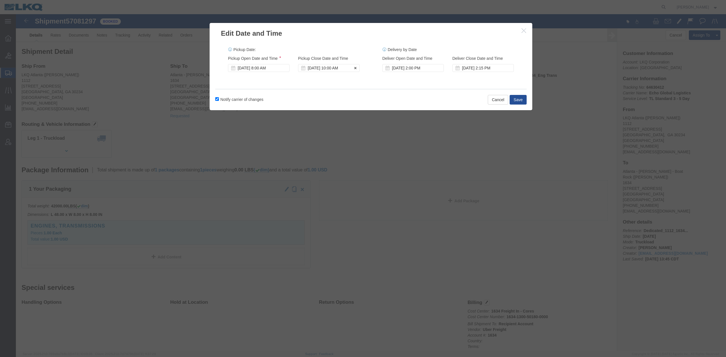
click div "[DATE] 10:00 AM"
type input "8:30 AM"
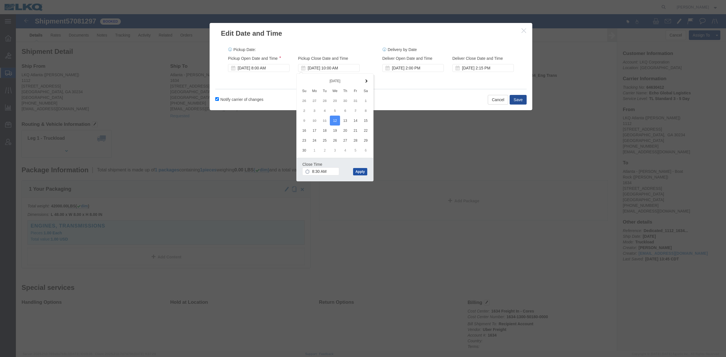
click button "Apply"
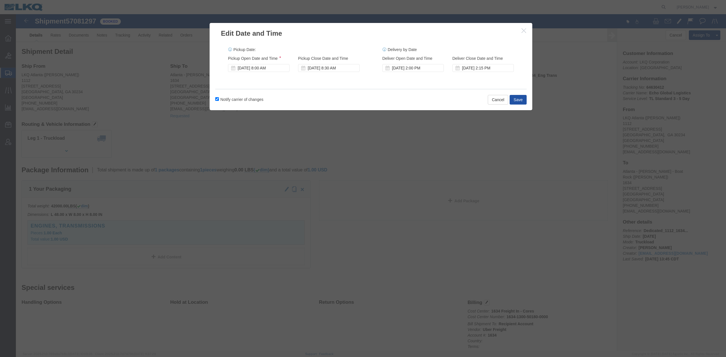
click button "Save"
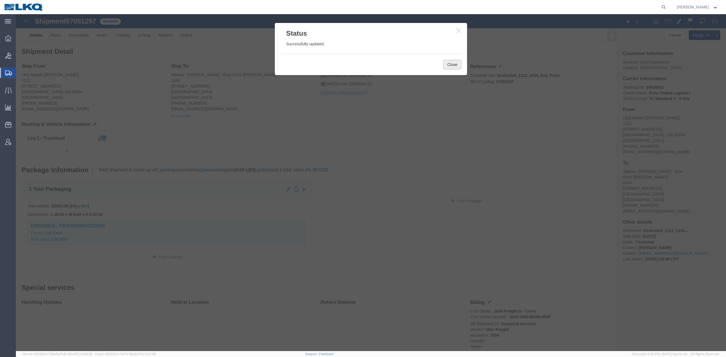
click button "Close"
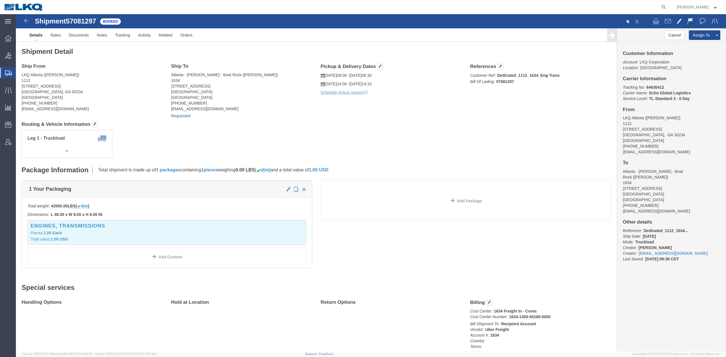
drag, startPoint x: 168, startPoint y: 102, endPoint x: 175, endPoint y: 106, distance: 8.0
click link "Requested"
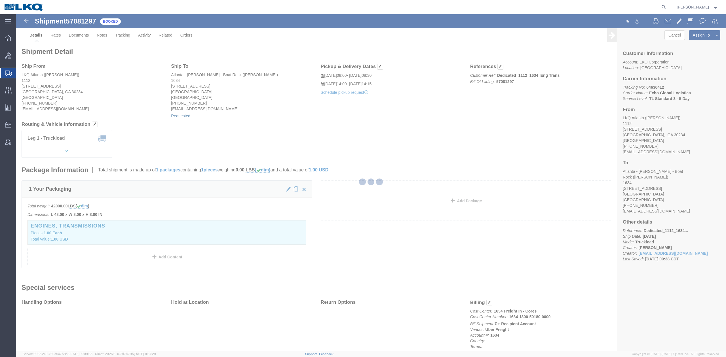
select select "1"
select select
select select "15"
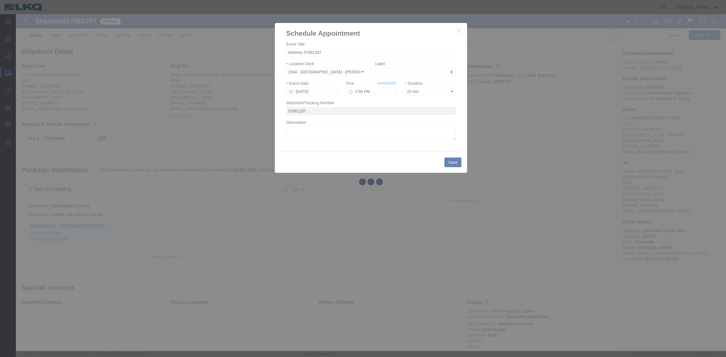
click at [355, 91] on div at bounding box center [371, 182] width 710 height 337
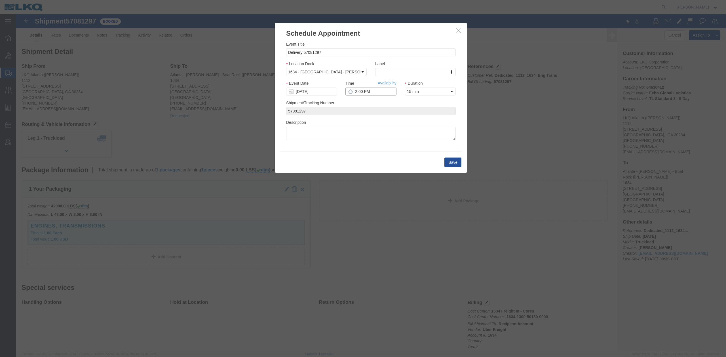
drag, startPoint x: 339, startPoint y: 78, endPoint x: 349, endPoint y: 87, distance: 13.6
click input "2:00 PM"
type input "9:00 AM"
click button "Save"
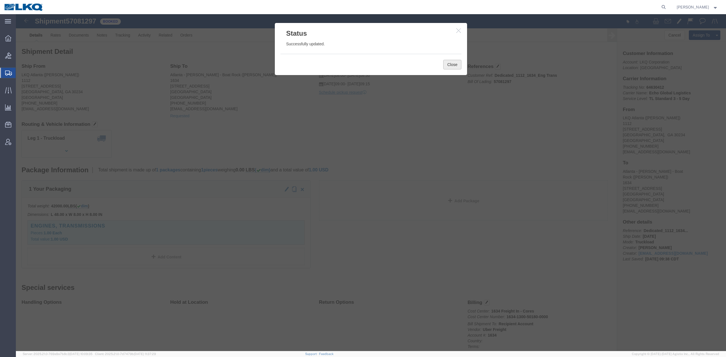
click button "Close"
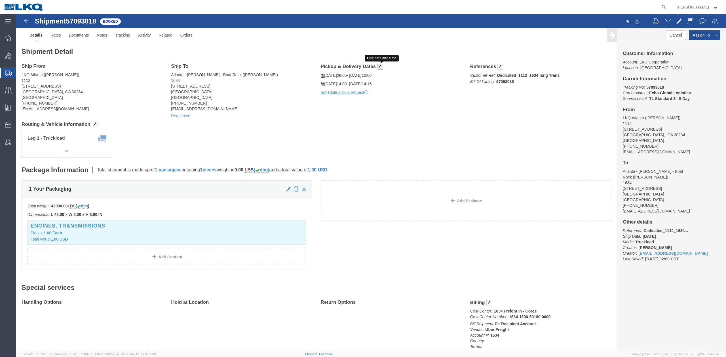
click span "button"
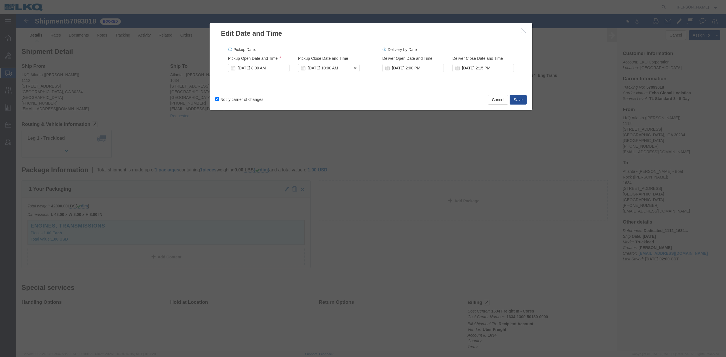
click div "[DATE] 10:00 AM"
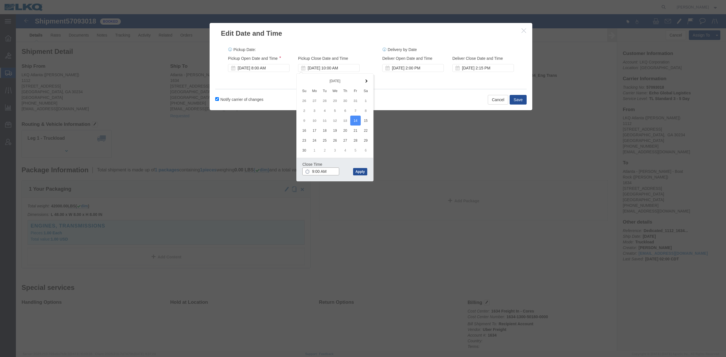
type input "8:30 AM"
click button "Apply"
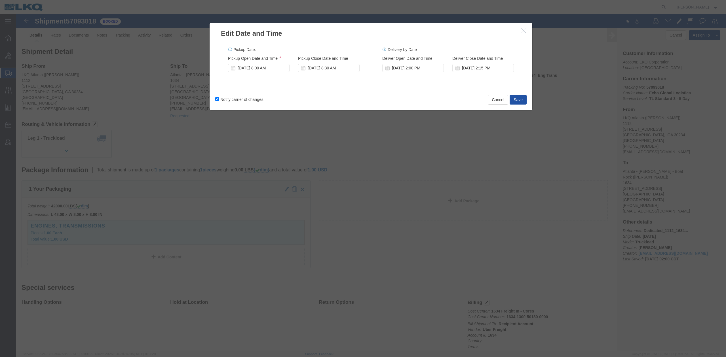
click button "Save"
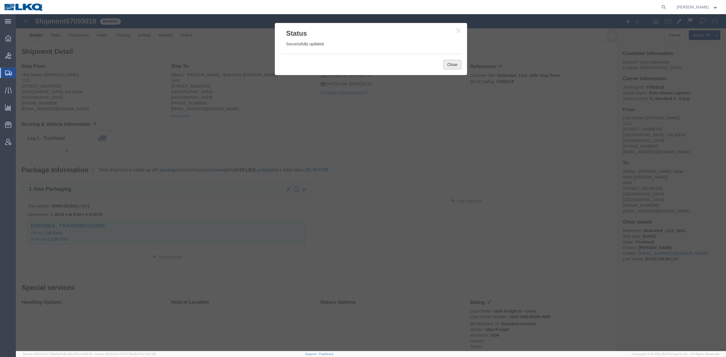
drag, startPoint x: 431, startPoint y: 53, endPoint x: 348, endPoint y: 63, distance: 84.2
click button "Close"
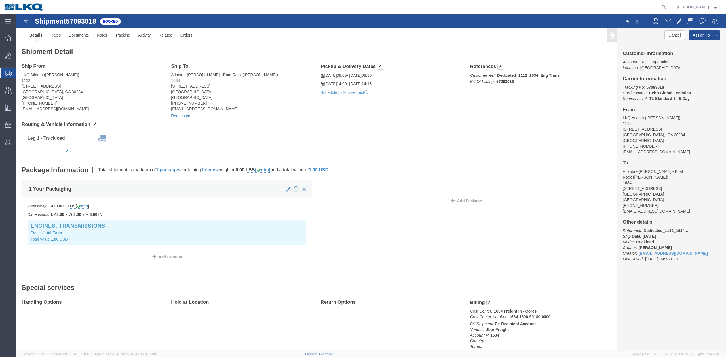
click link "Requested"
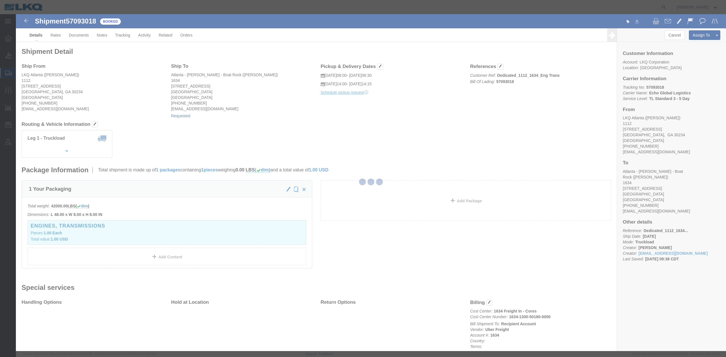
select select "1"
select select
select select "15"
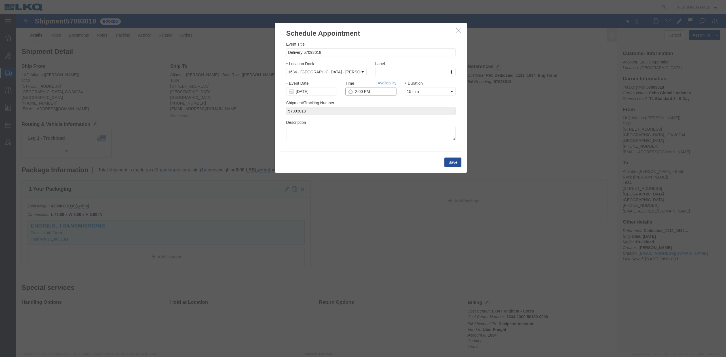
click input "2:00 PM"
type input "9:00 AM"
click div "Save"
click button "Save"
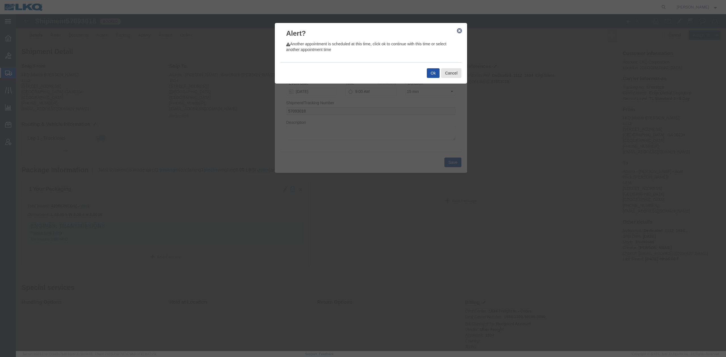
drag, startPoint x: 407, startPoint y: 61, endPoint x: 411, endPoint y: 61, distance: 3.1
click div "Ok Cancel"
click button "Ok"
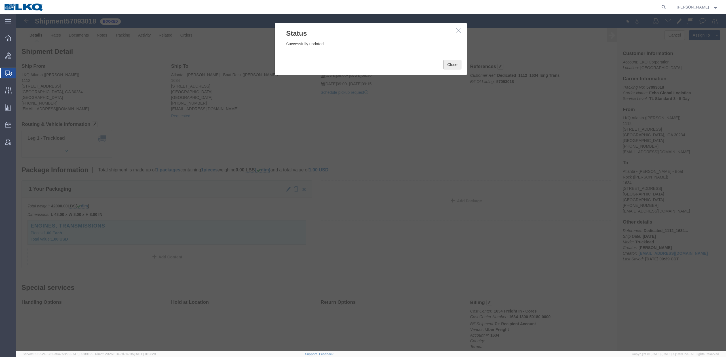
click button "Close"
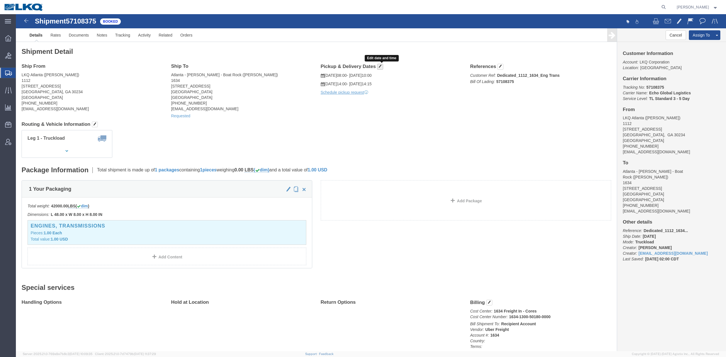
drag, startPoint x: 362, startPoint y: 53, endPoint x: 354, endPoint y: 63, distance: 12.7
click span "button"
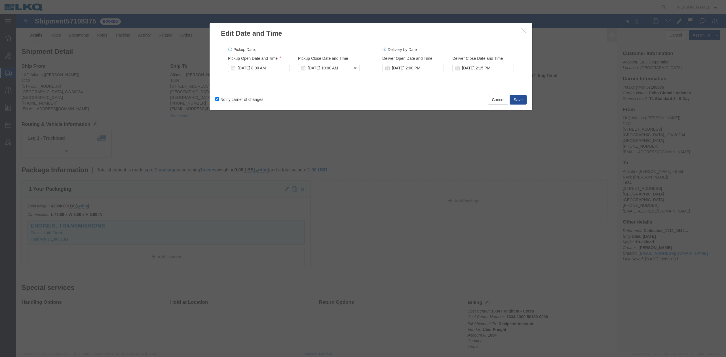
click div "[DATE] 10:00 AM"
type input "8:30 AM"
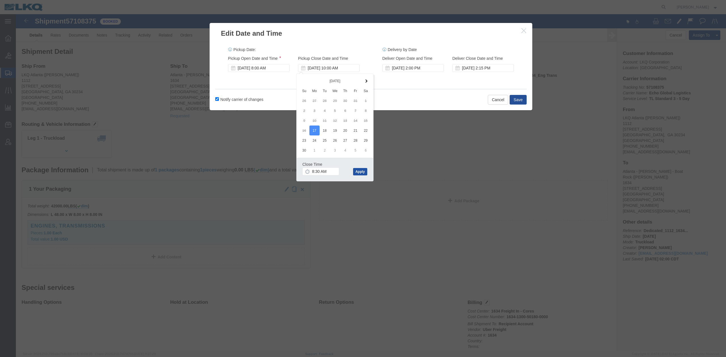
click button "Apply"
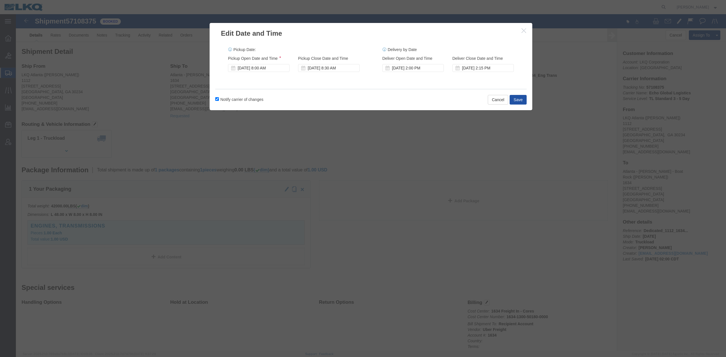
click button "Save"
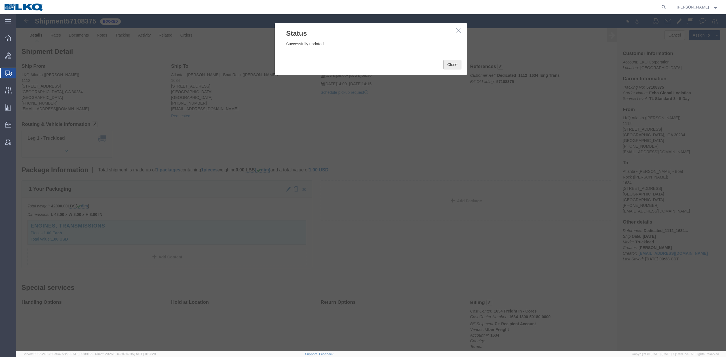
click button "Close"
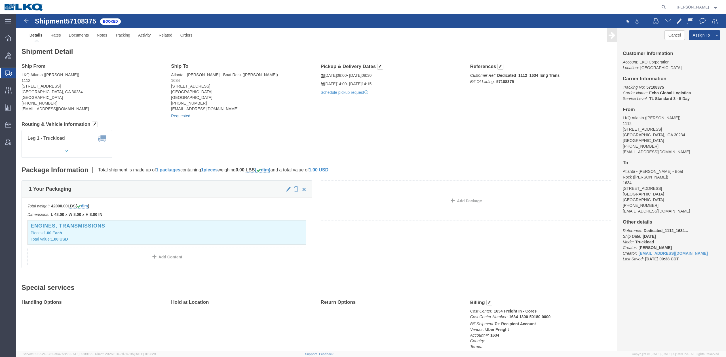
click link "Requested"
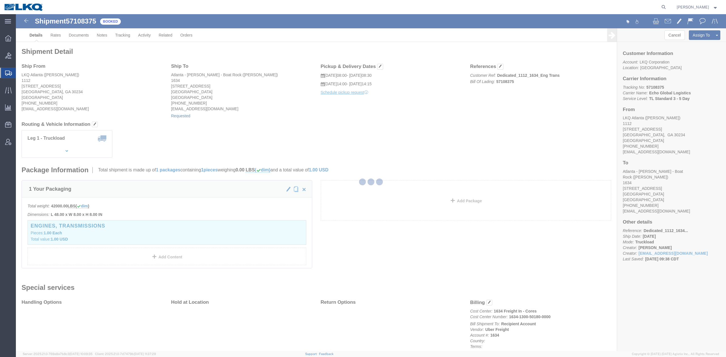
select select "1"
select select
select select "15"
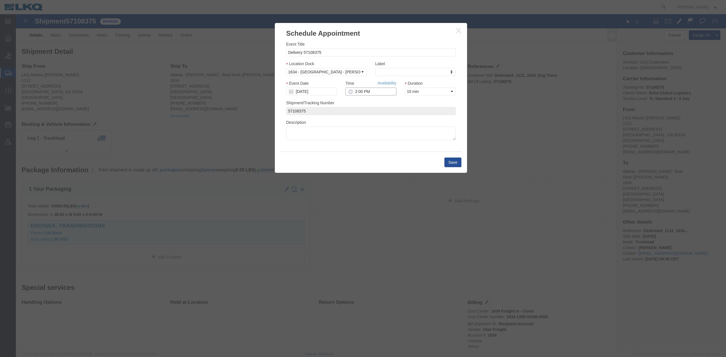
click input "2:00 PM"
type input "9:00 AM"
click button "Save"
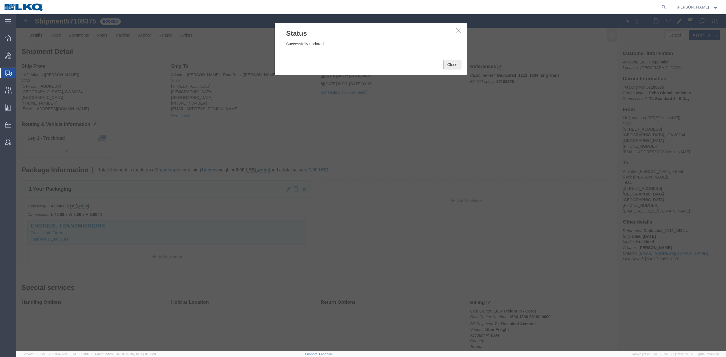
click button "Close"
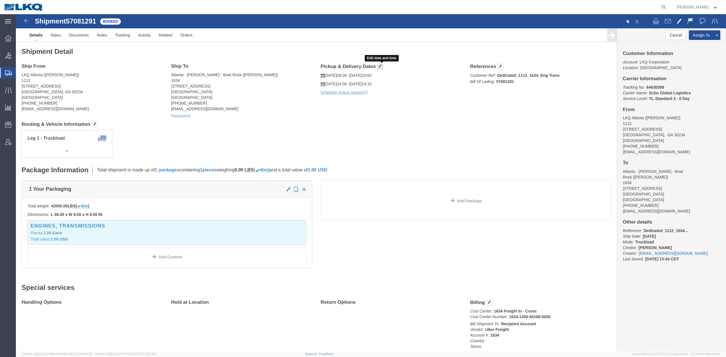
click span "button"
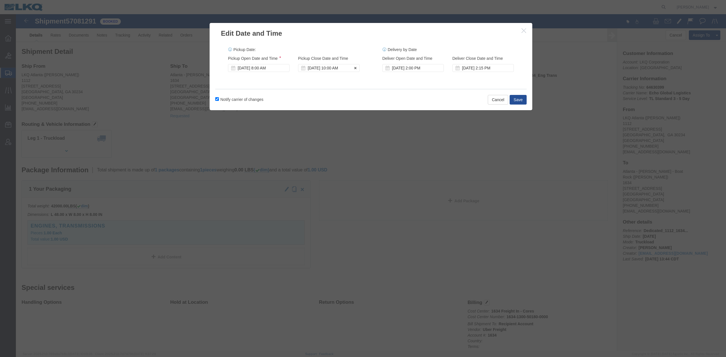
click div "[DATE] 10:00 AM"
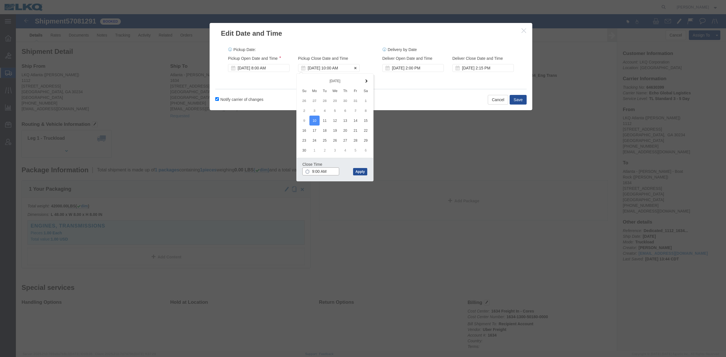
type input "8:30 AM"
click button "Apply"
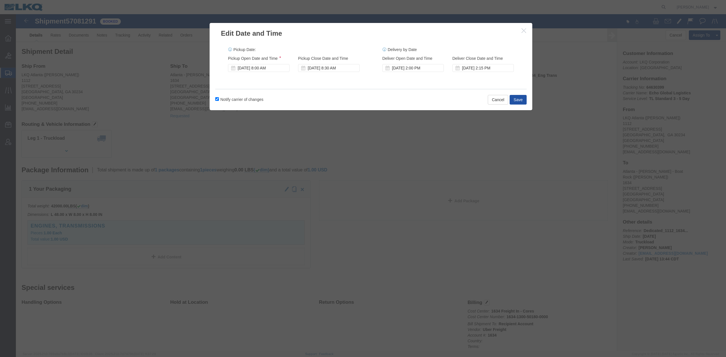
click button "Save"
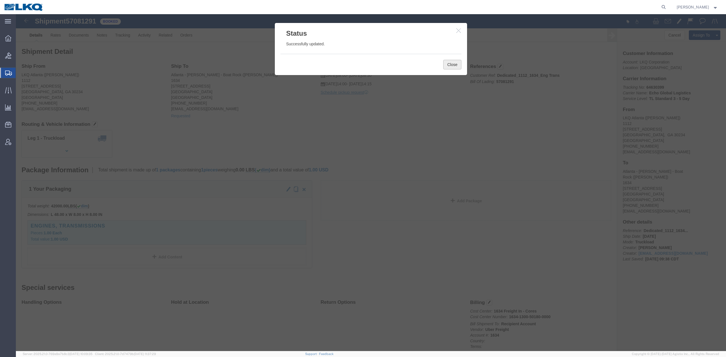
drag, startPoint x: 434, startPoint y: 53, endPoint x: 273, endPoint y: 79, distance: 163.2
click button "Close"
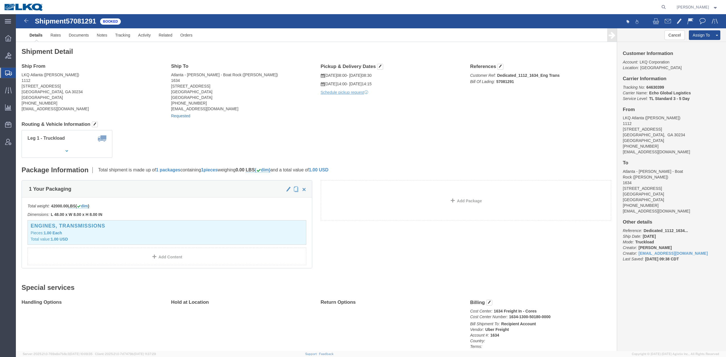
click link "Requested"
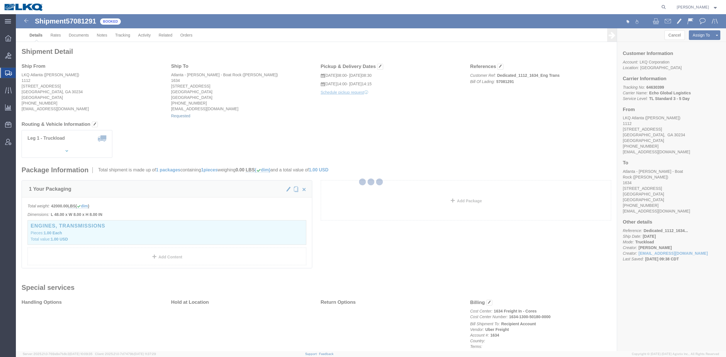
select select "1"
select select
select select "15"
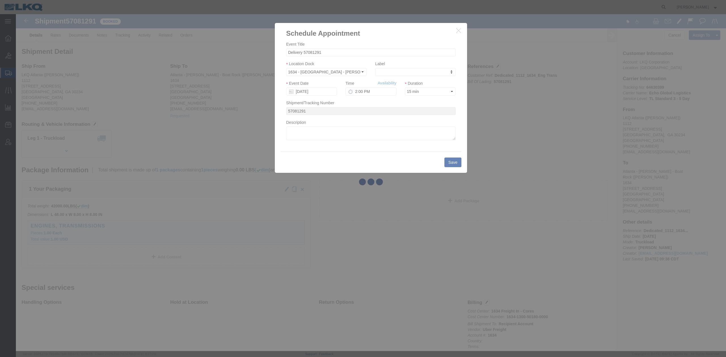
click at [359, 92] on div at bounding box center [371, 182] width 710 height 337
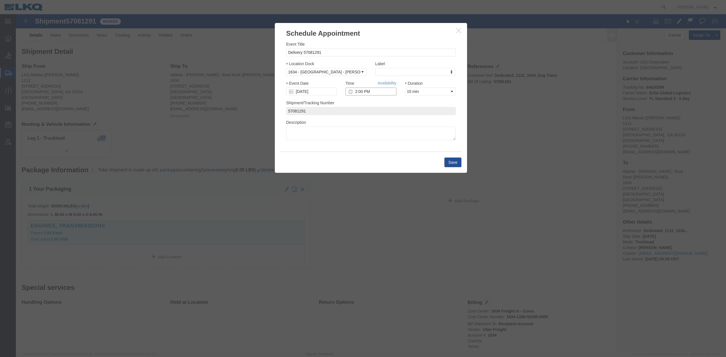
click input "2:00 PM"
type input "9:00 AM"
click button "Save"
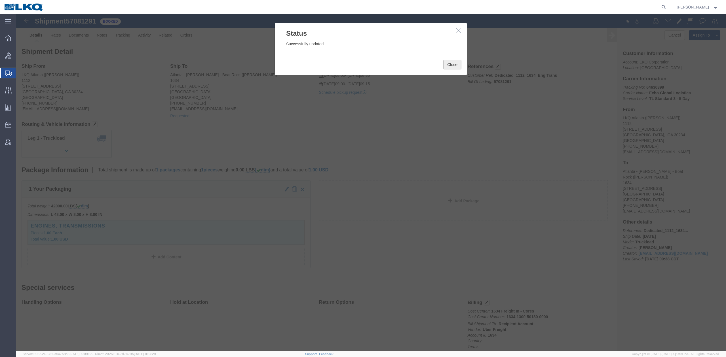
click button "Close"
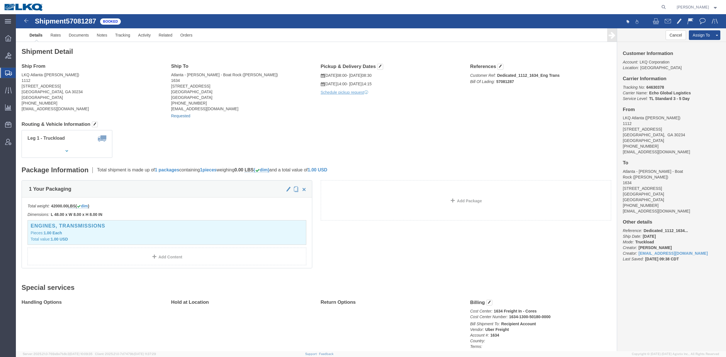
click link "Requested"
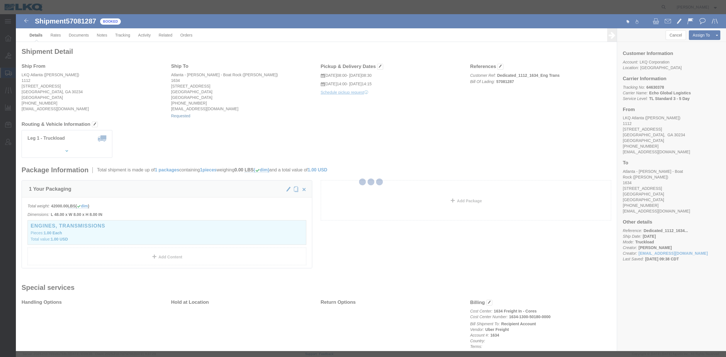
select select "1"
select select
select select "15"
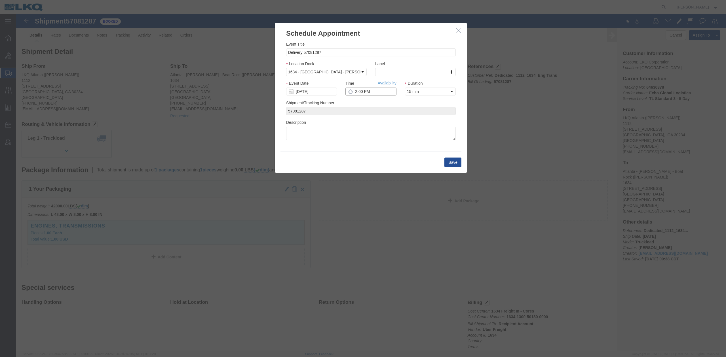
click input "2:00 PM"
type input "9:00 AM"
click button "Save"
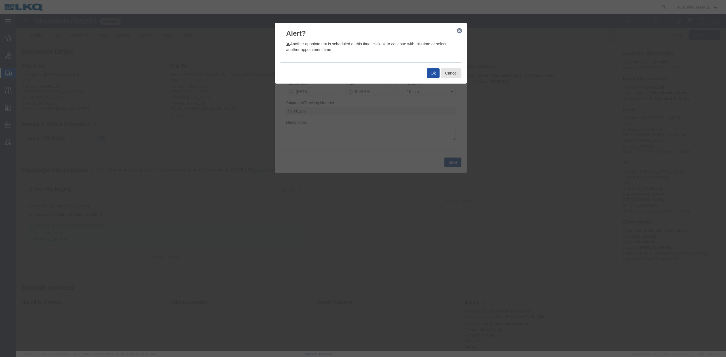
click button "Ok"
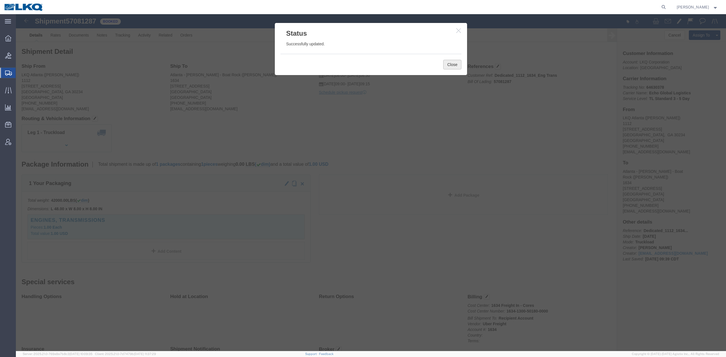
drag, startPoint x: 452, startPoint y: 66, endPoint x: 426, endPoint y: 51, distance: 30.2
click button "Close"
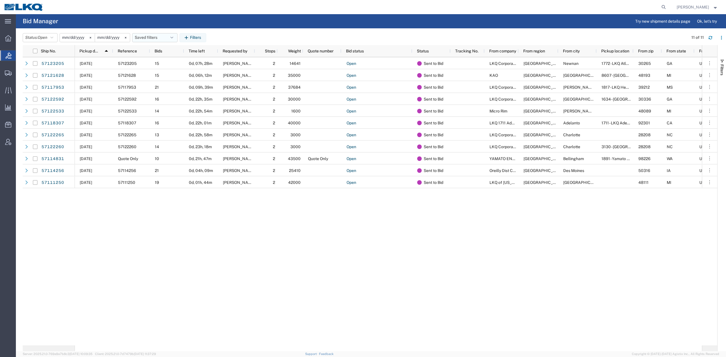
click at [150, 37] on button "Saved filters" at bounding box center [154, 37] width 45 height 9
click at [158, 66] on span "No PGW/LTL" at bounding box center [170, 62] width 74 height 10
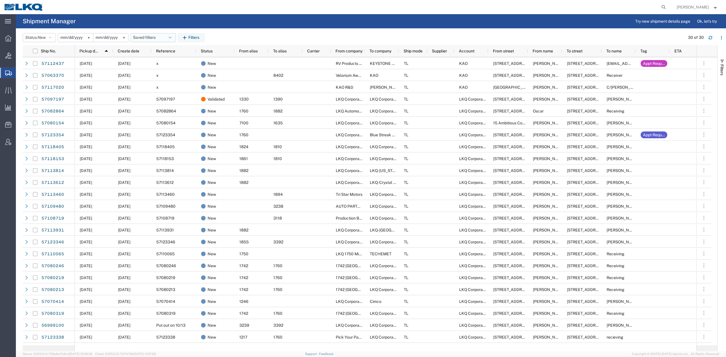
click at [157, 36] on button "Saved filters" at bounding box center [152, 37] width 45 height 9
click at [162, 72] on span "No PGW/LTL" at bounding box center [168, 73] width 74 height 10
